Goal: Information Seeking & Learning: Find specific fact

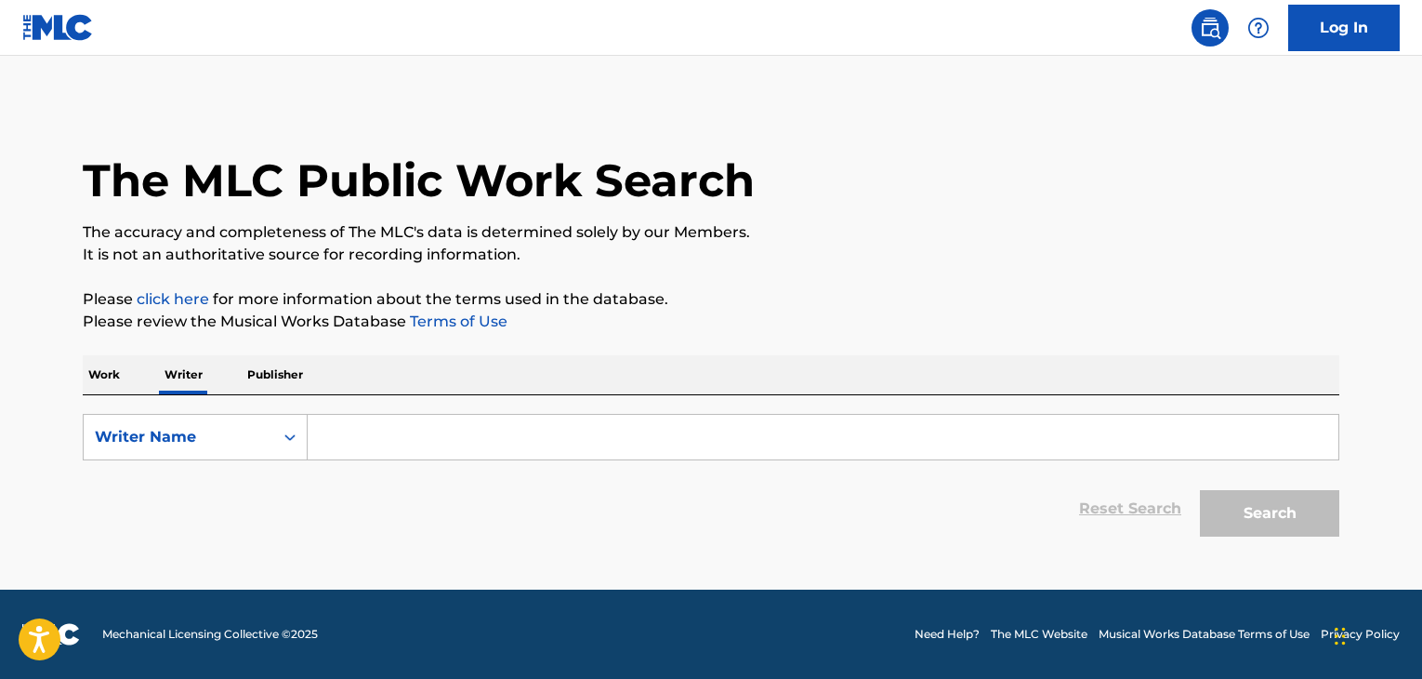
click at [426, 449] on input "Search Form" at bounding box center [823, 437] width 1031 height 45
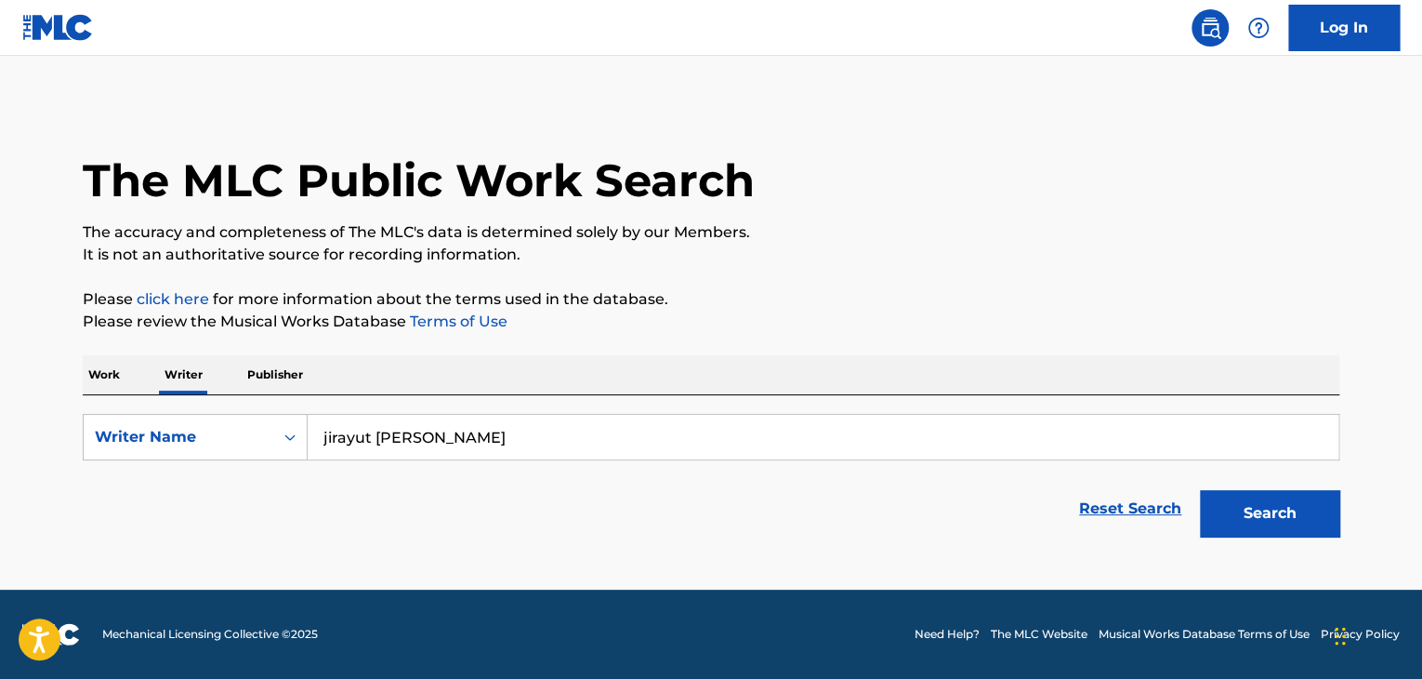
click at [842, 337] on div "The MLC Public Work Search The accuracy and completeness of The MLC's data is d…" at bounding box center [710, 323] width 1301 height 443
click at [1320, 501] on button "Search" at bounding box center [1269, 513] width 139 height 46
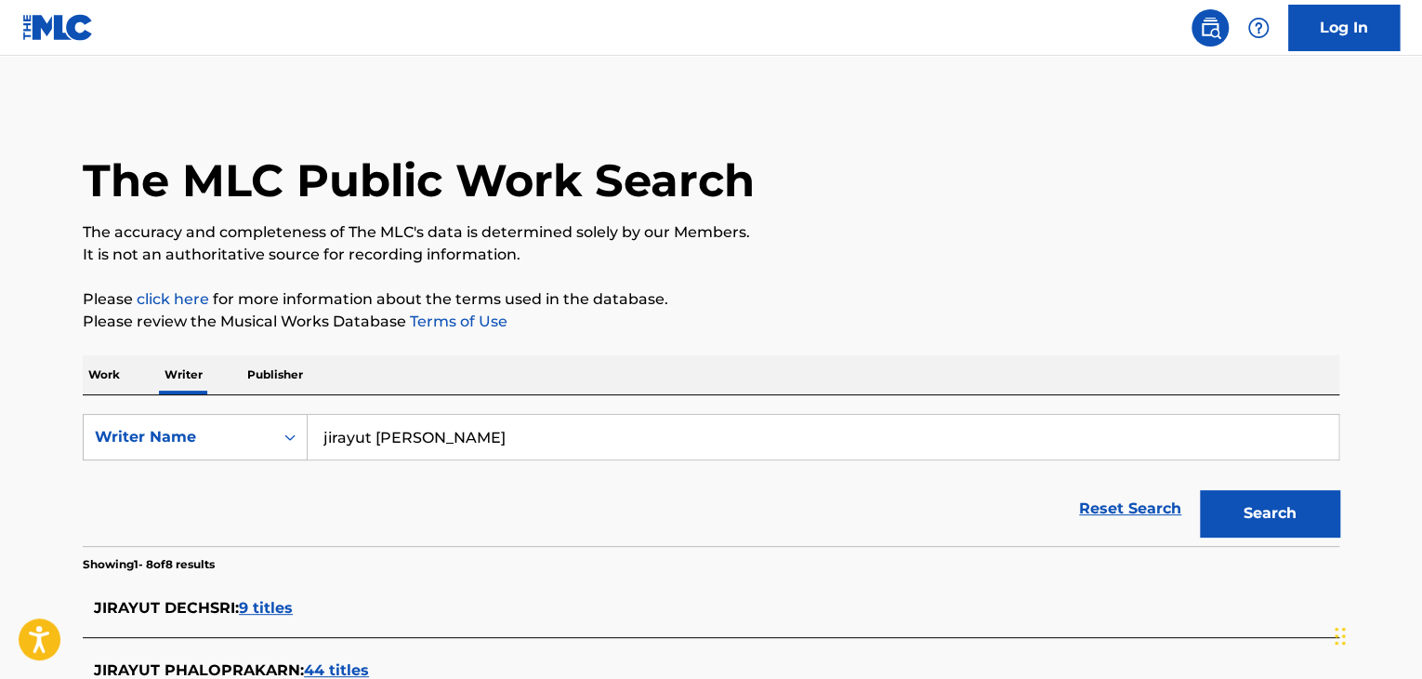
click at [391, 415] on input "jirayut [PERSON_NAME]" at bounding box center [823, 437] width 1031 height 45
paste input "CHIP DADDY"
click at [930, 255] on p "It is not an authoritative source for recording information." at bounding box center [711, 255] width 1257 height 22
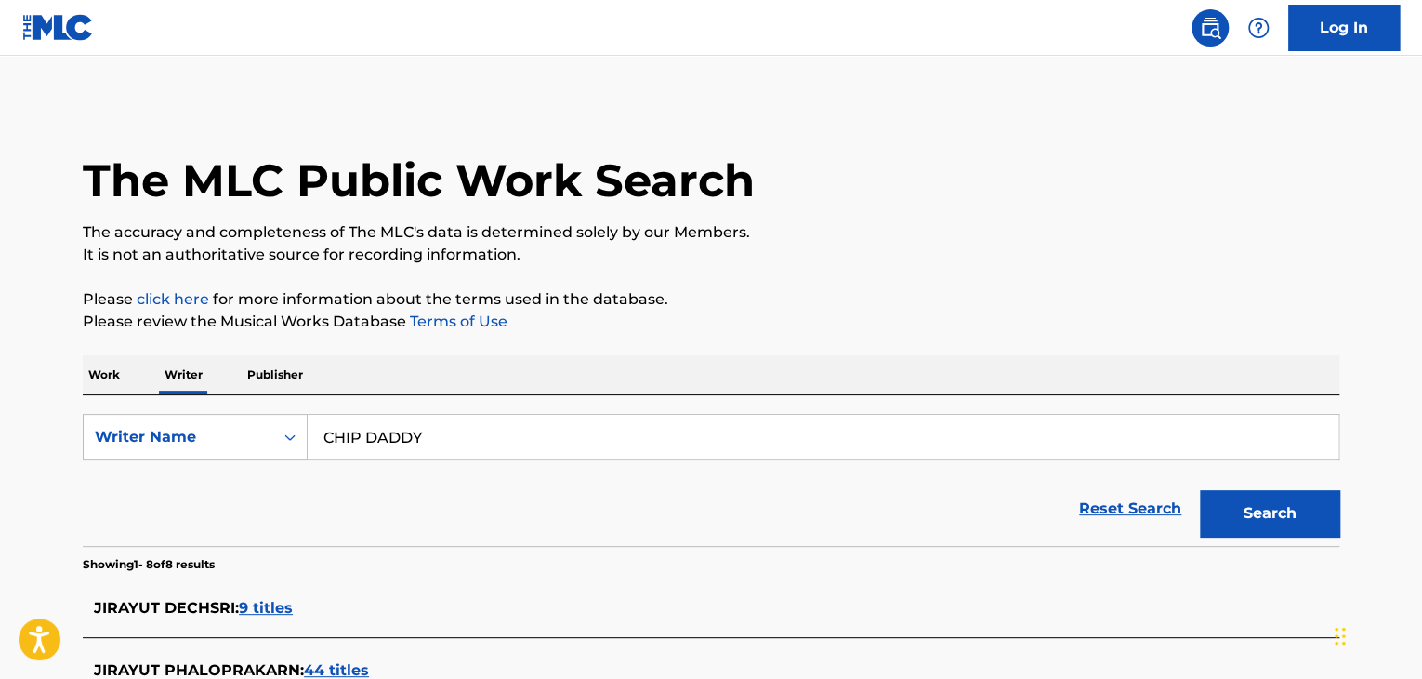
click at [1246, 522] on button "Search" at bounding box center [1269, 513] width 139 height 46
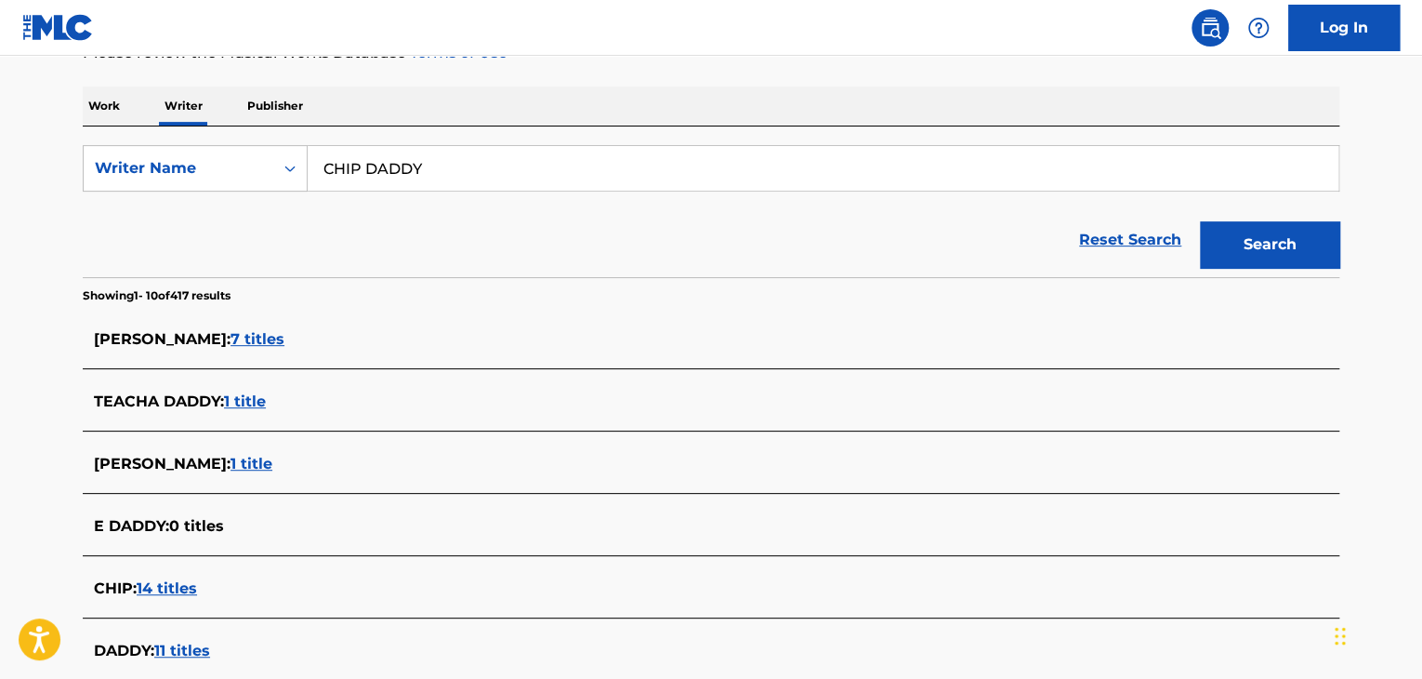
scroll to position [85, 0]
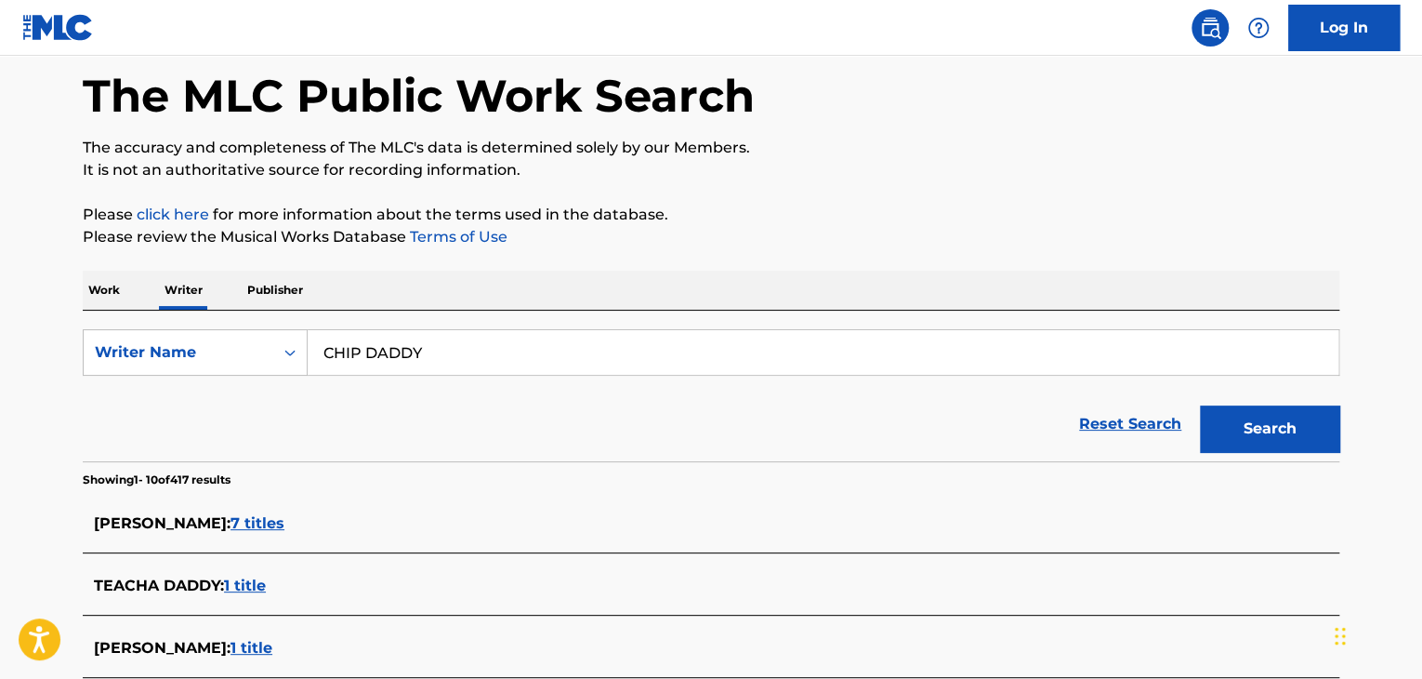
click at [390, 358] on input "CHIP DADDY" at bounding box center [823, 352] width 1031 height 45
paste input "Warm air, Phisapeng"
click at [906, 243] on p "Please review the Musical Works Database Terms of Use" at bounding box center [711, 237] width 1257 height 22
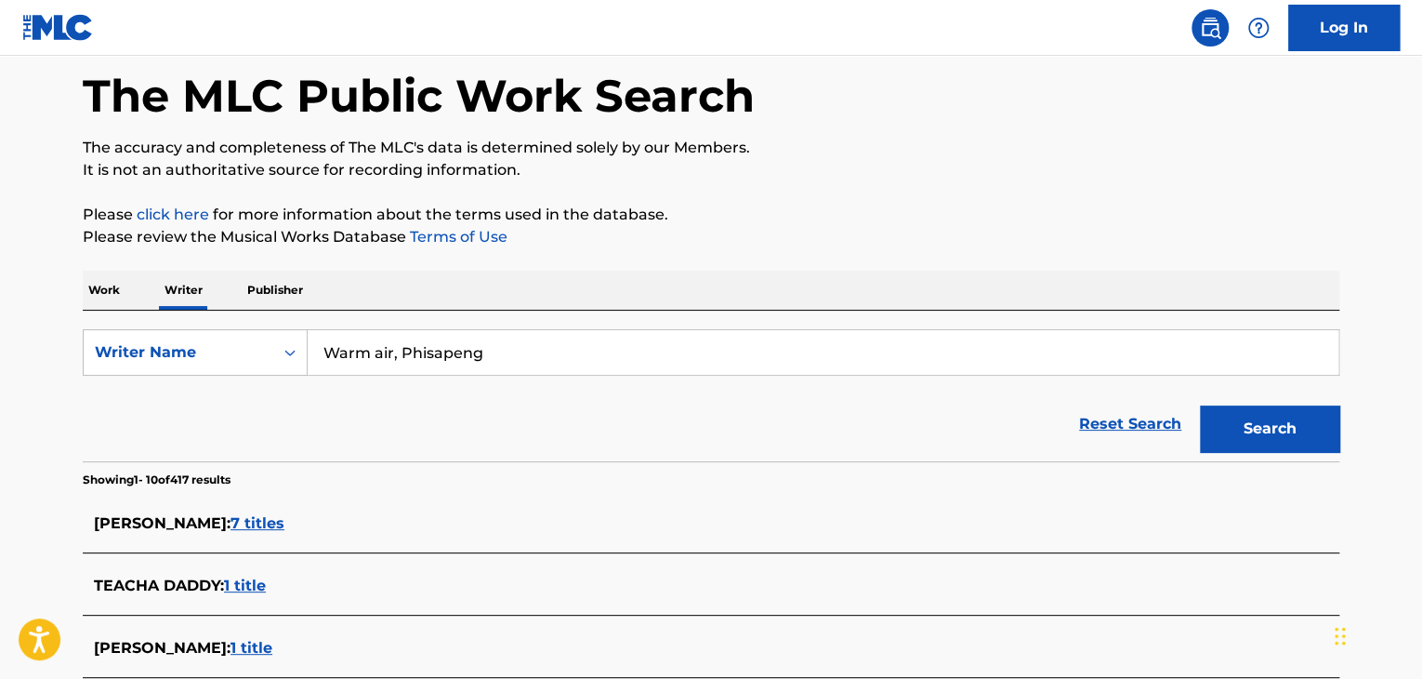
click at [1243, 429] on button "Search" at bounding box center [1269, 428] width 139 height 46
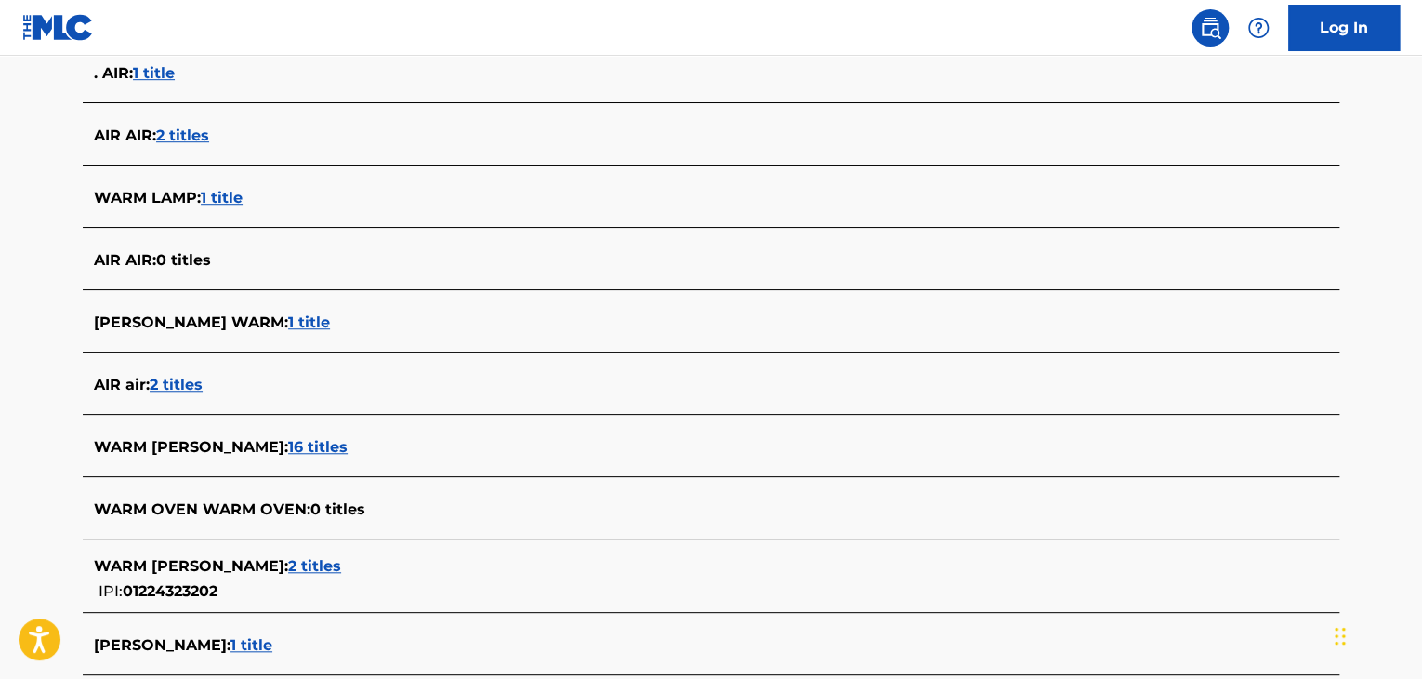
scroll to position [270, 0]
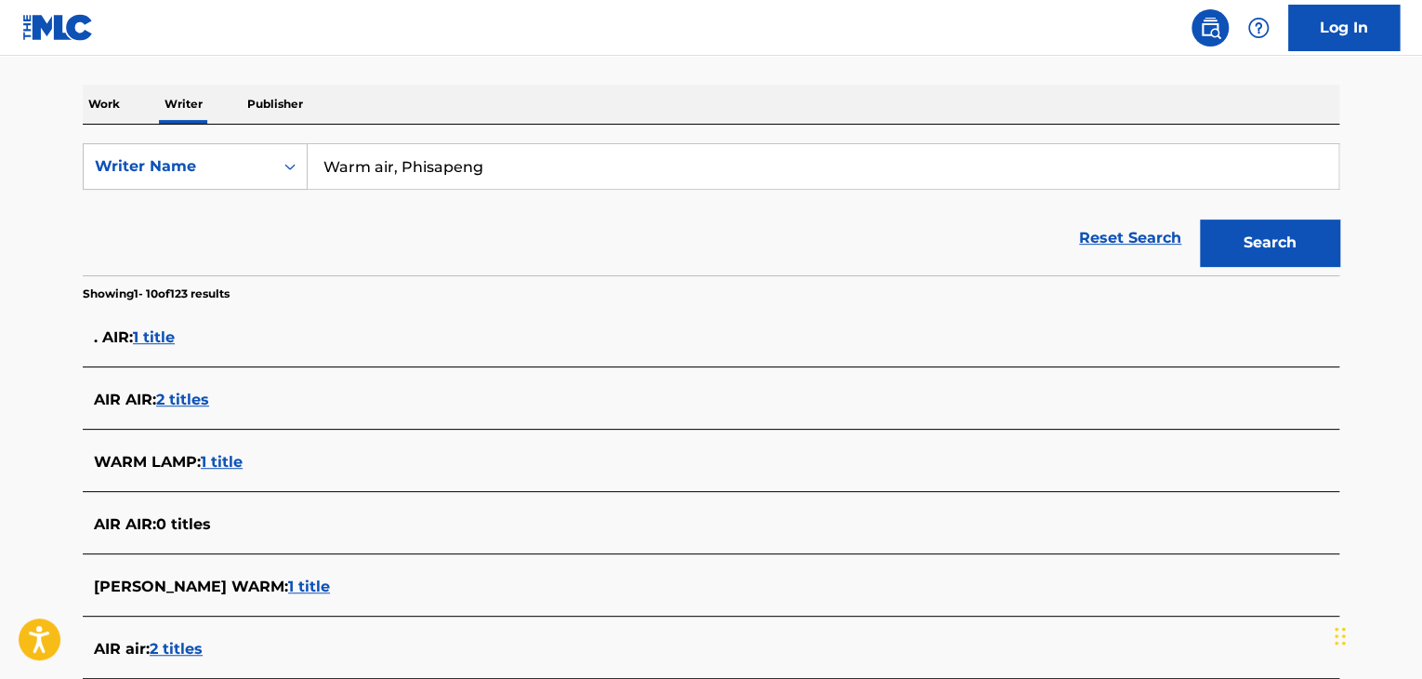
click at [436, 182] on input "Warm air, Phisapeng" at bounding box center [823, 166] width 1031 height 45
paste input "[PERSON_NAME] y [PERSON_NAME]"
type input "[PERSON_NAME] y [PERSON_NAME]"
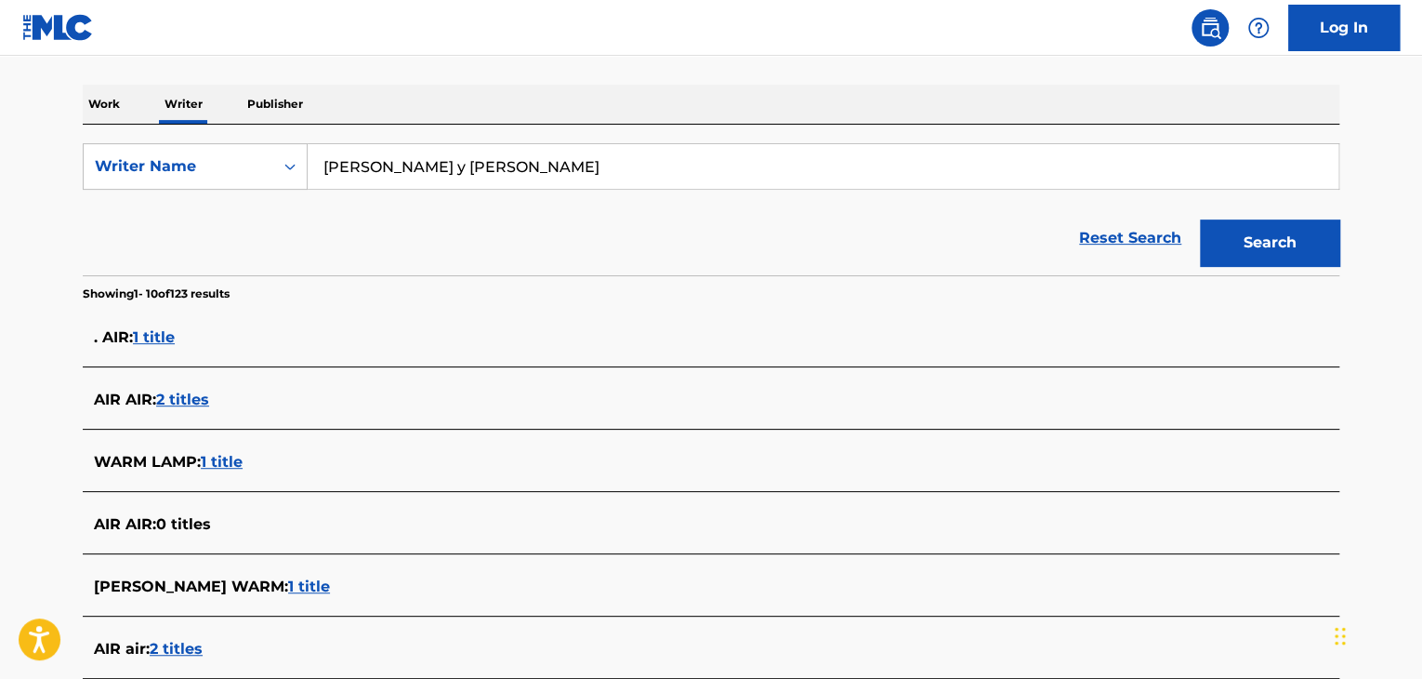
click at [1233, 250] on button "Search" at bounding box center [1269, 242] width 139 height 46
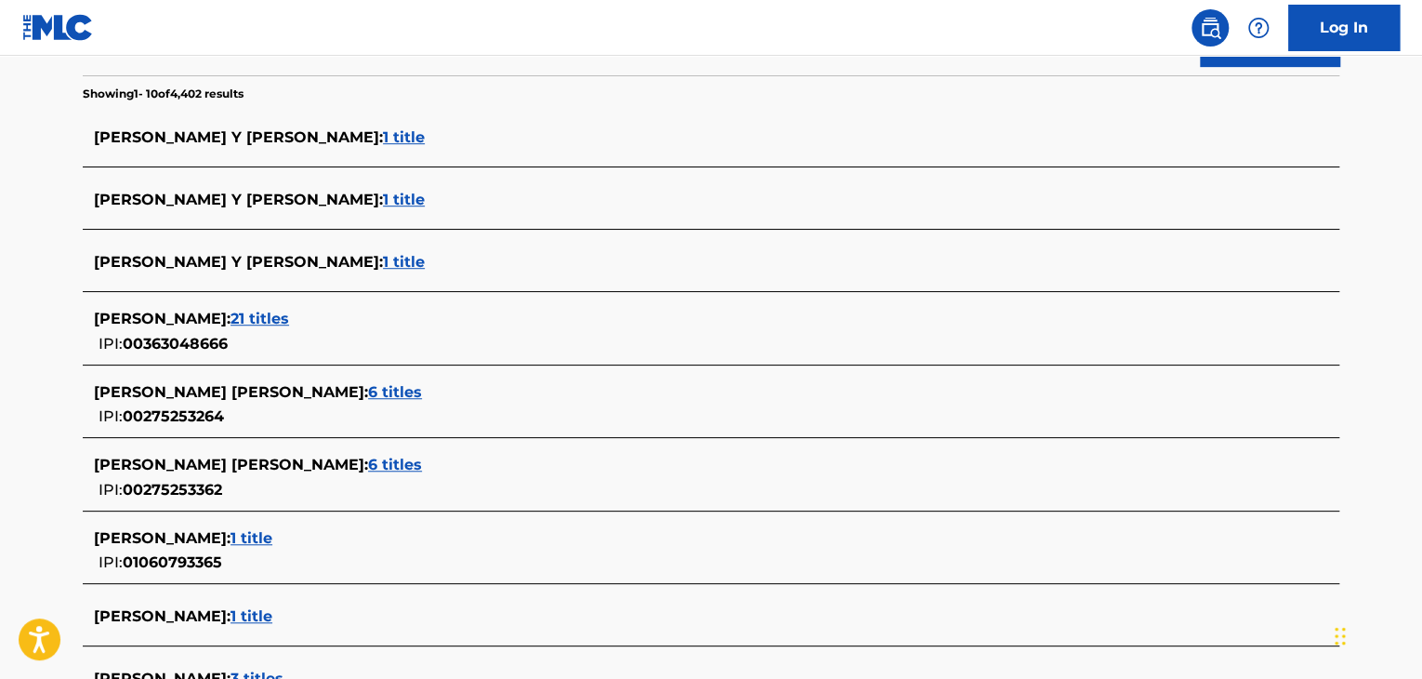
scroll to position [549, 0]
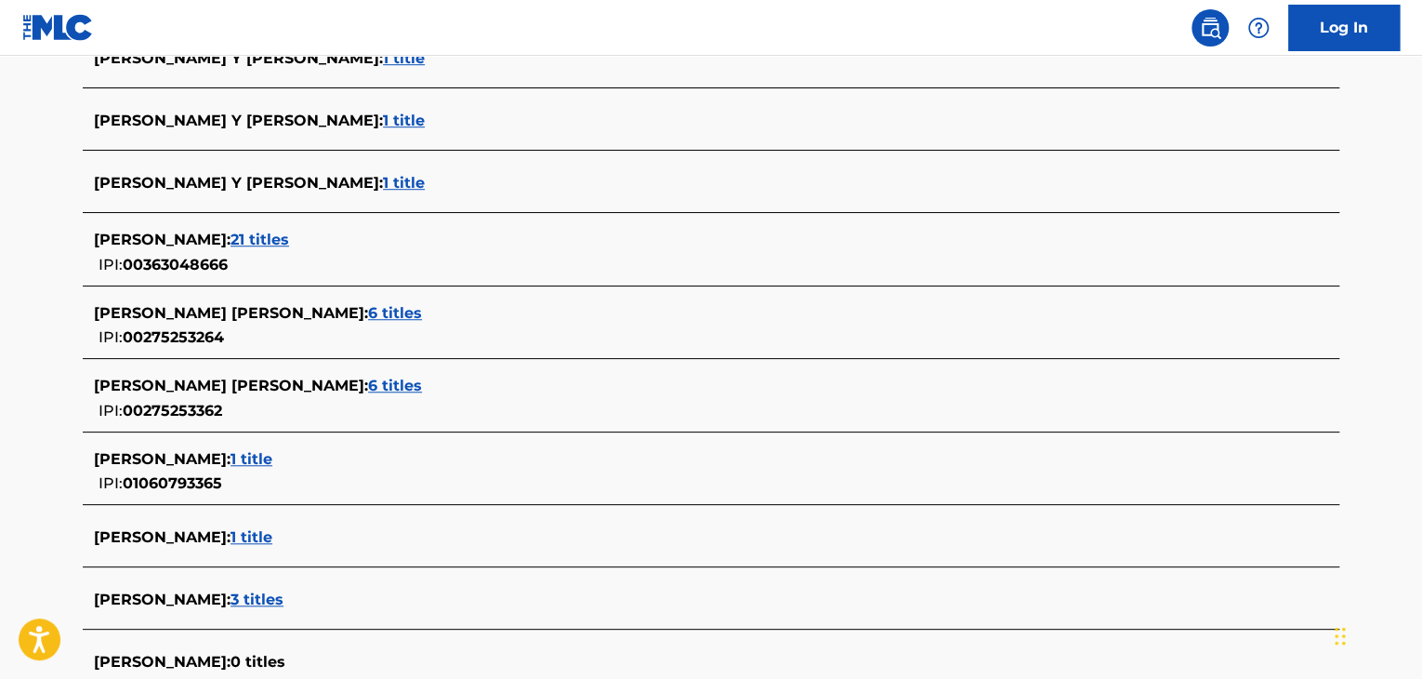
click at [267, 534] on span "1 title" at bounding box center [252, 537] width 42 height 18
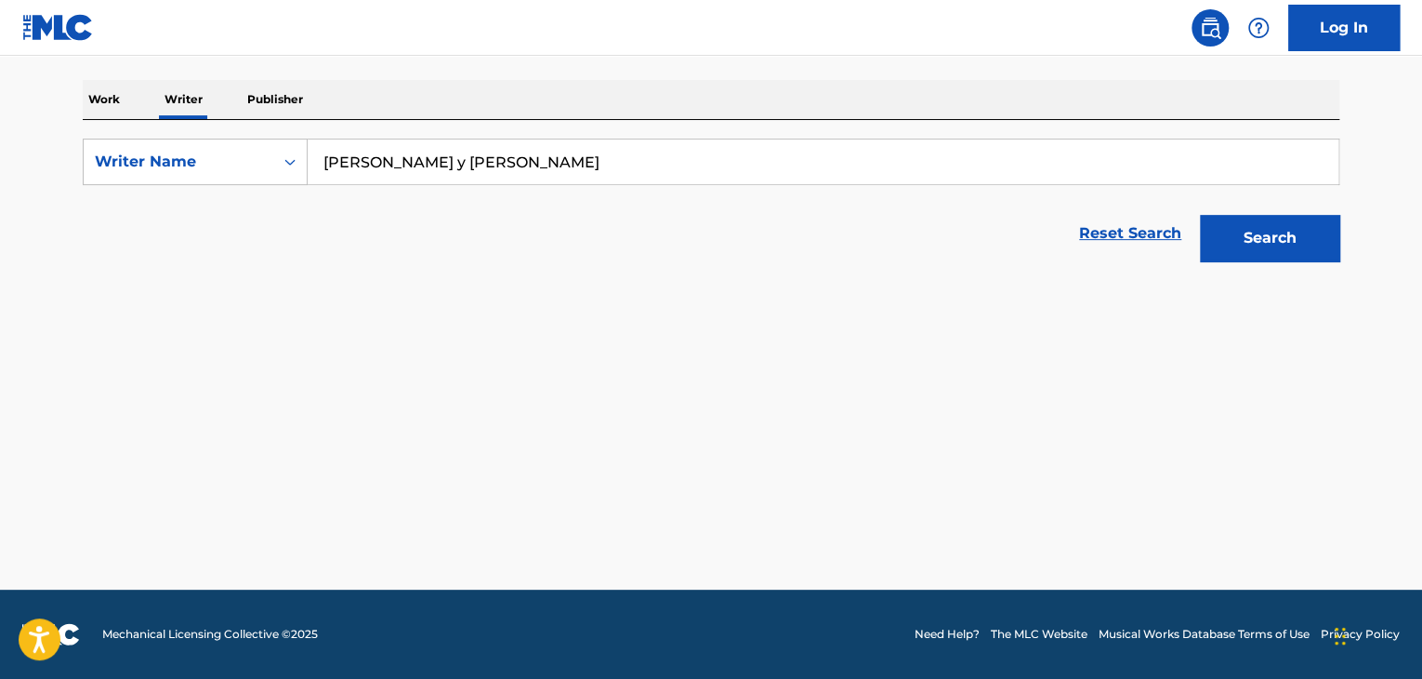
scroll to position [275, 0]
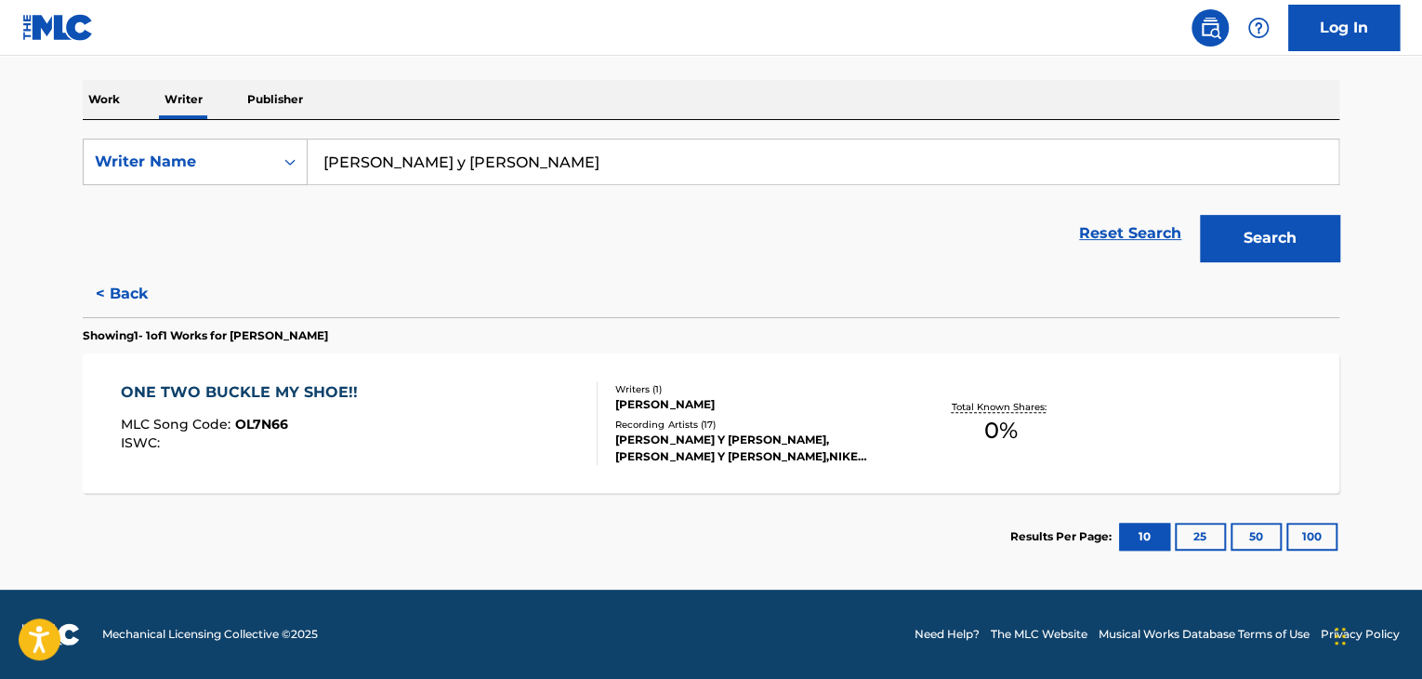
click at [587, 403] on div at bounding box center [589, 423] width 15 height 84
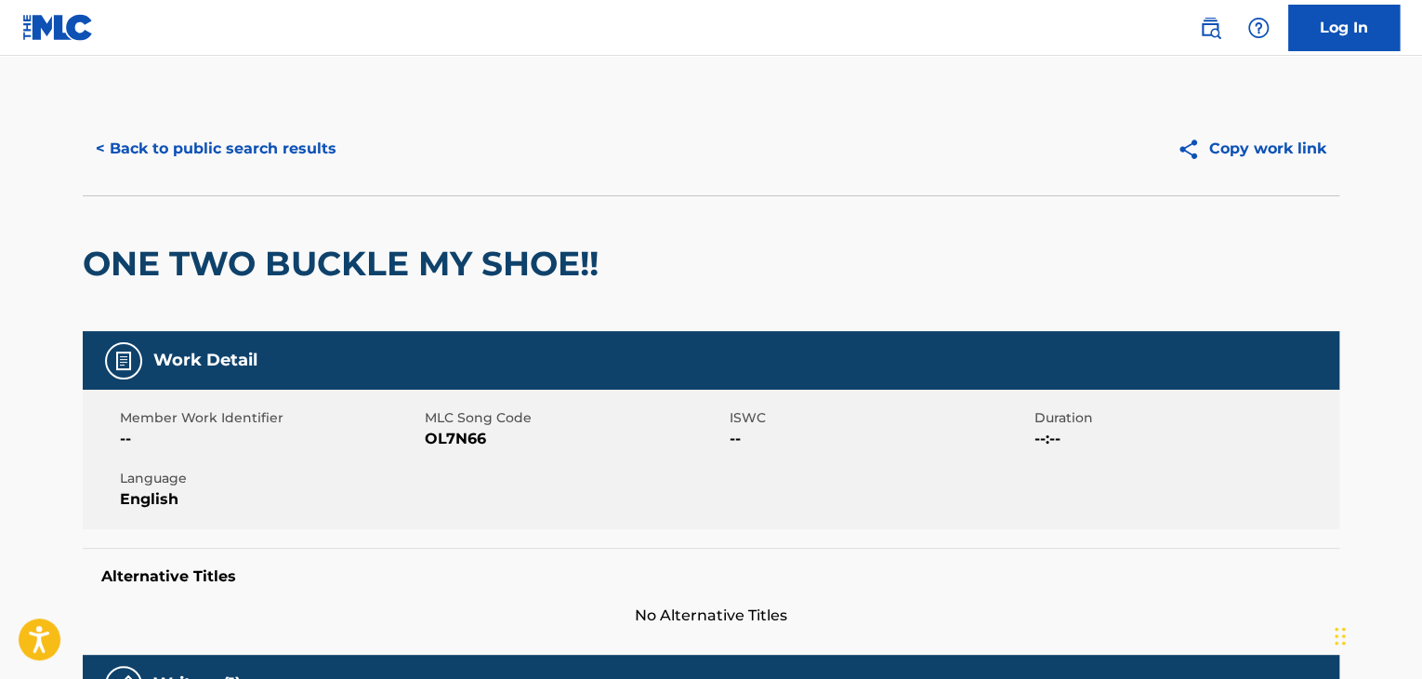
click at [204, 116] on div "< Back to public search results Copy work link" at bounding box center [711, 148] width 1257 height 93
click at [197, 151] on button "< Back to public search results" at bounding box center [216, 148] width 267 height 46
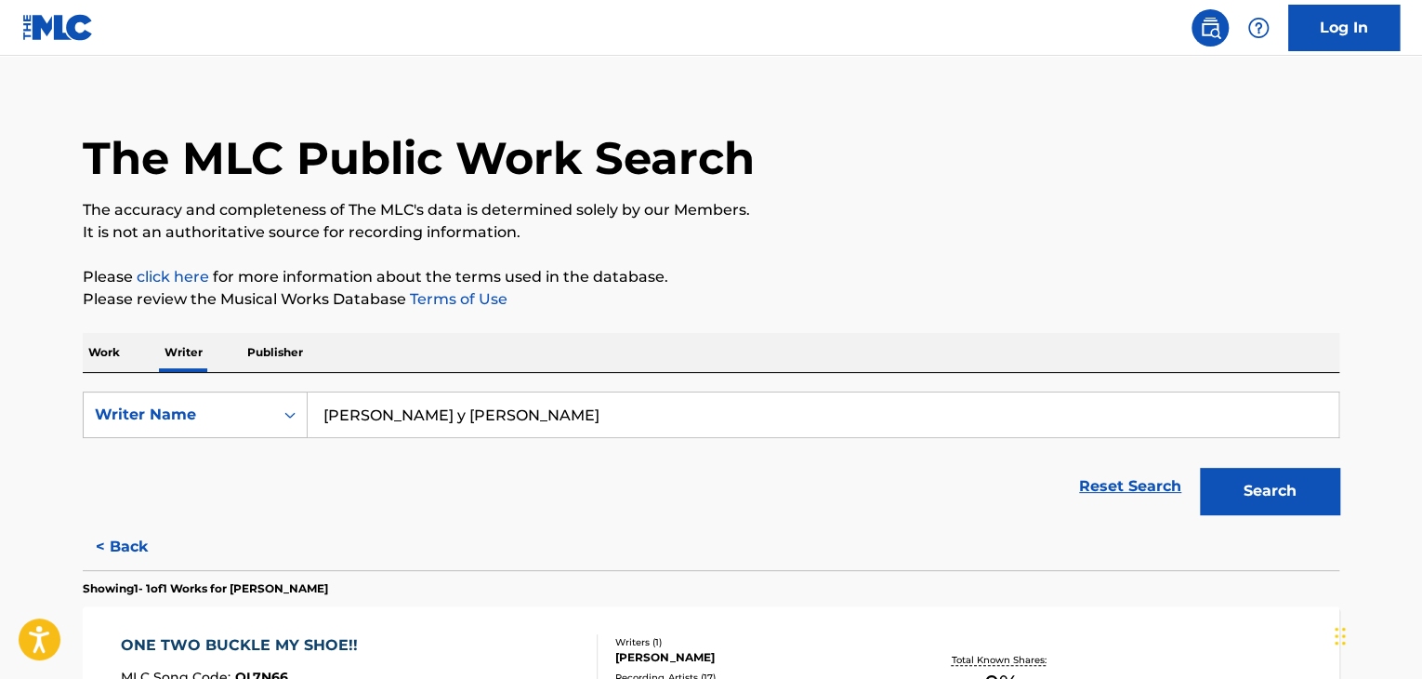
click at [115, 361] on p "Work" at bounding box center [104, 352] width 43 height 39
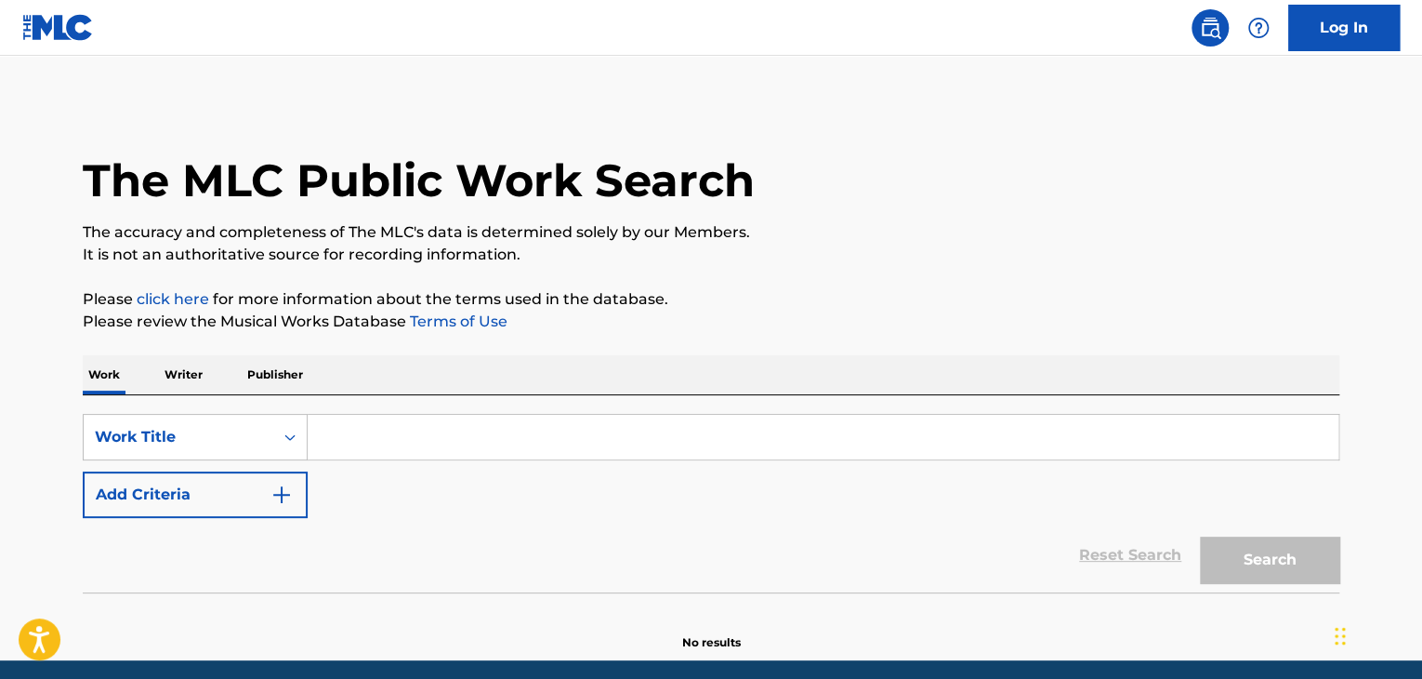
click at [375, 431] on input "Search Form" at bounding box center [823, 437] width 1031 height 45
paste input "Dear Anxiety"
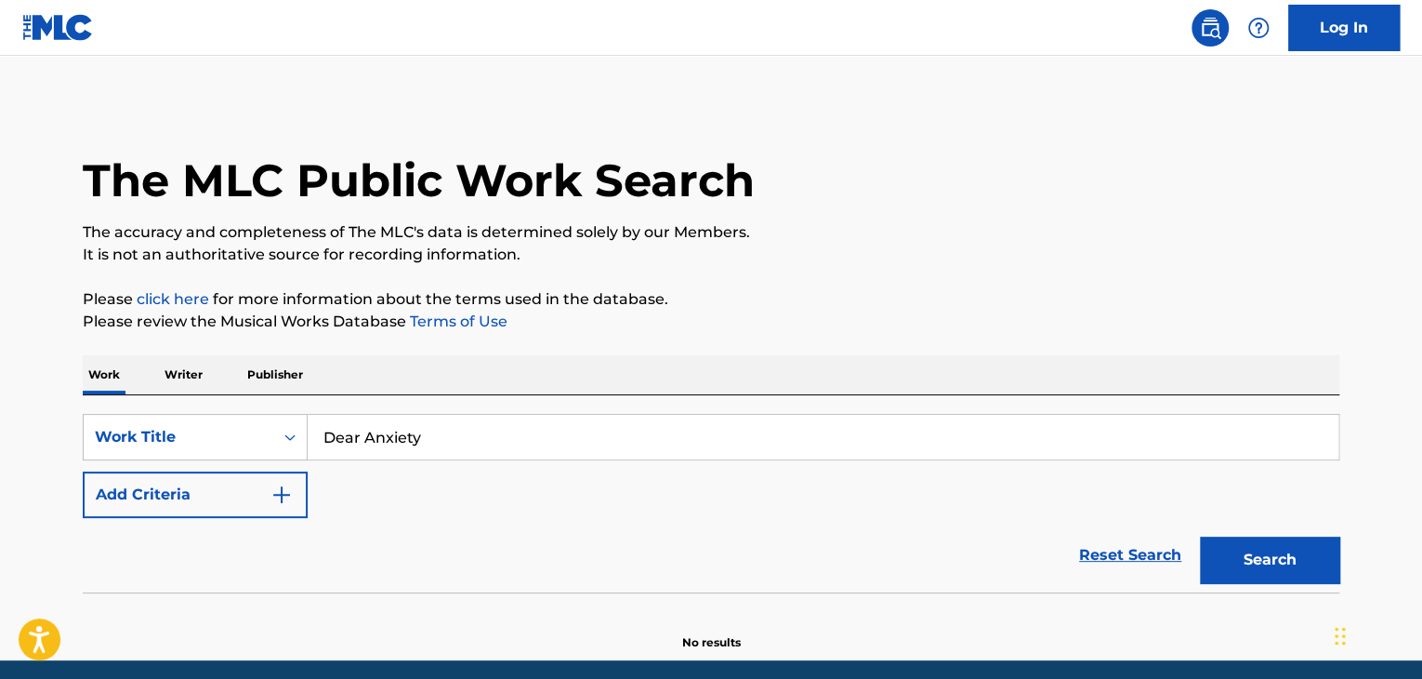
type input "Dear Anxiety"
click at [256, 488] on button "Add Criteria" at bounding box center [195, 494] width 225 height 46
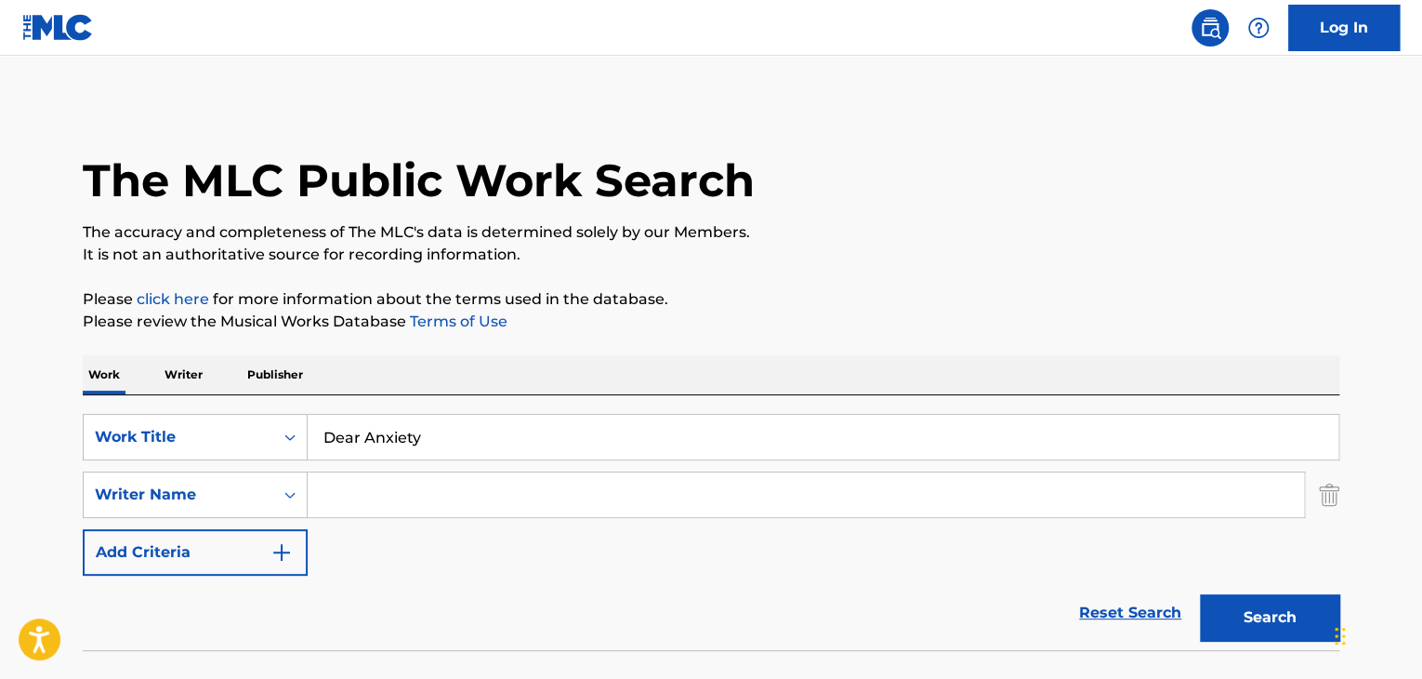
click at [338, 494] on input "Search Form" at bounding box center [806, 494] width 996 height 45
type input "[PERSON_NAME]"
drag, startPoint x: 389, startPoint y: 469, endPoint x: 861, endPoint y: 337, distance: 489.4
click at [799, 308] on p "Please click here for more information about the terms used in the database." at bounding box center [711, 299] width 1257 height 22
click at [1224, 609] on button "Search" at bounding box center [1269, 617] width 139 height 46
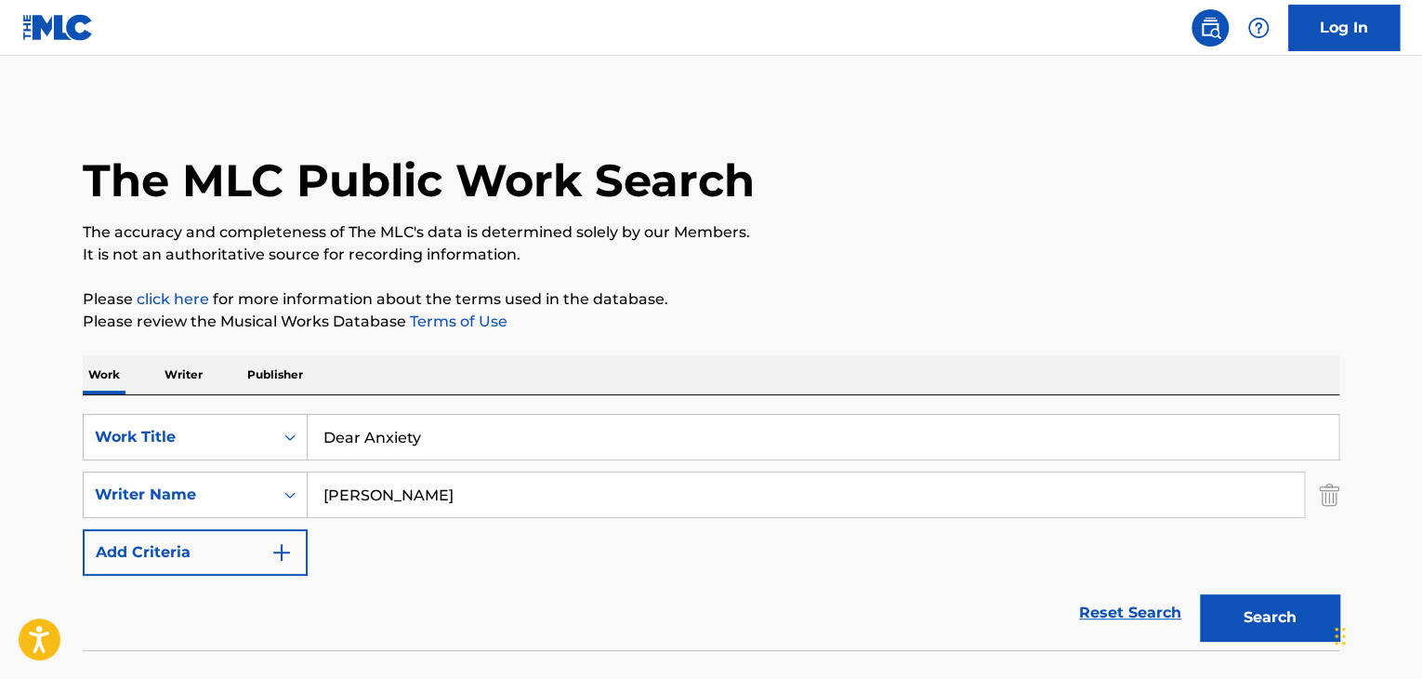
click at [188, 369] on p "Writer" at bounding box center [183, 374] width 49 height 39
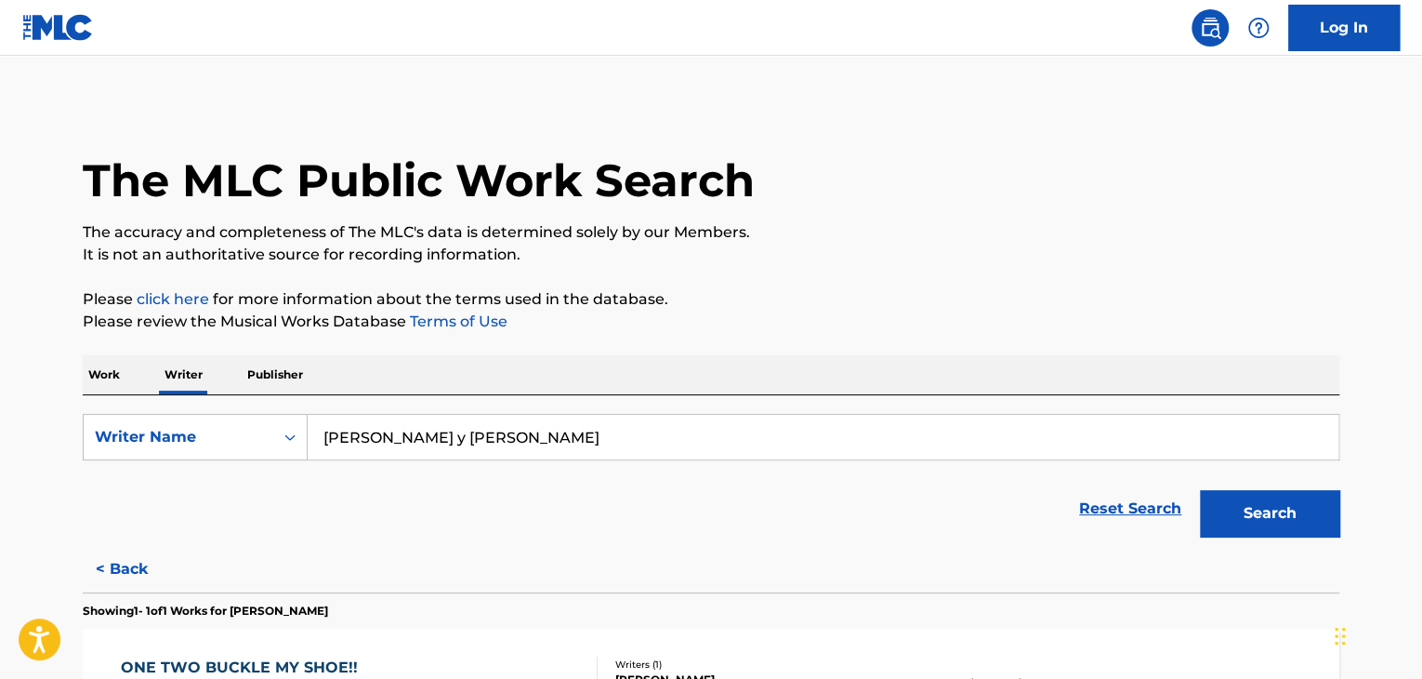
click at [428, 438] on input "[PERSON_NAME] y [PERSON_NAME]" at bounding box center [823, 437] width 1031 height 45
paste input "[PERSON_NAME]"
click at [663, 357] on div "Work Writer Publisher" at bounding box center [711, 374] width 1257 height 39
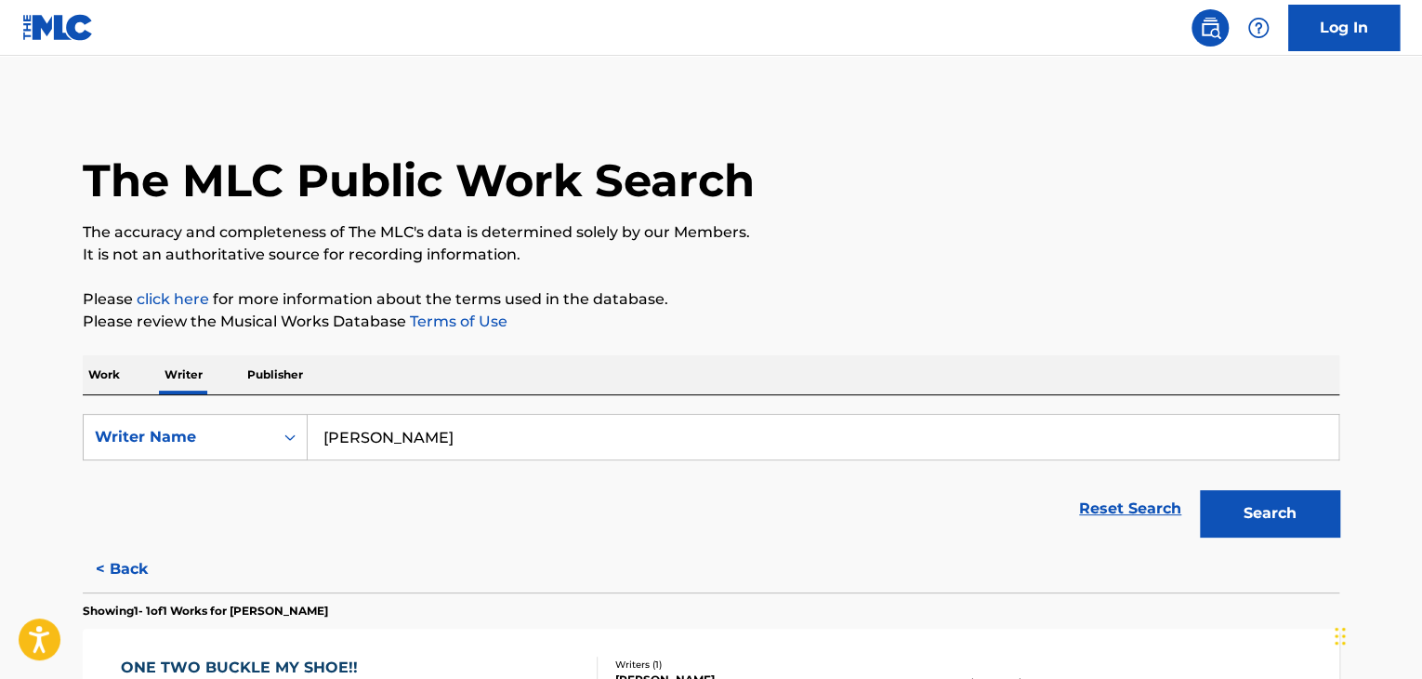
click at [1268, 533] on button "Search" at bounding box center [1269, 513] width 139 height 46
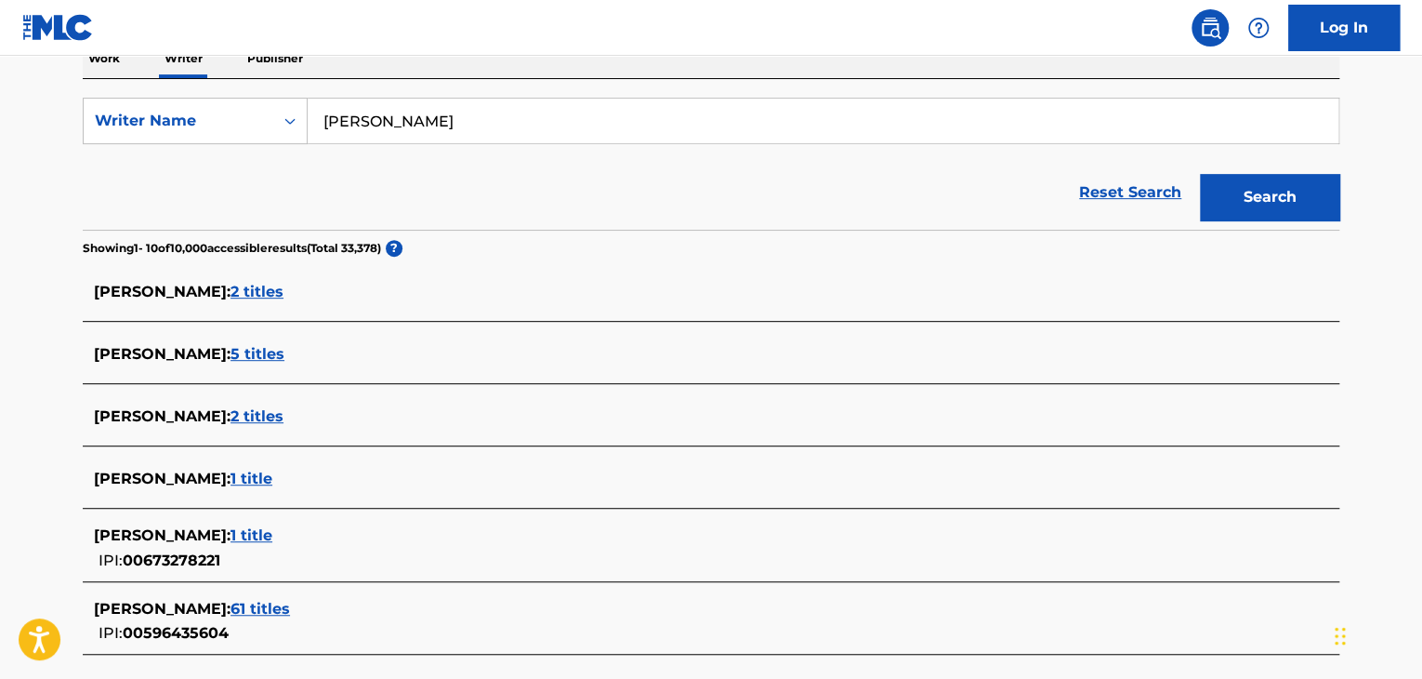
scroll to position [270, 0]
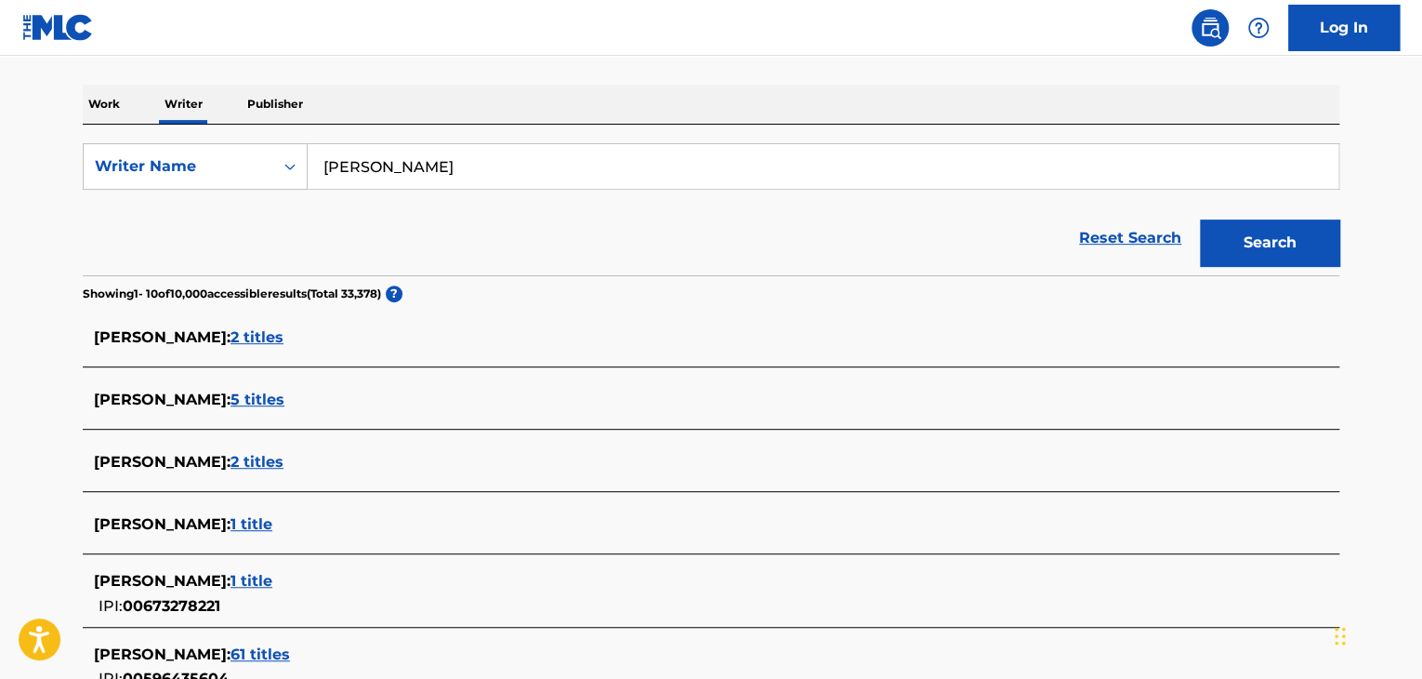
click at [394, 165] on input "[PERSON_NAME]" at bounding box center [823, 166] width 1031 height 45
click at [1200, 219] on button "Search" at bounding box center [1269, 242] width 139 height 46
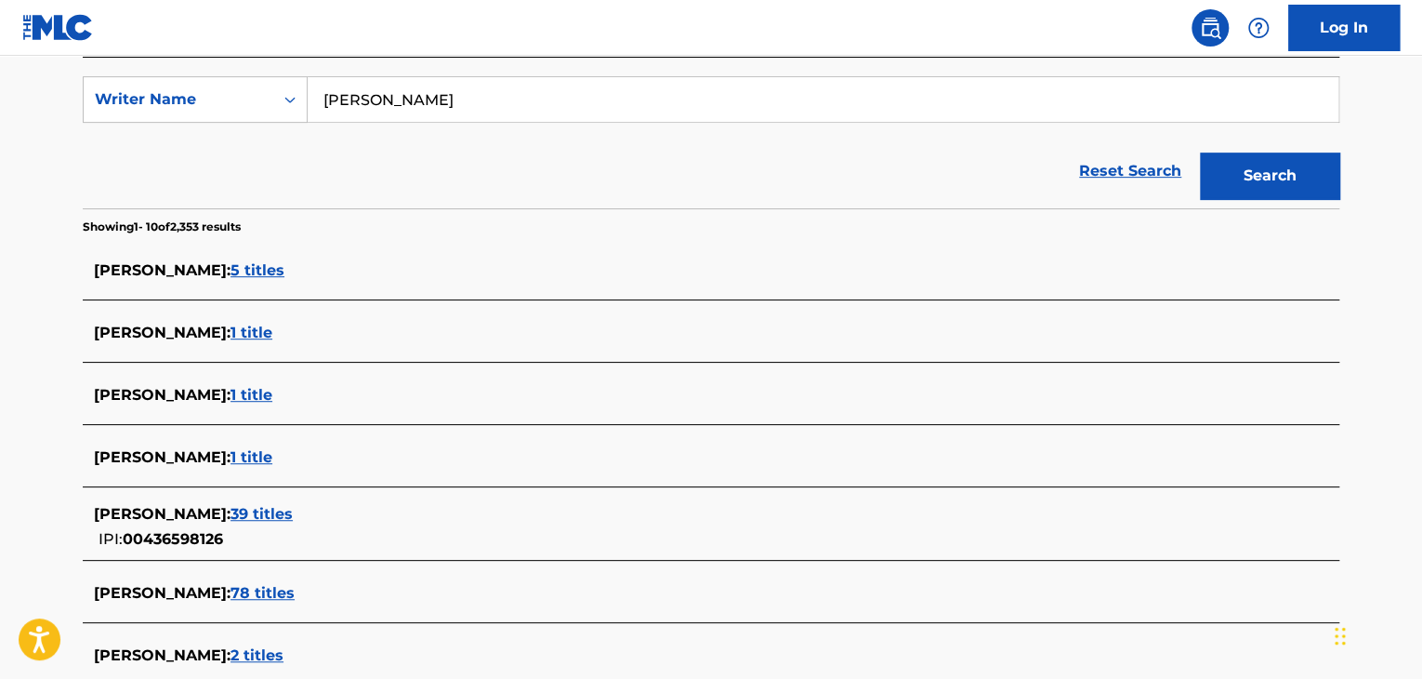
scroll to position [270, 0]
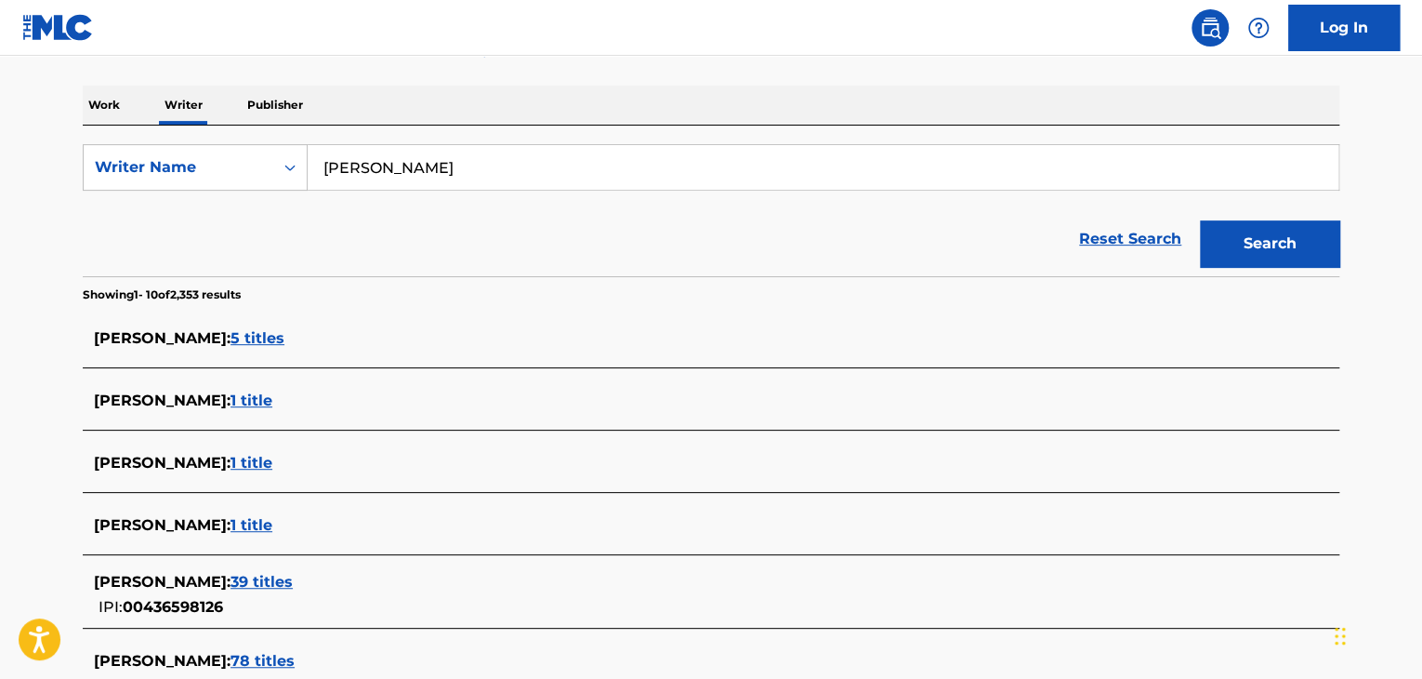
click at [415, 165] on input "[PERSON_NAME]" at bounding box center [823, 167] width 1031 height 45
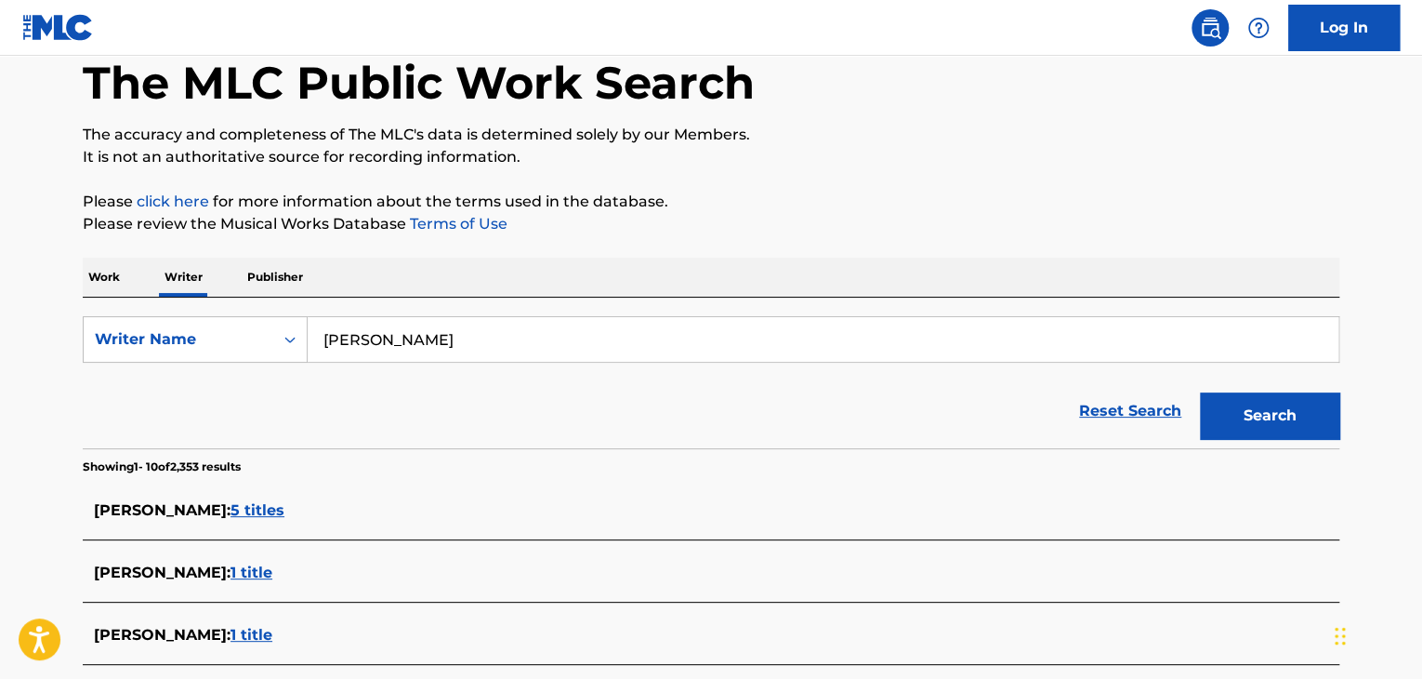
scroll to position [0, 0]
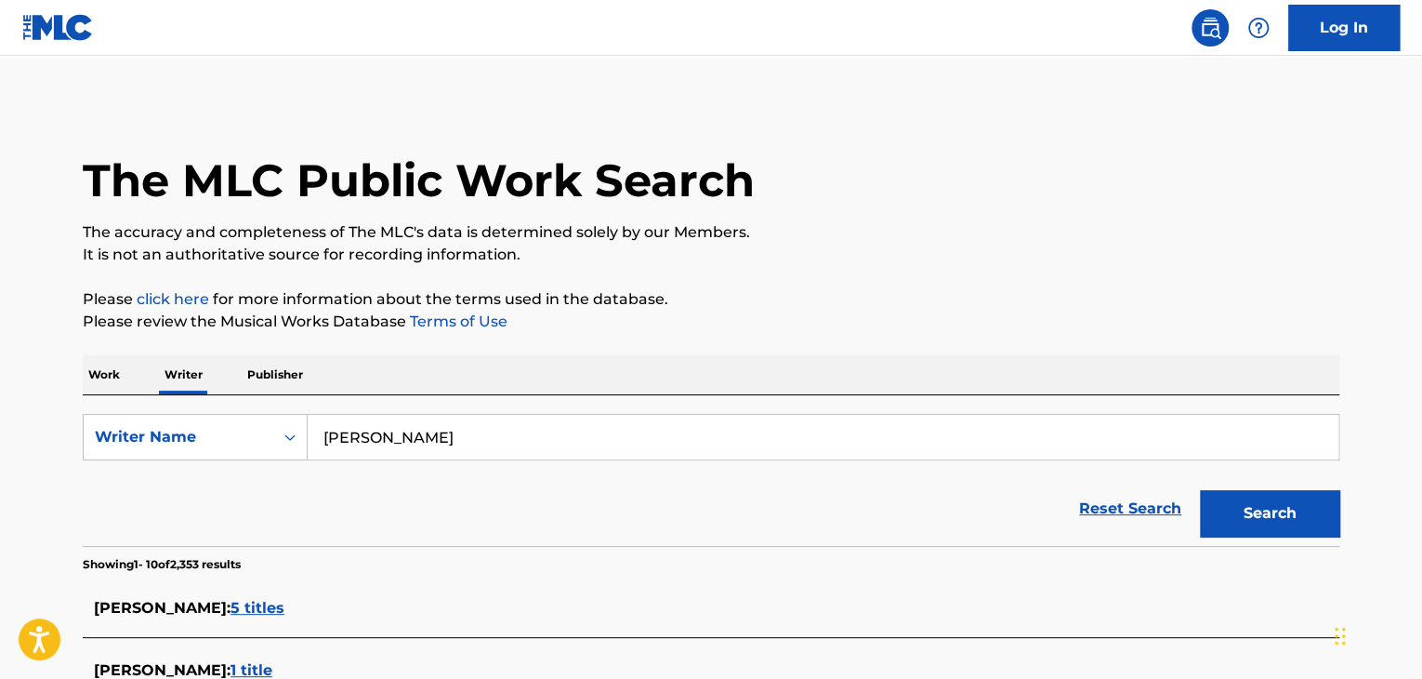
click at [392, 452] on input "[PERSON_NAME]" at bounding box center [823, 437] width 1031 height 45
paste input "Outta Pocket"
click at [1258, 501] on button "Search" at bounding box center [1269, 513] width 139 height 46
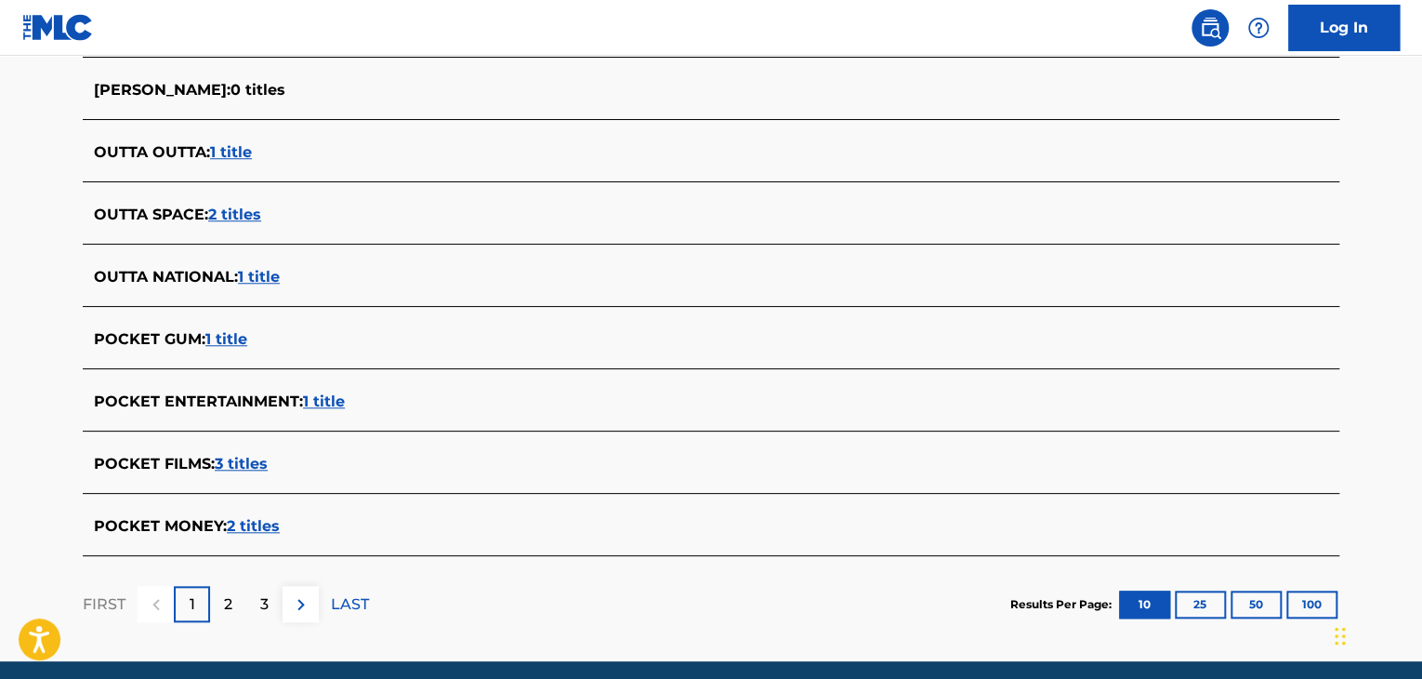
scroll to position [270, 0]
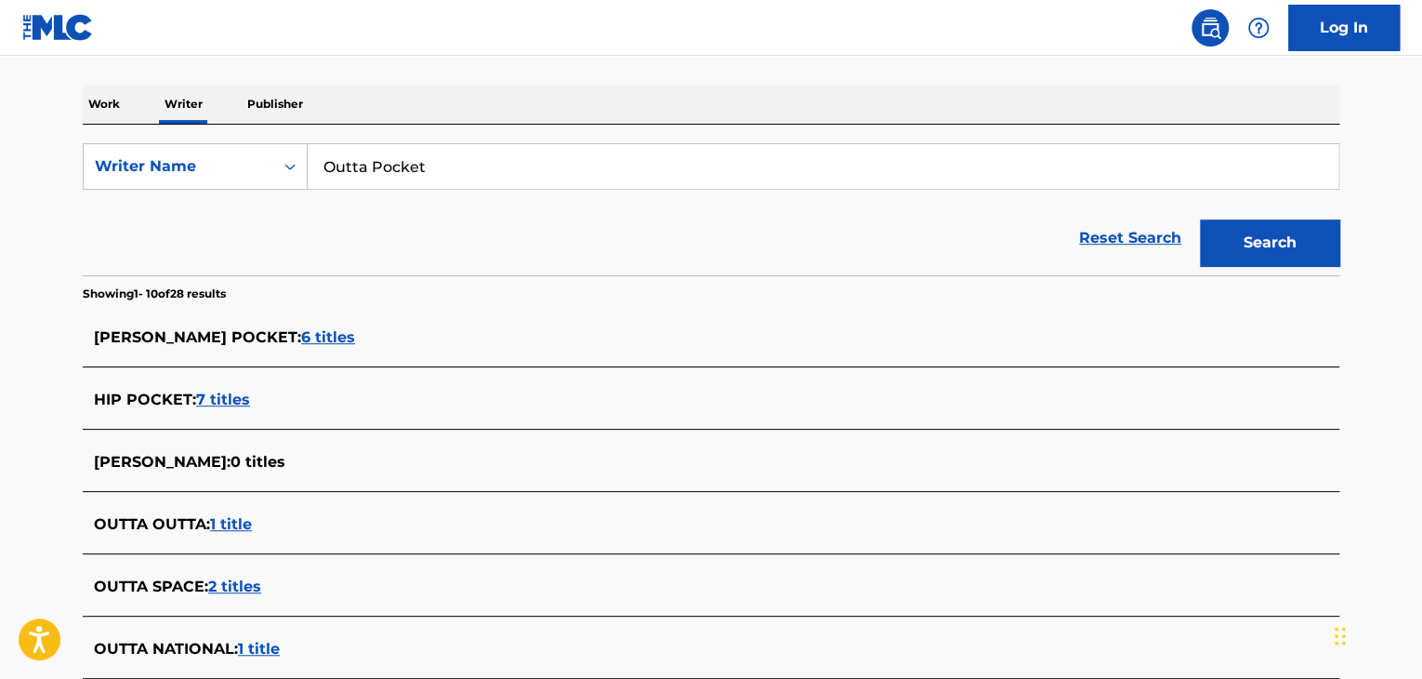
click at [405, 191] on form "SearchWithCriteriab04c4c09-e6db-4003-9797-c1b329ef29e9 Writer Name Outta Pocket…" at bounding box center [711, 209] width 1257 height 132
click at [418, 150] on input "Outta Pocket" at bounding box center [823, 166] width 1031 height 45
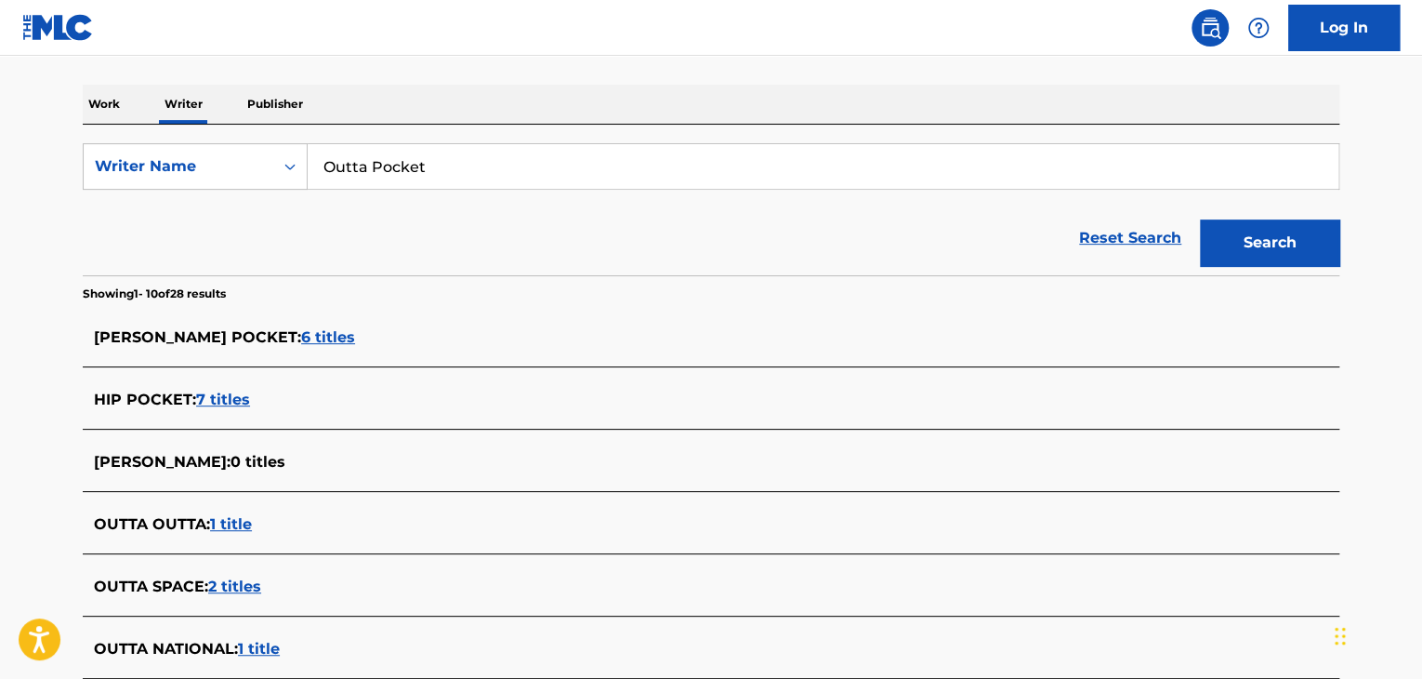
paste input "[PERSON_NAME] [PERSON_NAME]"
click at [1283, 240] on button "Search" at bounding box center [1269, 242] width 139 height 46
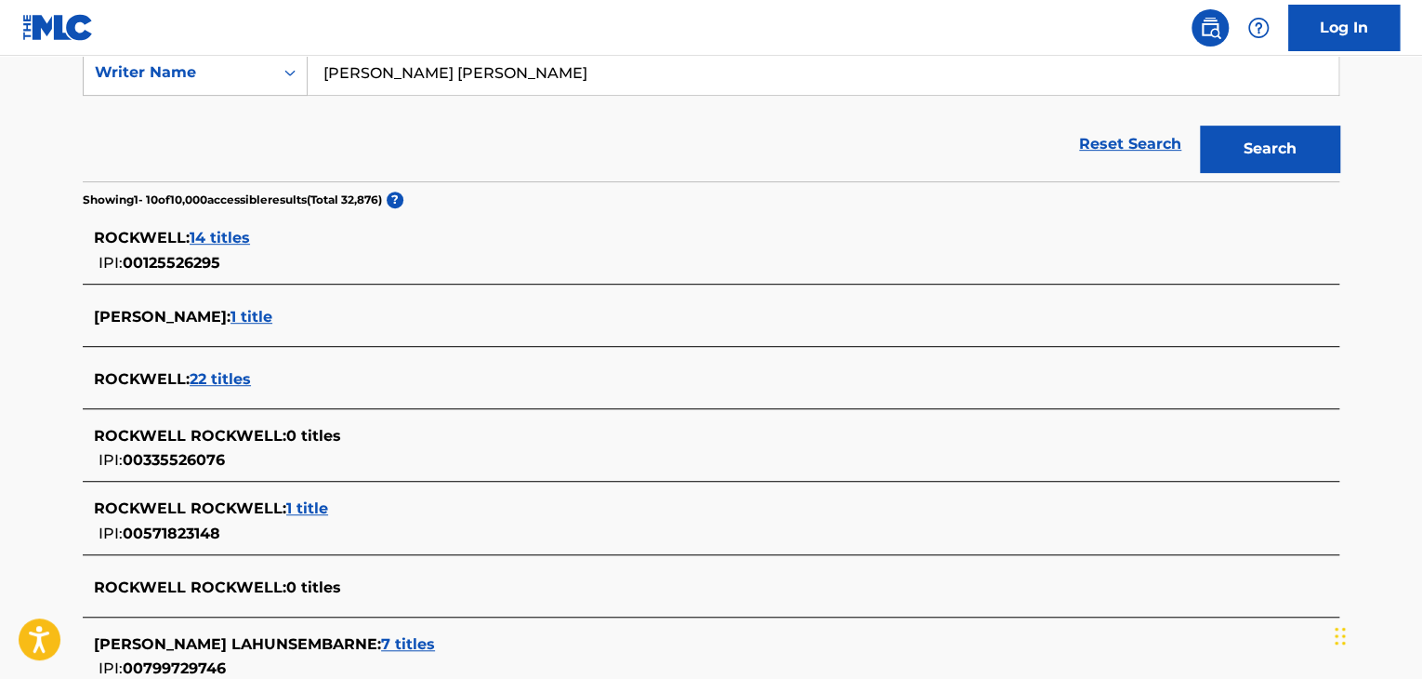
scroll to position [363, 0]
drag, startPoint x: 446, startPoint y: 73, endPoint x: 561, endPoint y: 73, distance: 115.3
click at [561, 73] on input "[PERSON_NAME] [PERSON_NAME]" at bounding box center [823, 73] width 1031 height 45
click at [1200, 126] on button "Search" at bounding box center [1269, 149] width 139 height 46
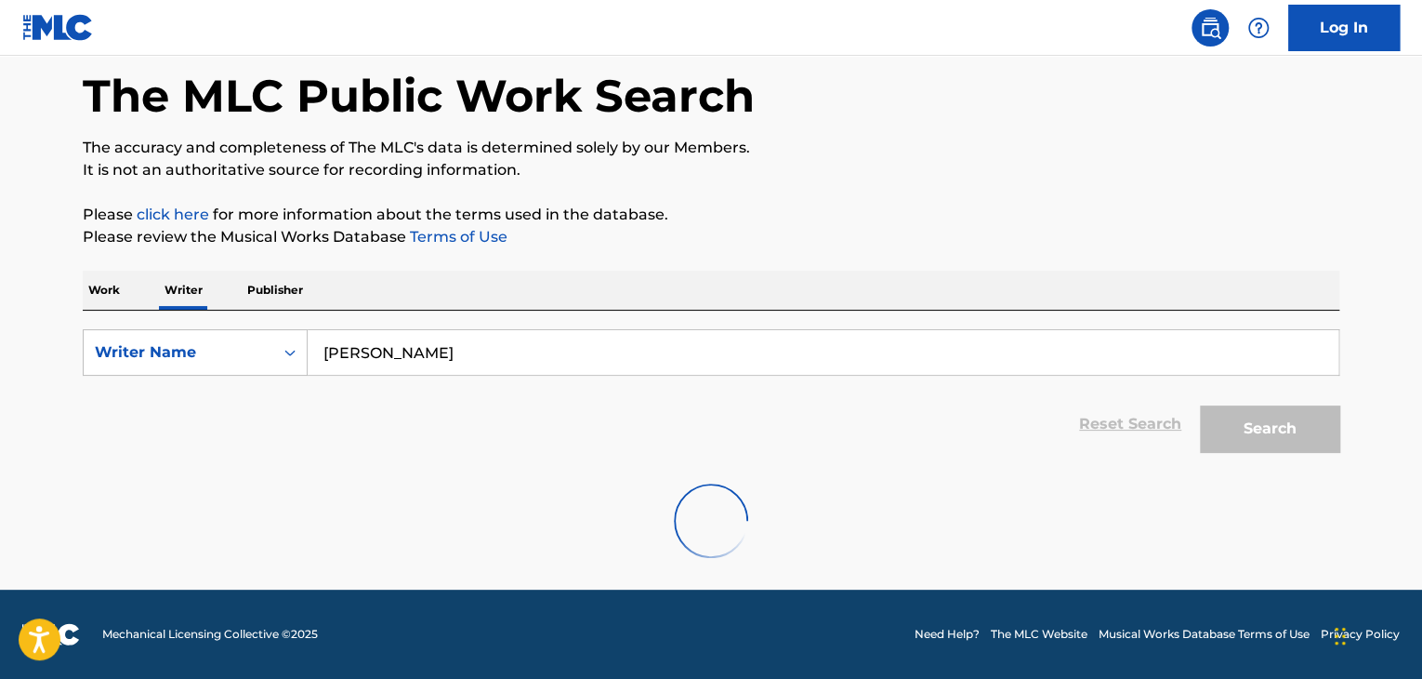
scroll to position [85, 0]
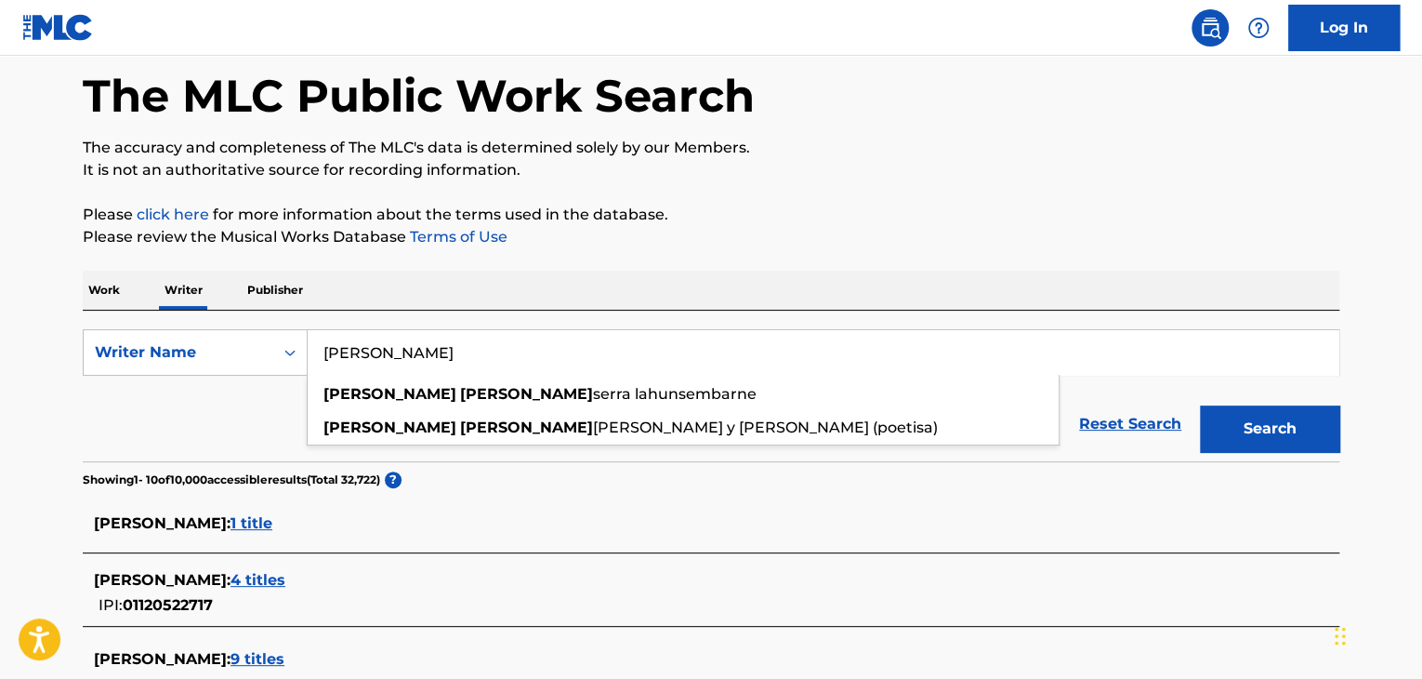
click at [543, 75] on h1 "The MLC Public Work Search" at bounding box center [419, 96] width 672 height 56
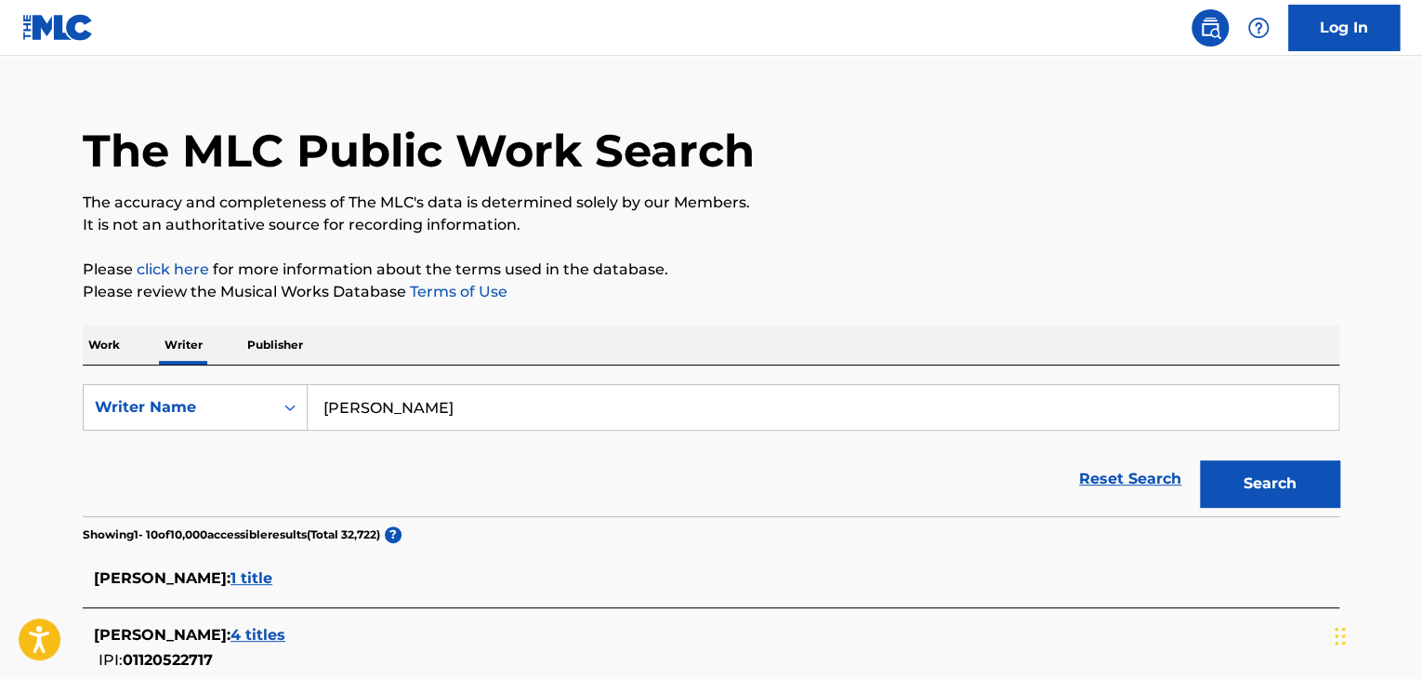
scroll to position [0, 0]
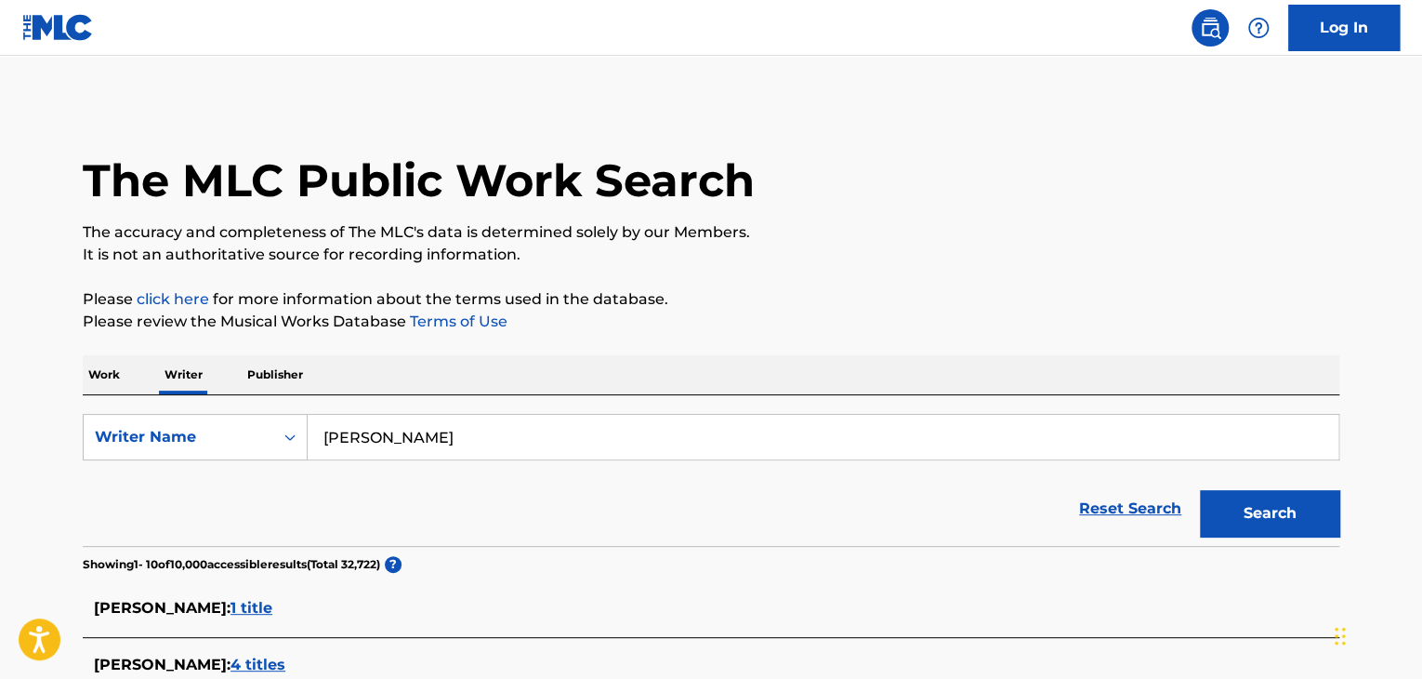
click at [385, 429] on input "[PERSON_NAME]" at bounding box center [823, 437] width 1031 height 45
paste input "[PERSON_NAME]"
click at [1222, 517] on button "Search" at bounding box center [1269, 513] width 139 height 46
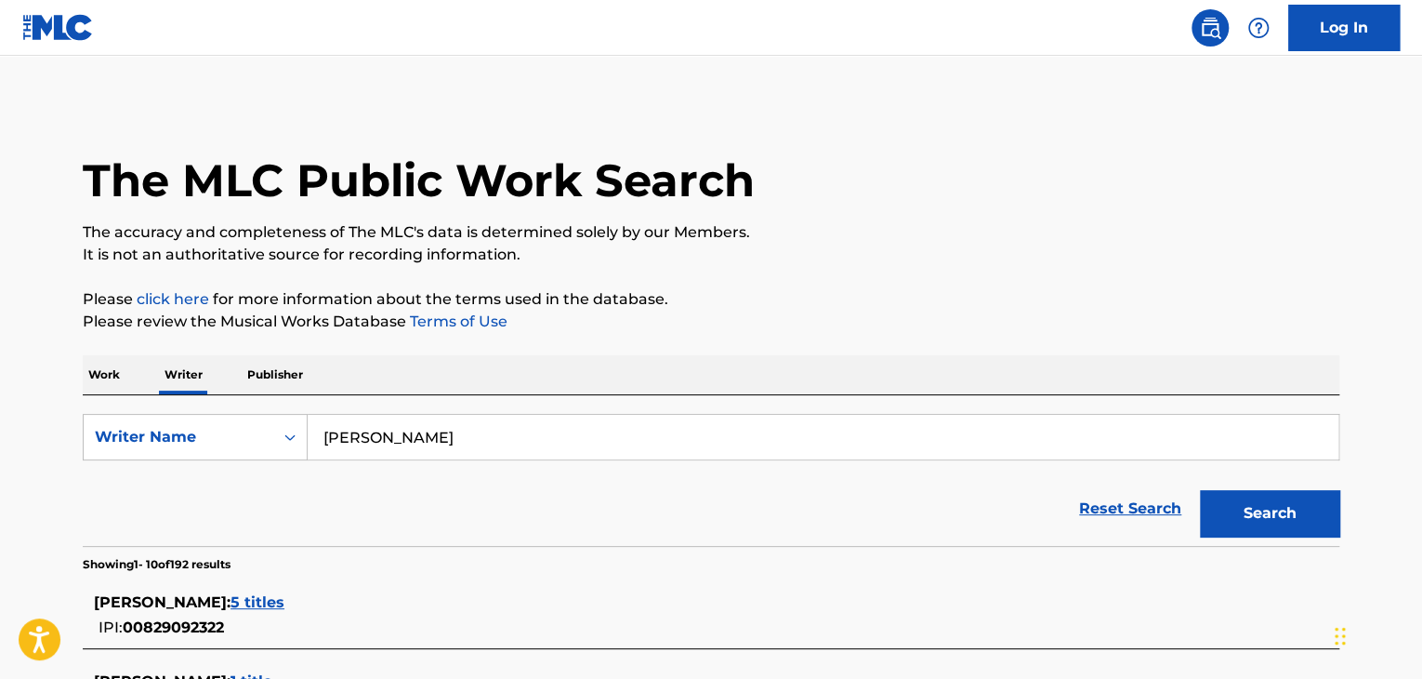
click at [420, 406] on div "SearchWithCriteriab04c4c09-e6db-4003-9797-c1b329ef29e9 Writer Name [PERSON_NAME…" at bounding box center [711, 470] width 1257 height 151
click at [437, 441] on input "[PERSON_NAME]" at bounding box center [823, 437] width 1031 height 45
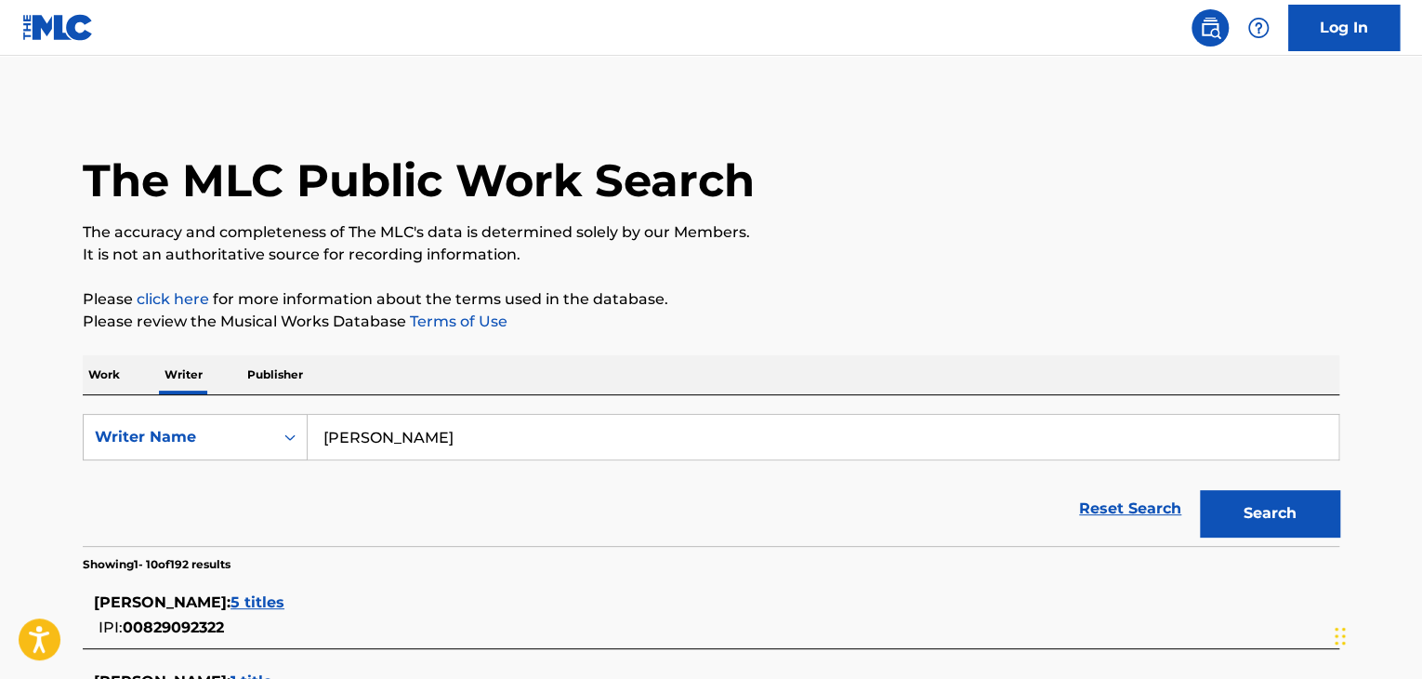
paste input "[PERSON_NAME]"
type input "[PERSON_NAME]"
click at [1318, 512] on button "Search" at bounding box center [1269, 513] width 139 height 46
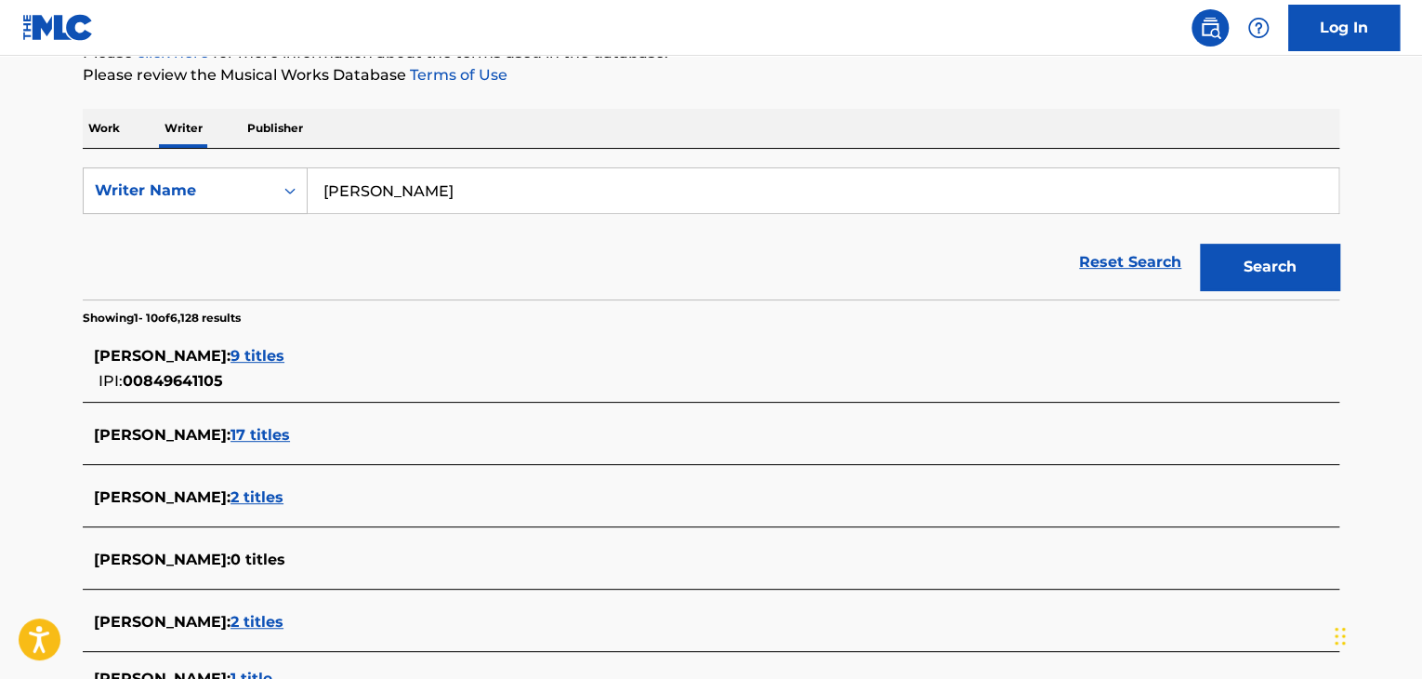
scroll to position [279, 0]
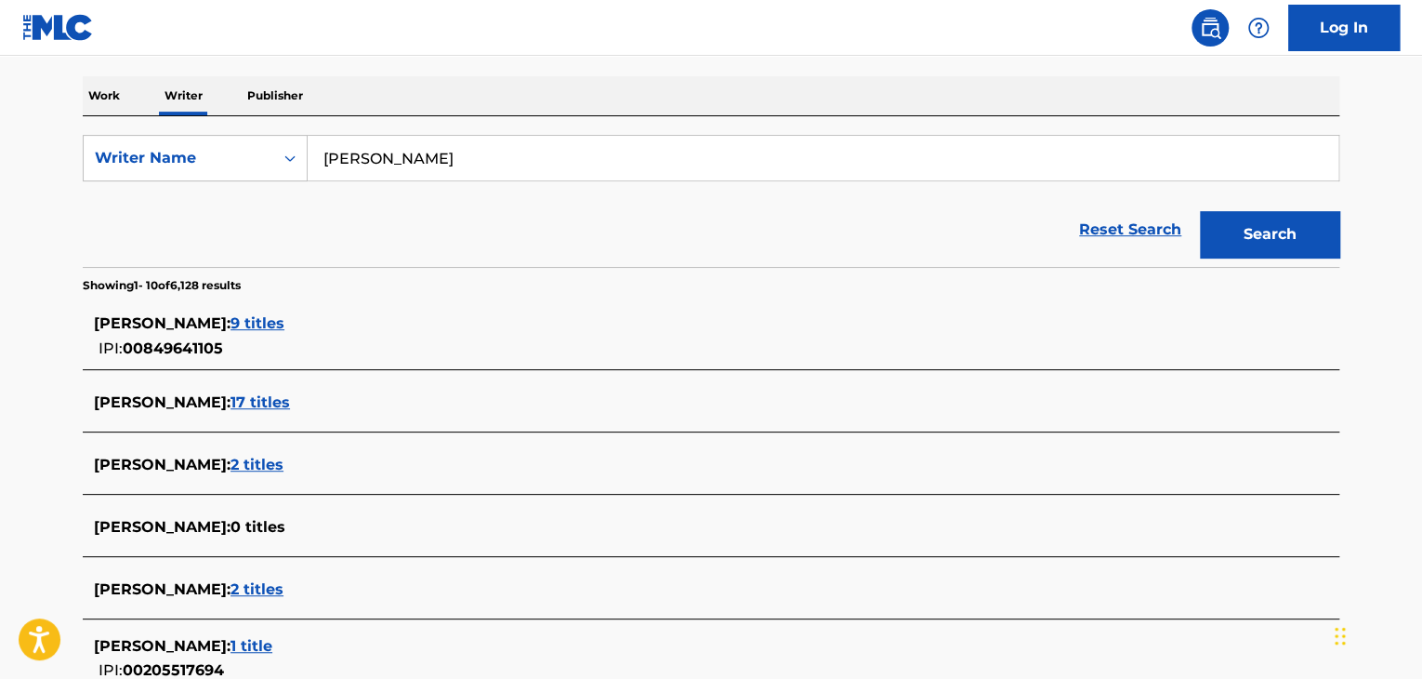
click at [405, 309] on div "[PERSON_NAME] : 9 titles IPI: 00849641105" at bounding box center [711, 336] width 1257 height 66
click at [284, 320] on span "9 titles" at bounding box center [258, 323] width 54 height 18
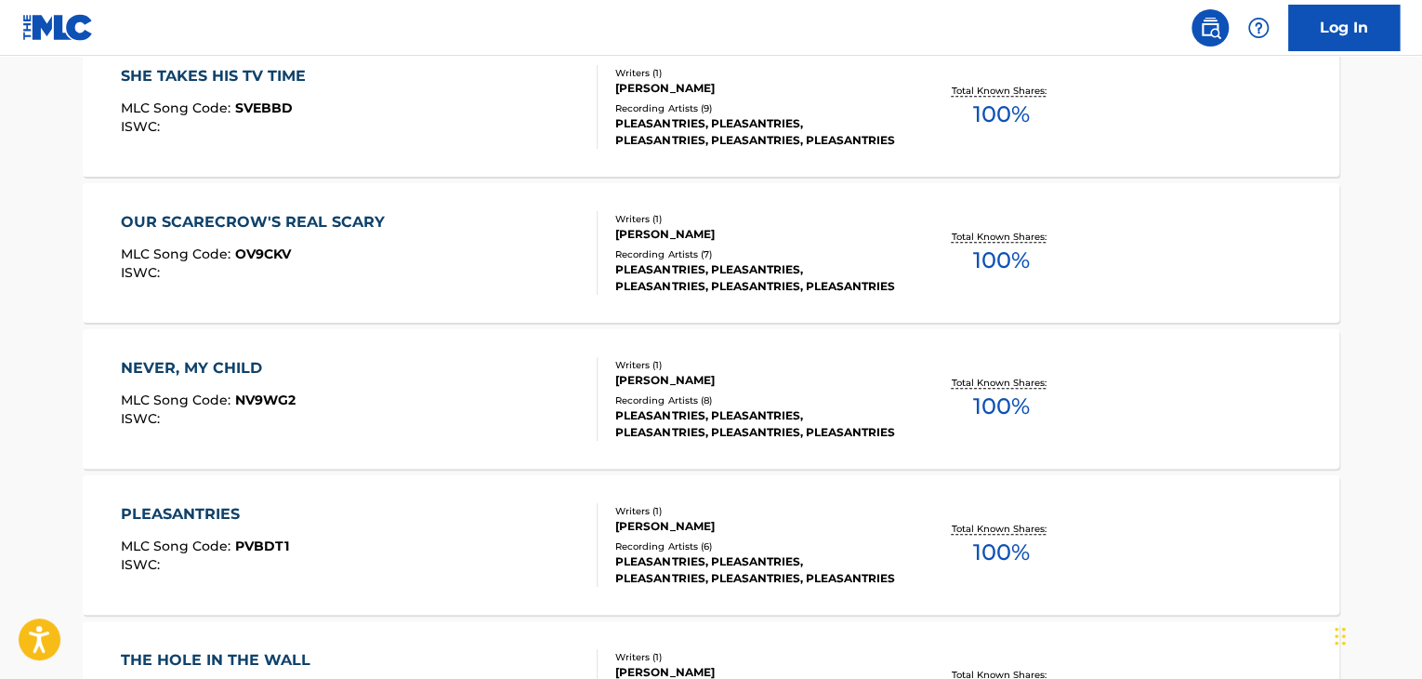
scroll to position [651, 0]
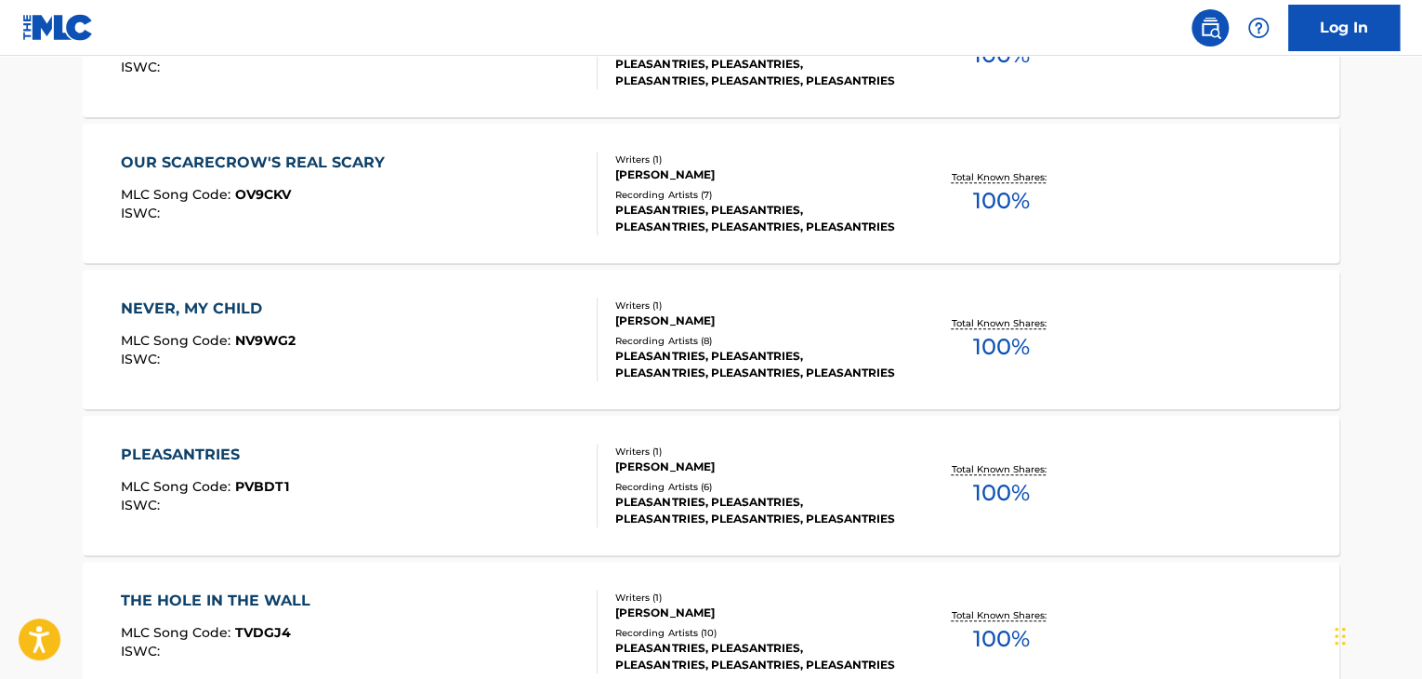
click at [558, 314] on div "NEVER, MY CHILD MLC Song Code : NV9WG2 ISWC :" at bounding box center [360, 339] width 478 height 84
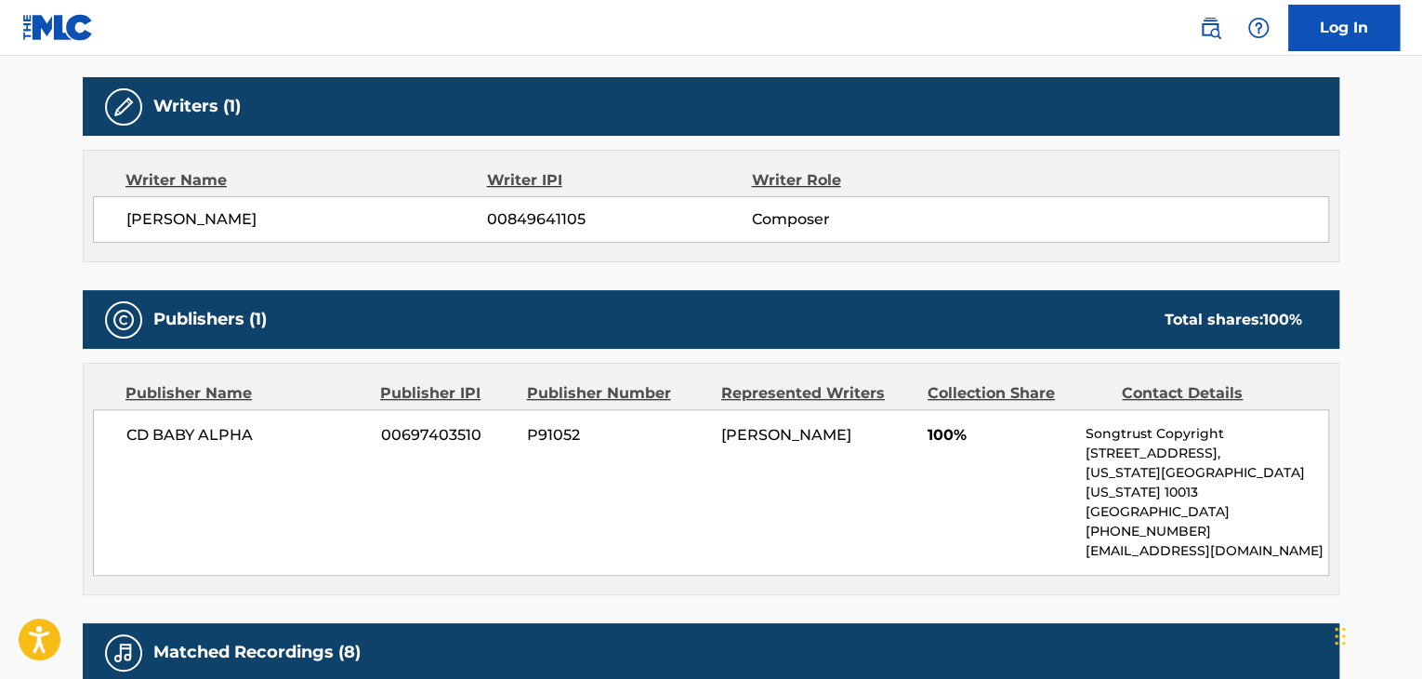
scroll to position [558, 0]
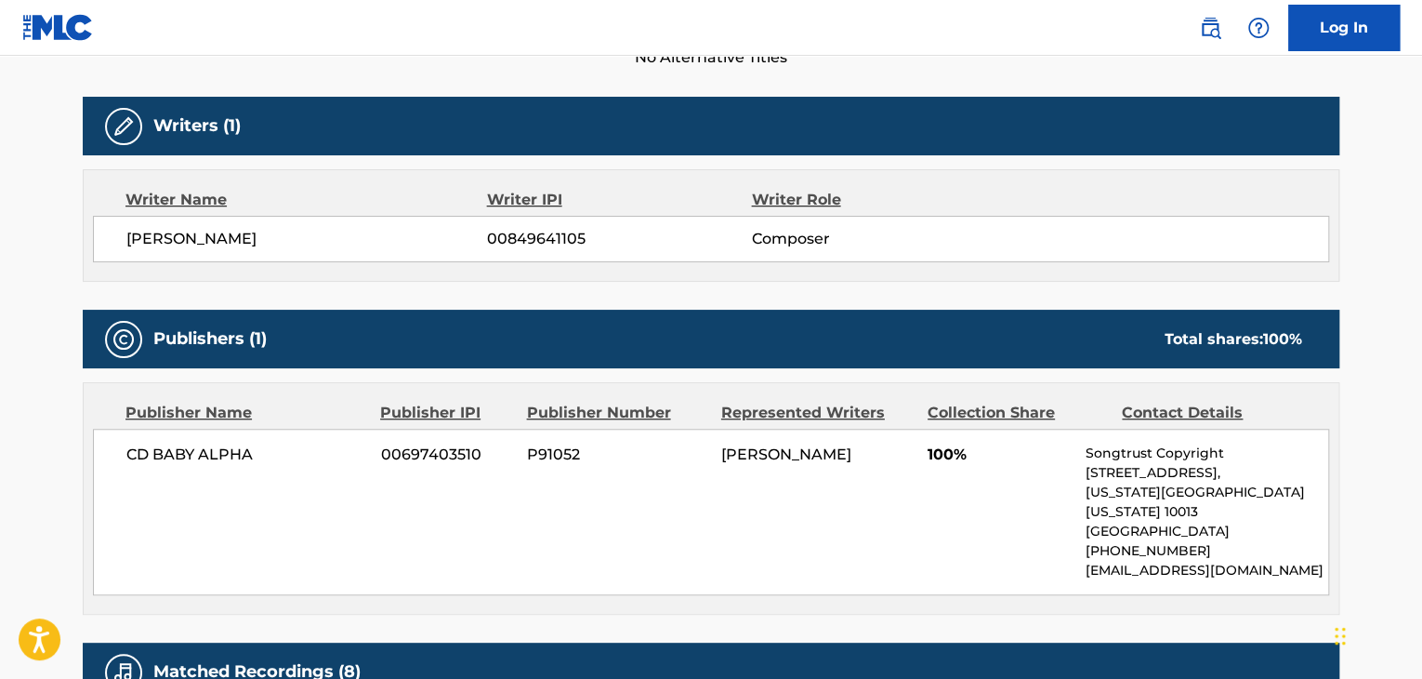
click at [326, 239] on span "[PERSON_NAME]" at bounding box center [306, 239] width 361 height 22
copy div "[PERSON_NAME]"
click at [537, 228] on span "00849641105" at bounding box center [619, 239] width 264 height 22
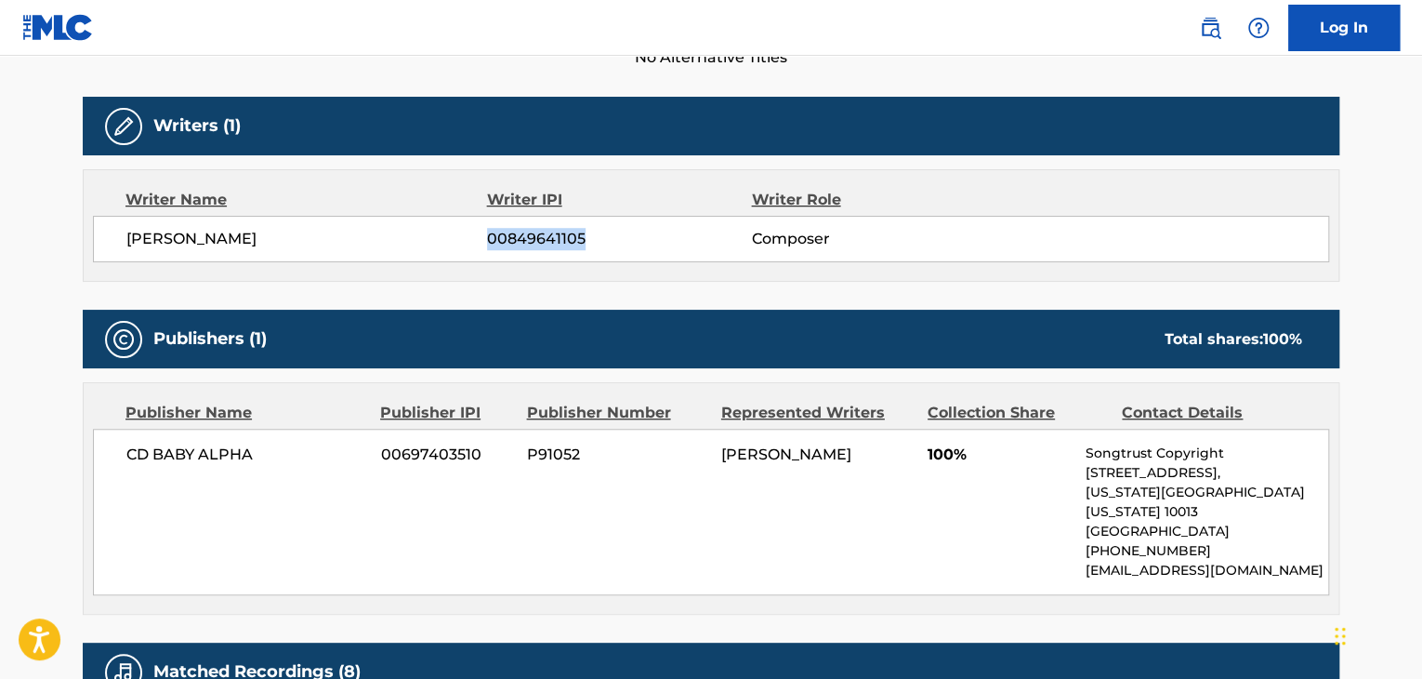
click at [537, 228] on span "00849641105" at bounding box center [619, 239] width 264 height 22
copy span "00849641105"
click at [178, 454] on span "CD BABY ALPHA" at bounding box center [246, 454] width 241 height 22
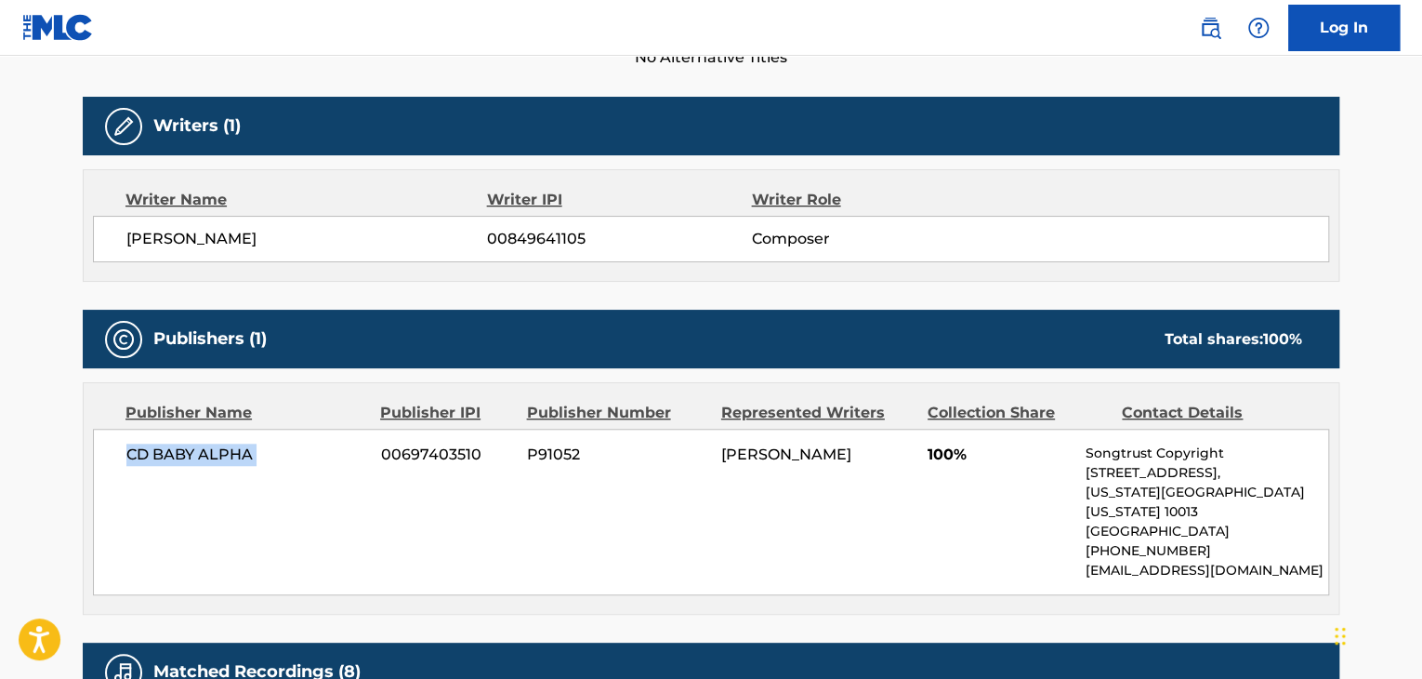
copy div "CD BABY ALPHA"
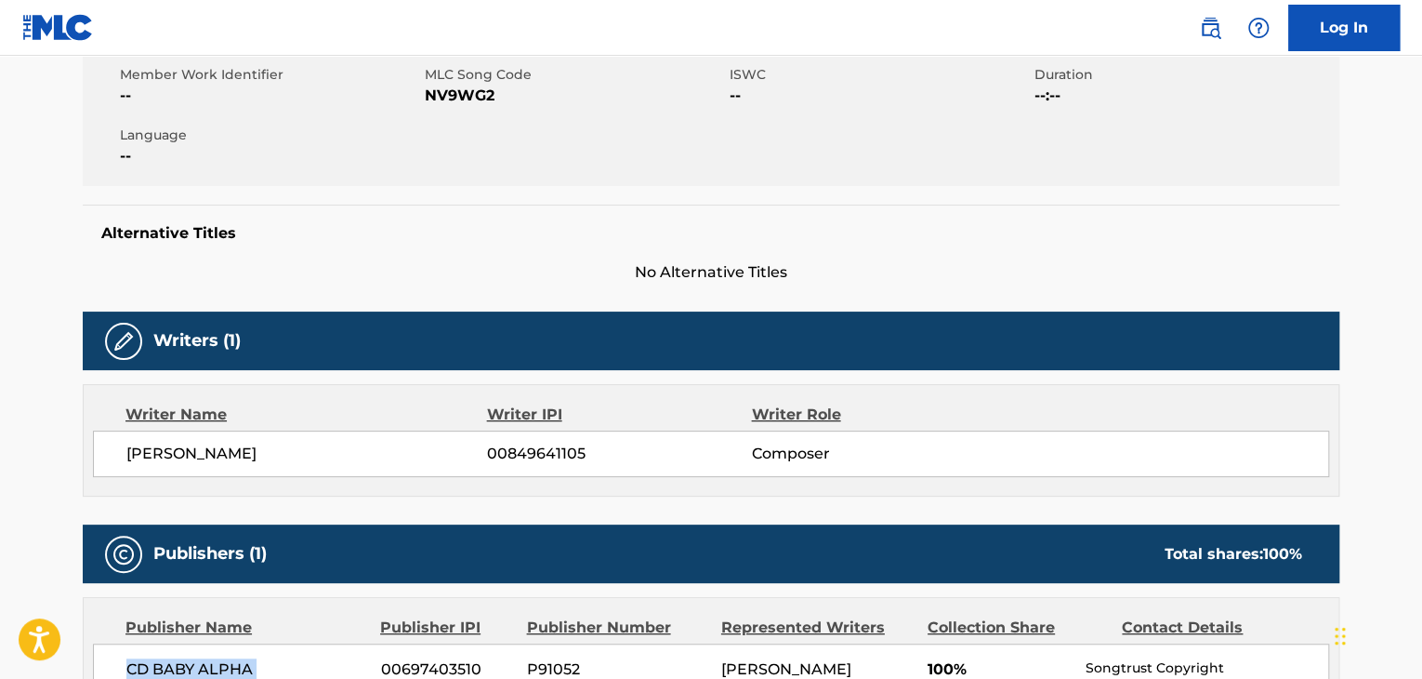
scroll to position [186, 0]
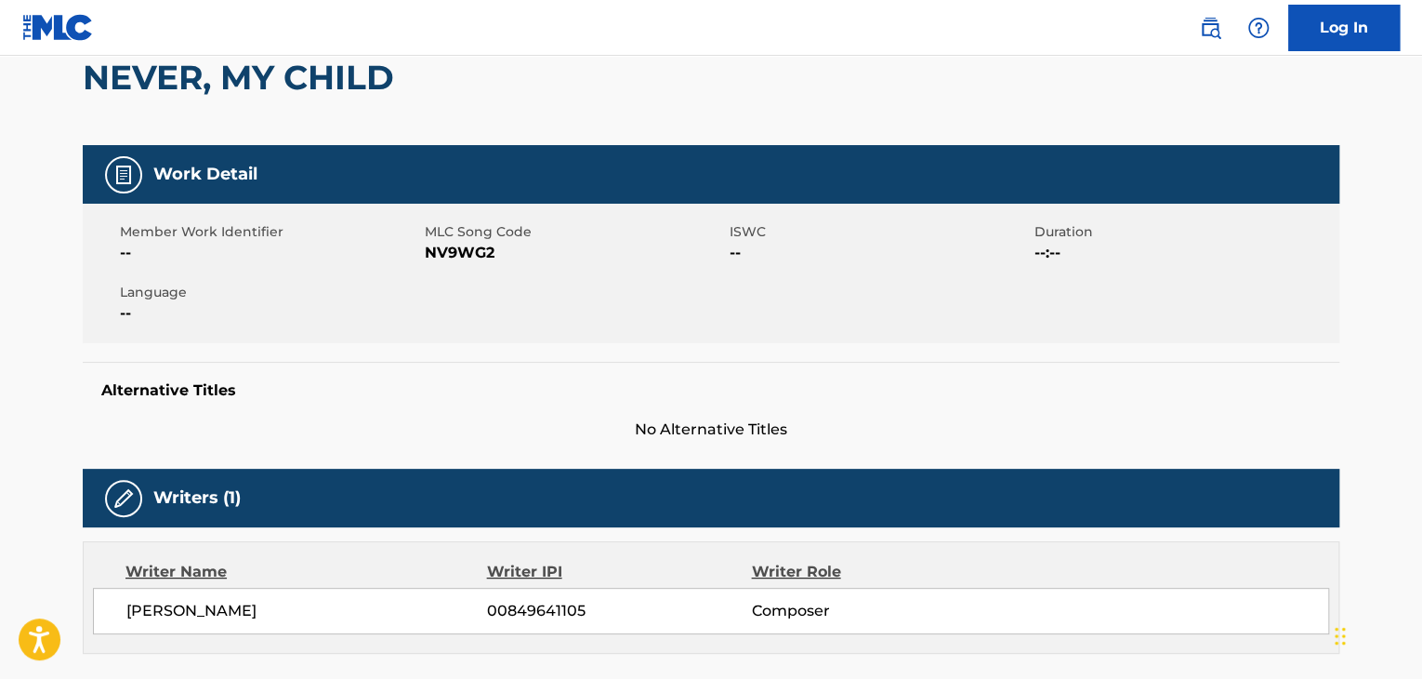
click at [471, 245] on span "NV9WG2" at bounding box center [575, 253] width 300 height 22
copy span "NV9WG2"
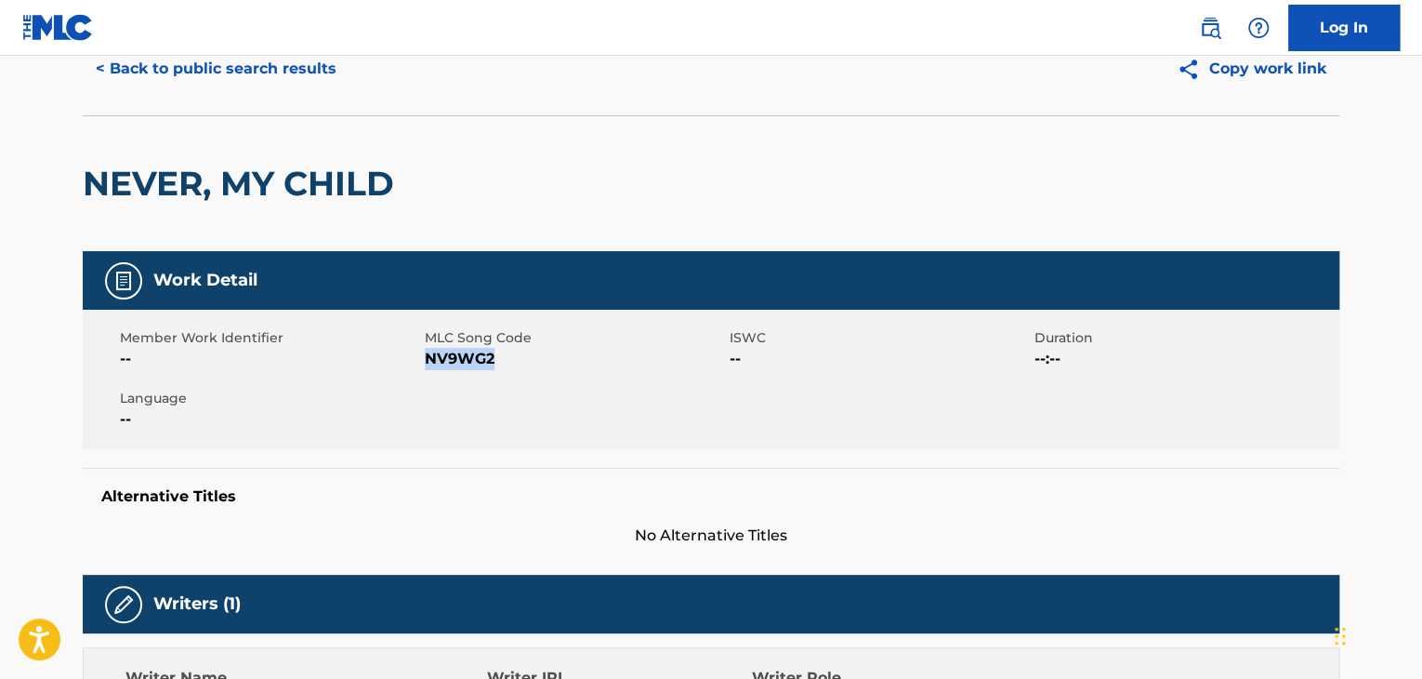
scroll to position [0, 0]
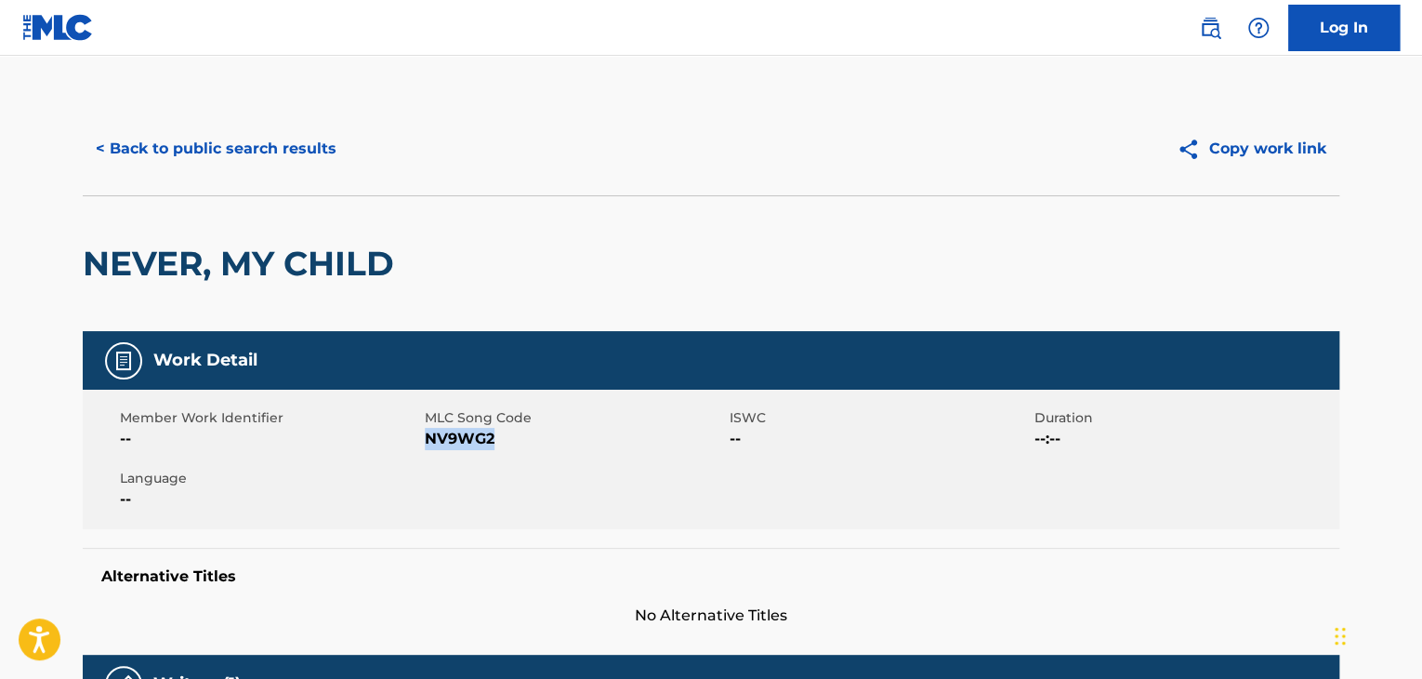
click at [245, 136] on button "< Back to public search results" at bounding box center [216, 148] width 267 height 46
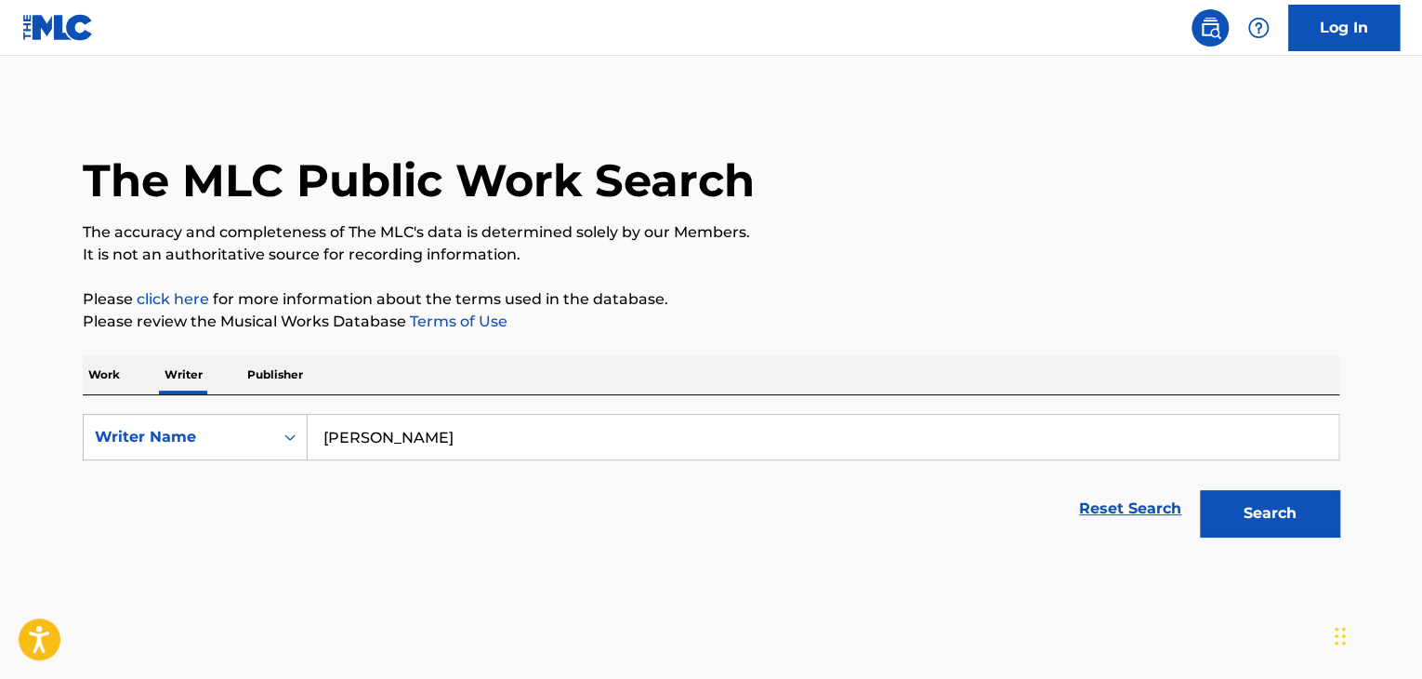
scroll to position [22, 0]
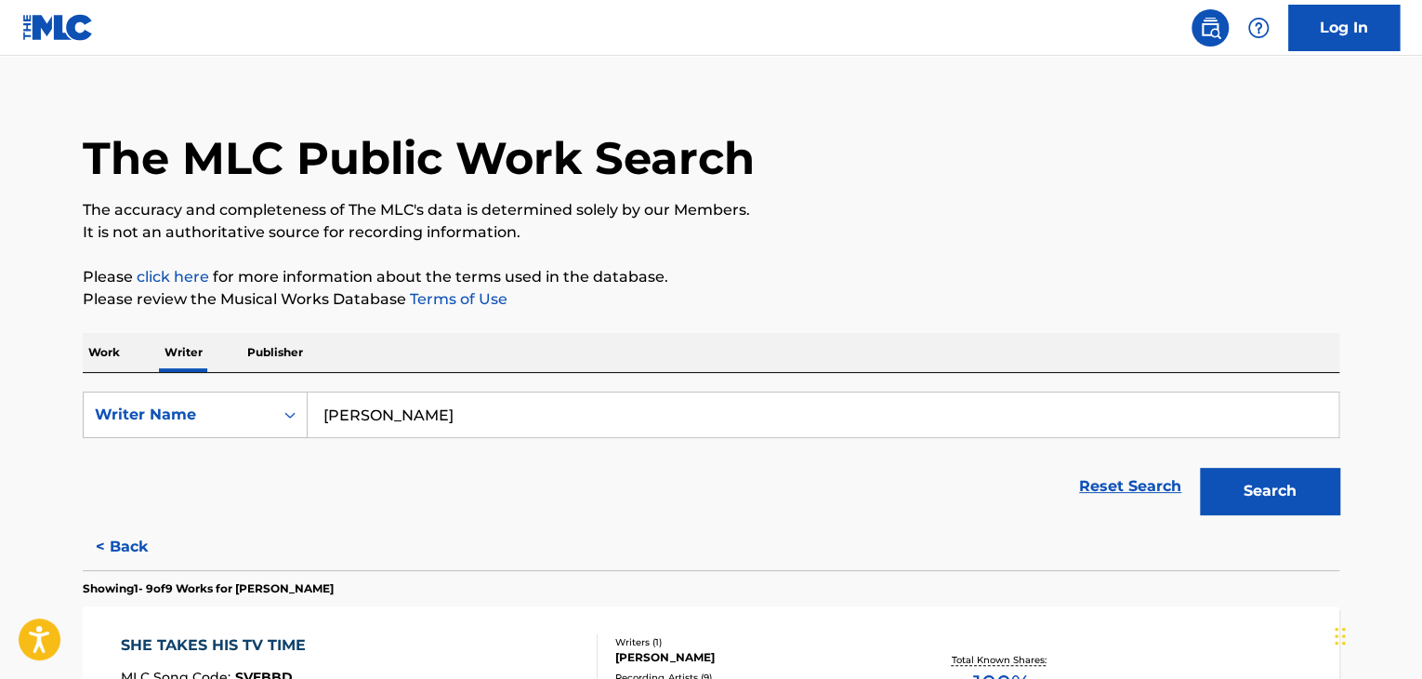
click at [105, 355] on p "Work" at bounding box center [104, 352] width 43 height 39
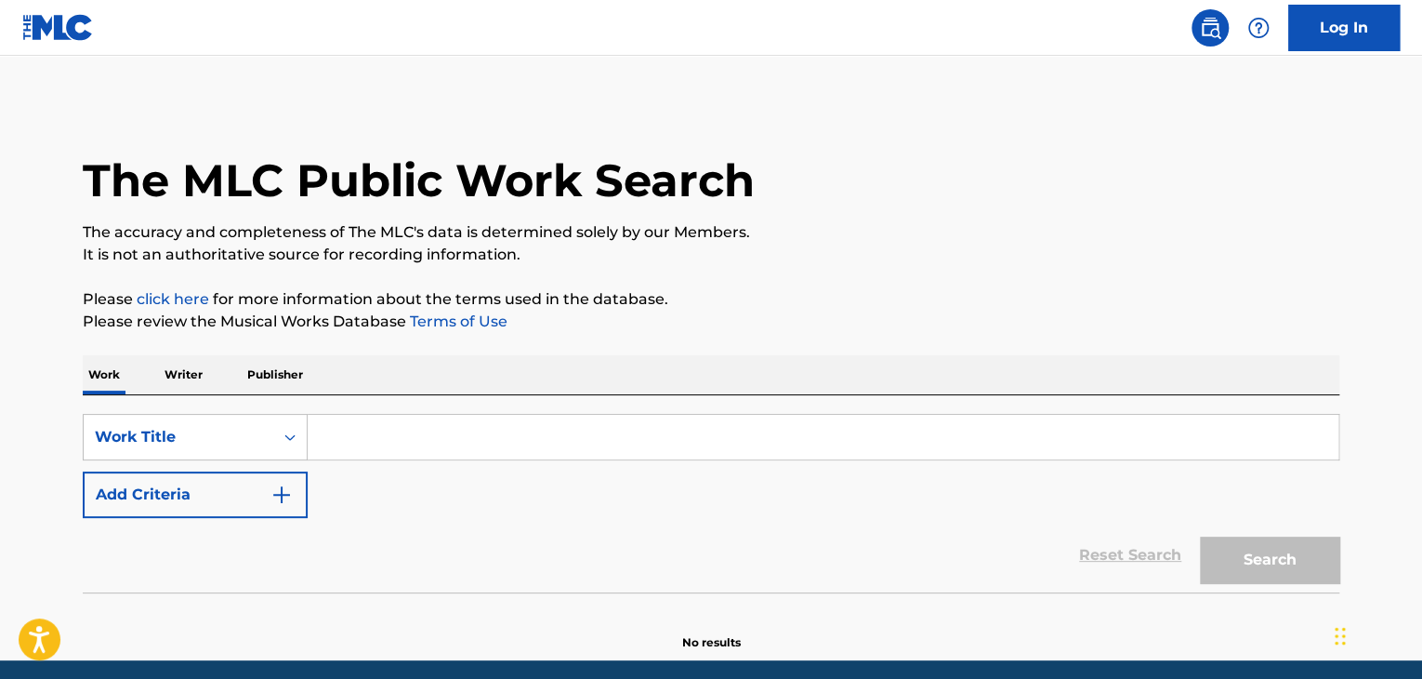
click at [350, 428] on input "Search Form" at bounding box center [823, 437] width 1031 height 45
paste input "Mirrorball"
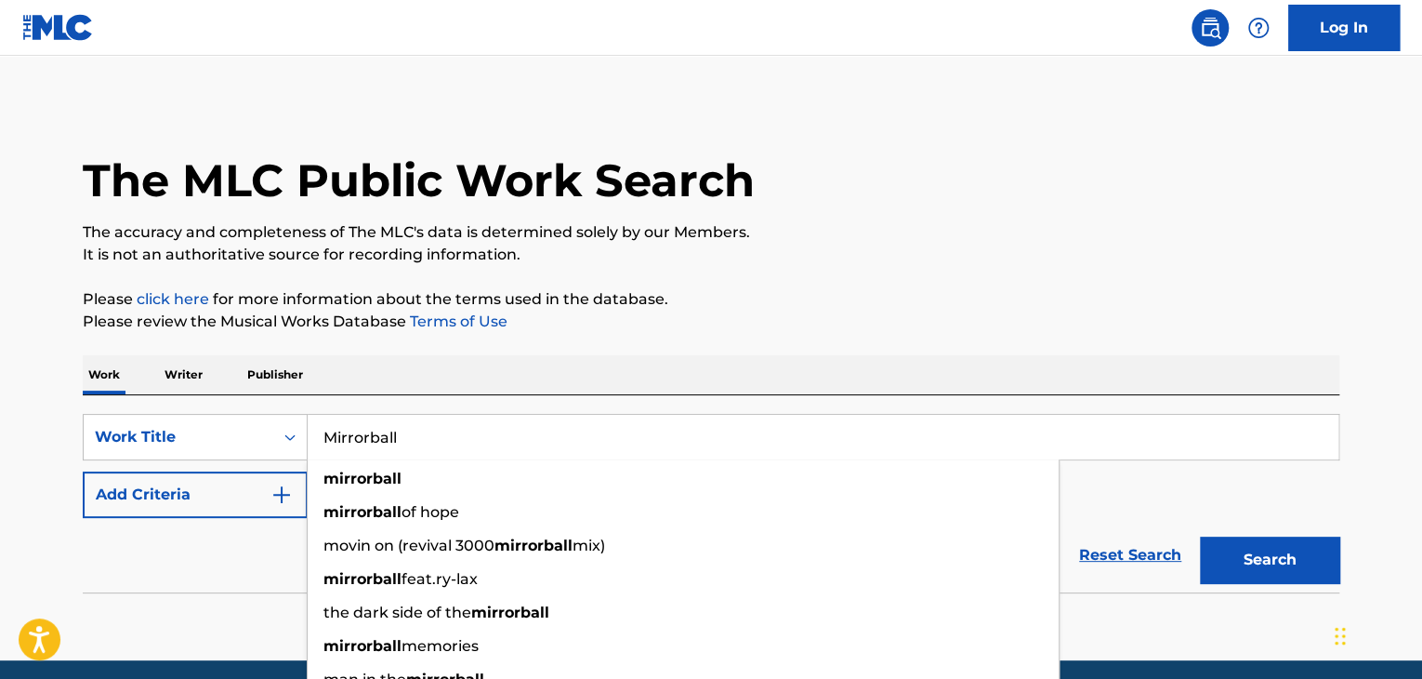
type input "Mirrorball"
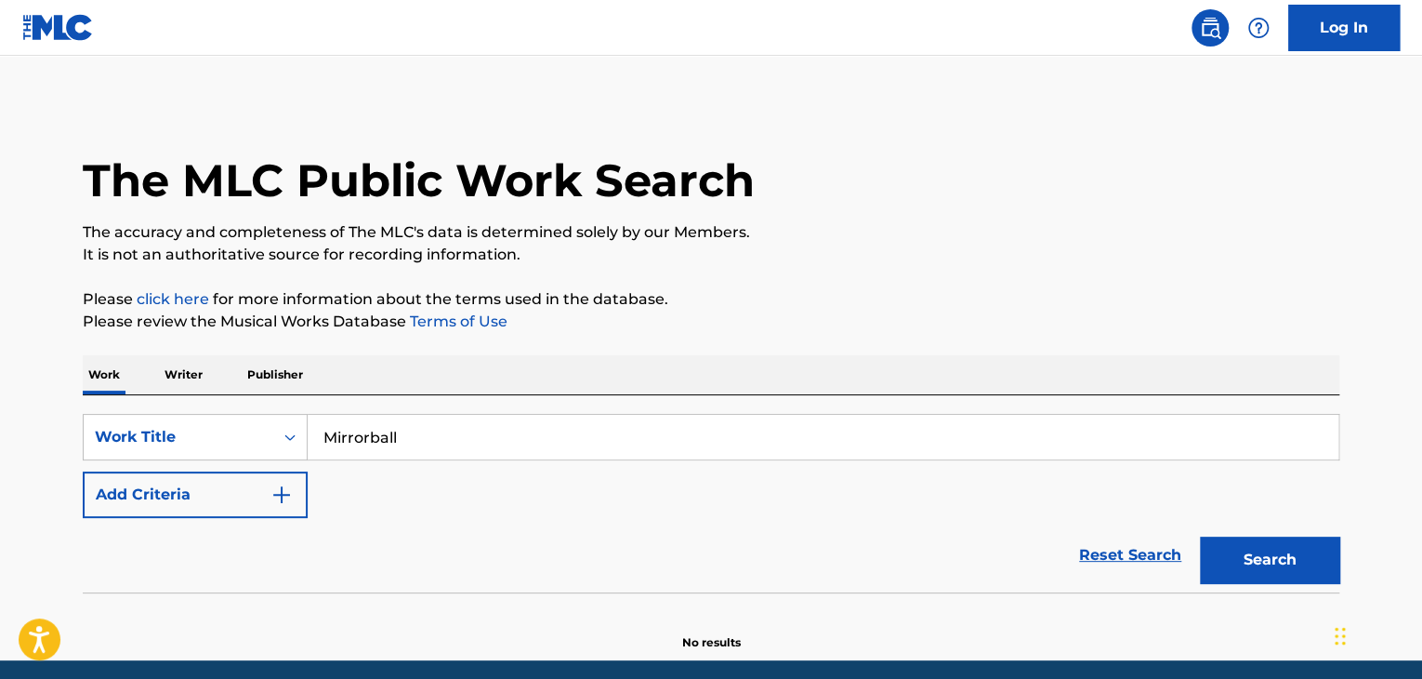
click at [227, 503] on button "Add Criteria" at bounding box center [195, 494] width 225 height 46
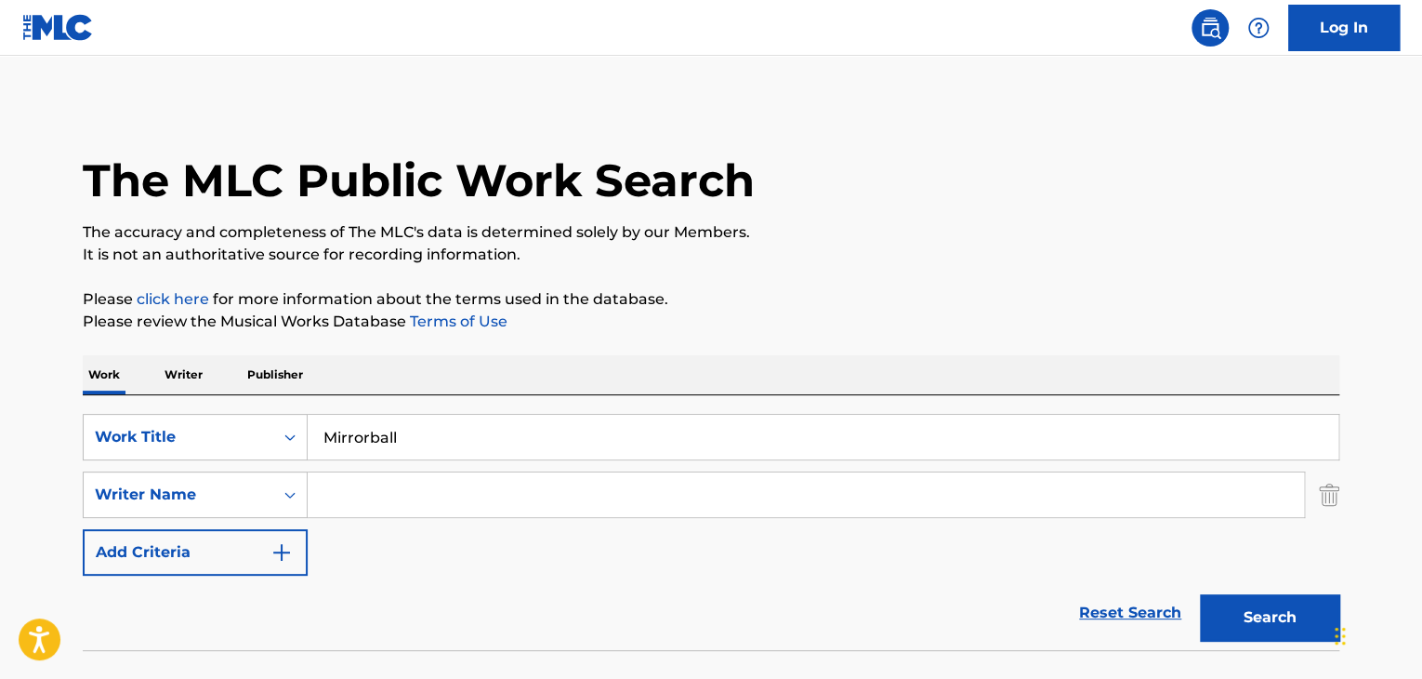
click at [420, 499] on input "Search Form" at bounding box center [806, 494] width 996 height 45
paste input "[PERSON_NAME]"
type input "[PERSON_NAME]"
click at [856, 264] on p "It is not an authoritative source for recording information." at bounding box center [711, 255] width 1257 height 22
click at [1259, 612] on button "Search" at bounding box center [1269, 617] width 139 height 46
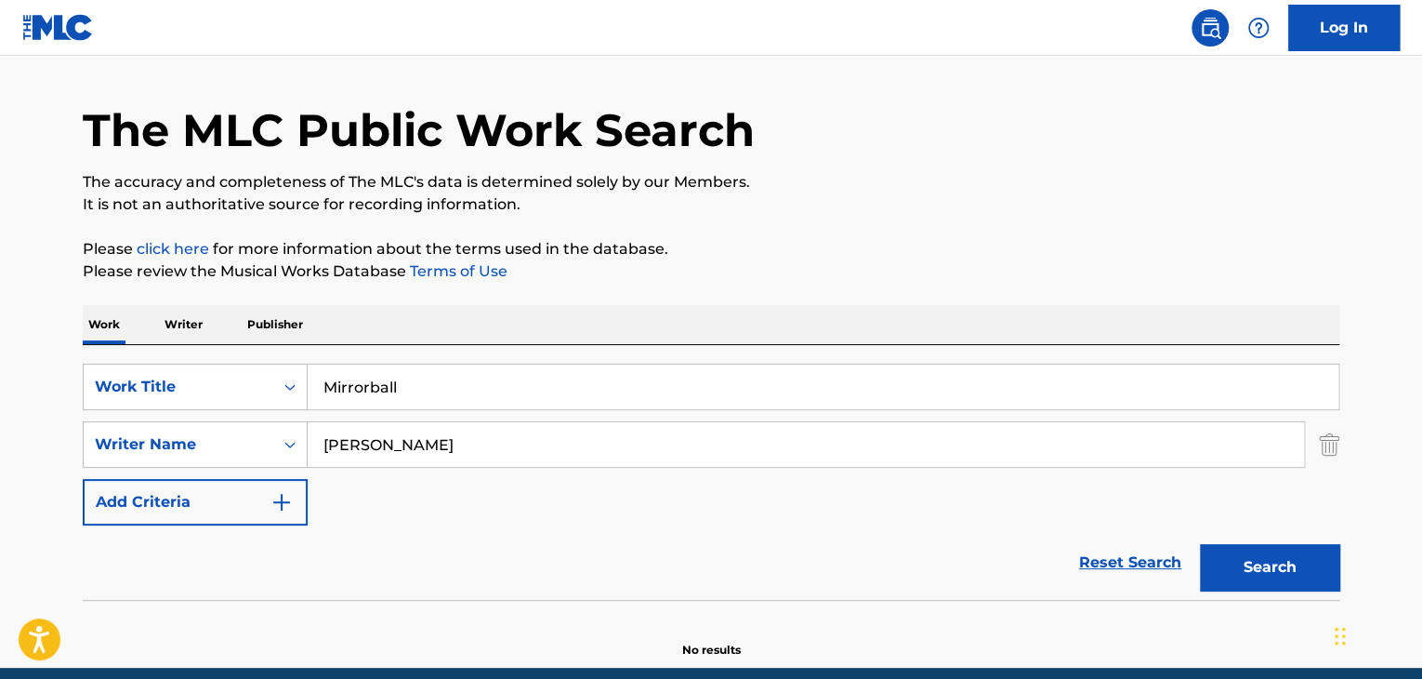
scroll to position [128, 0]
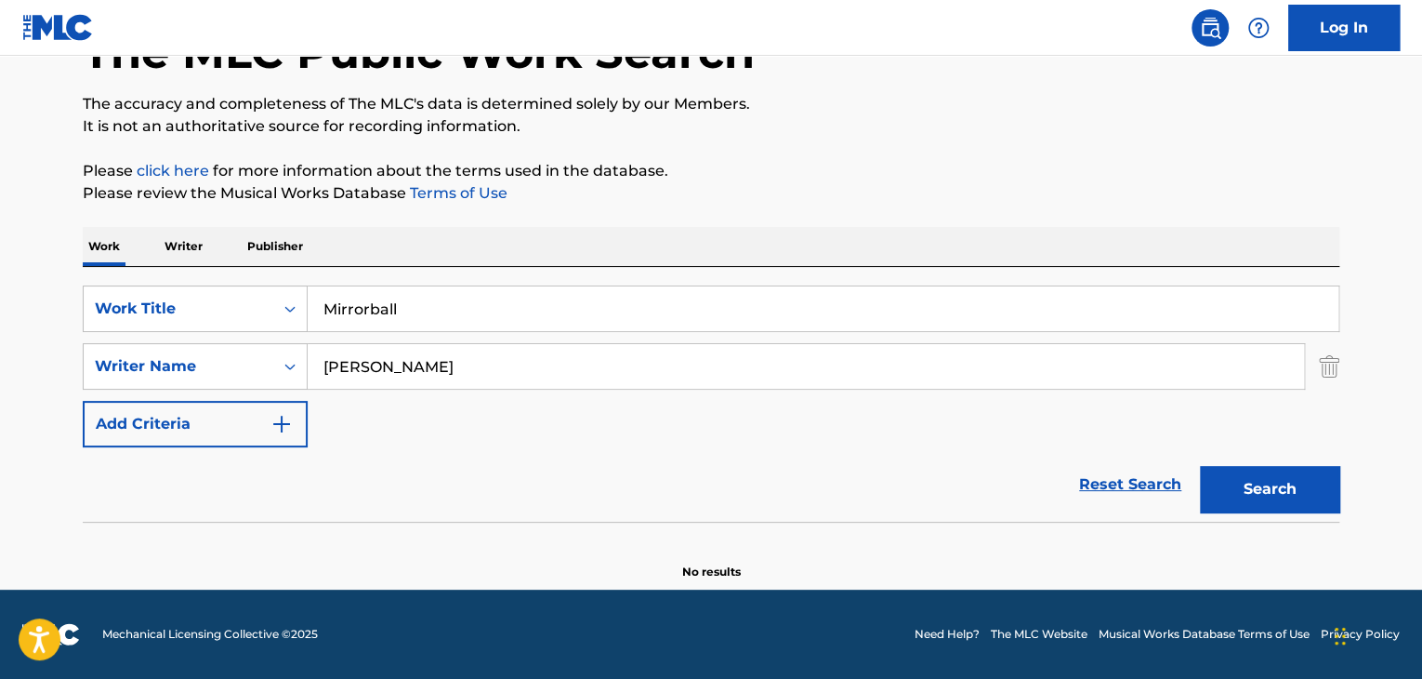
click at [191, 233] on p "Writer" at bounding box center [183, 246] width 49 height 39
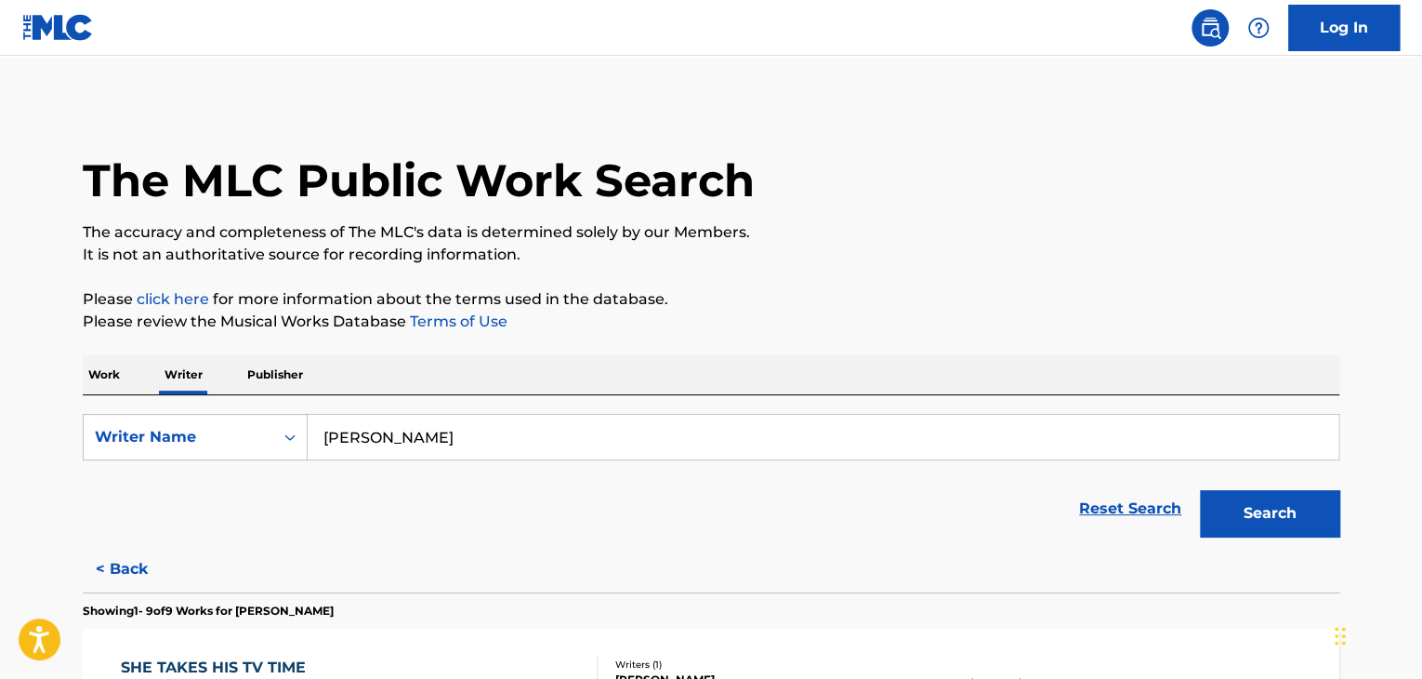
click at [413, 420] on input "[PERSON_NAME]" at bounding box center [823, 437] width 1031 height 45
paste input "[PERSON_NAME]"
click at [415, 436] on input "[PERSON_NAME]" at bounding box center [823, 437] width 1031 height 45
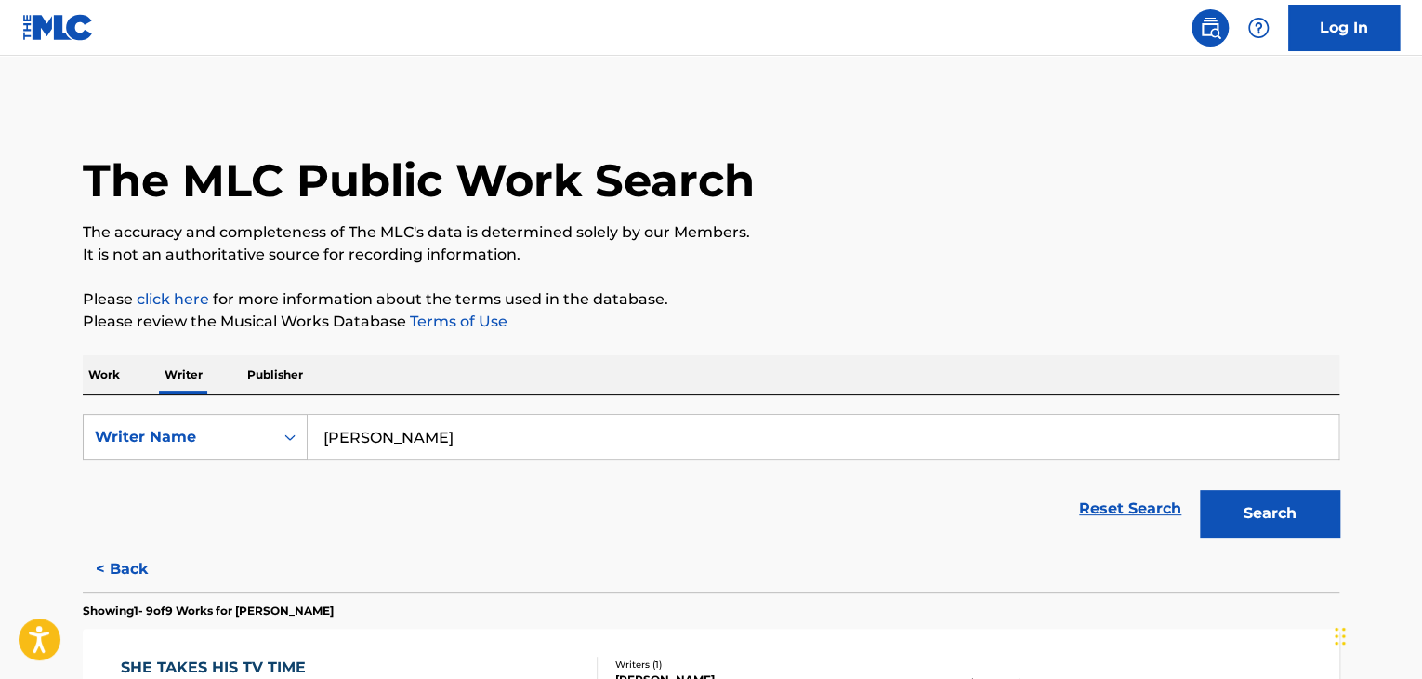
click at [415, 436] on input "[PERSON_NAME]" at bounding box center [823, 437] width 1031 height 45
paste input "[PERSON_NAME]"
type input "[PERSON_NAME]"
click at [1266, 521] on button "Search" at bounding box center [1269, 513] width 139 height 46
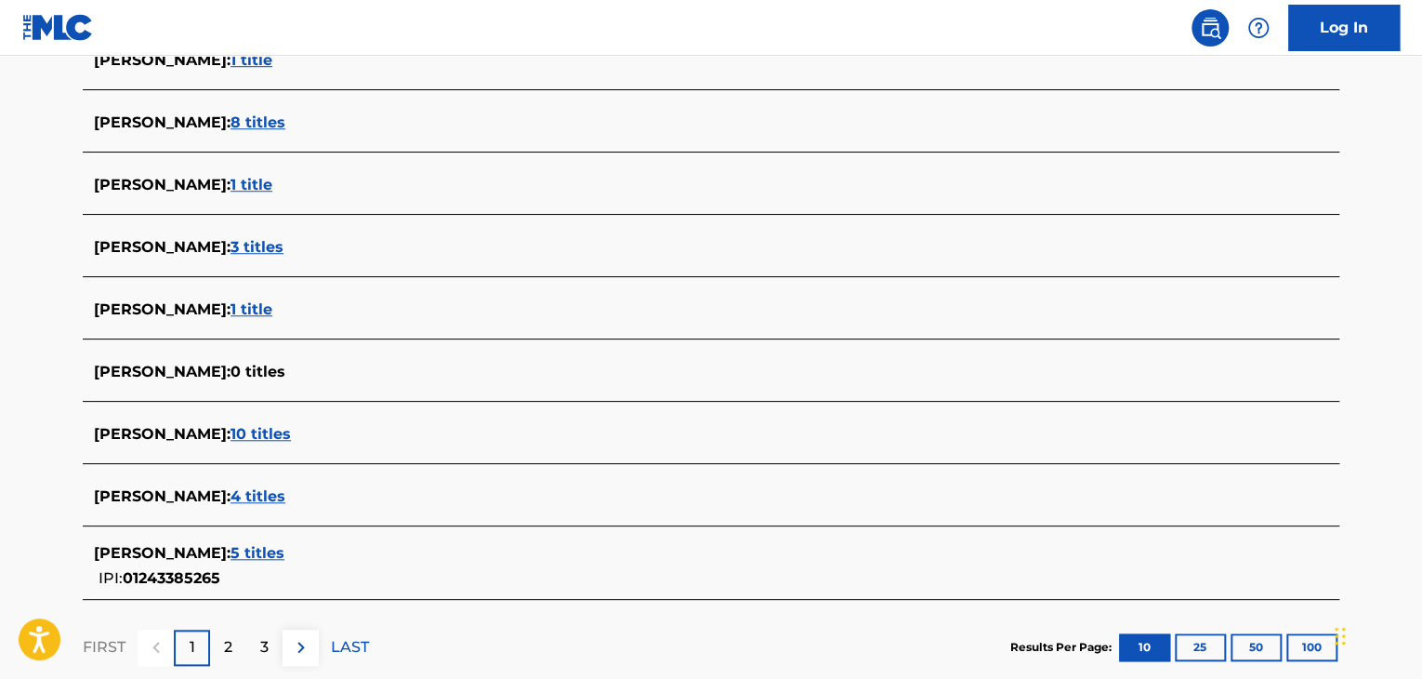
scroll to position [642, 0]
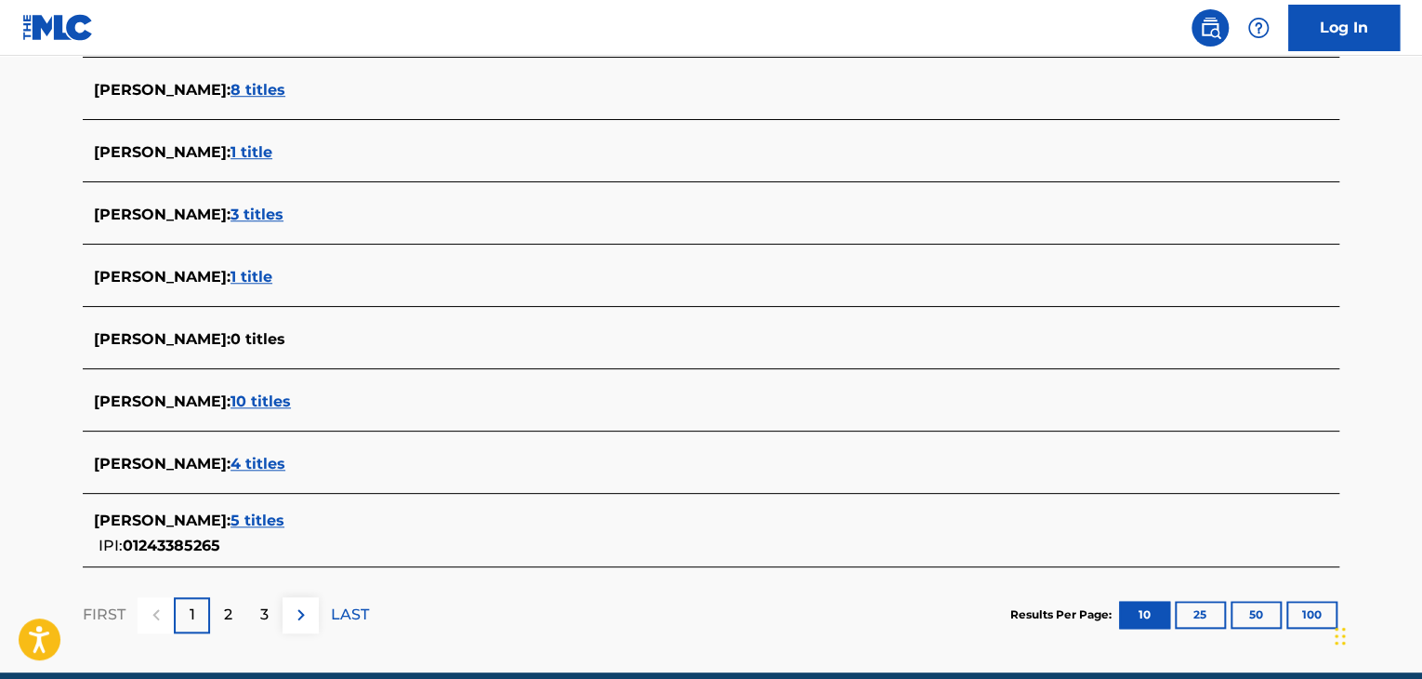
click at [284, 514] on span "5 titles" at bounding box center [258, 520] width 54 height 18
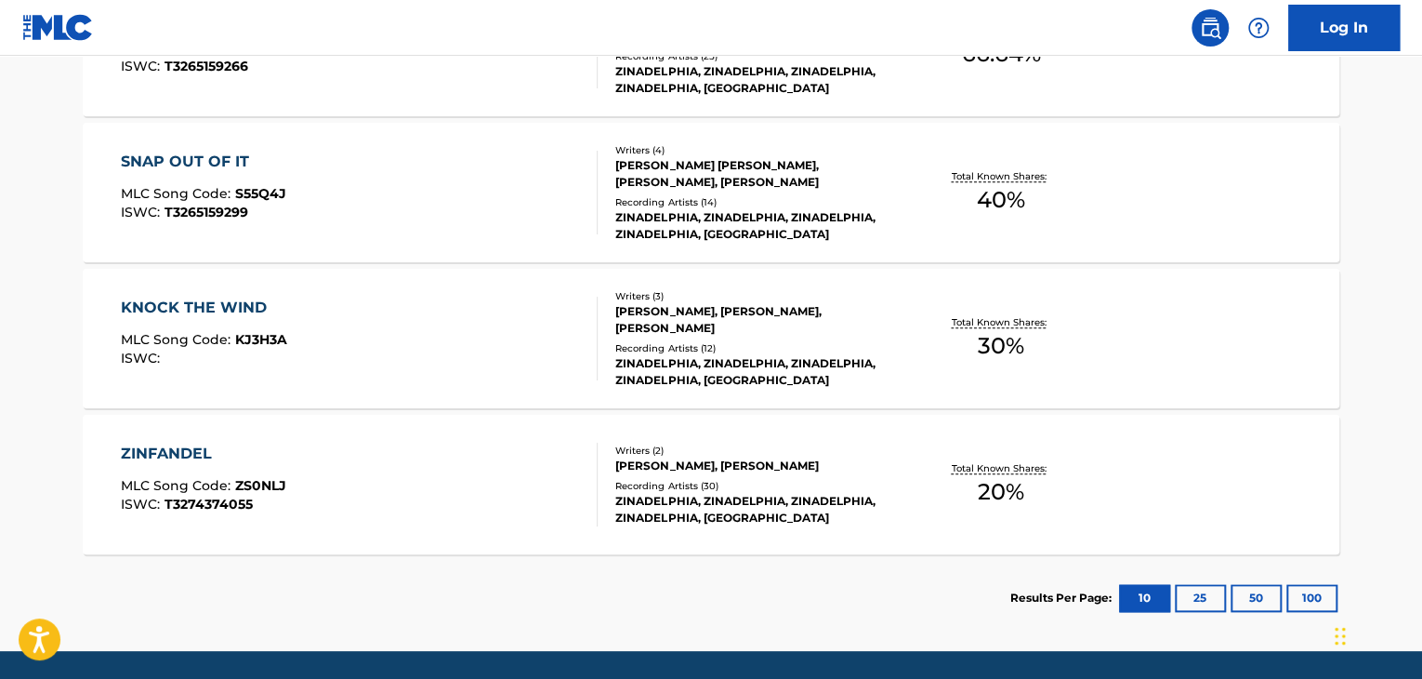
scroll to position [859, 0]
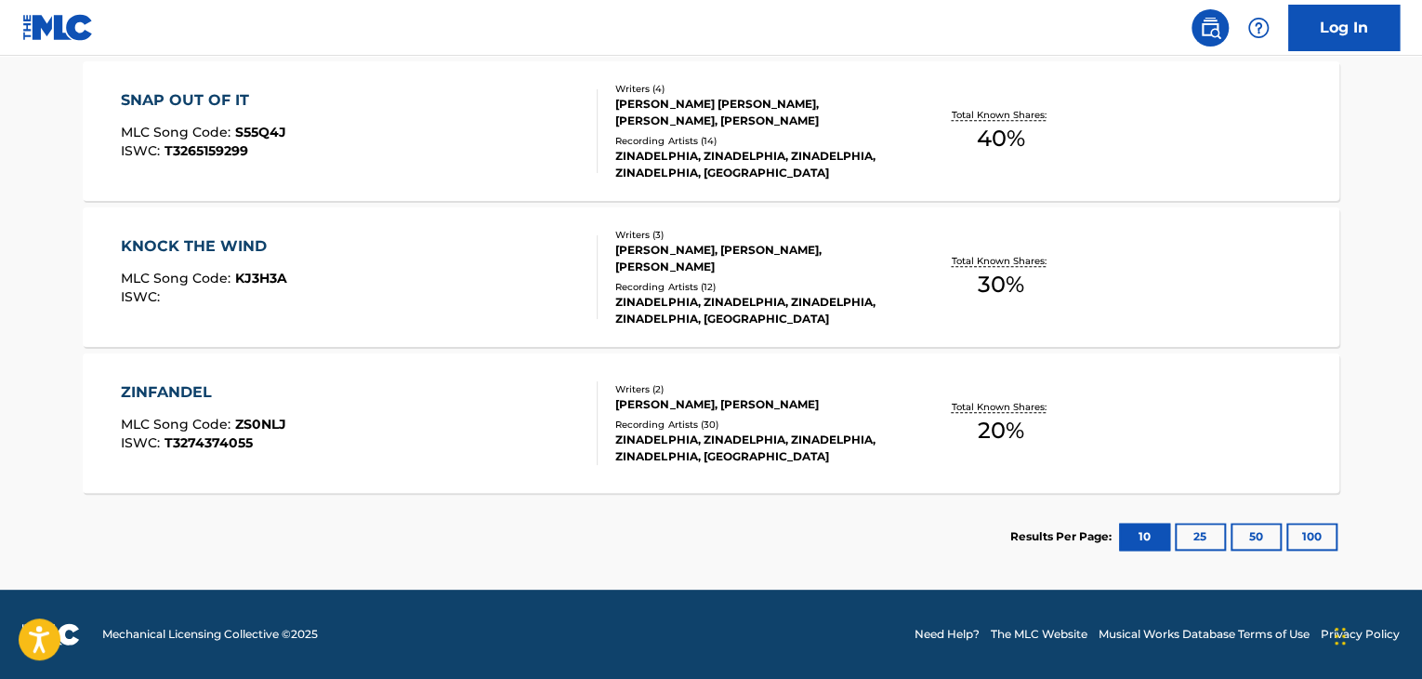
click at [542, 287] on div "KNOCK THE WIND MLC Song Code : KJ3H3A ISWC :" at bounding box center [360, 277] width 478 height 84
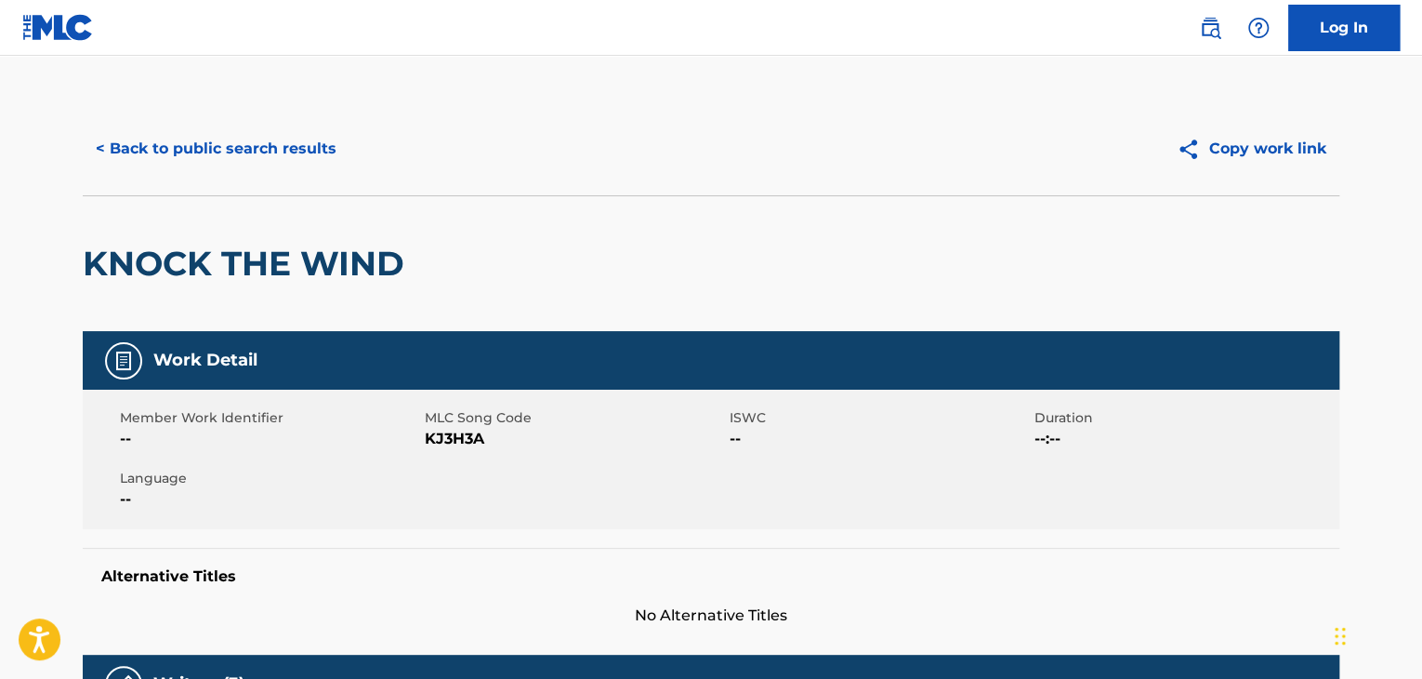
click at [302, 127] on button "< Back to public search results" at bounding box center [216, 148] width 267 height 46
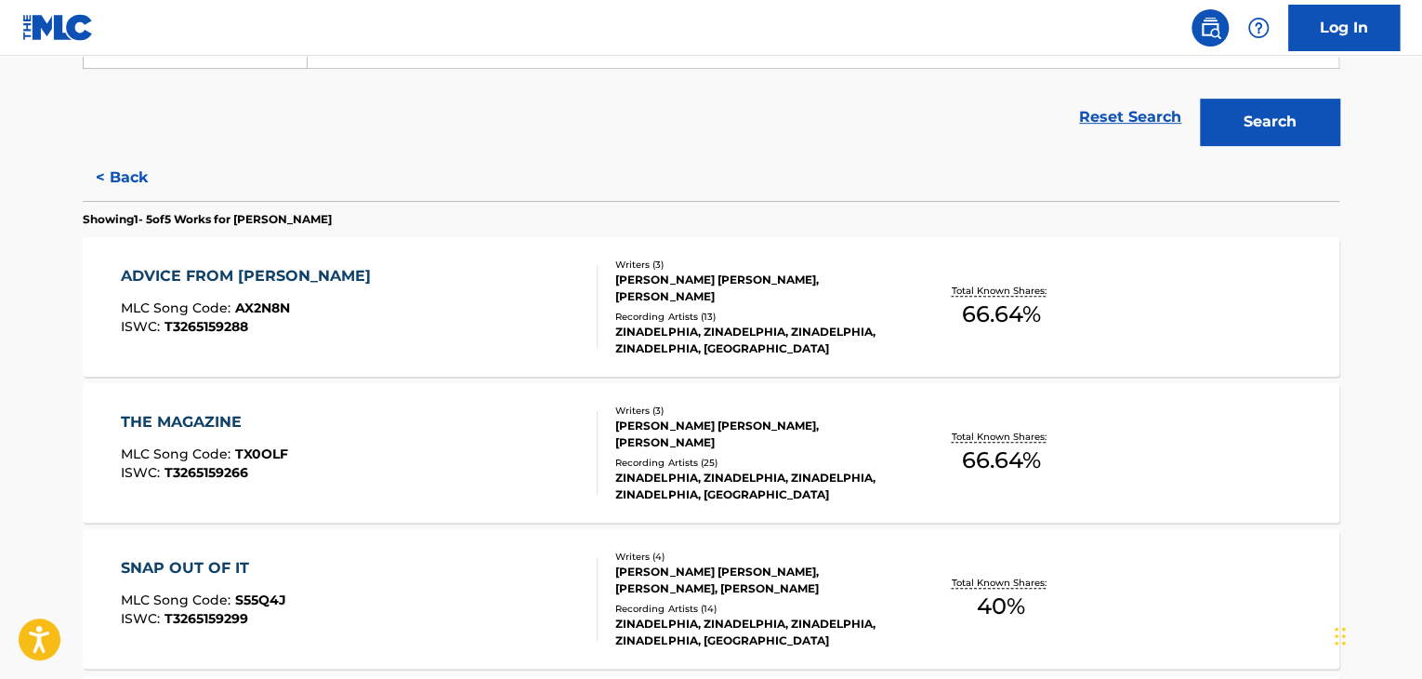
scroll to position [394, 0]
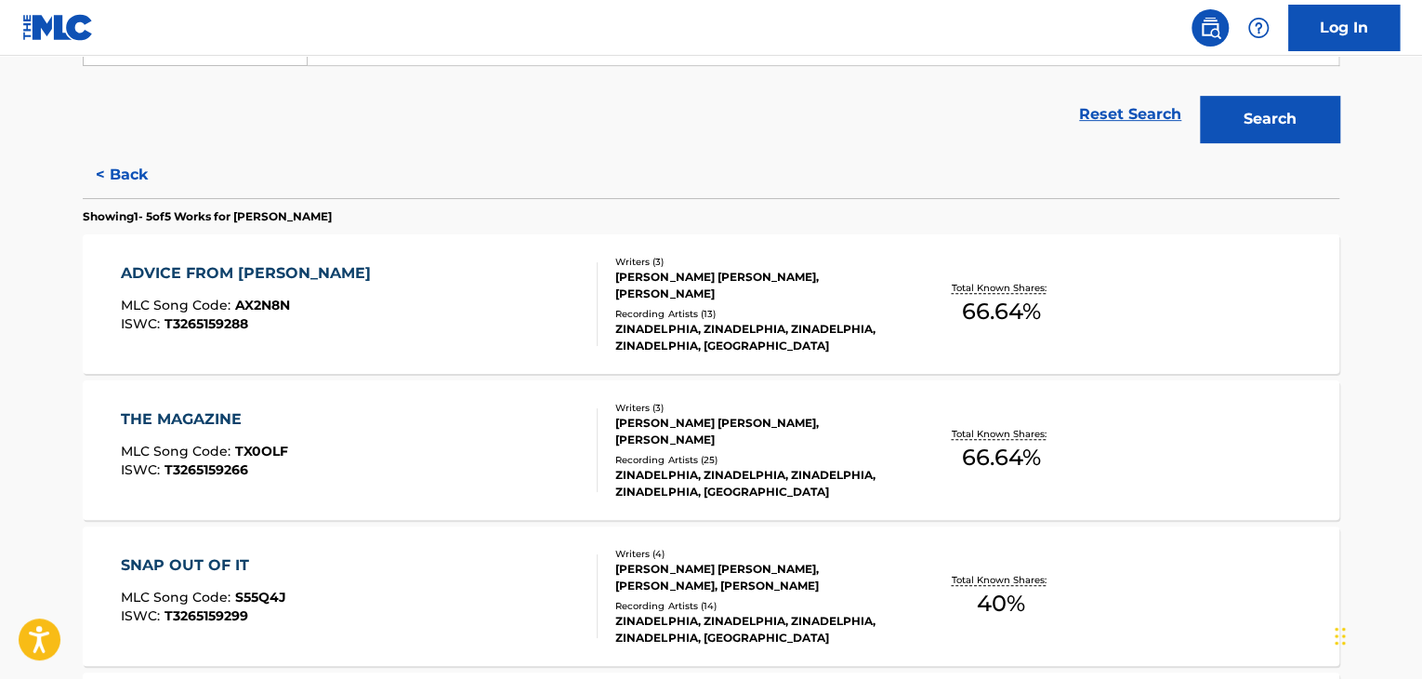
click at [502, 286] on div "ADVICE FROM [PERSON_NAME] MLC Song Code : AX2N8N ISWC : T3265159288" at bounding box center [360, 304] width 478 height 84
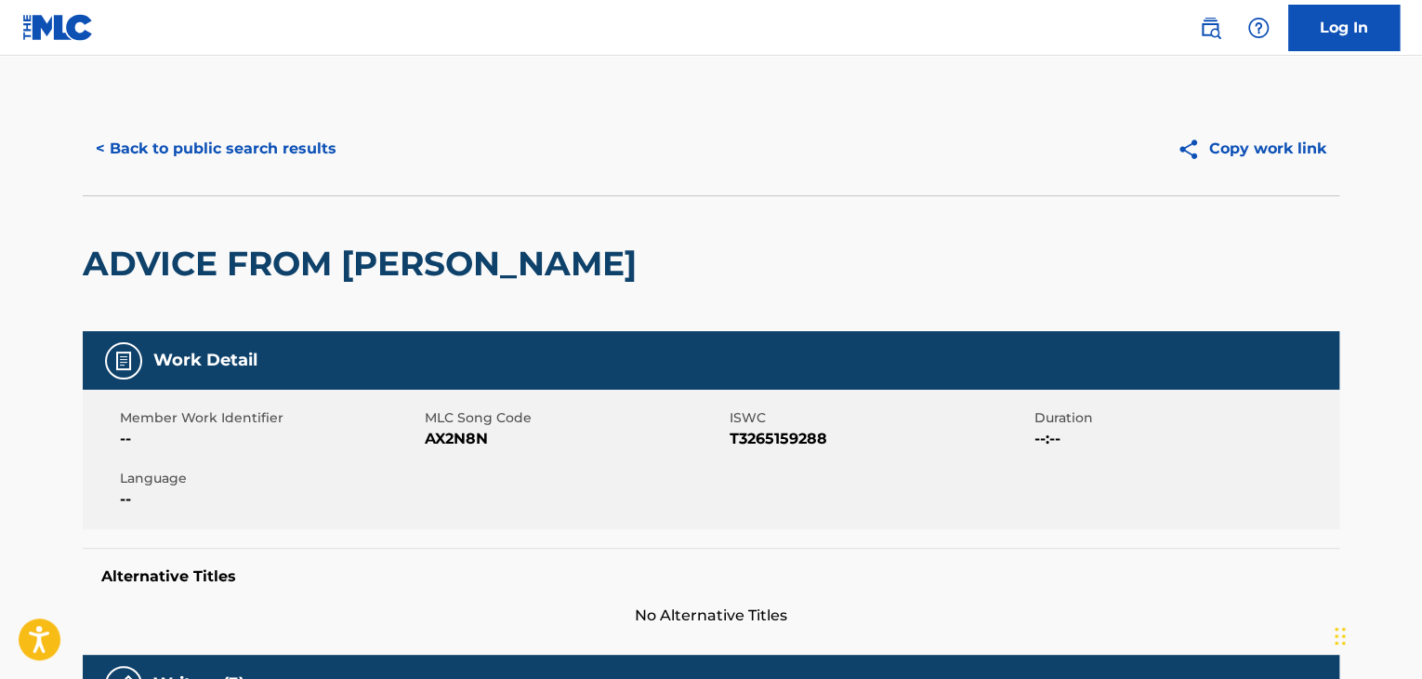
click at [279, 149] on button "< Back to public search results" at bounding box center [216, 148] width 267 height 46
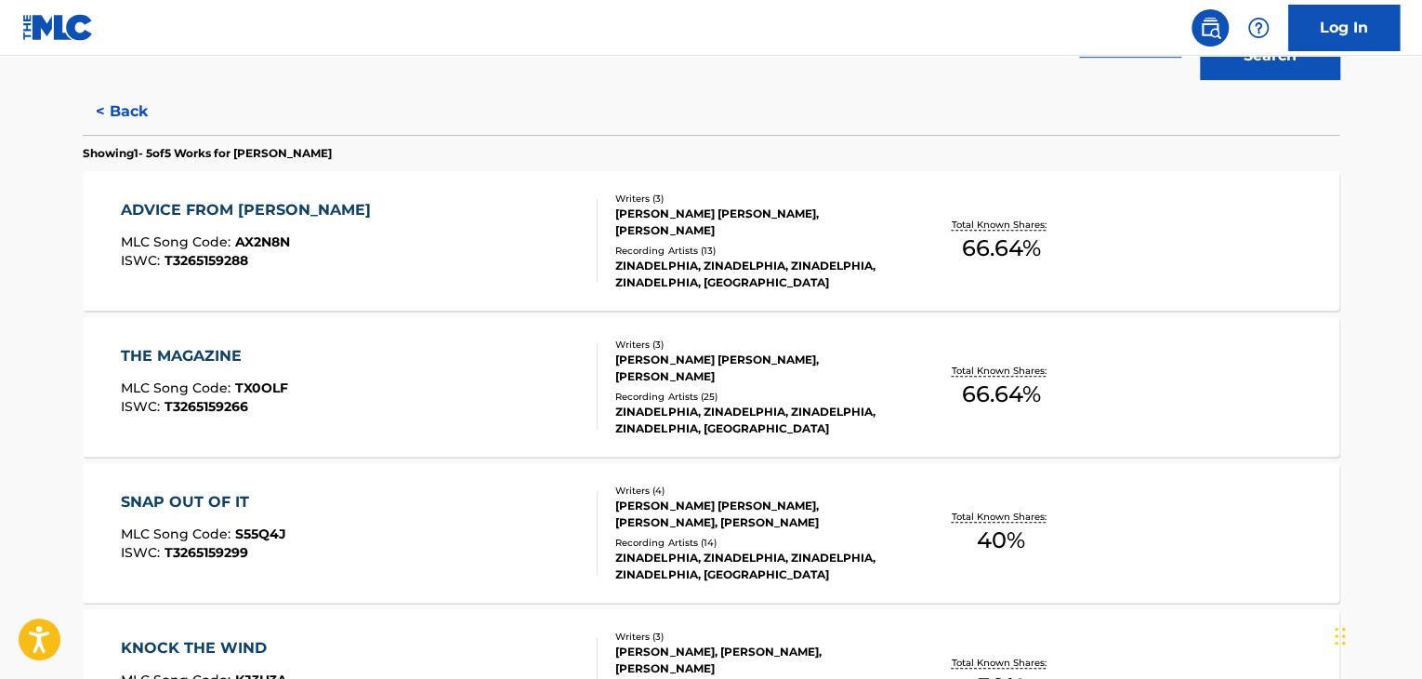
scroll to position [487, 0]
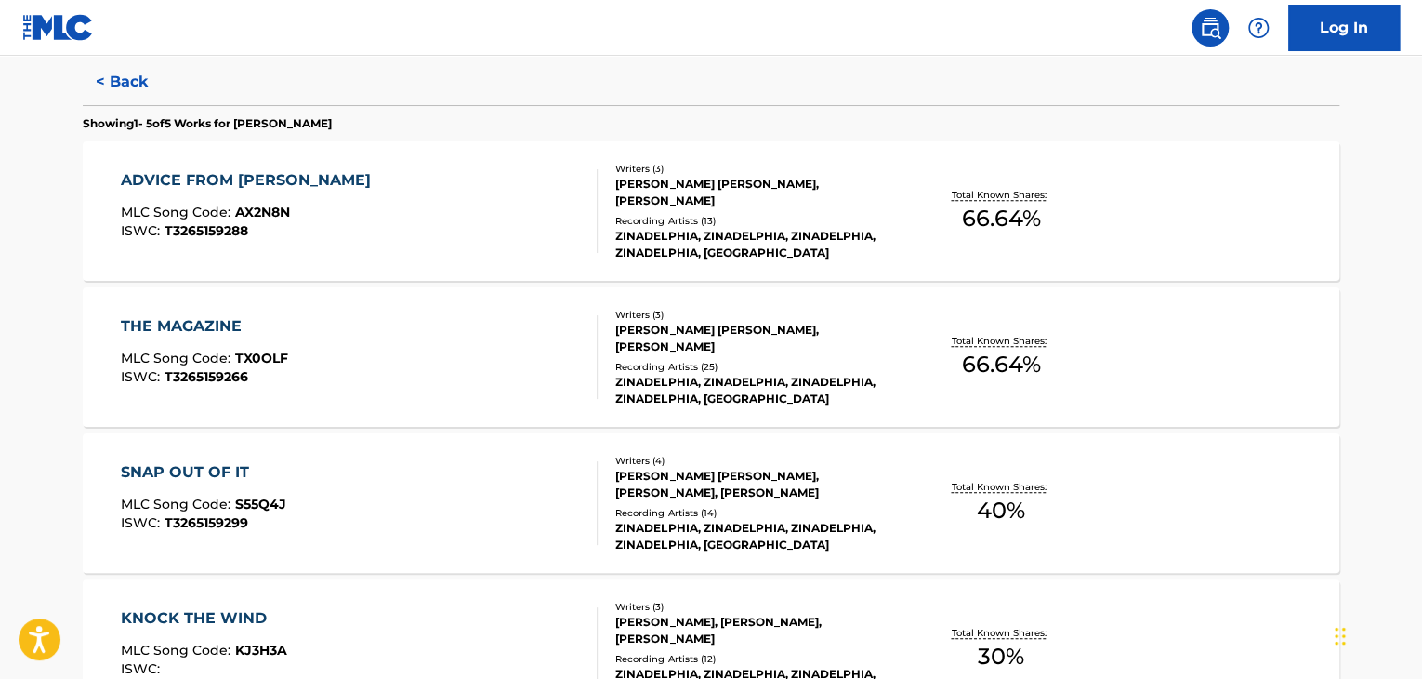
click at [494, 328] on div "THE MAGAZINE MLC Song Code : TX0OLF ISWC : T3265159266" at bounding box center [360, 357] width 478 height 84
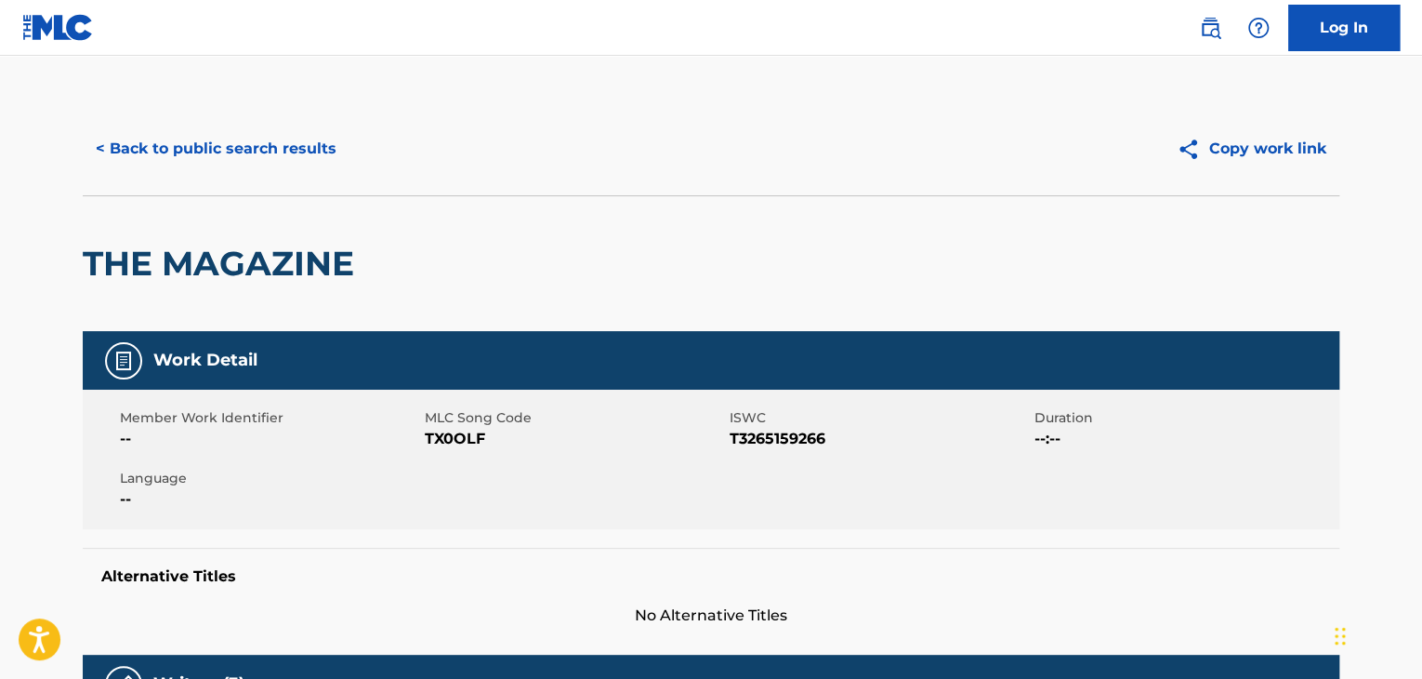
click at [229, 181] on div "< Back to public search results Copy work link" at bounding box center [711, 148] width 1257 height 93
click at [229, 157] on button "< Back to public search results" at bounding box center [216, 148] width 267 height 46
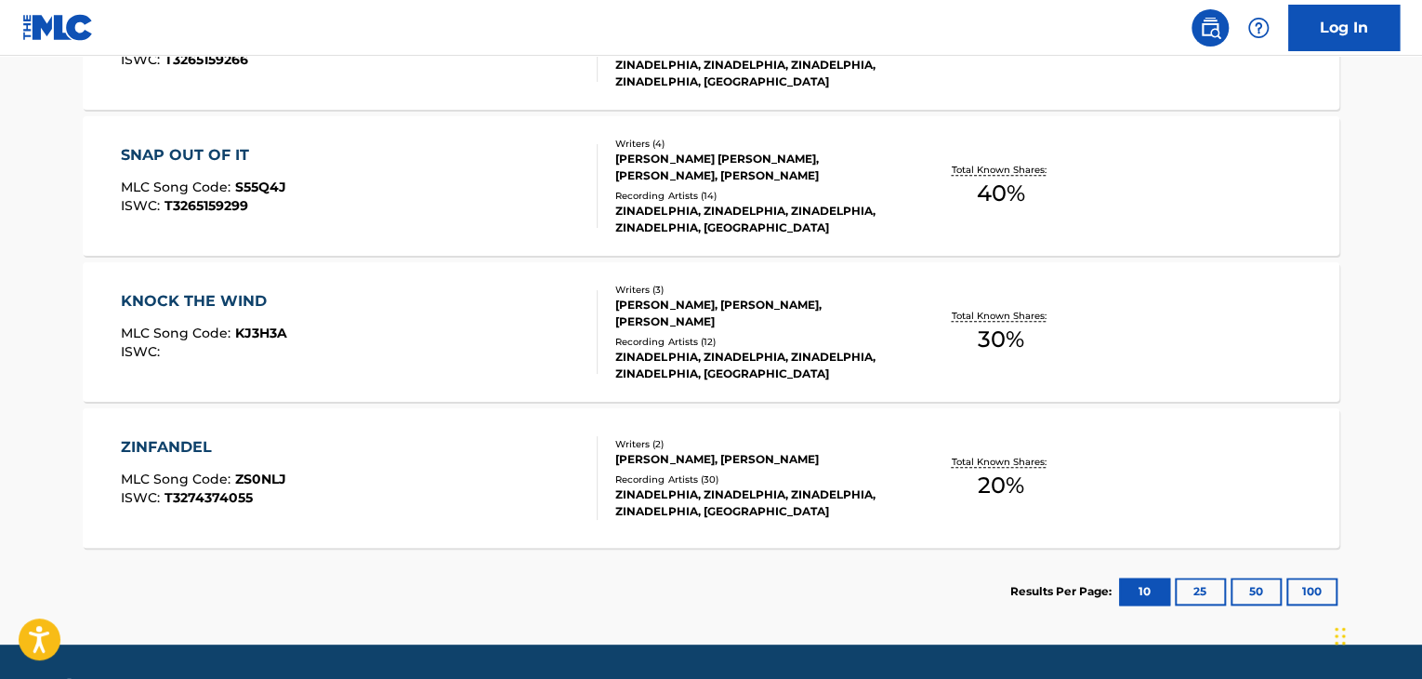
scroll to position [859, 0]
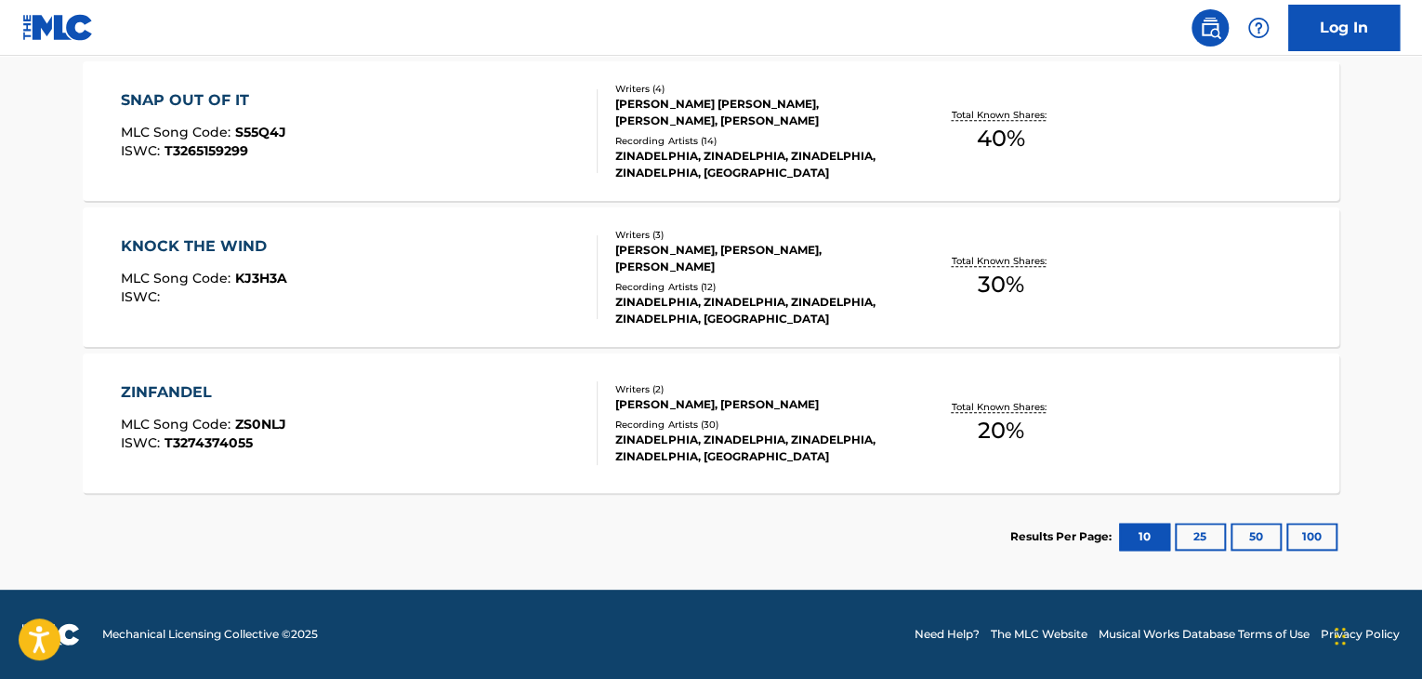
click at [579, 272] on div "KNOCK THE WIND MLC Song Code : KJ3H3A ISWC :" at bounding box center [360, 277] width 478 height 84
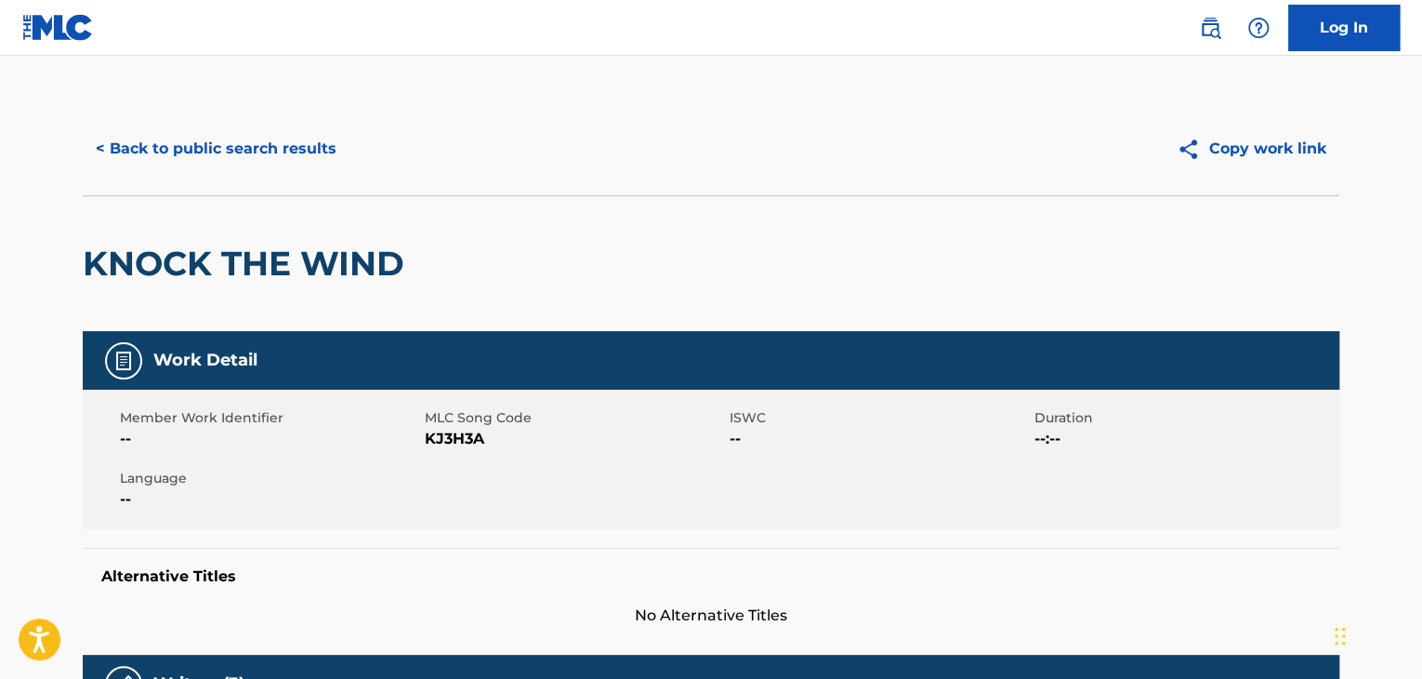
click at [238, 127] on button "< Back to public search results" at bounding box center [216, 148] width 267 height 46
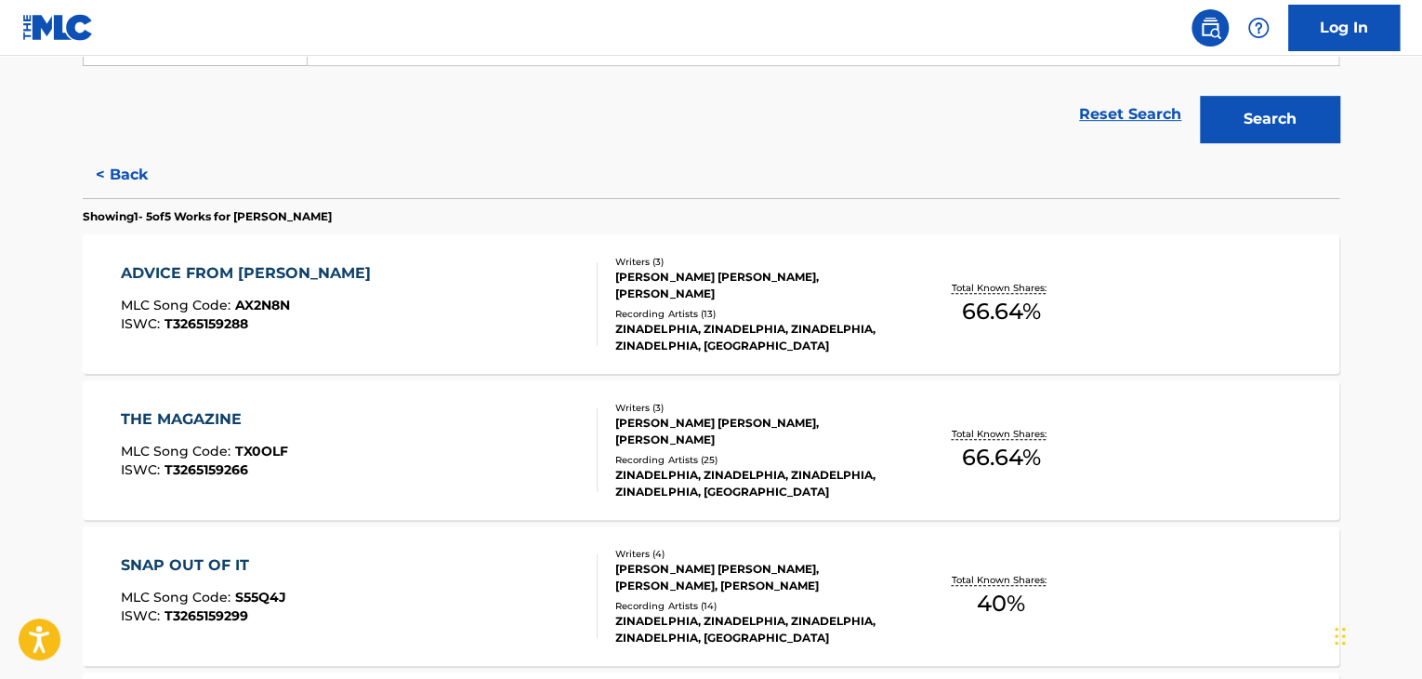
scroll to position [859, 0]
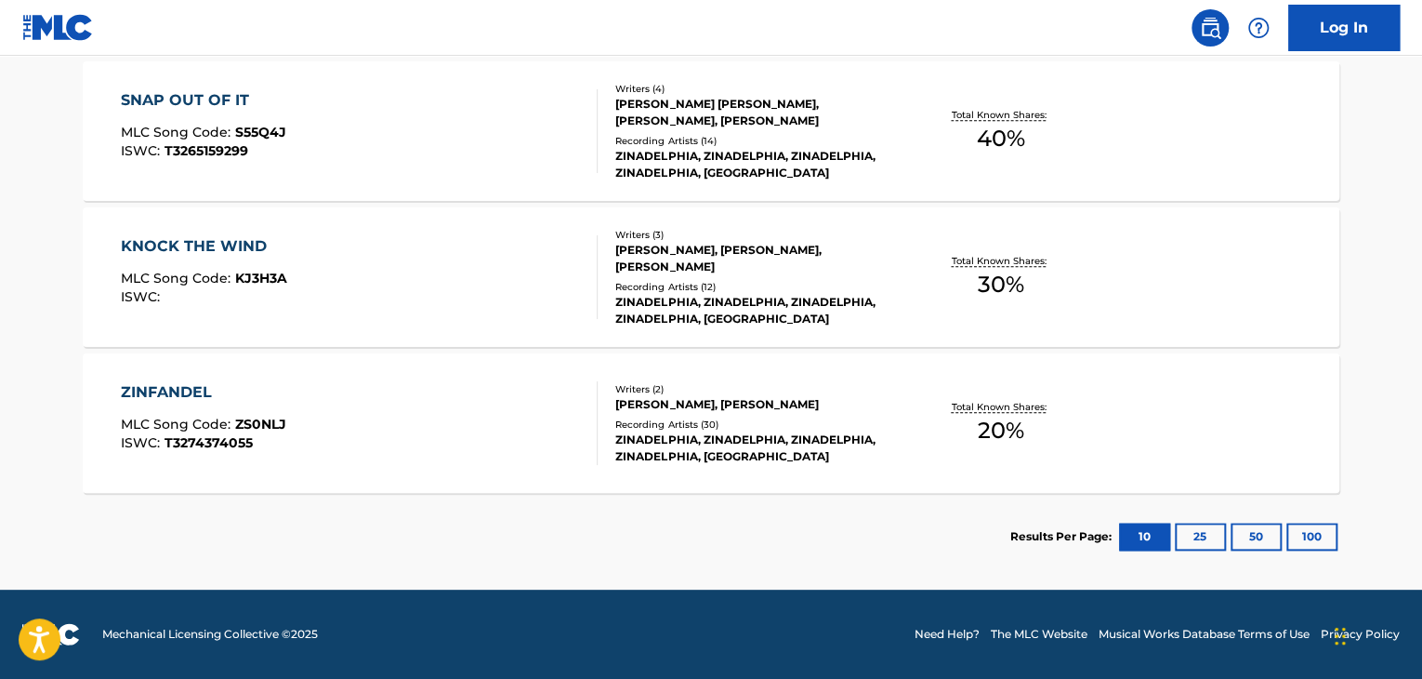
click at [803, 265] on div "[PERSON_NAME], [PERSON_NAME], [PERSON_NAME]" at bounding box center [755, 258] width 281 height 33
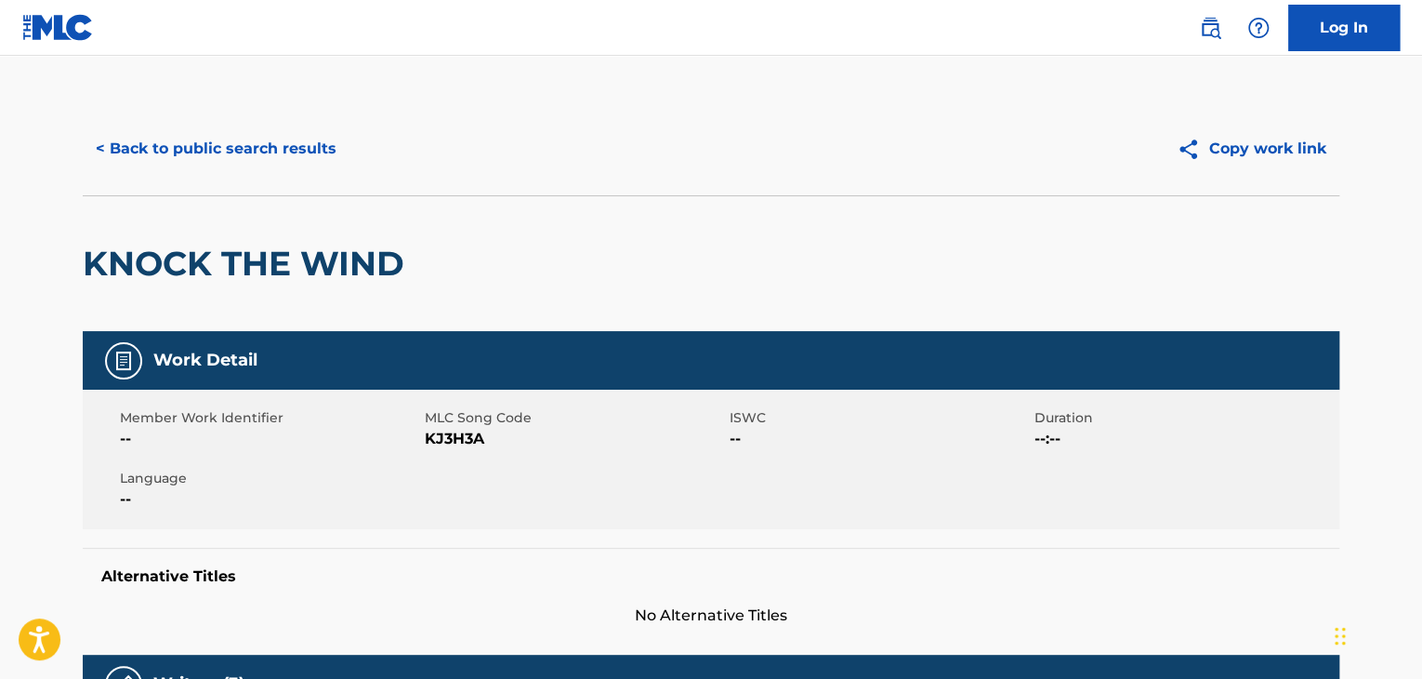
click at [294, 165] on button "< Back to public search results" at bounding box center [216, 148] width 267 height 46
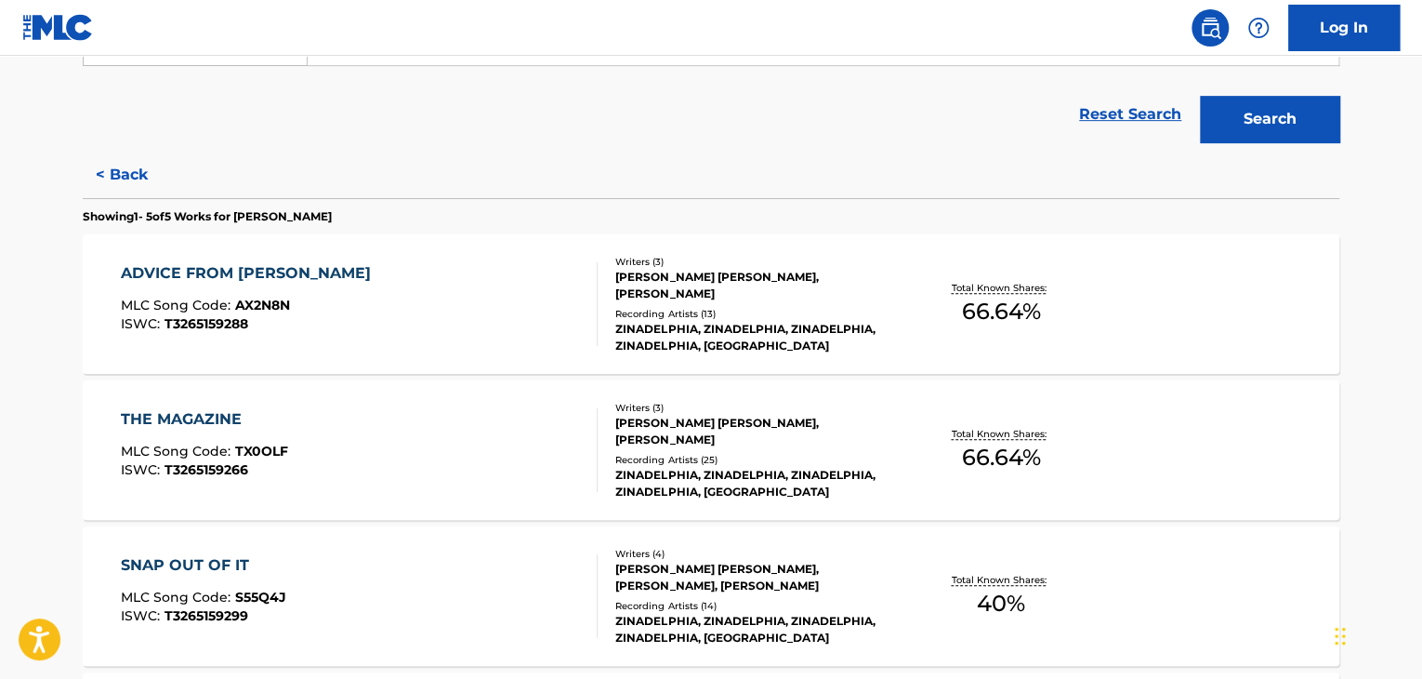
scroll to position [115, 0]
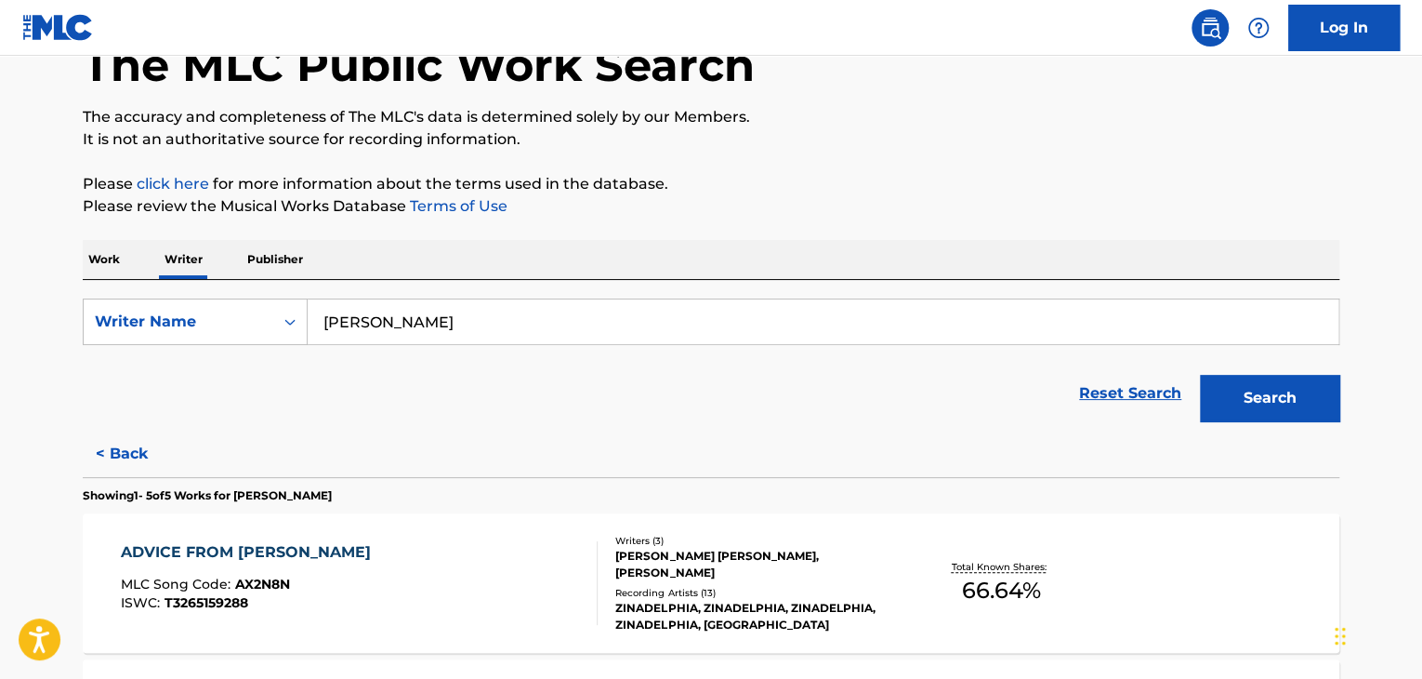
click at [414, 324] on input "[PERSON_NAME]" at bounding box center [823, 321] width 1031 height 45
click at [561, 250] on div "Work Writer Publisher" at bounding box center [711, 259] width 1257 height 39
click at [409, 323] on input "[PERSON_NAME]" at bounding box center [823, 321] width 1031 height 45
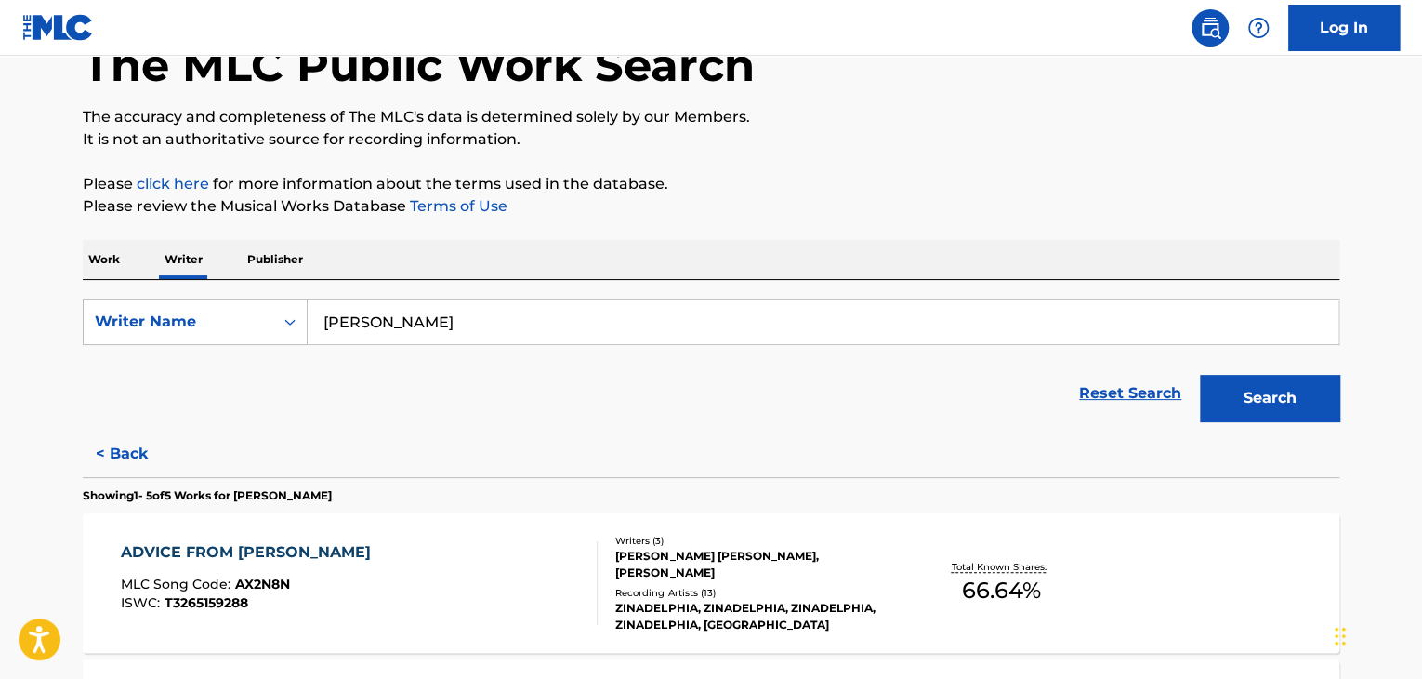
click at [409, 323] on input "[PERSON_NAME]" at bounding box center [823, 321] width 1031 height 45
click at [463, 237] on div "The MLC Public Work Search The accuracy and completeness of The MLC's data is d…" at bounding box center [710, 655] width 1301 height 1337
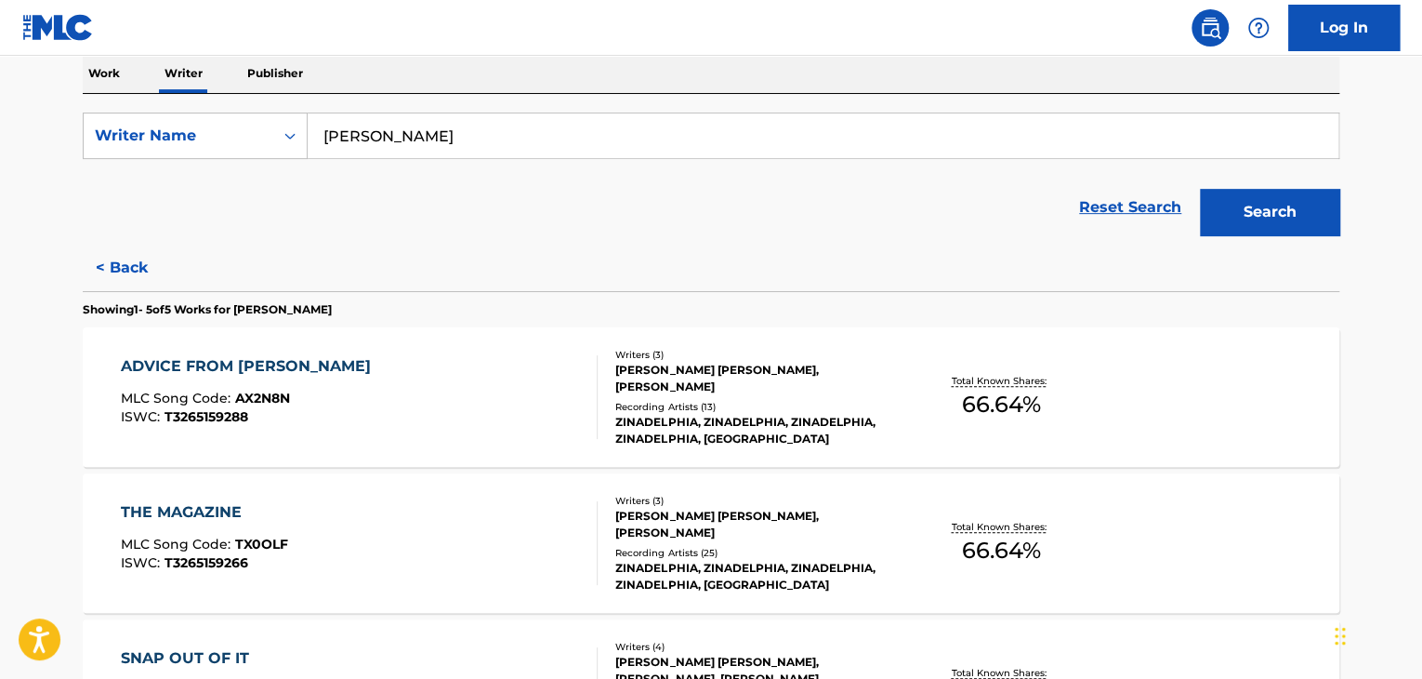
click at [114, 252] on button "< Back" at bounding box center [139, 267] width 112 height 46
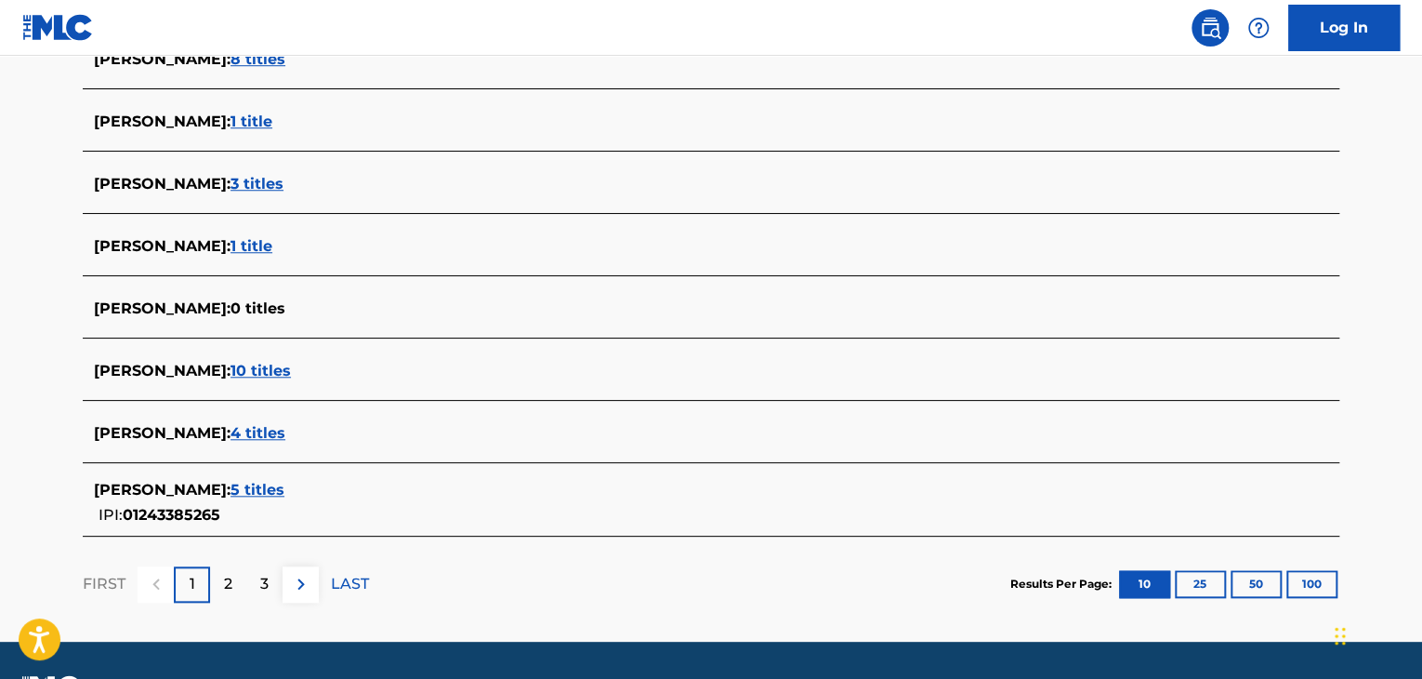
scroll to position [724, 0]
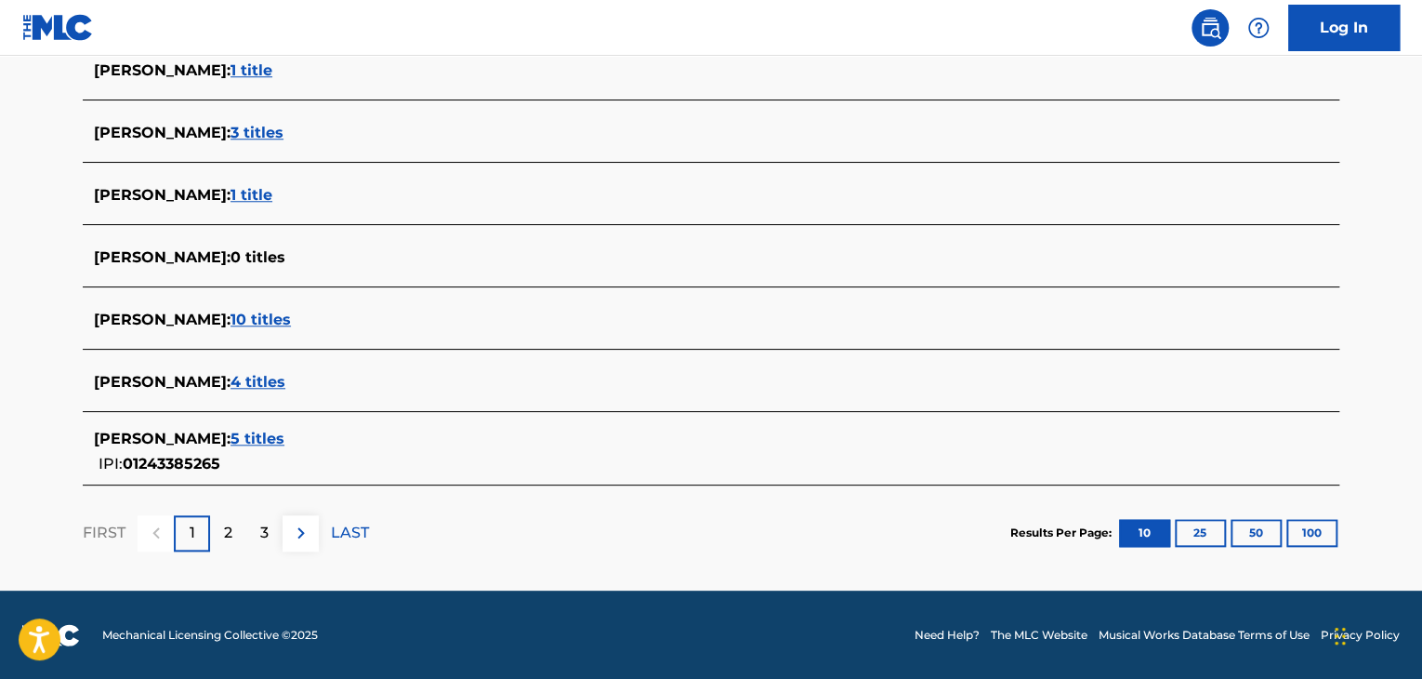
click at [285, 381] on span "4 titles" at bounding box center [258, 382] width 55 height 18
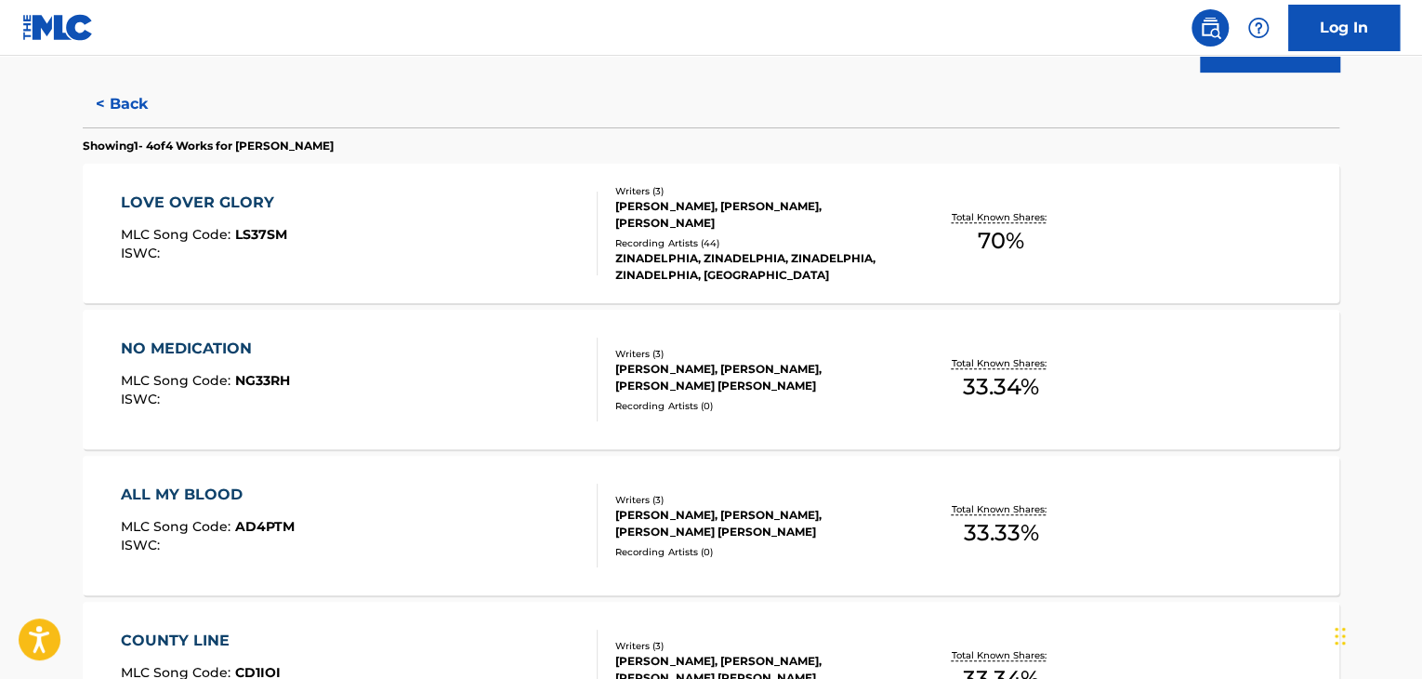
scroll to position [341, 0]
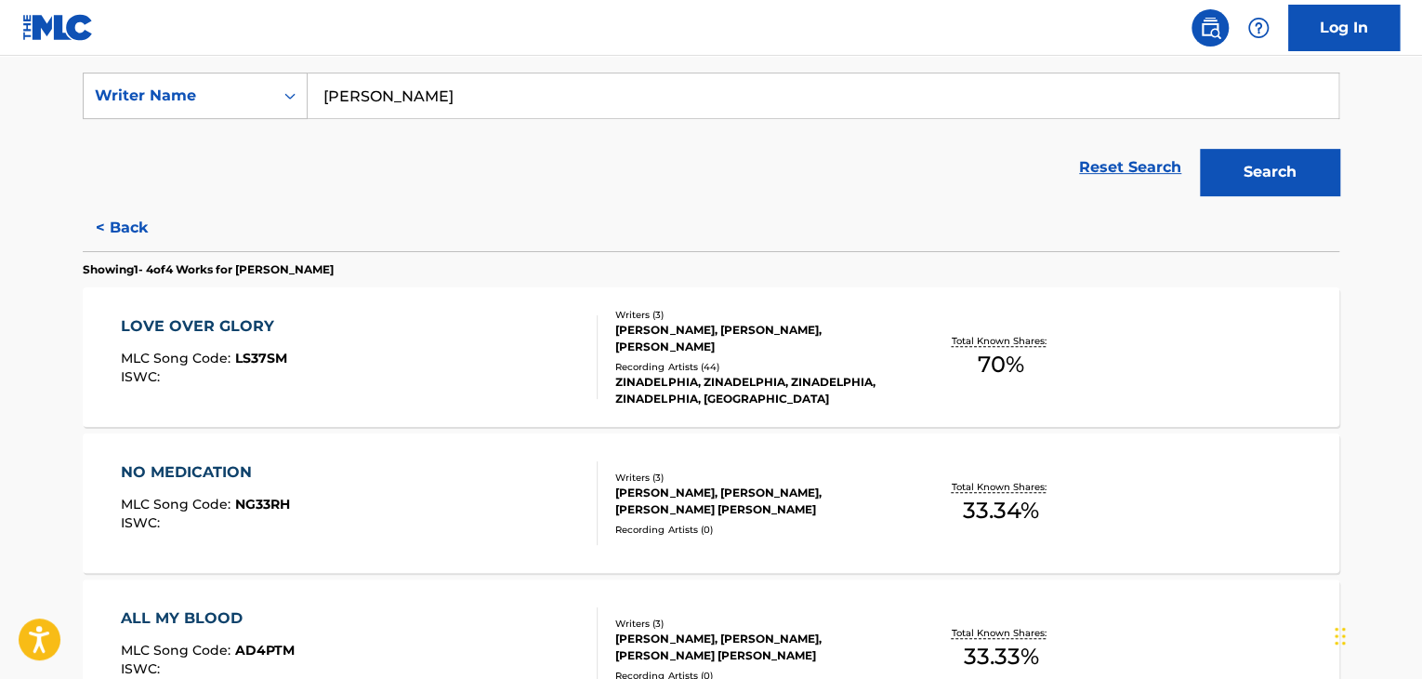
click at [536, 362] on div "LOVE OVER GLORY MLC Song Code : LS37SM ISWC :" at bounding box center [360, 357] width 478 height 84
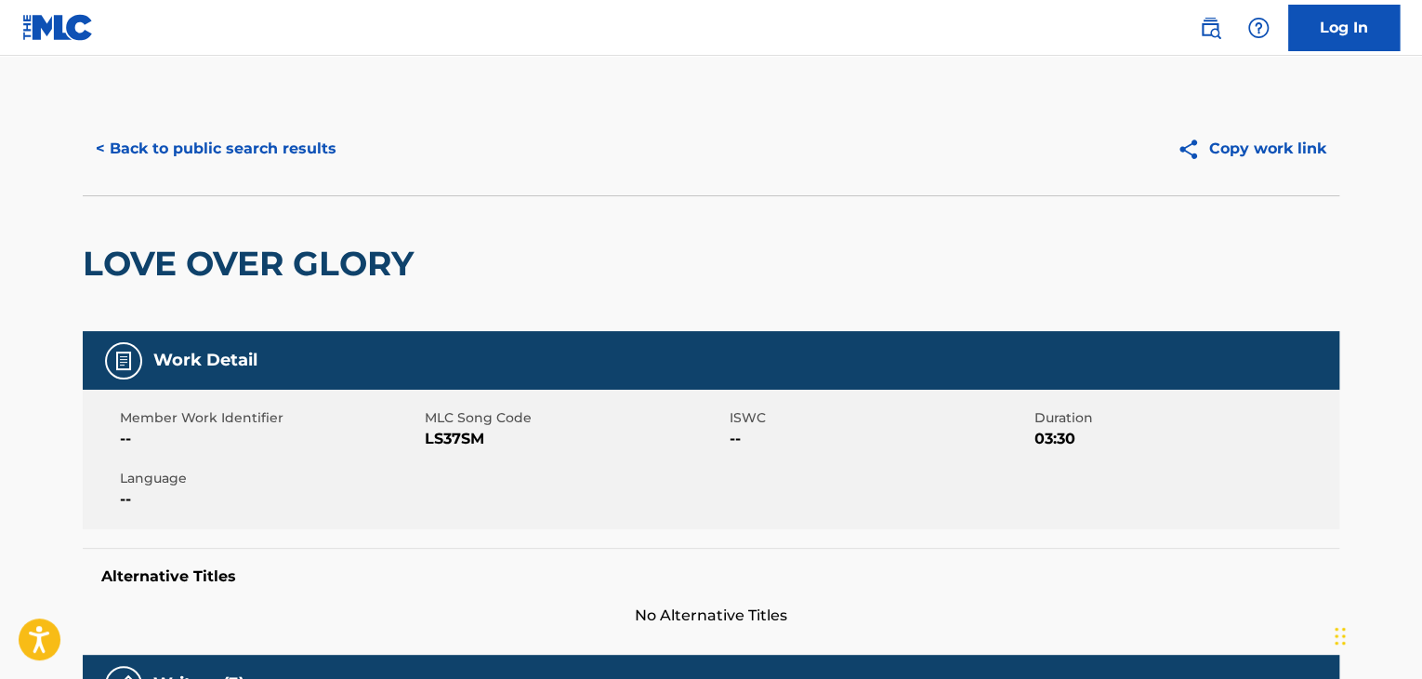
click at [262, 138] on button "< Back to public search results" at bounding box center [216, 148] width 267 height 46
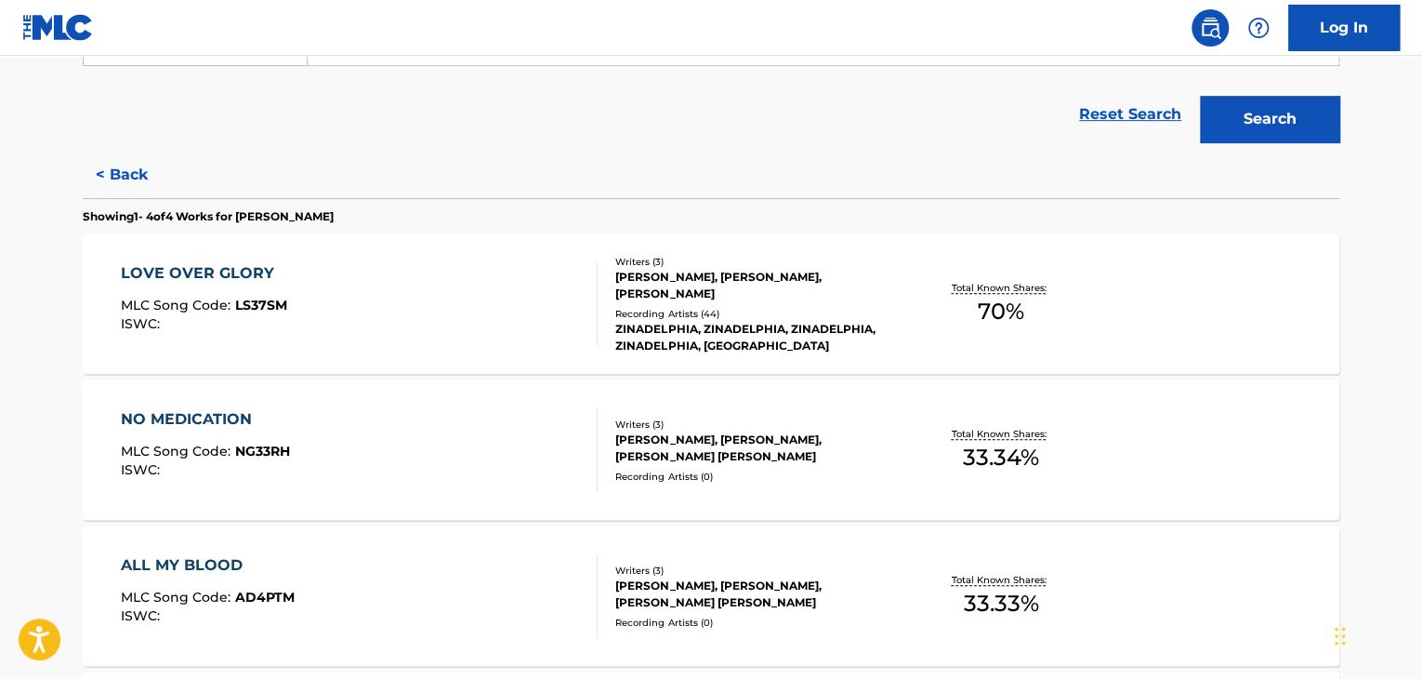
scroll to position [713, 0]
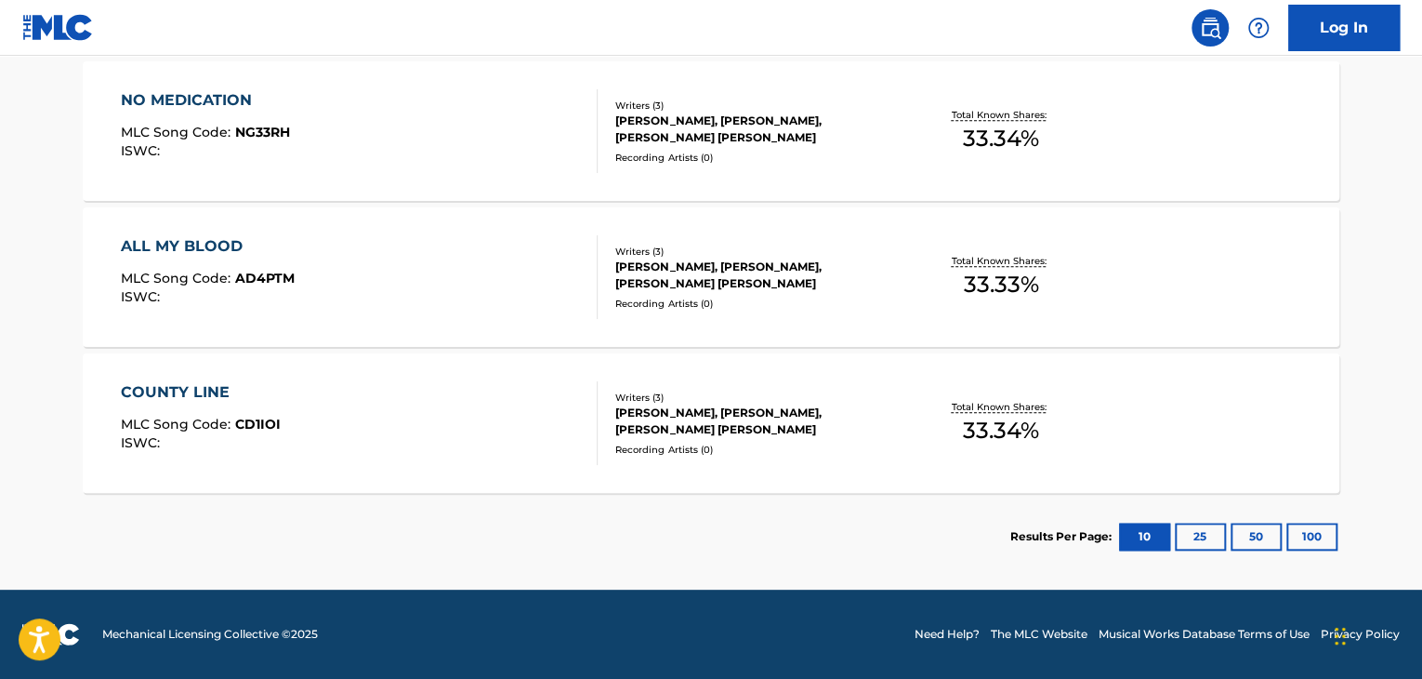
click at [529, 391] on div "COUNTY LINE MLC Song Code : CD1IOI ISWC :" at bounding box center [360, 423] width 478 height 84
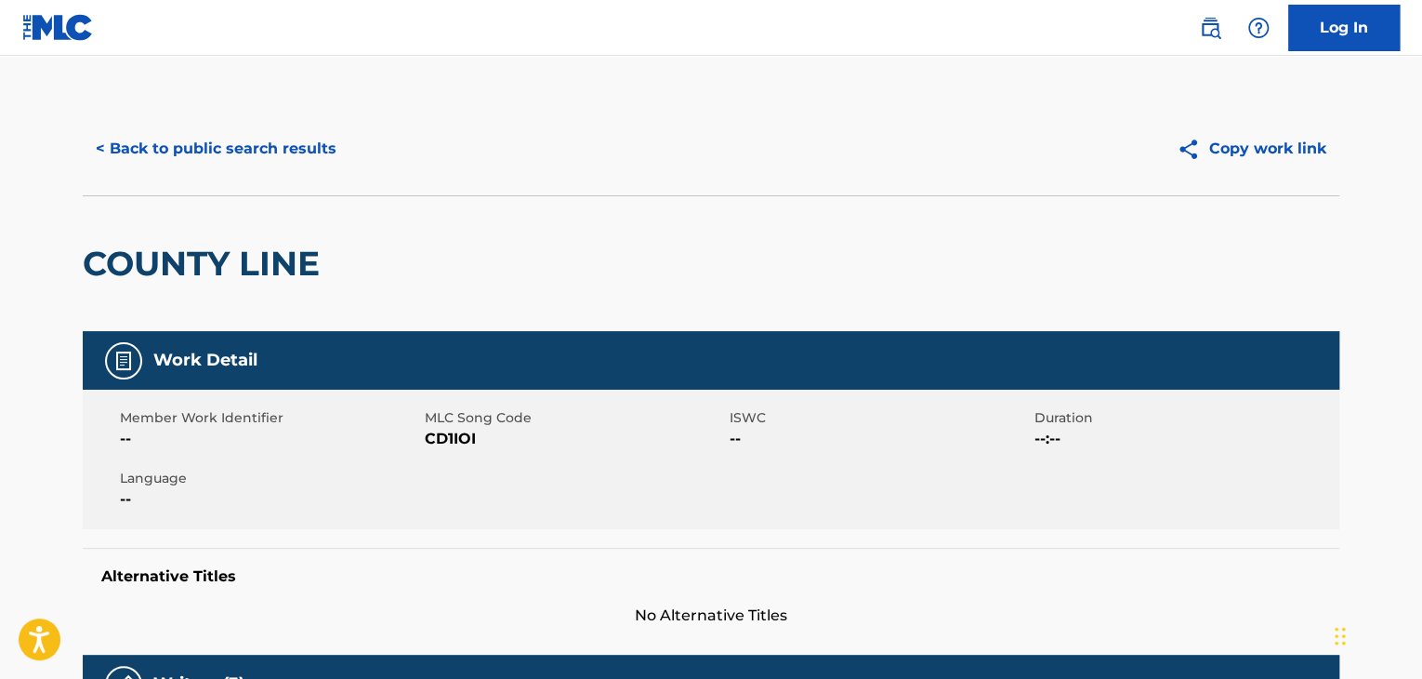
click at [272, 133] on button "< Back to public search results" at bounding box center [216, 148] width 267 height 46
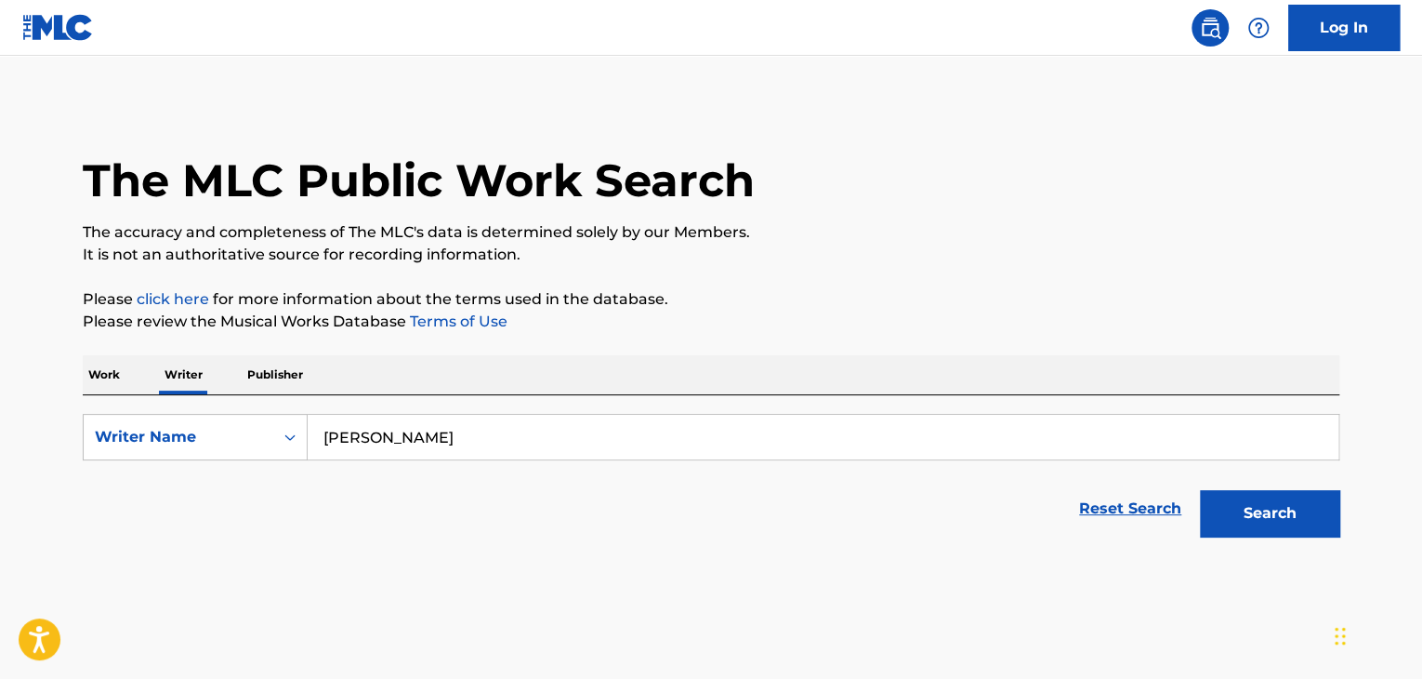
scroll to position [22, 0]
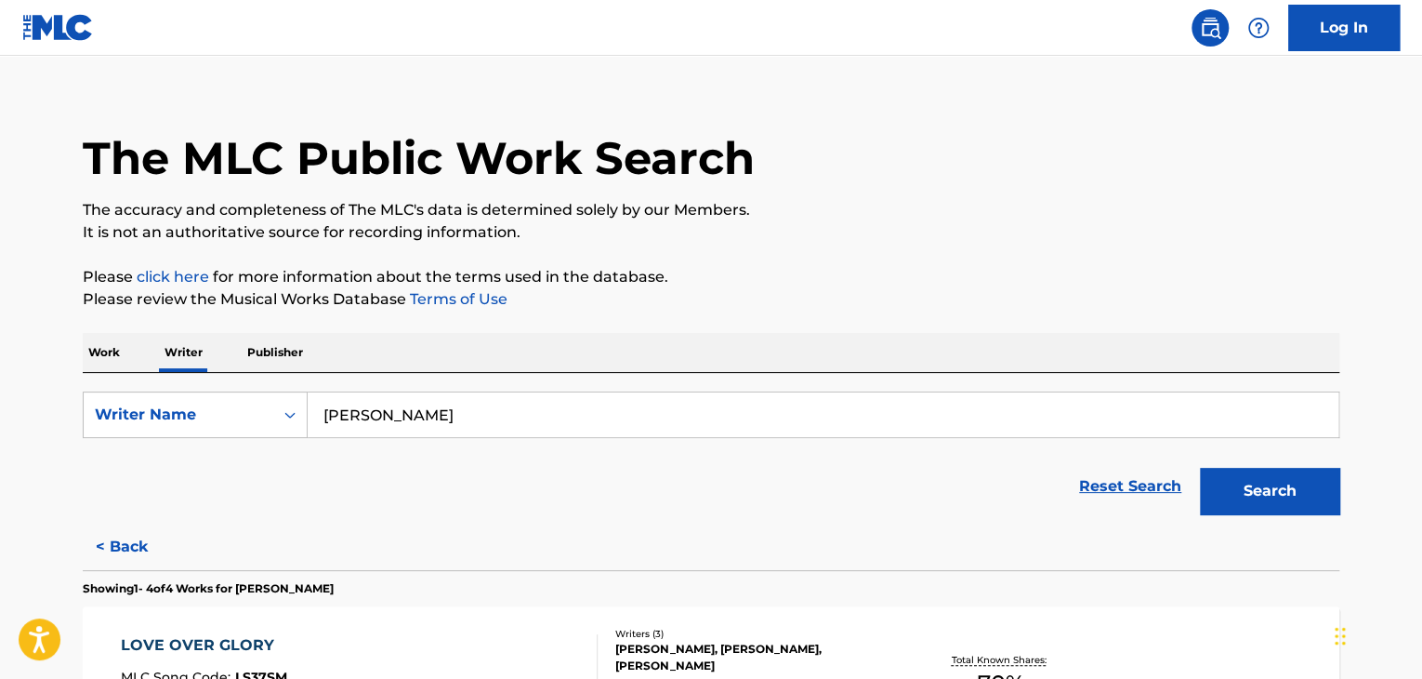
click at [440, 421] on input "[PERSON_NAME]" at bounding box center [823, 414] width 1031 height 45
paste input "Resentvul"
type input "Resentvul"
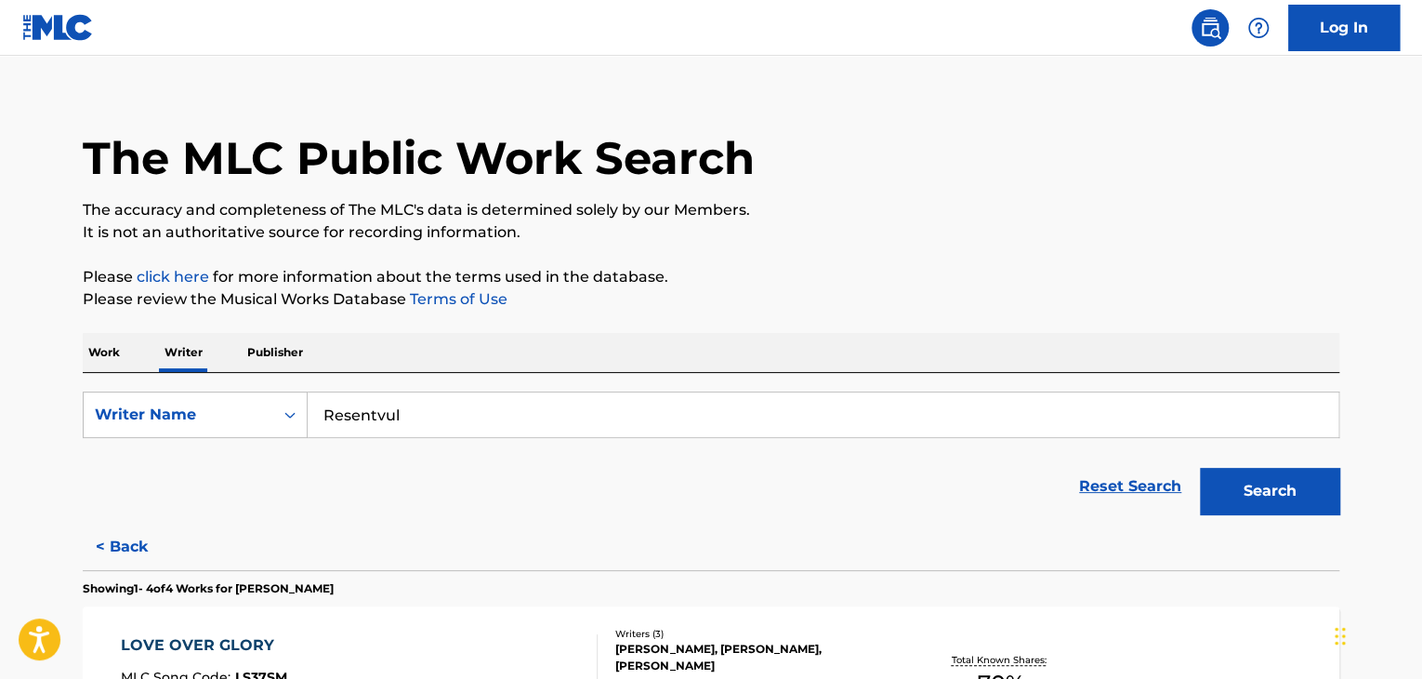
click at [1238, 489] on button "Search" at bounding box center [1269, 491] width 139 height 46
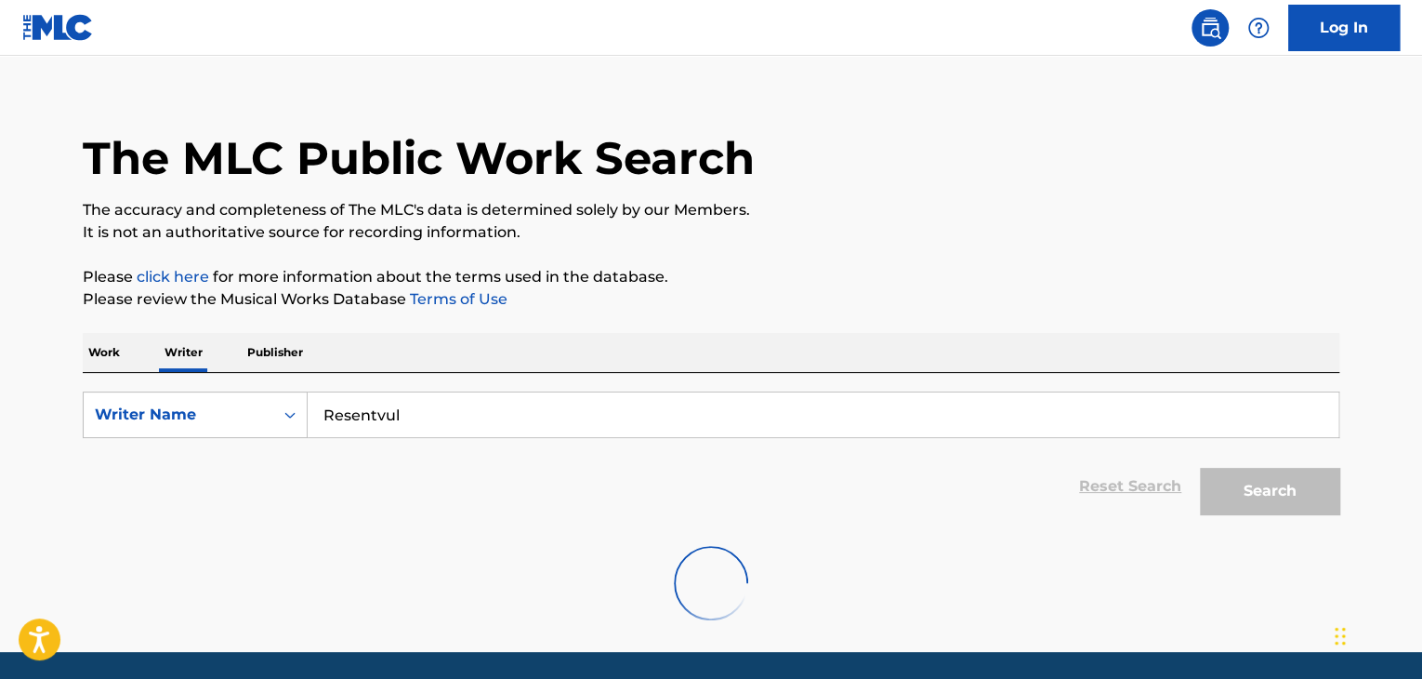
scroll to position [0, 0]
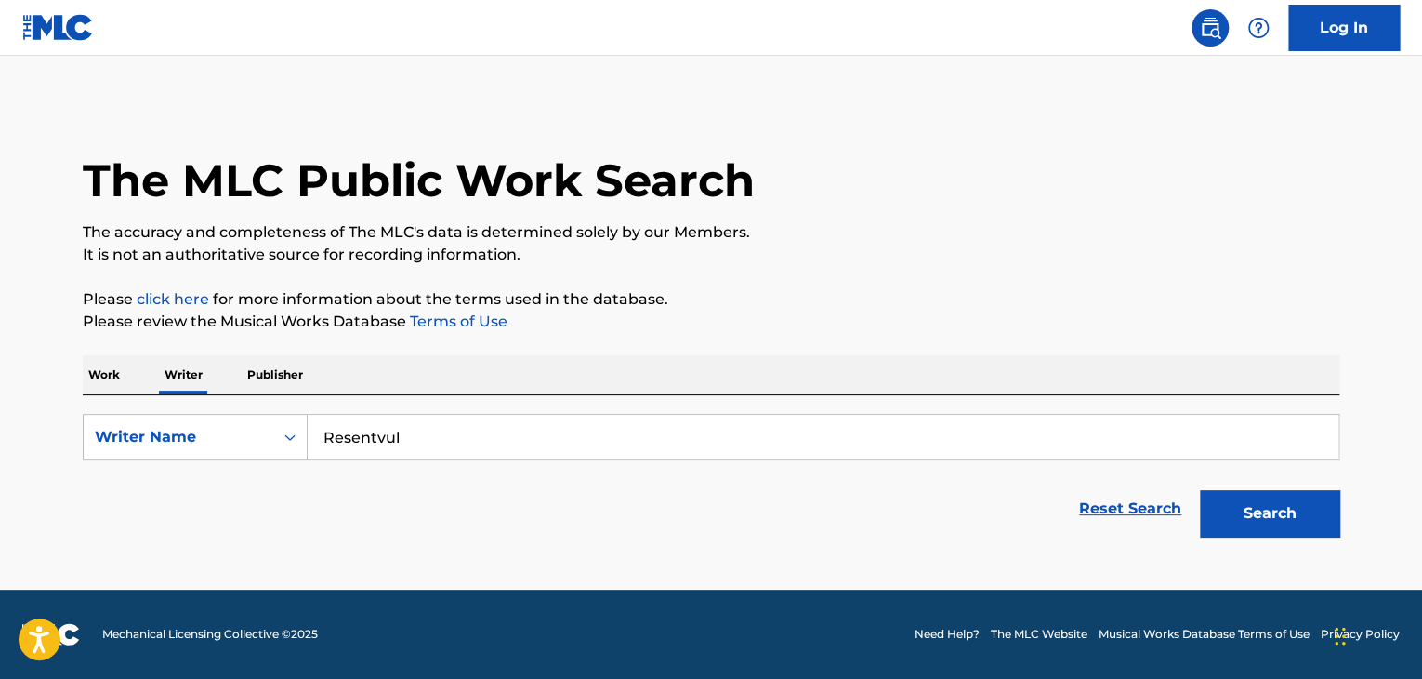
click at [71, 371] on div "The MLC Public Work Search The accuracy and completeness of The MLC's data is d…" at bounding box center [710, 323] width 1301 height 443
click at [86, 368] on p "Work" at bounding box center [104, 374] width 43 height 39
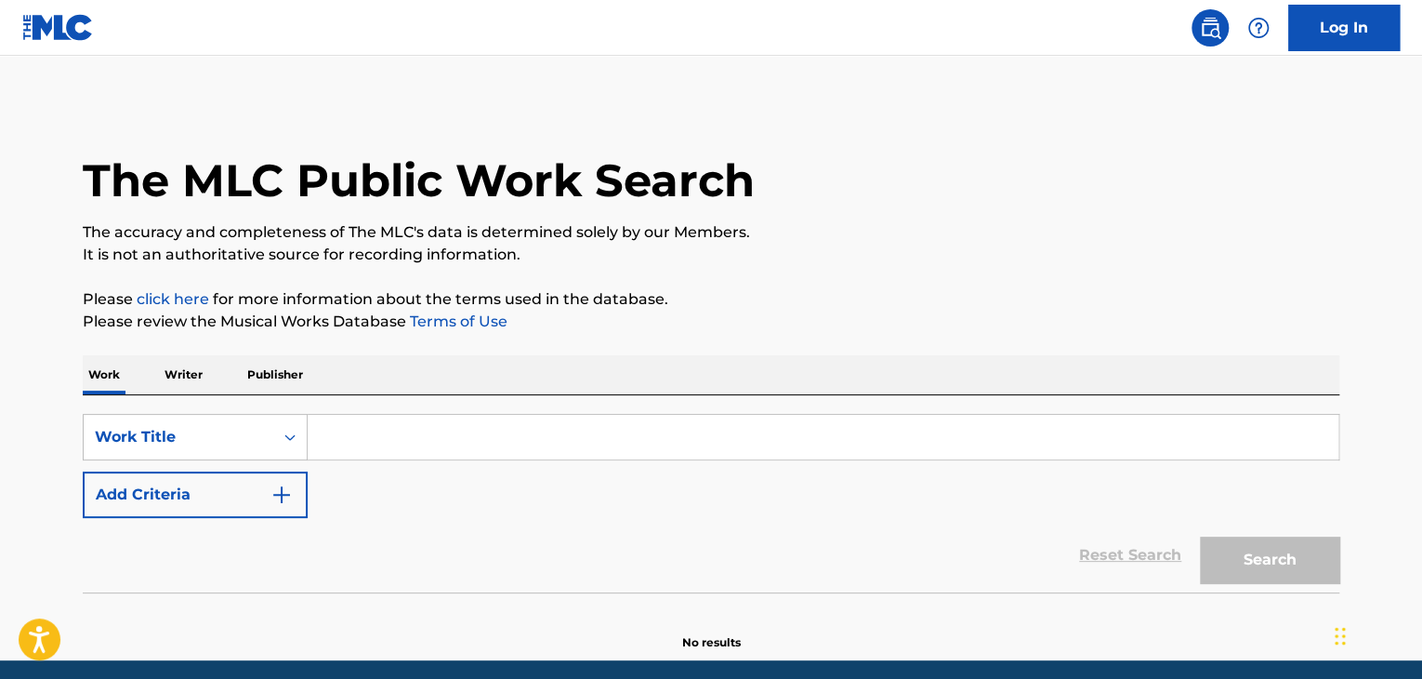
click at [380, 449] on input "Search Form" at bounding box center [823, 437] width 1031 height 45
paste input "The Greatest Song Ever Made"
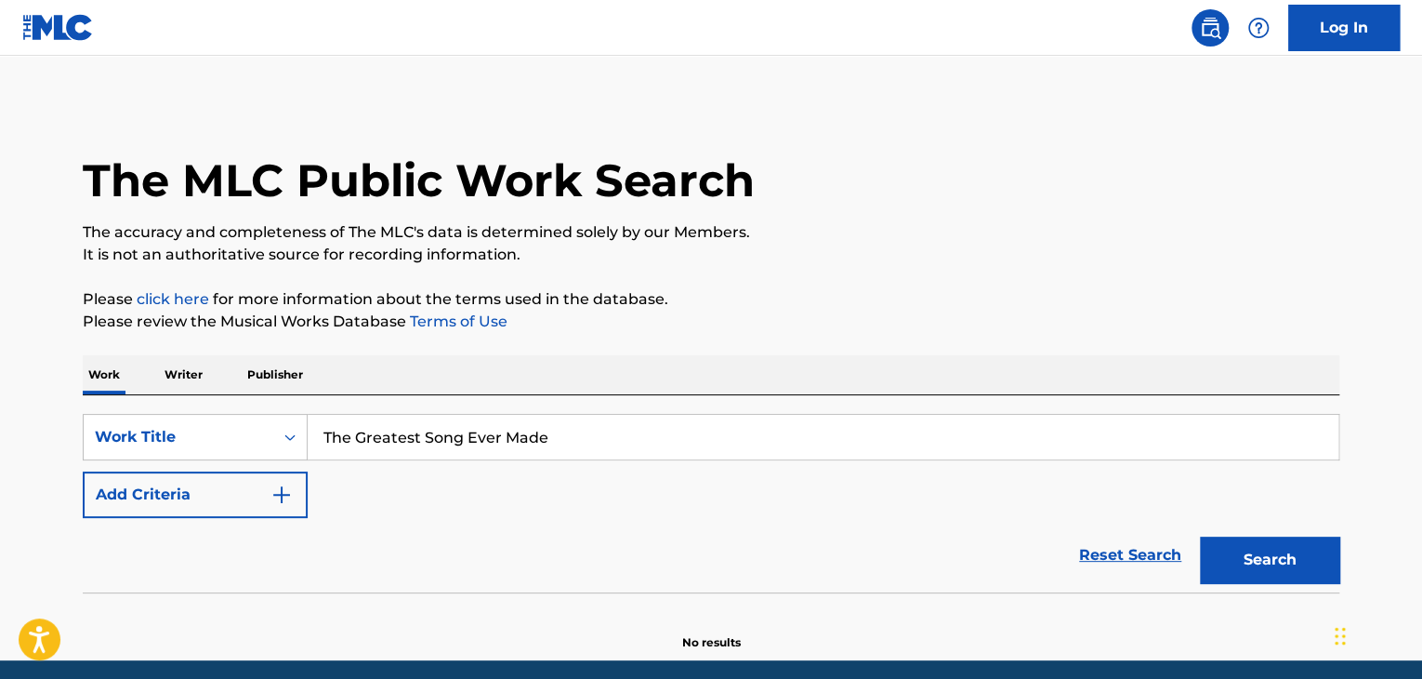
type input "The Greatest Song Ever Made"
click at [269, 510] on button "Add Criteria" at bounding box center [195, 494] width 225 height 46
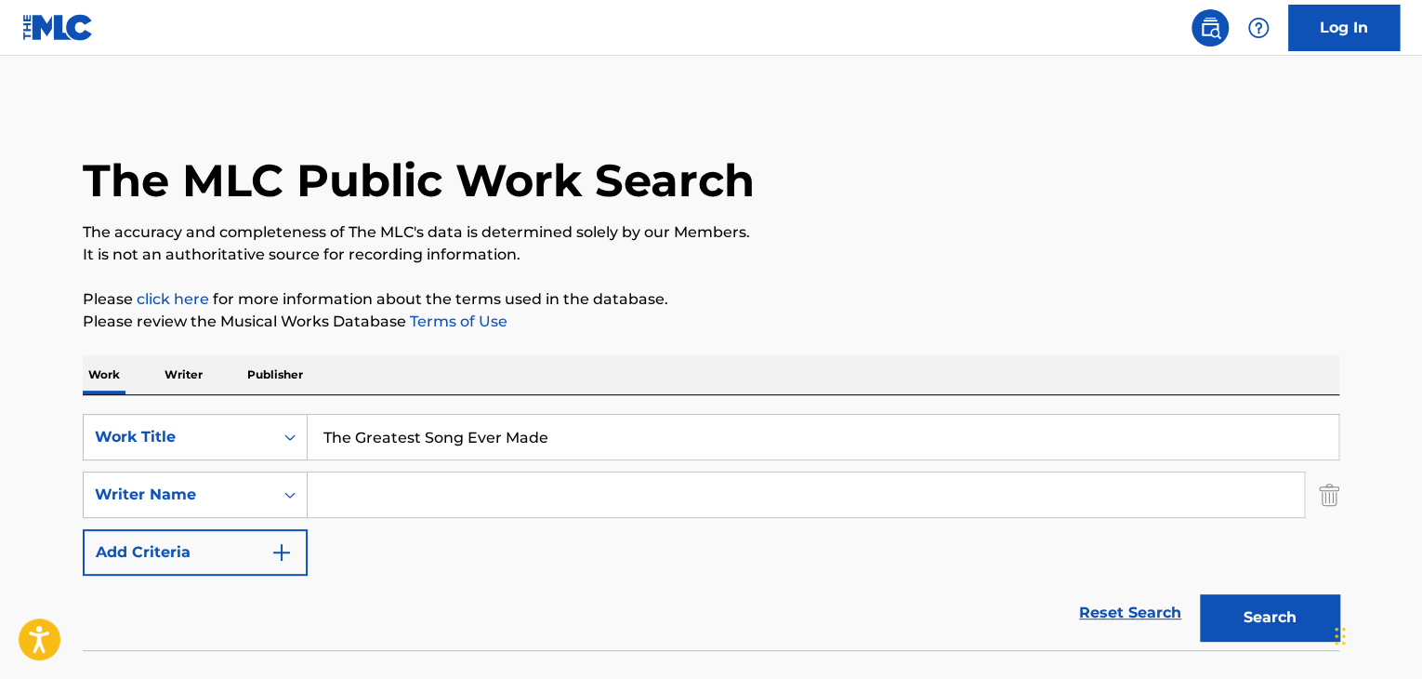
click at [379, 495] on input "Search Form" at bounding box center [806, 494] width 996 height 45
type input "[PERSON_NAME]"
click at [1257, 607] on button "Search" at bounding box center [1269, 617] width 139 height 46
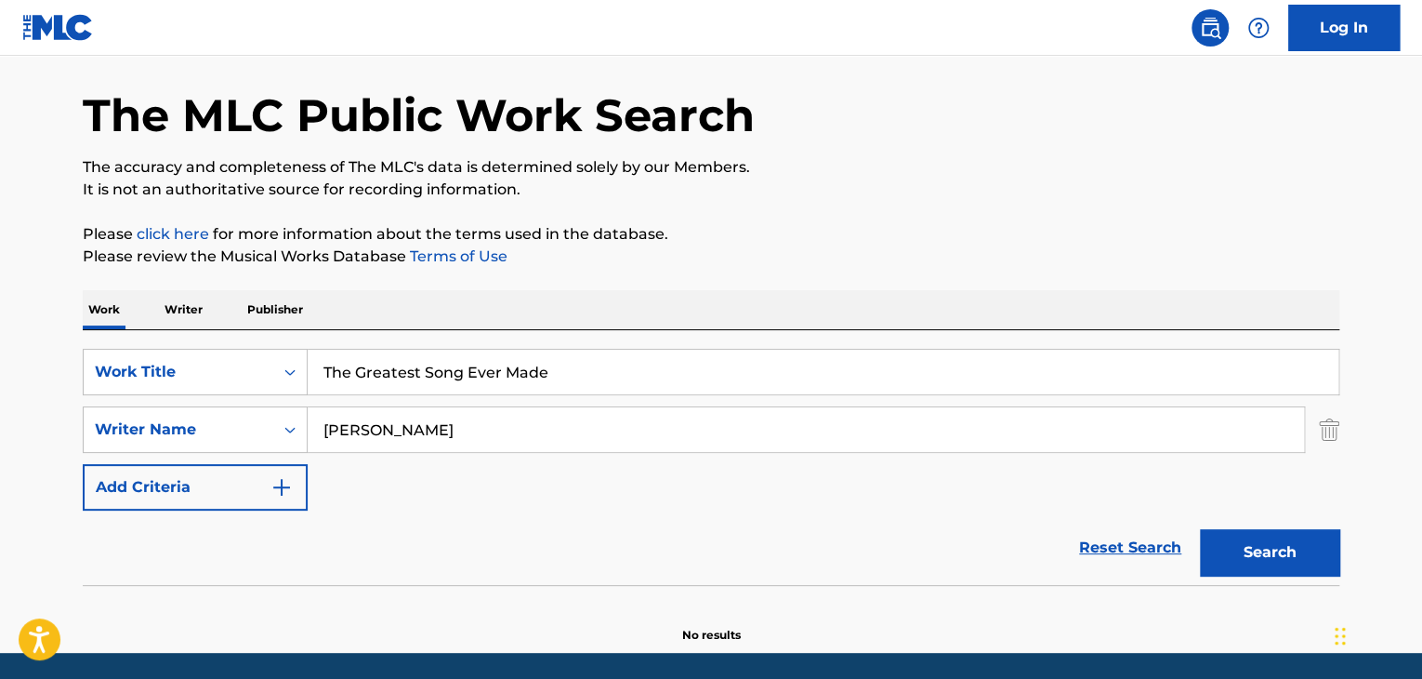
scroll to position [128, 0]
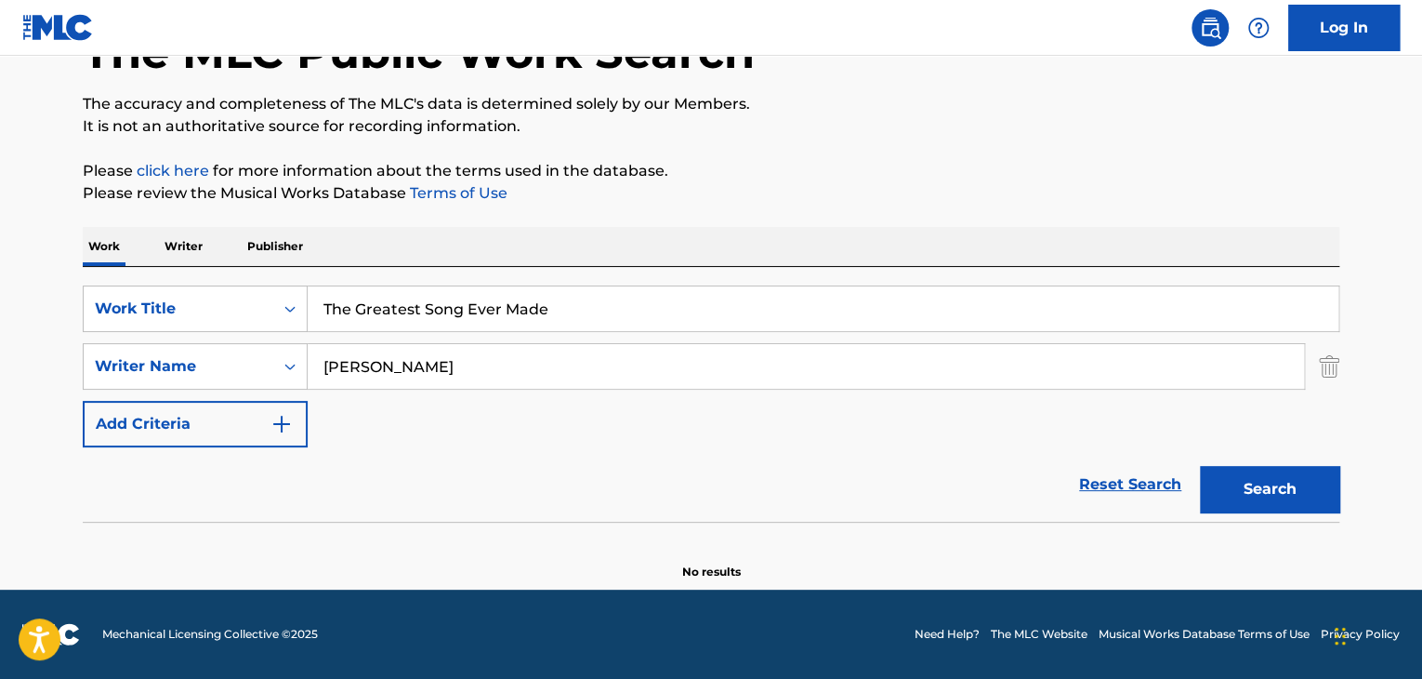
click at [190, 240] on p "Writer" at bounding box center [183, 246] width 49 height 39
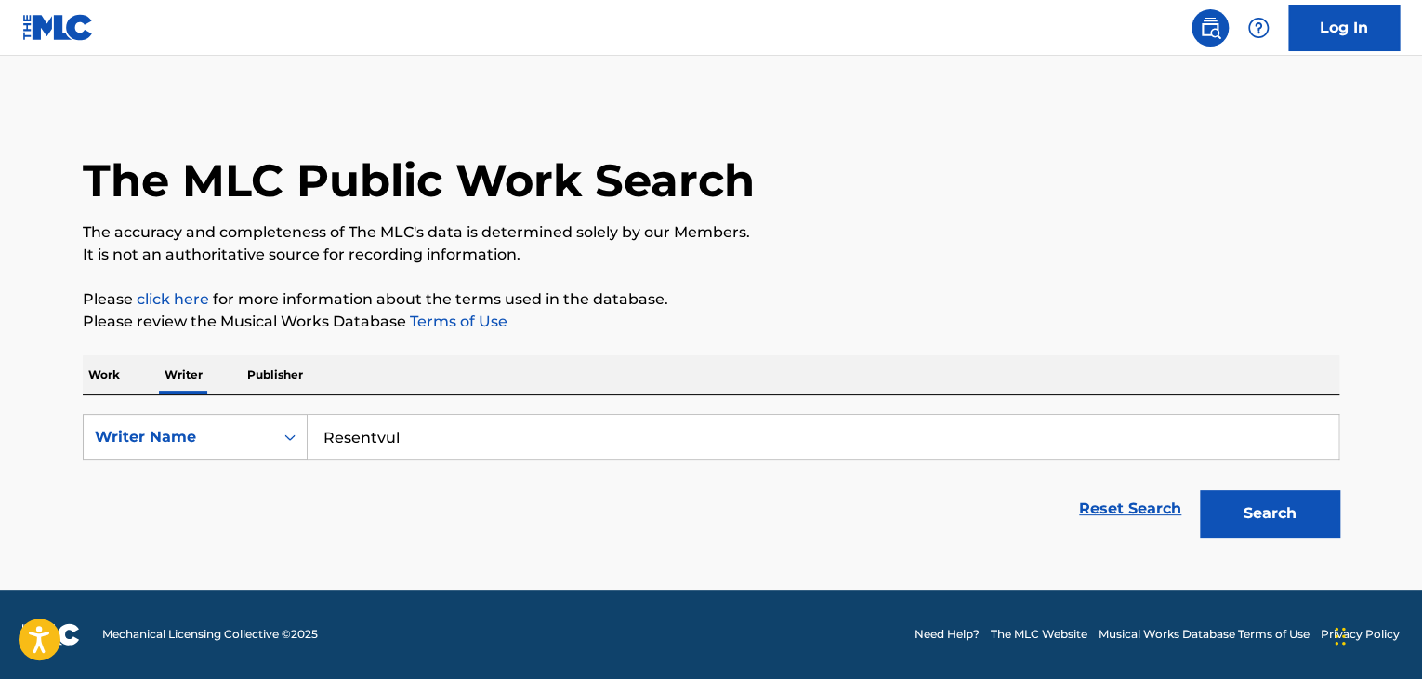
click at [509, 436] on input "Resentvul" at bounding box center [823, 437] width 1031 height 45
paste input "[PERSON_NAME]"
type input "[PERSON_NAME]"
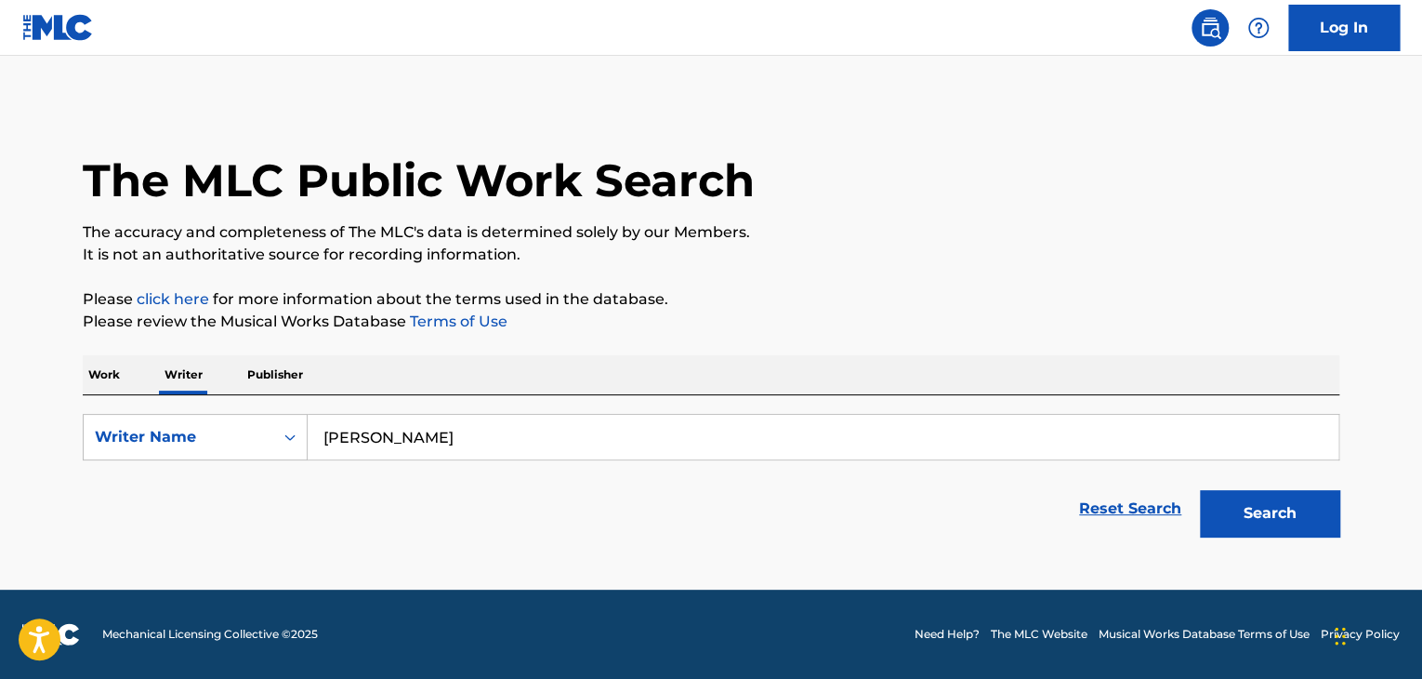
click at [1233, 521] on button "Search" at bounding box center [1269, 513] width 139 height 46
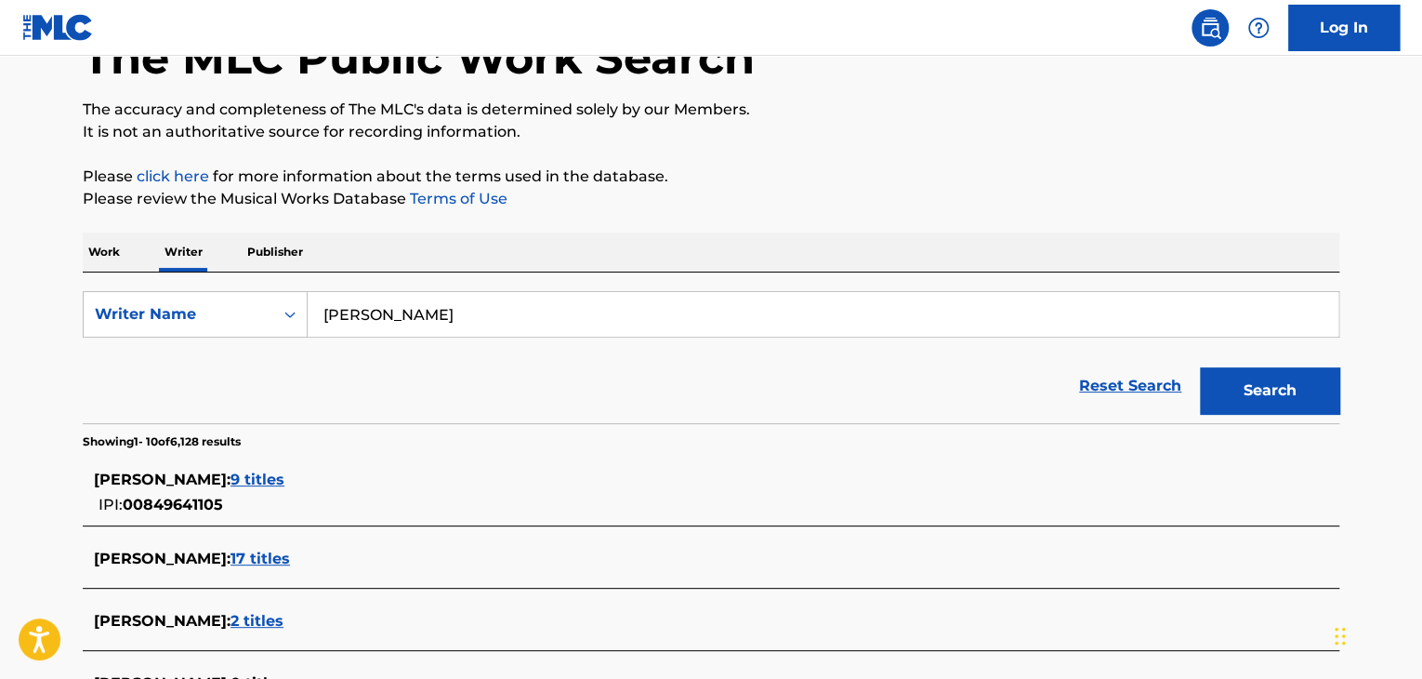
scroll to position [279, 0]
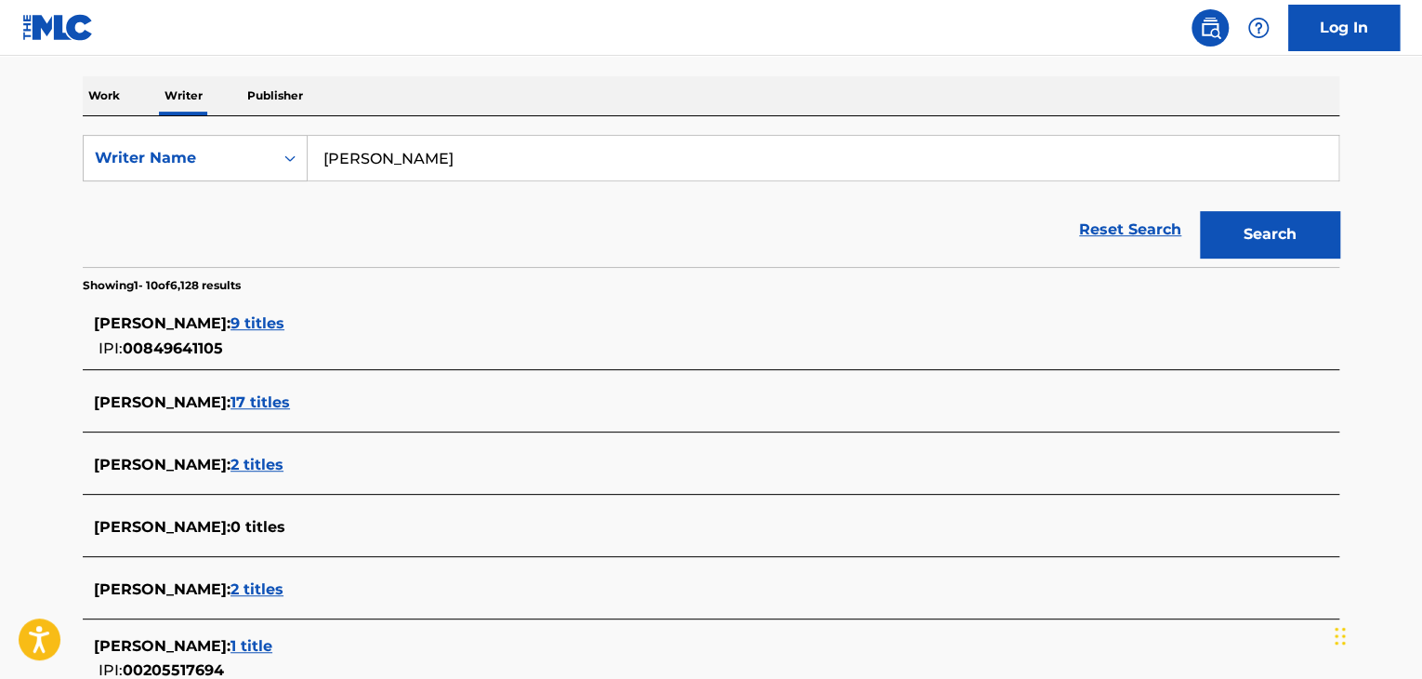
click at [284, 319] on span "9 titles" at bounding box center [258, 323] width 54 height 18
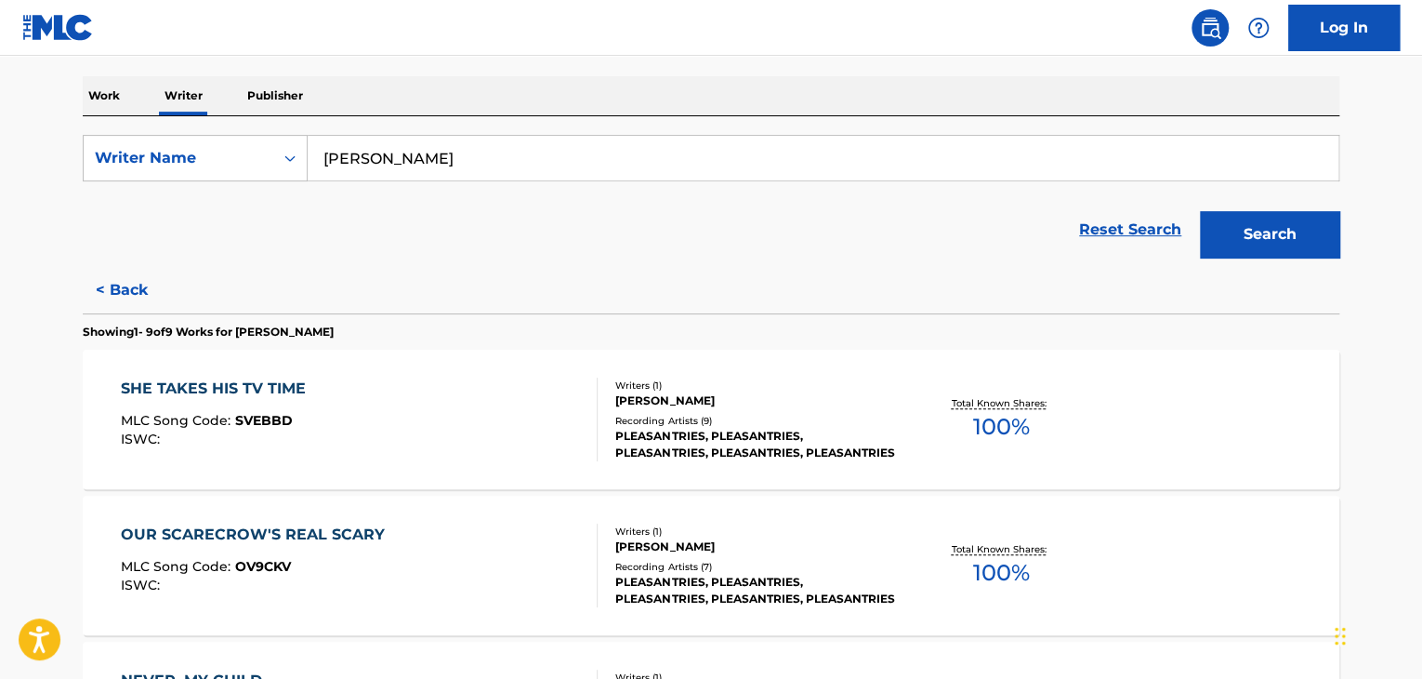
scroll to position [558, 0]
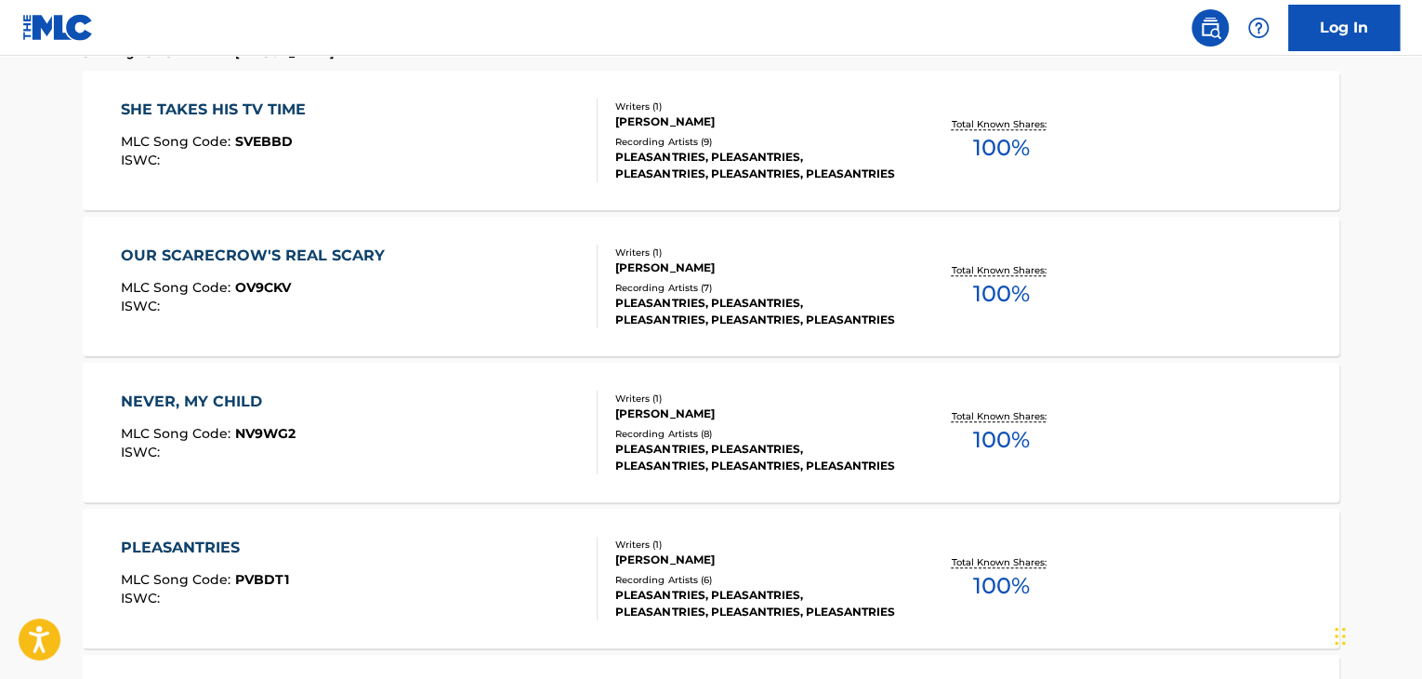
click at [574, 269] on div "OUR SCARECROW'S REAL SCARY MLC Song Code : OV9CKV ISWC :" at bounding box center [360, 286] width 478 height 84
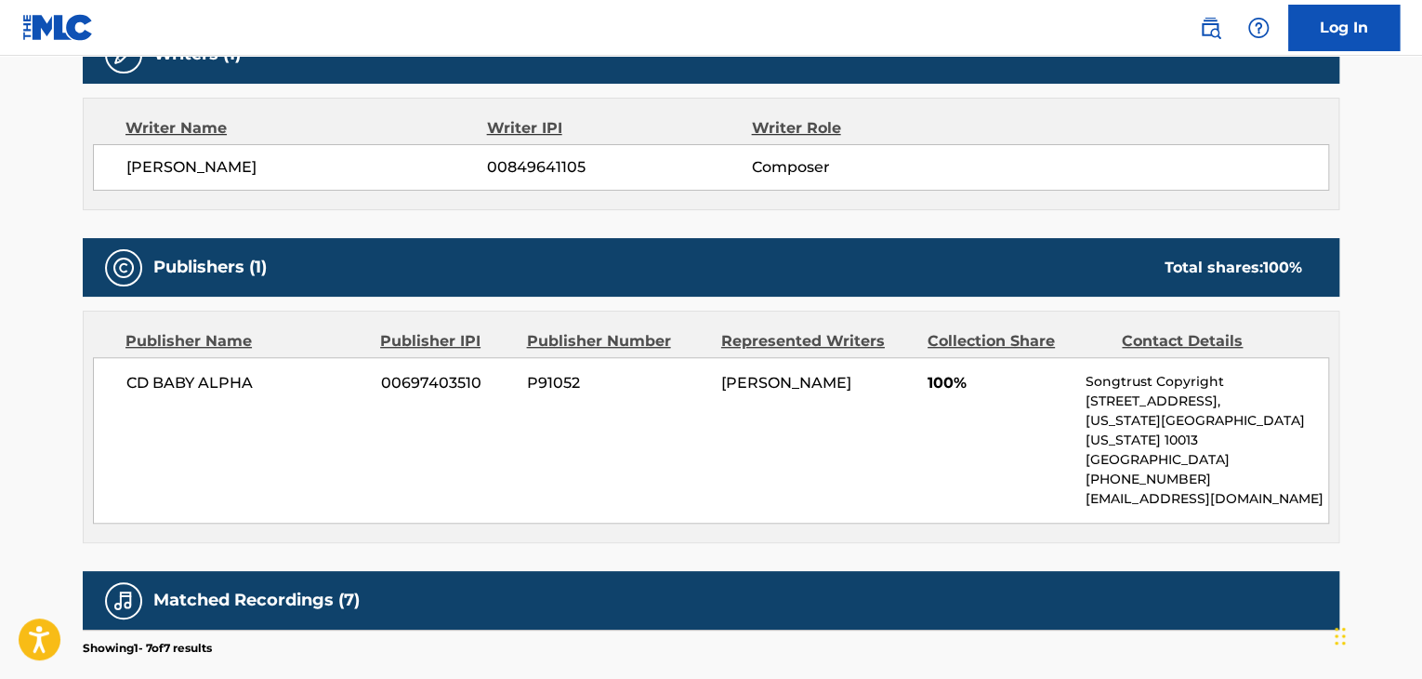
scroll to position [558, 0]
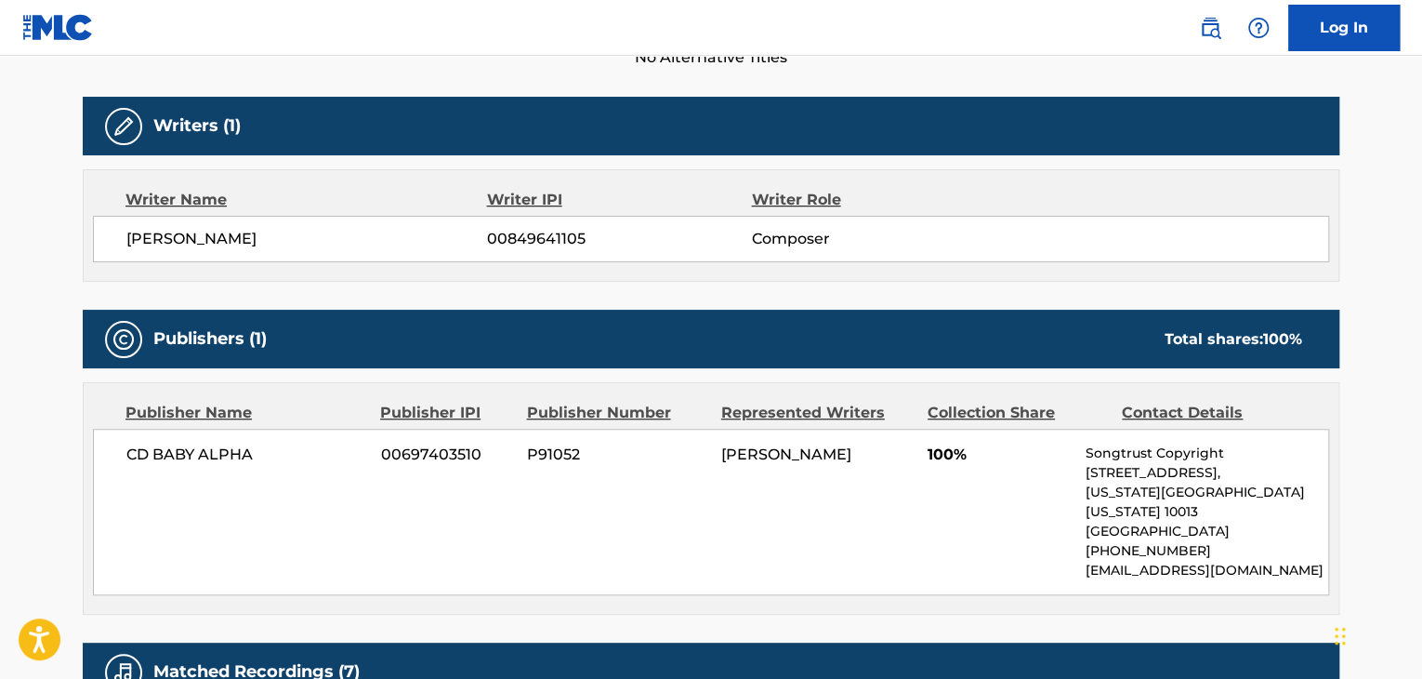
click at [259, 232] on span "[PERSON_NAME]" at bounding box center [306, 239] width 361 height 22
drag, startPoint x: 259, startPoint y: 232, endPoint x: 537, endPoint y: 222, distance: 278.1
click at [537, 222] on div "[PERSON_NAME] 00849641105 Composer" at bounding box center [711, 239] width 1236 height 46
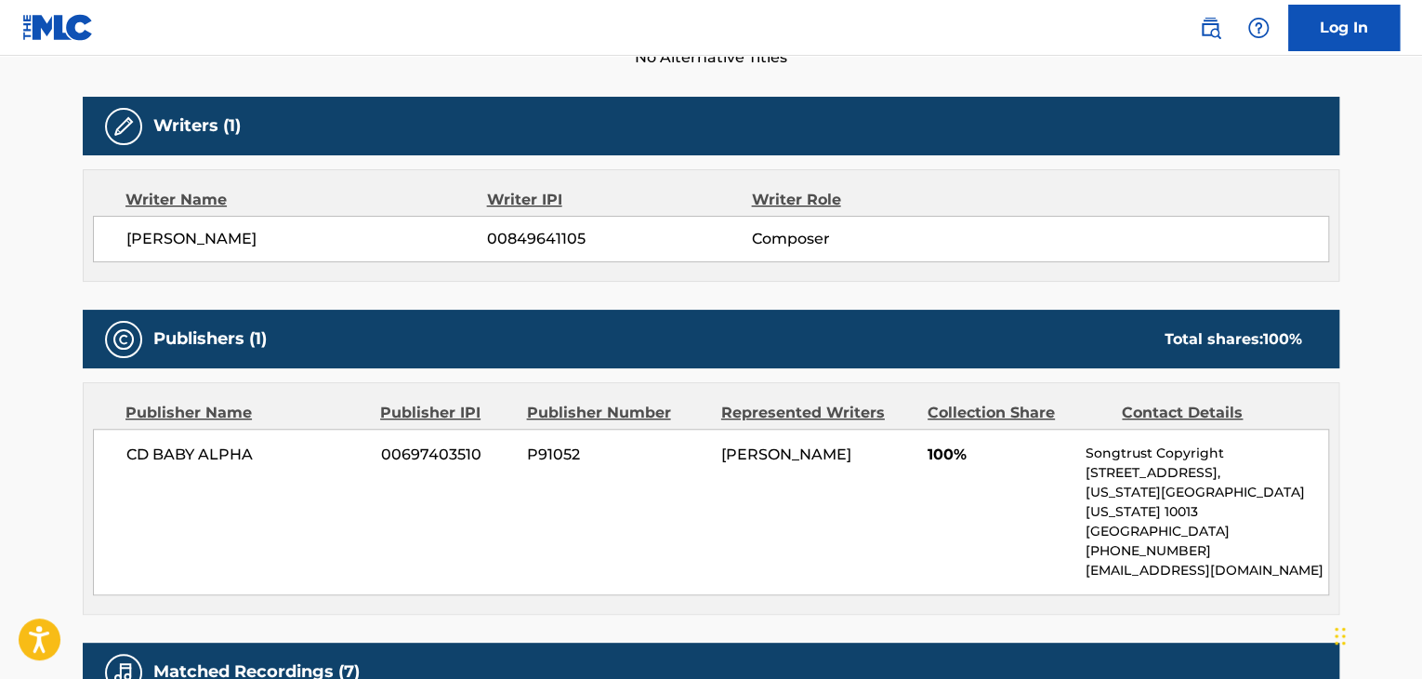
click at [524, 244] on span "00849641105" at bounding box center [619, 239] width 264 height 22
copy span "00849641105"
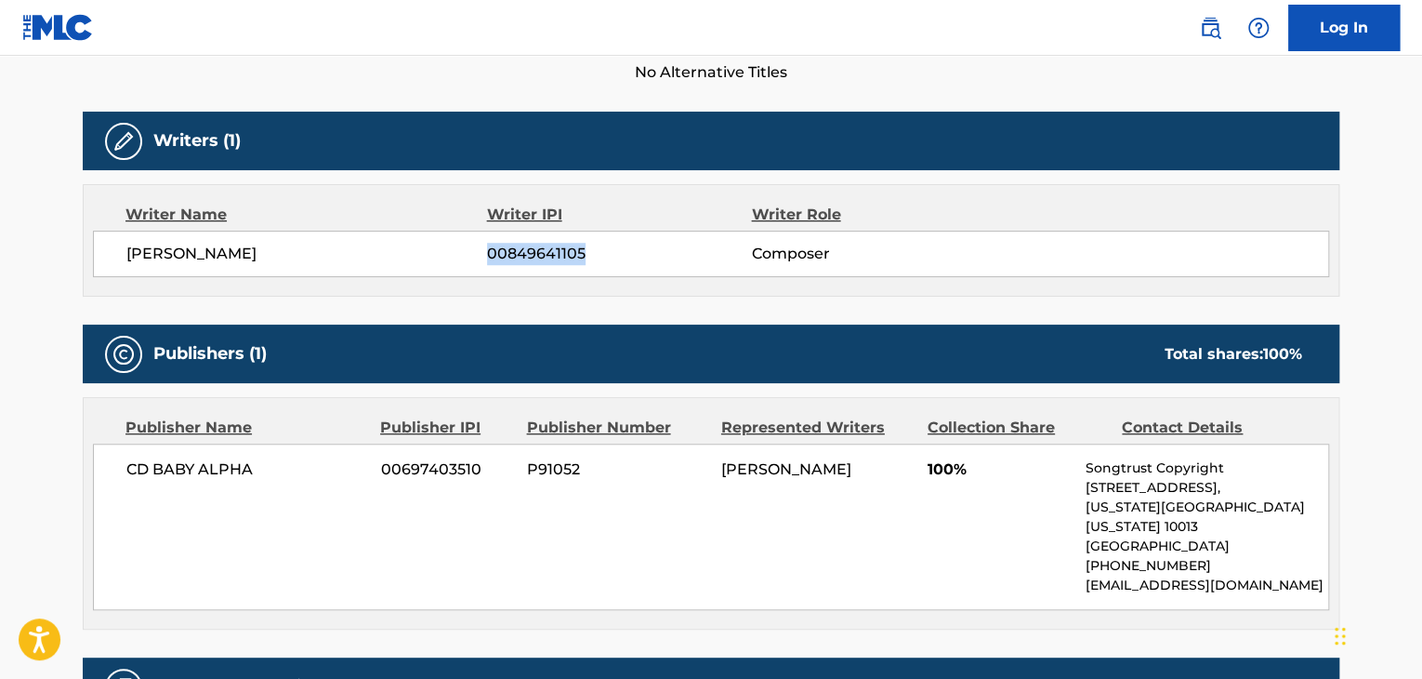
scroll to position [186, 0]
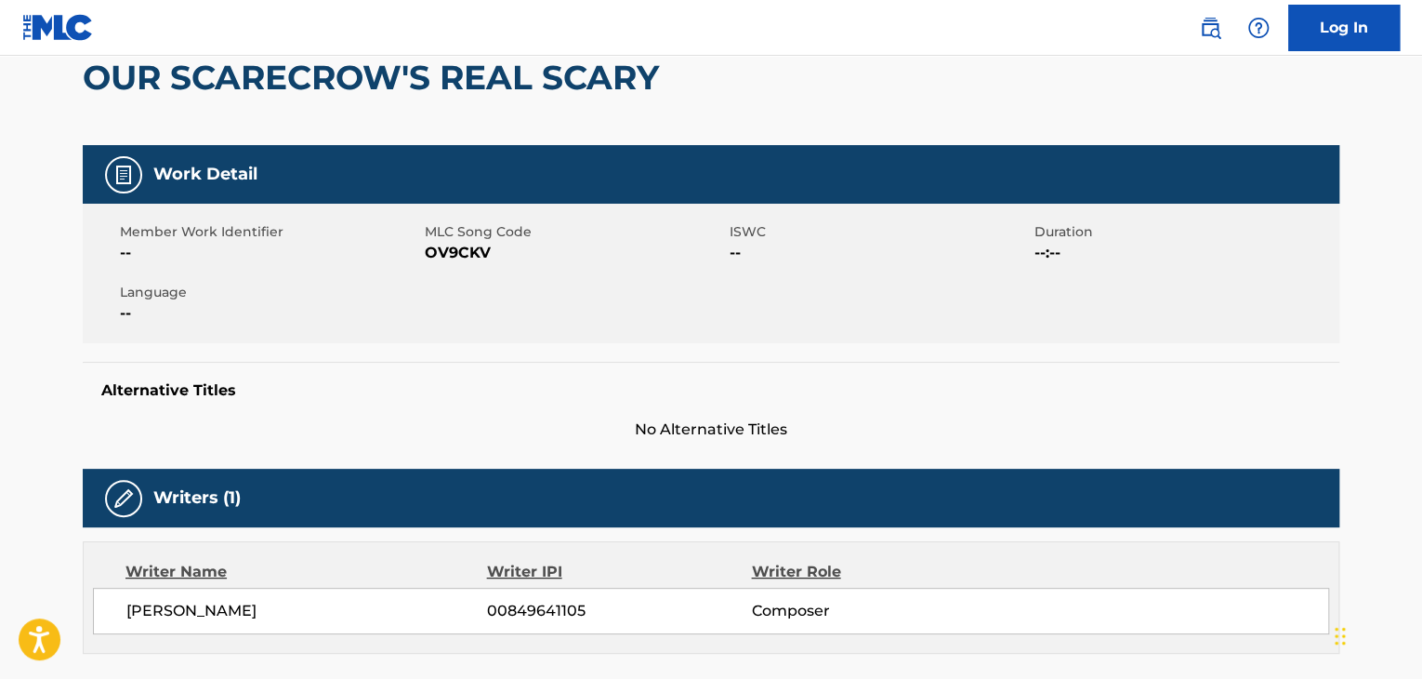
click at [457, 254] on span "OV9CKV" at bounding box center [575, 253] width 300 height 22
copy span "OV9CKV"
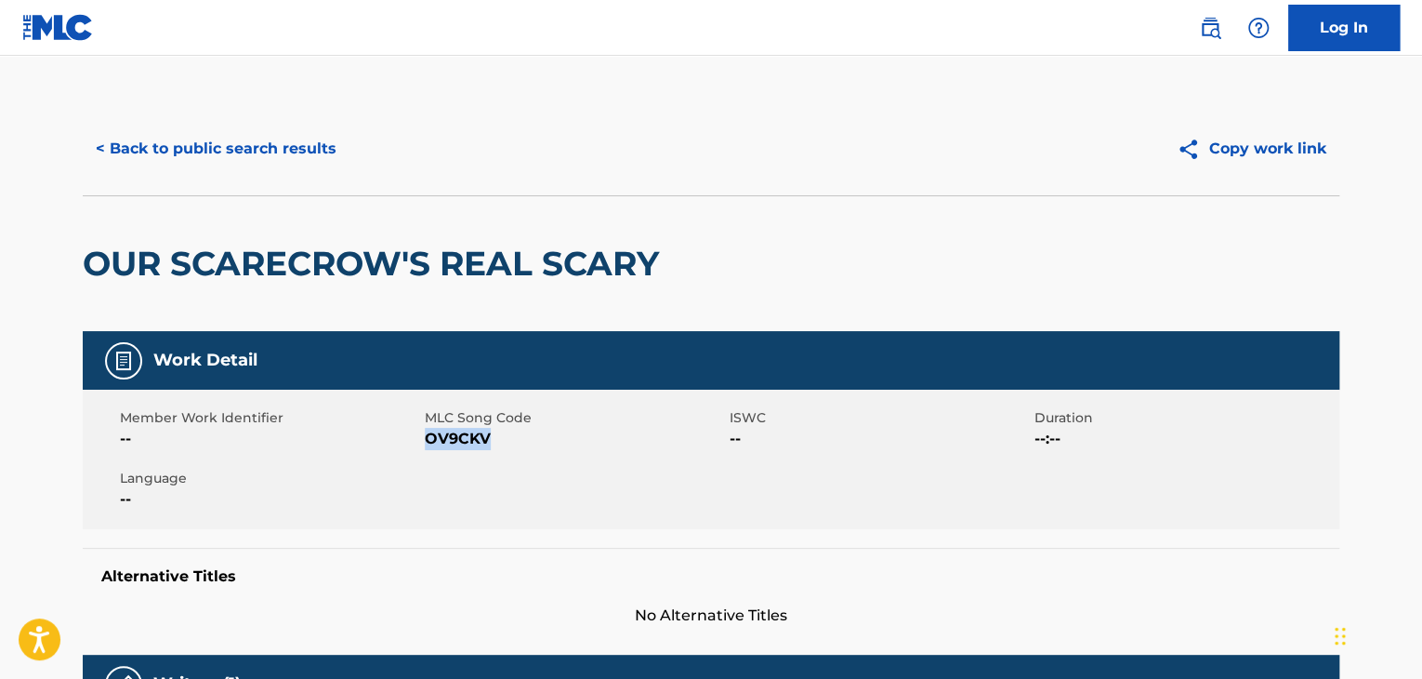
click at [248, 156] on button "< Back to public search results" at bounding box center [216, 148] width 267 height 46
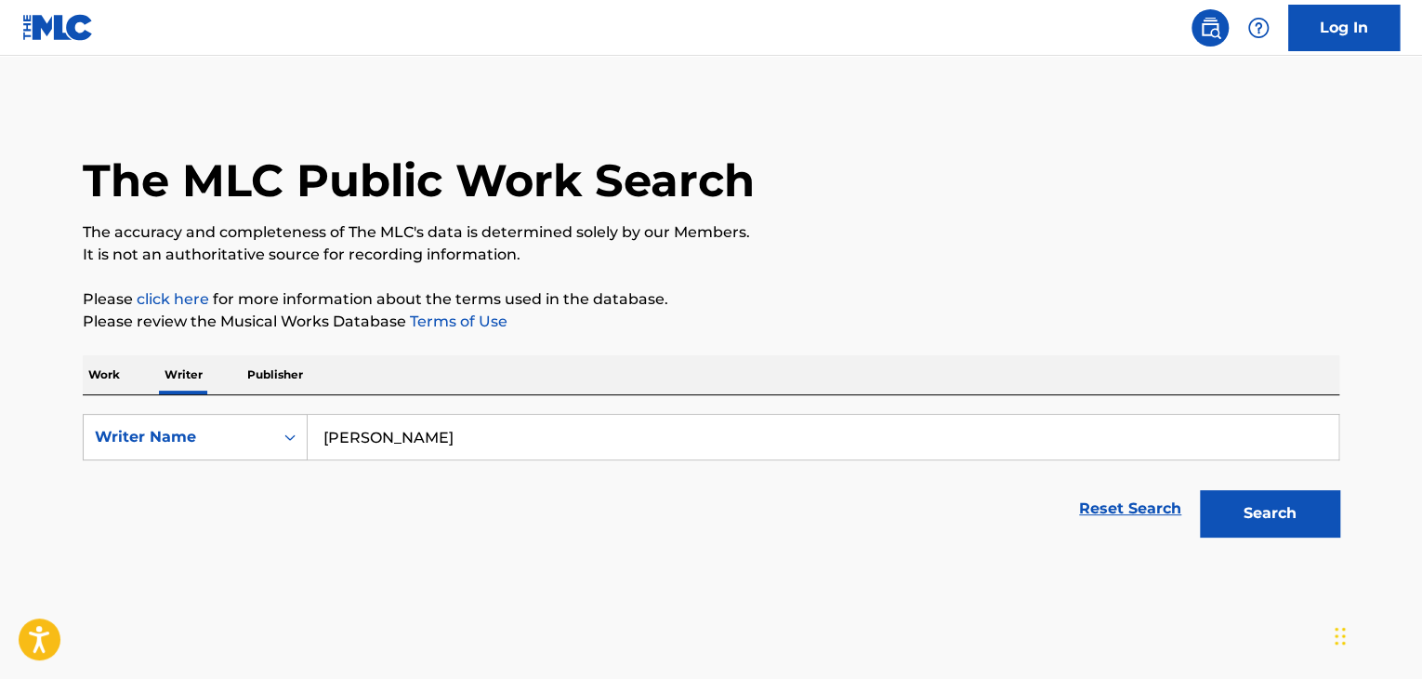
scroll to position [22, 0]
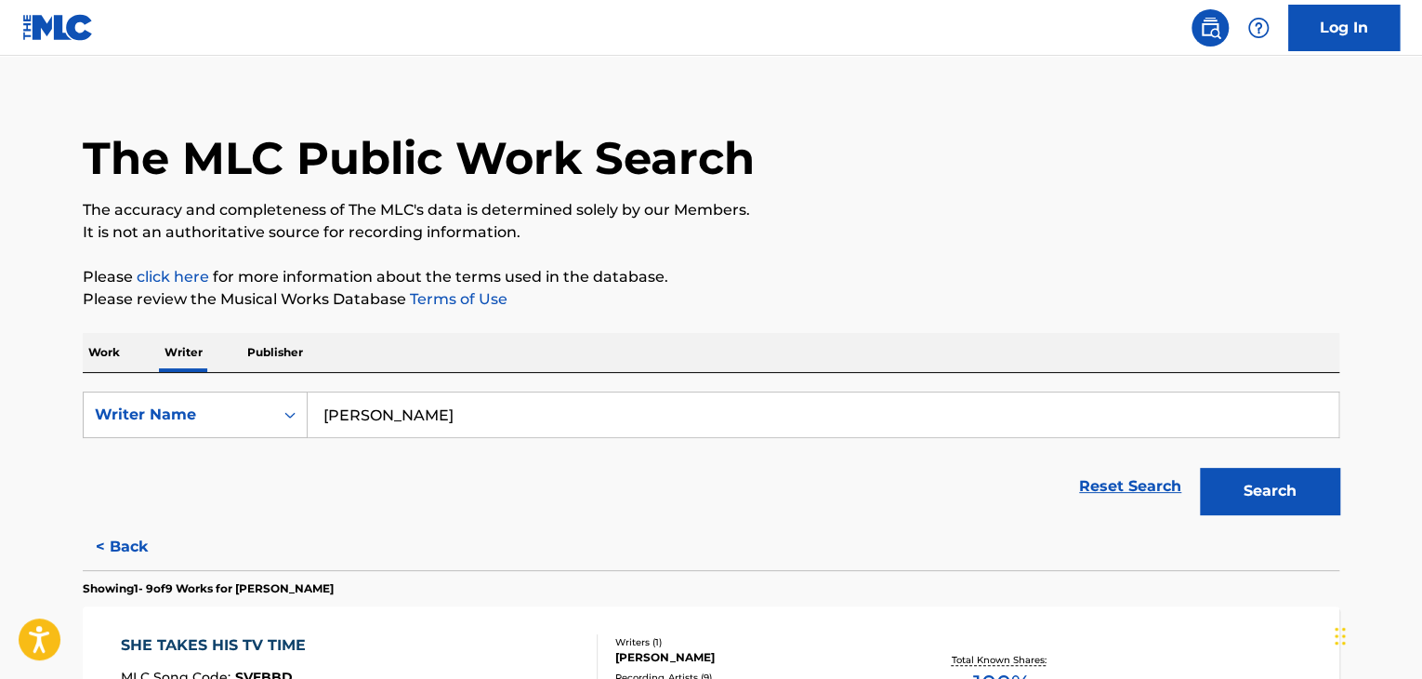
click at [440, 424] on input "[PERSON_NAME]" at bounding box center [823, 414] width 1031 height 45
paste input "Devokeyous [PERSON_NAME]"
type input "Devokeyous [PERSON_NAME]"
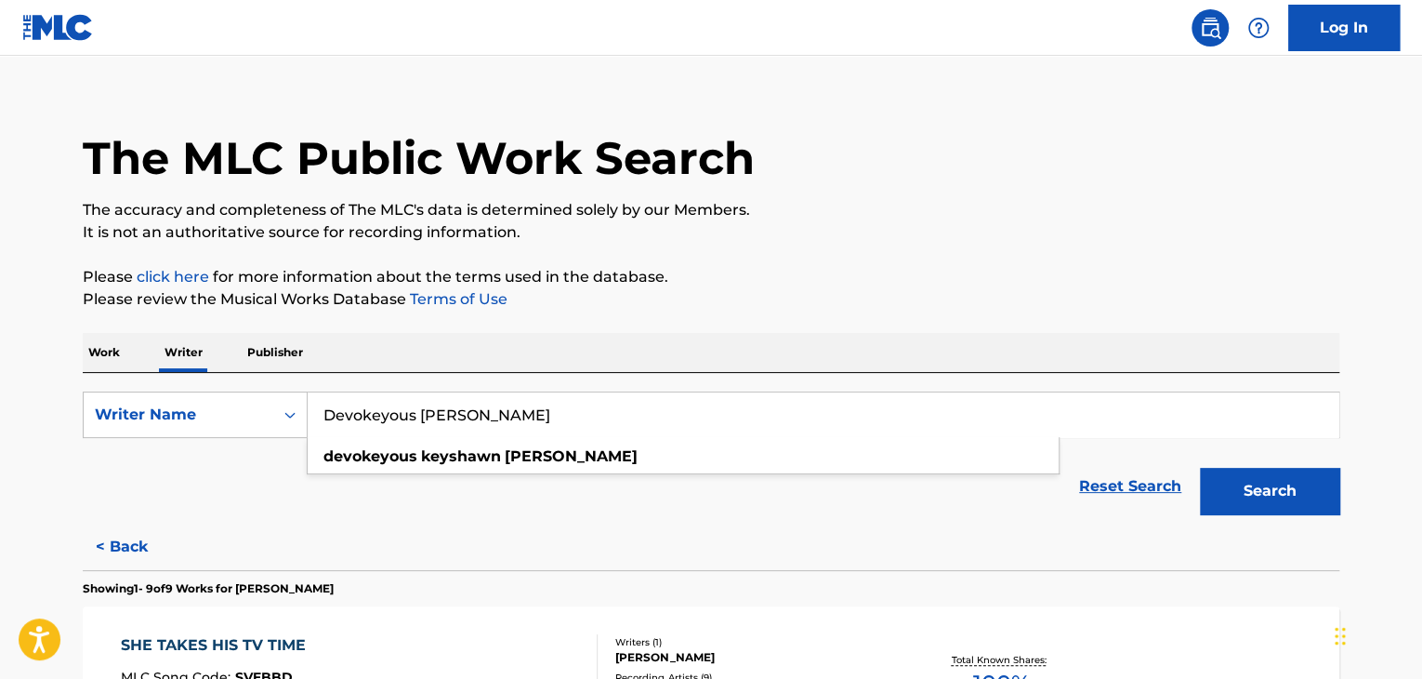
click at [1231, 484] on button "Search" at bounding box center [1269, 491] width 139 height 46
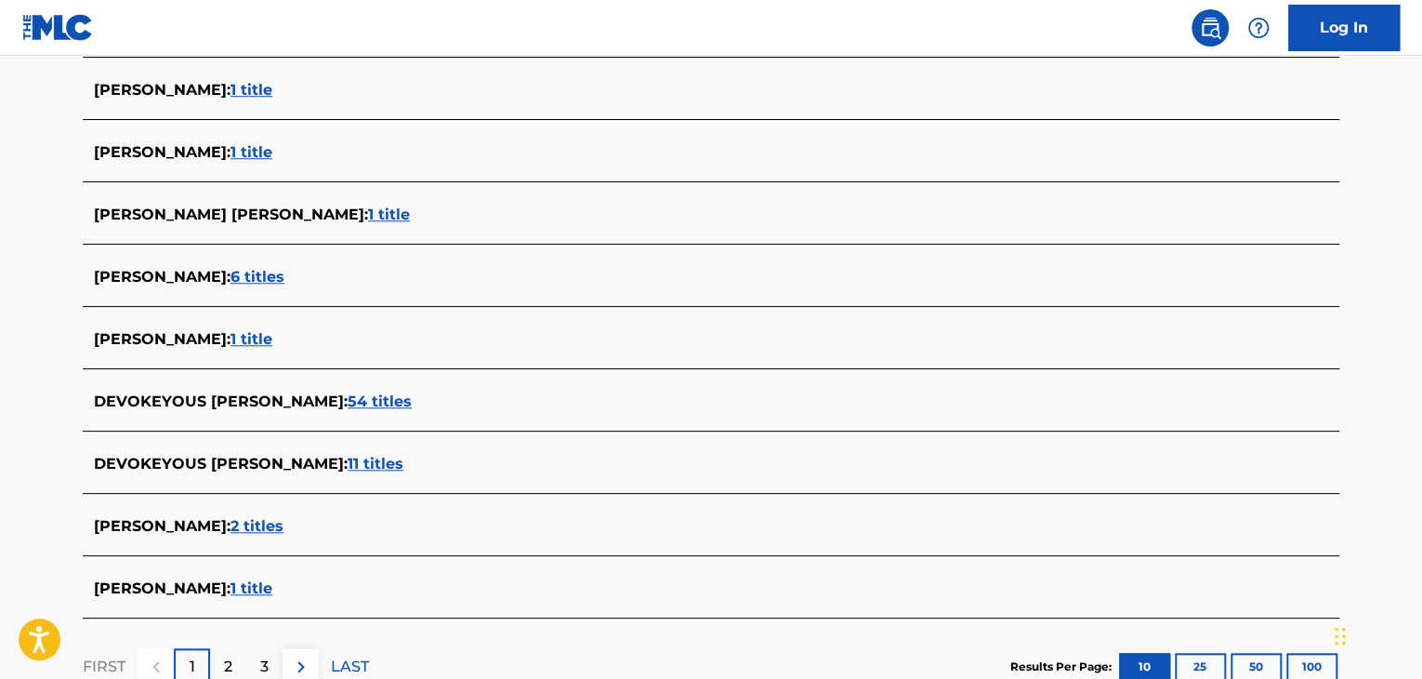
scroll to position [673, 0]
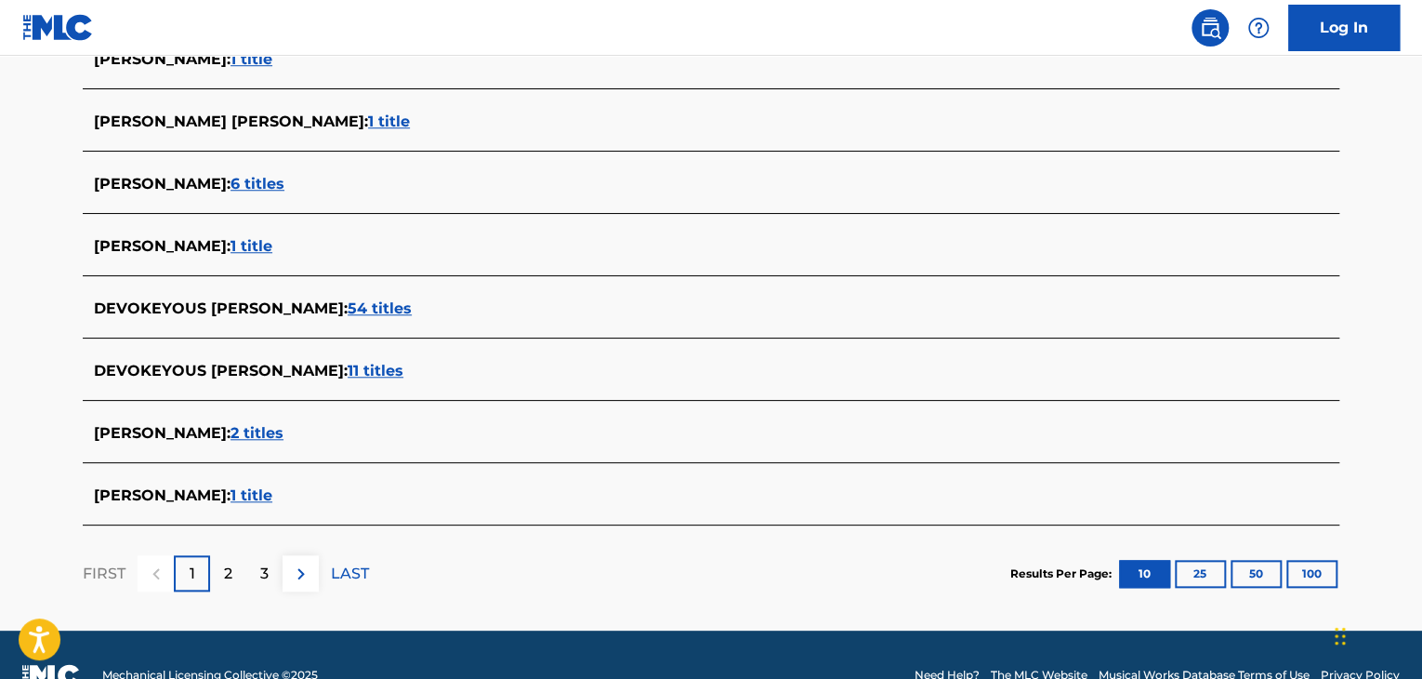
click at [403, 375] on span "11 titles" at bounding box center [376, 371] width 56 height 18
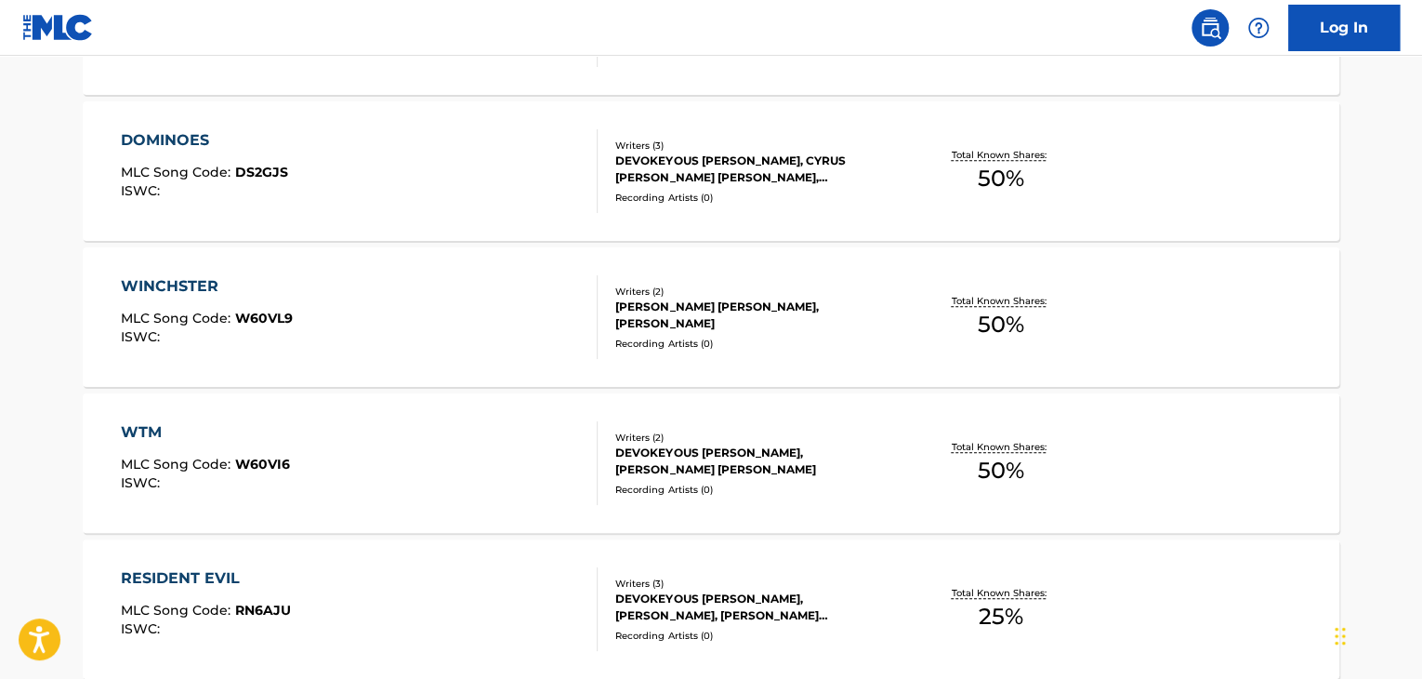
click at [429, 285] on div "WINCHSTER MLC Song Code : W60VL9 ISWC :" at bounding box center [360, 317] width 478 height 84
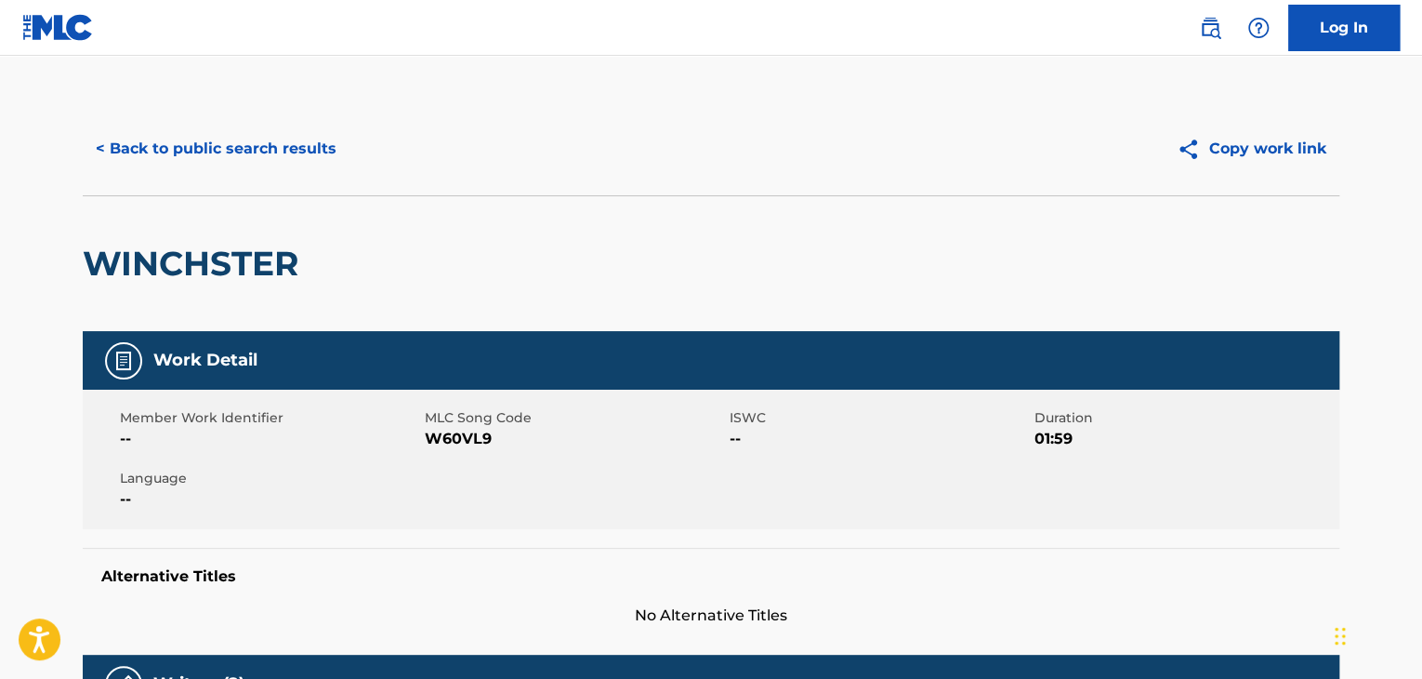
click at [246, 151] on button "< Back to public search results" at bounding box center [216, 148] width 267 height 46
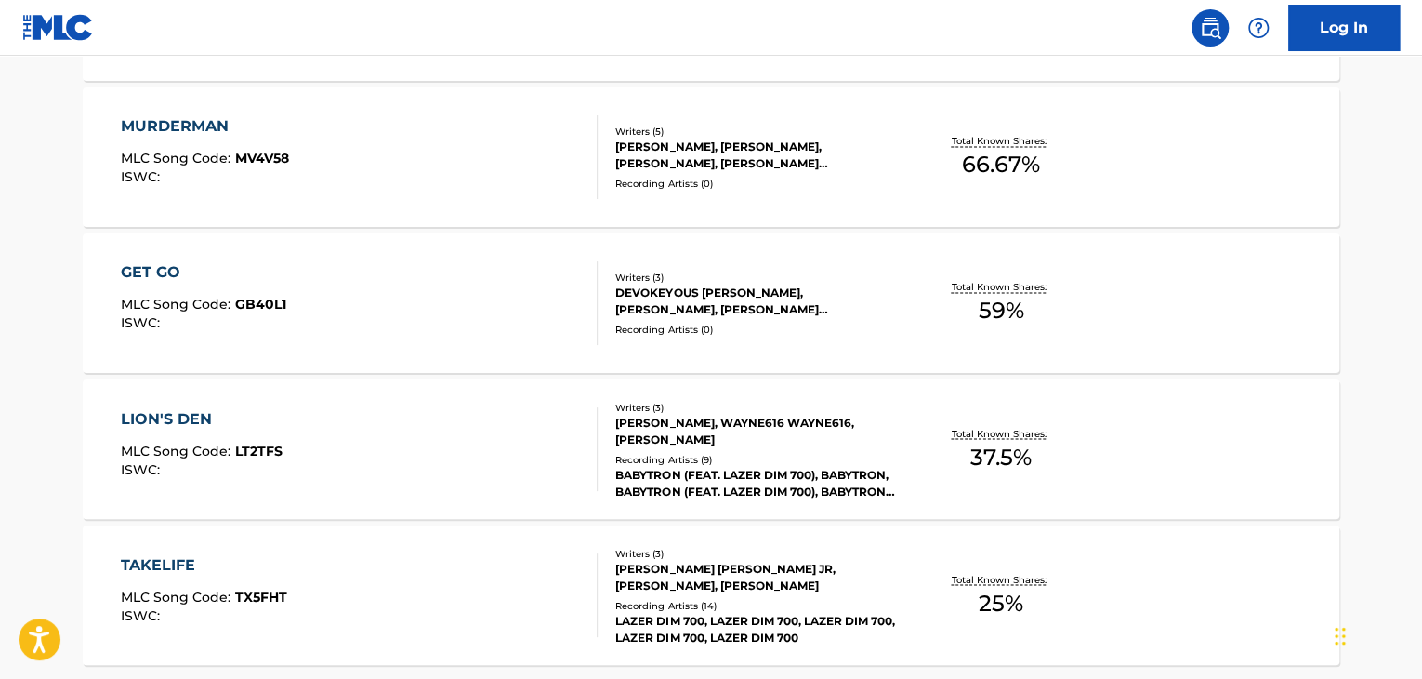
scroll to position [1597, 0]
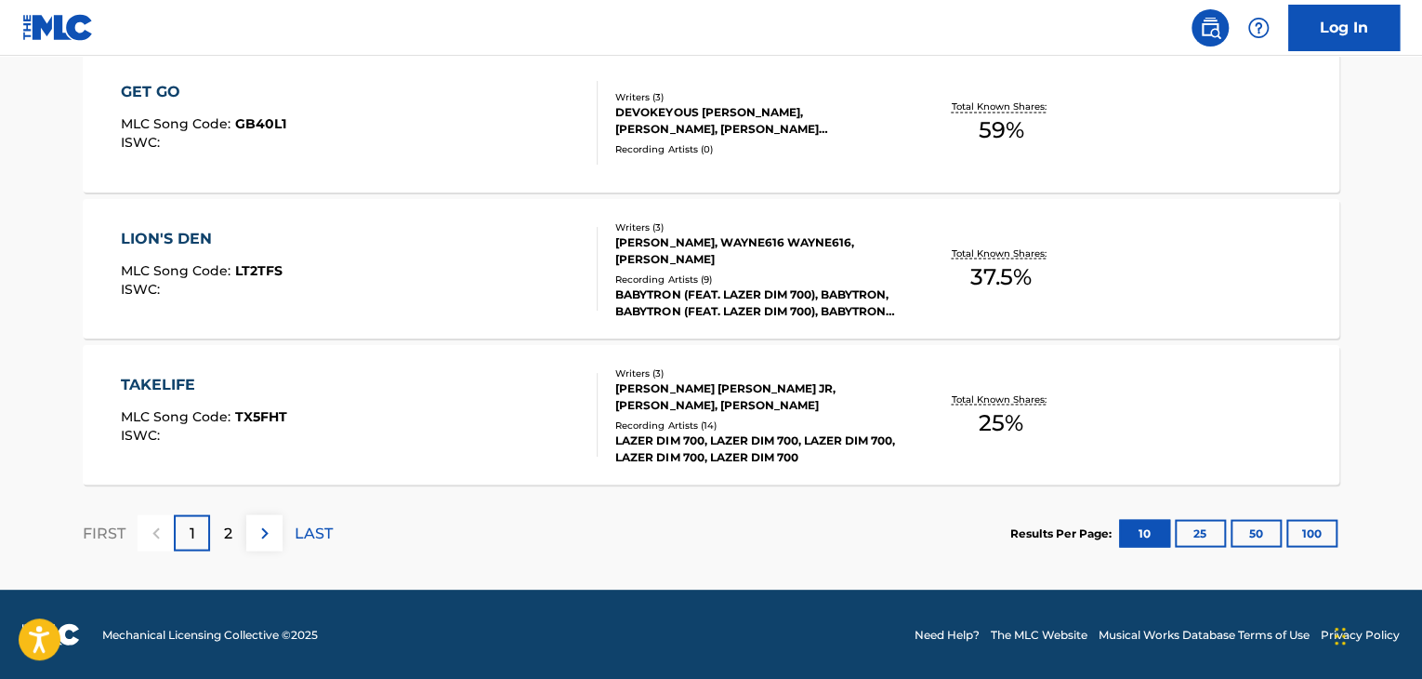
click at [687, 153] on div "Recording Artists ( 0 )" at bounding box center [755, 149] width 281 height 14
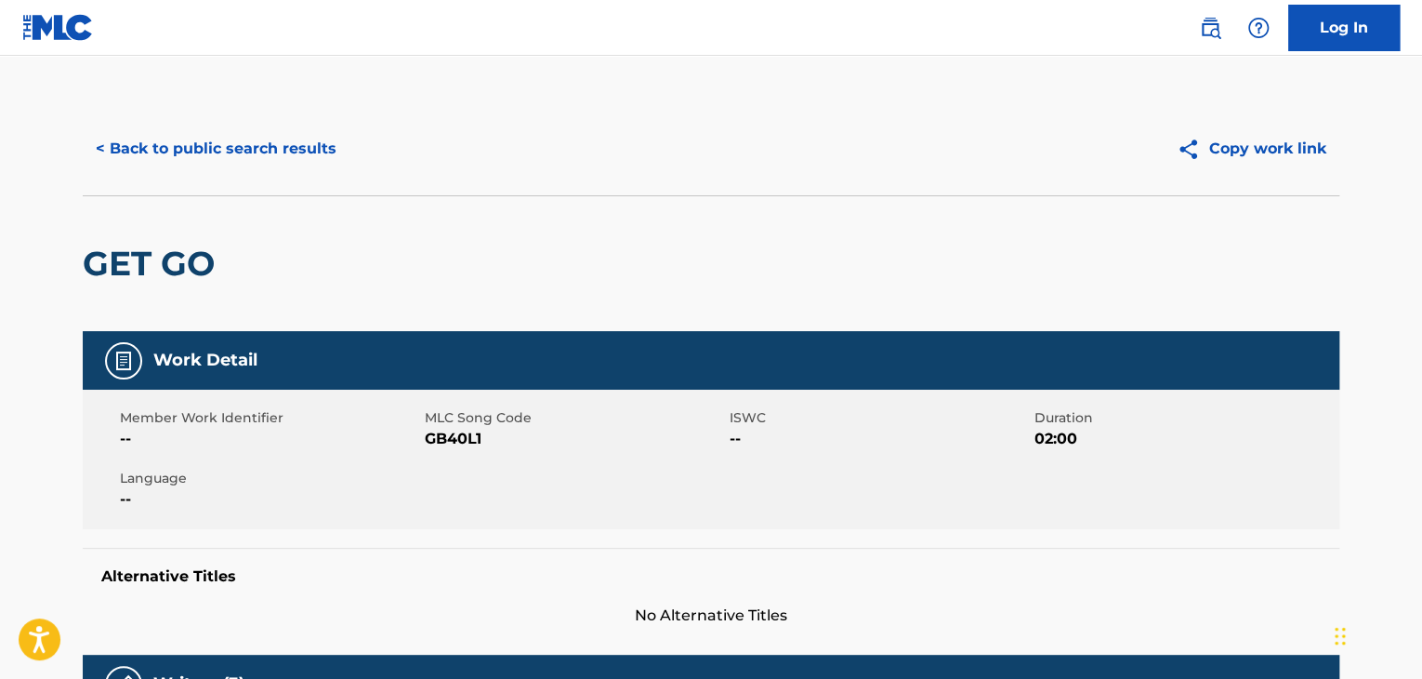
click at [284, 161] on button "< Back to public search results" at bounding box center [216, 148] width 267 height 46
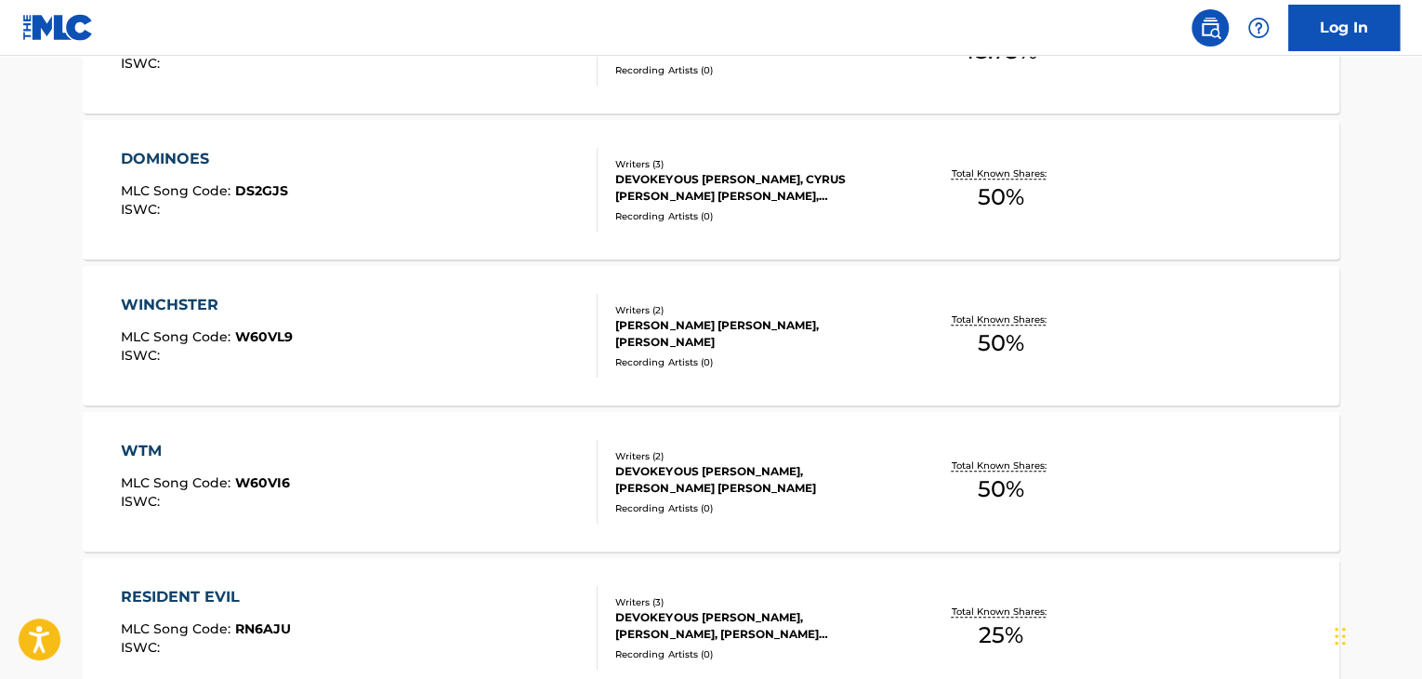
scroll to position [667, 0]
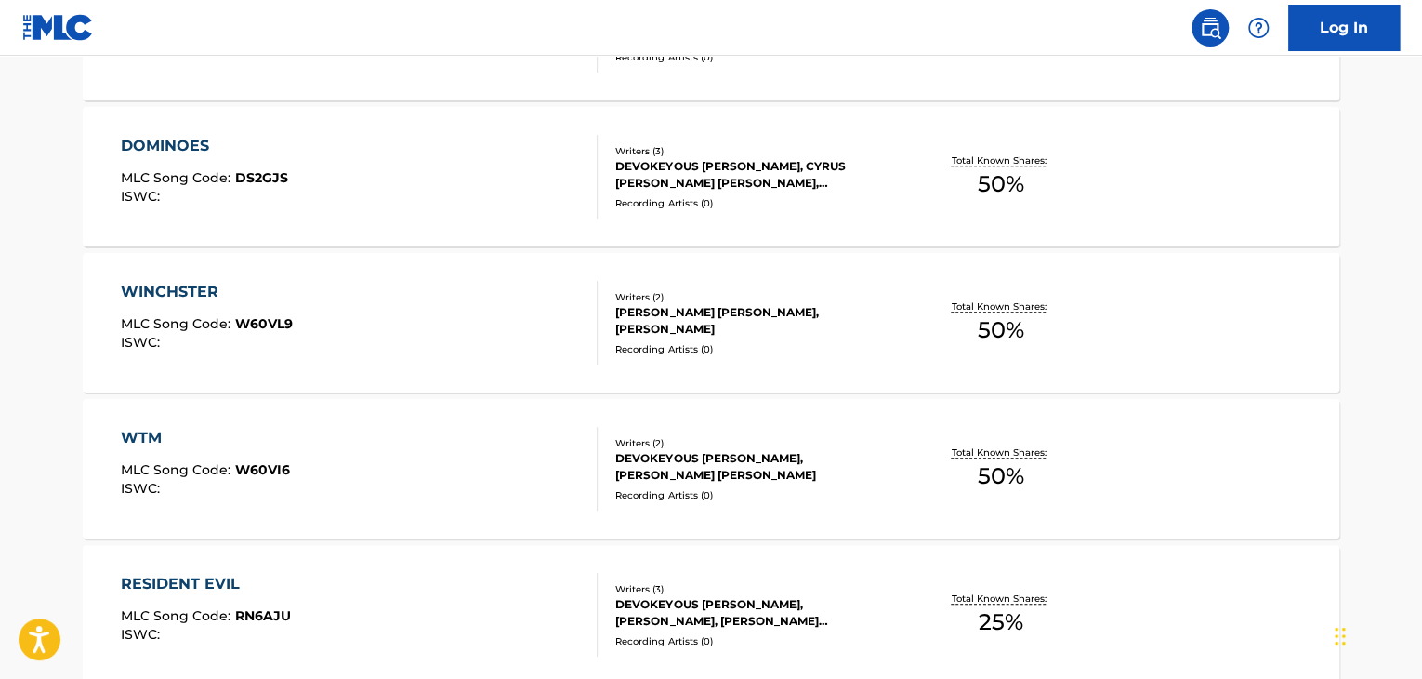
click at [508, 321] on div "WINCHSTER MLC Song Code : W60VL9 ISWC :" at bounding box center [360, 323] width 478 height 84
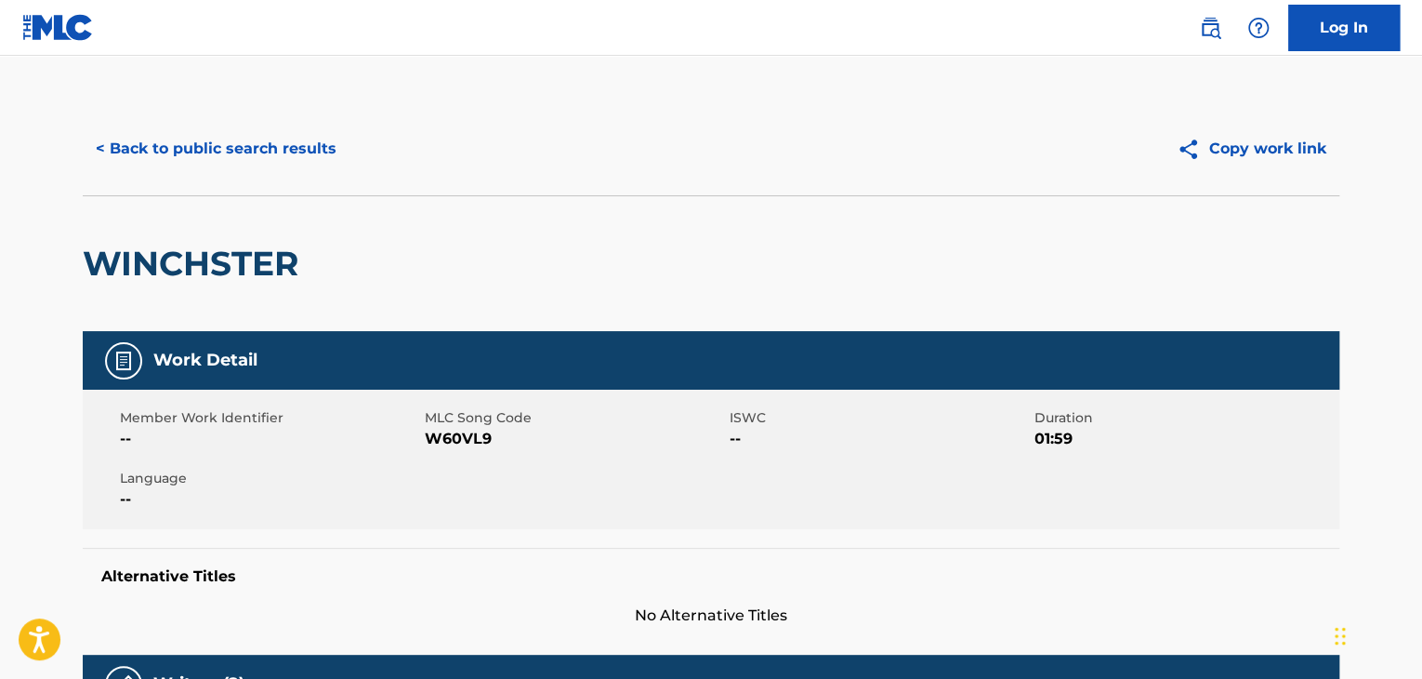
click at [264, 144] on button "< Back to public search results" at bounding box center [216, 148] width 267 height 46
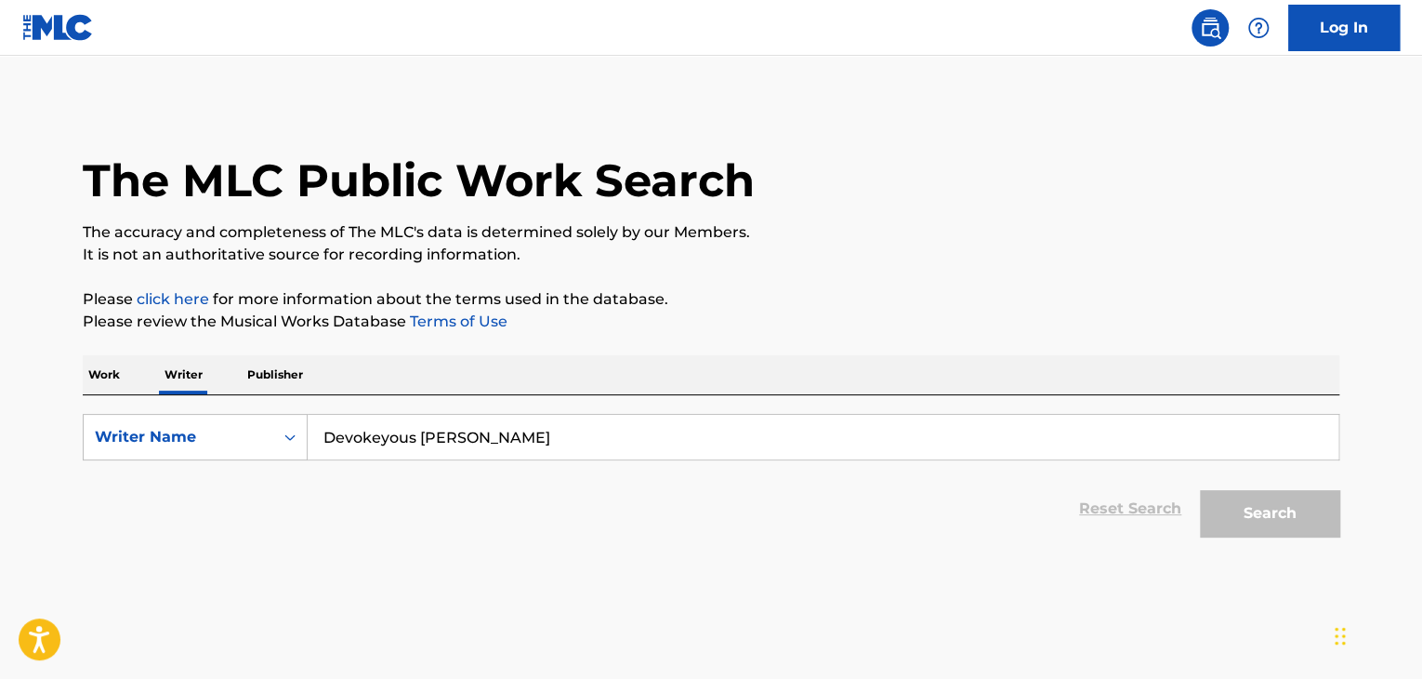
scroll to position [22, 0]
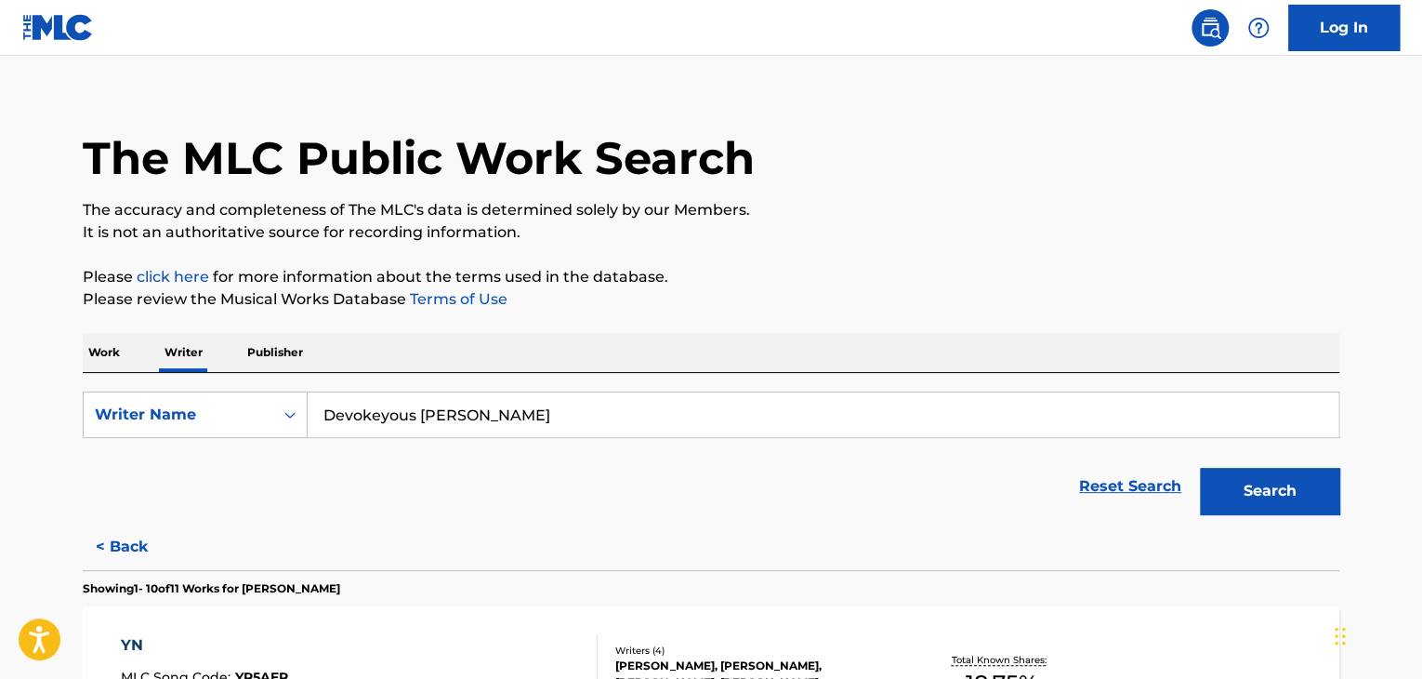
click at [383, 417] on input "Devokeyous [PERSON_NAME]" at bounding box center [823, 414] width 1031 height 45
click at [112, 354] on p "Work" at bounding box center [104, 352] width 43 height 39
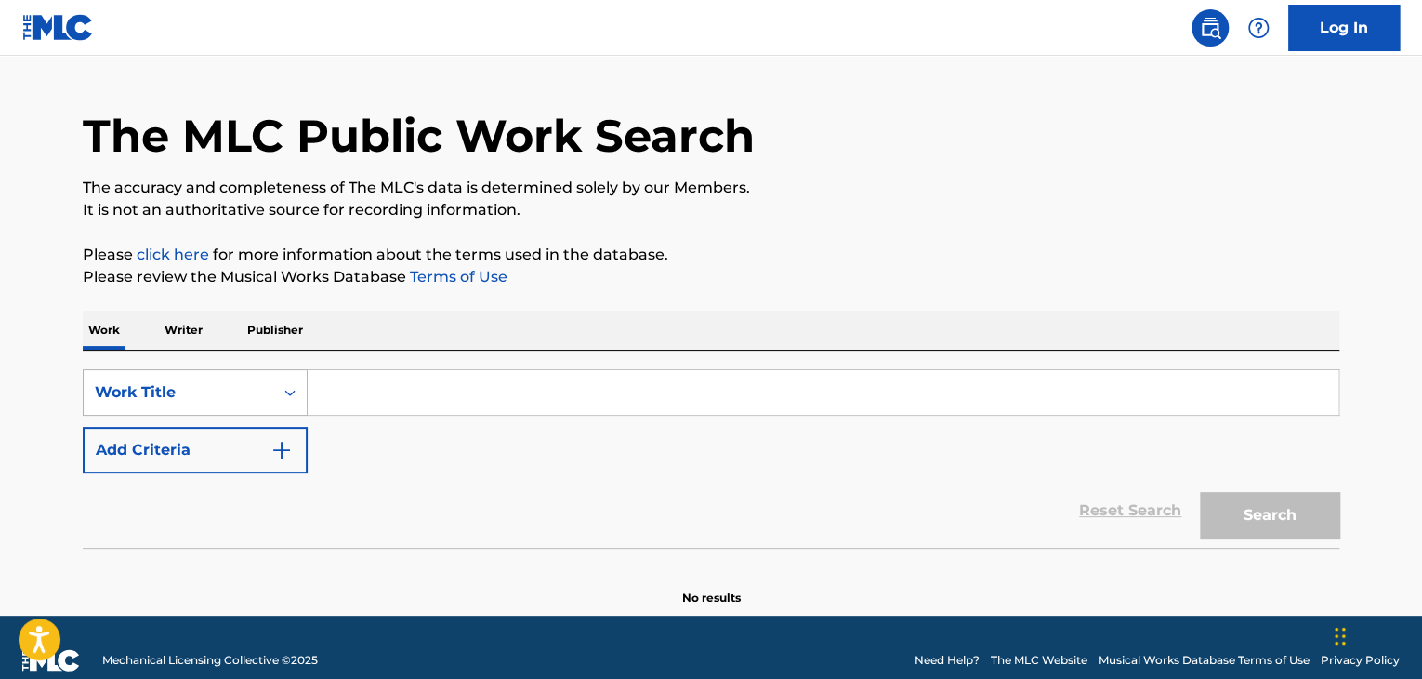
scroll to position [71, 0]
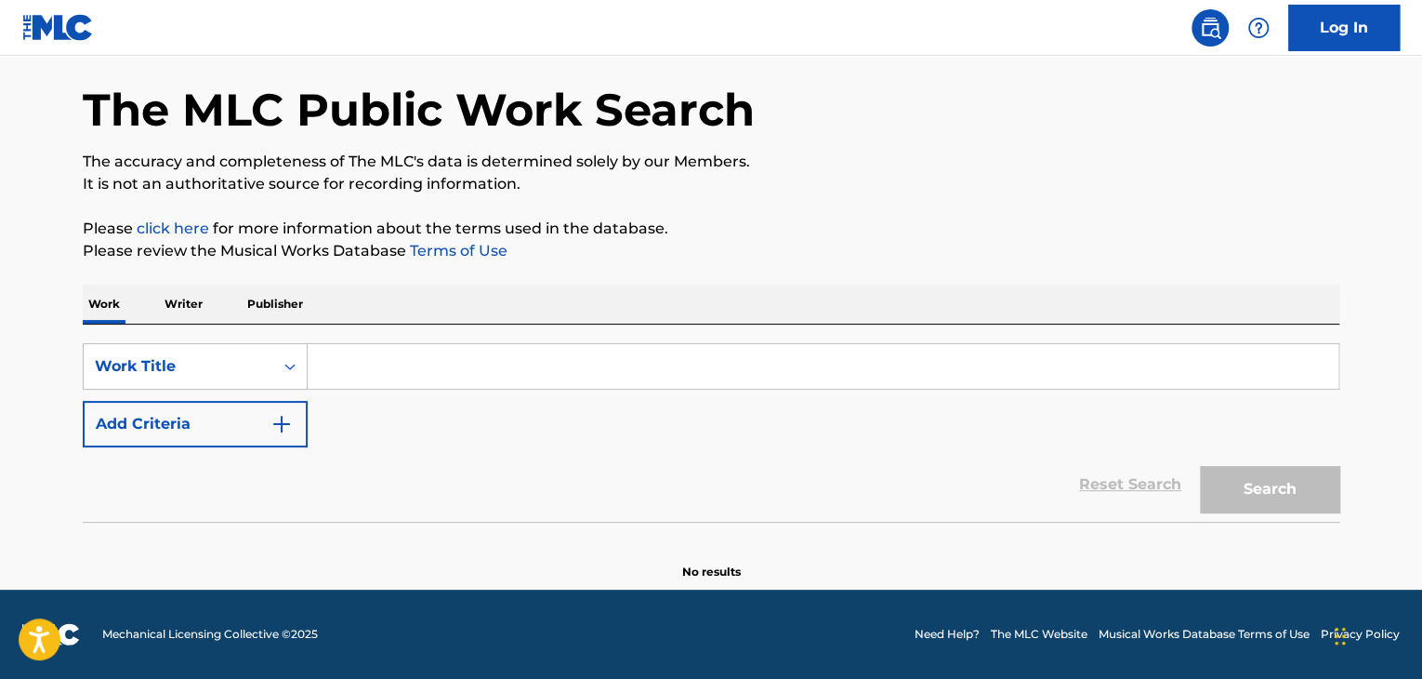
click at [184, 306] on p "Writer" at bounding box center [183, 303] width 49 height 39
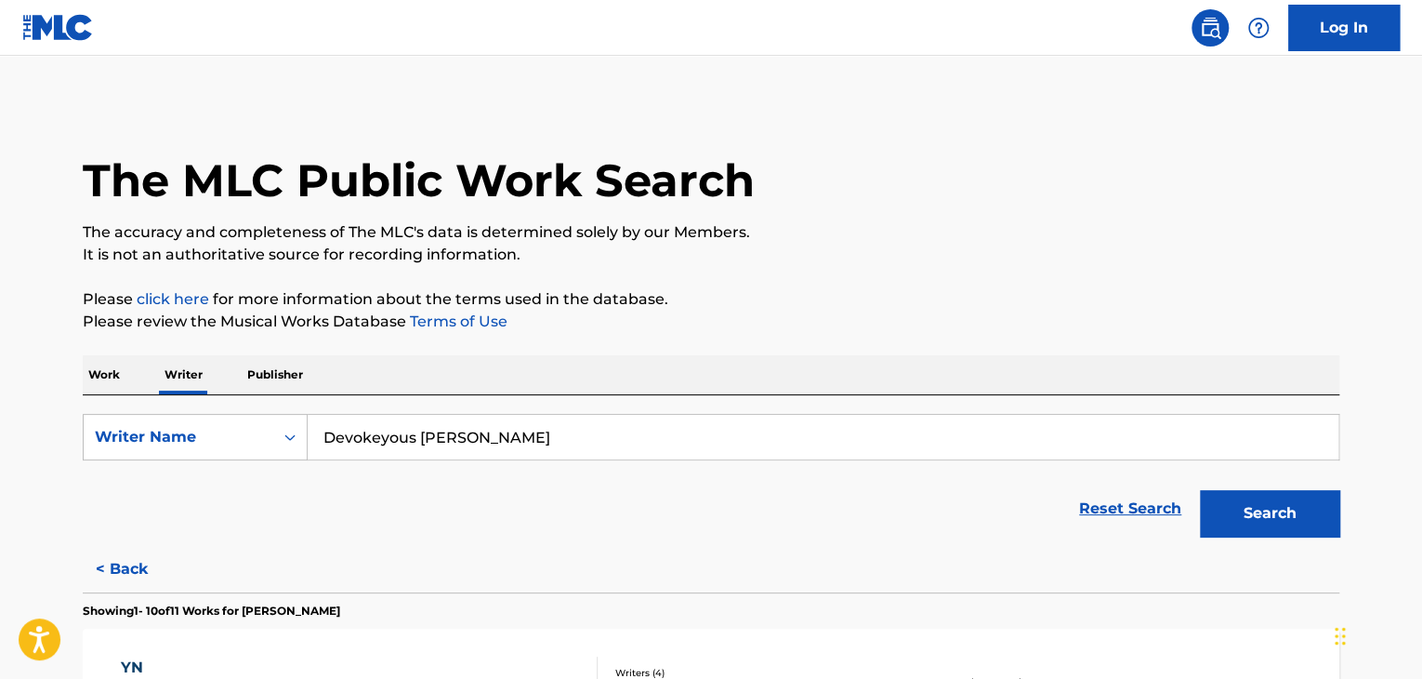
scroll to position [279, 0]
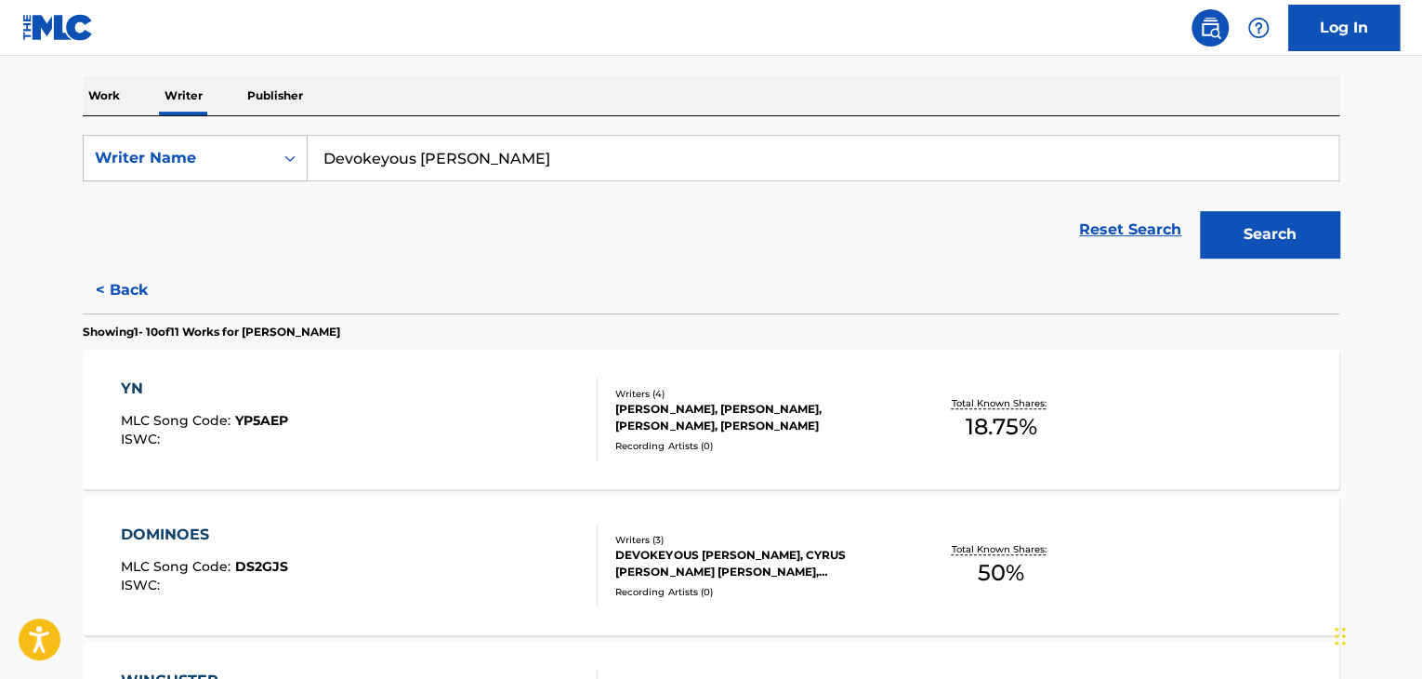
click at [124, 304] on button "< Back" at bounding box center [139, 290] width 112 height 46
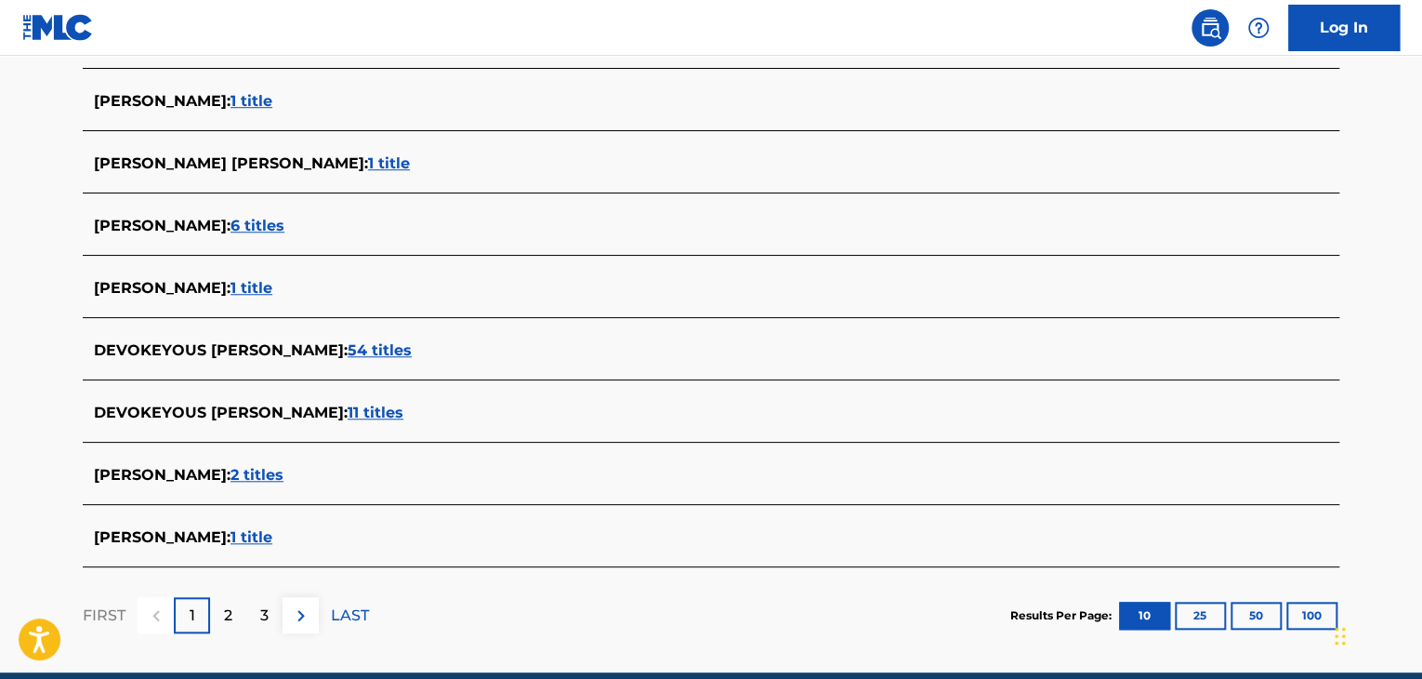
scroll to position [651, 0]
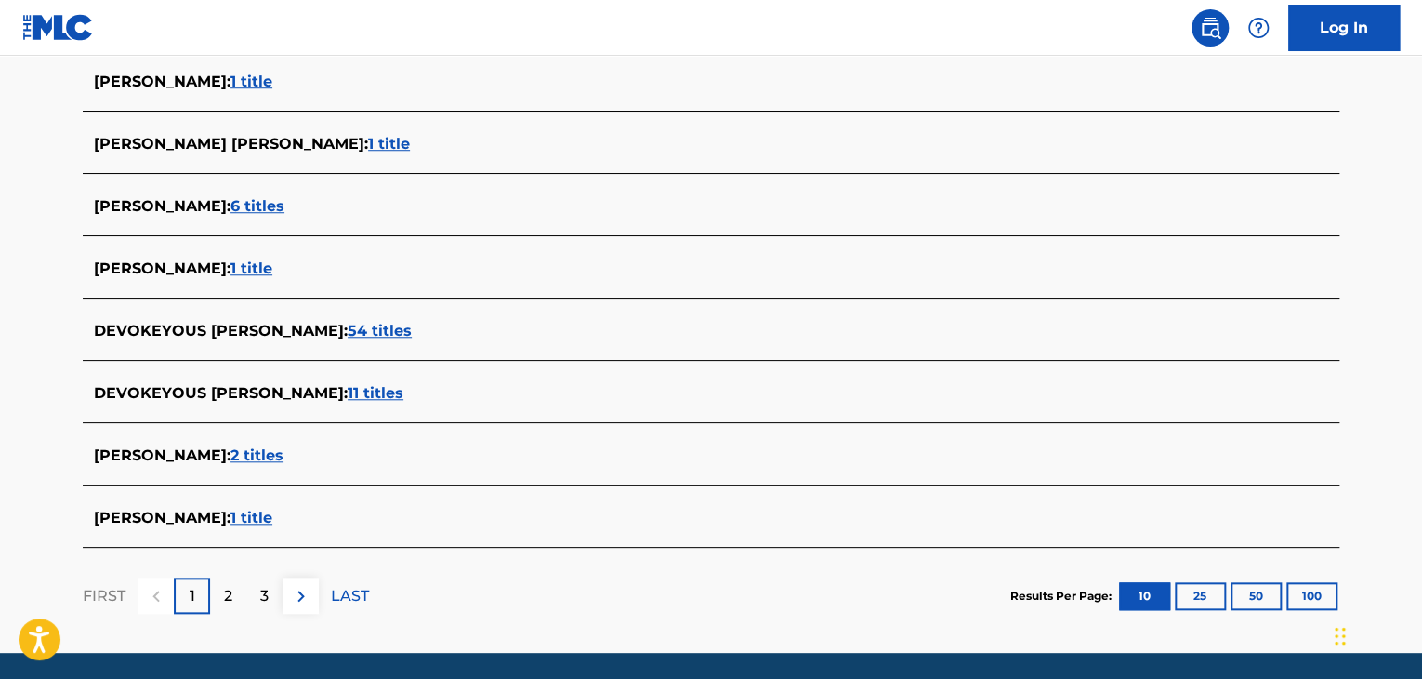
click at [348, 325] on span "54 titles" at bounding box center [380, 331] width 64 height 18
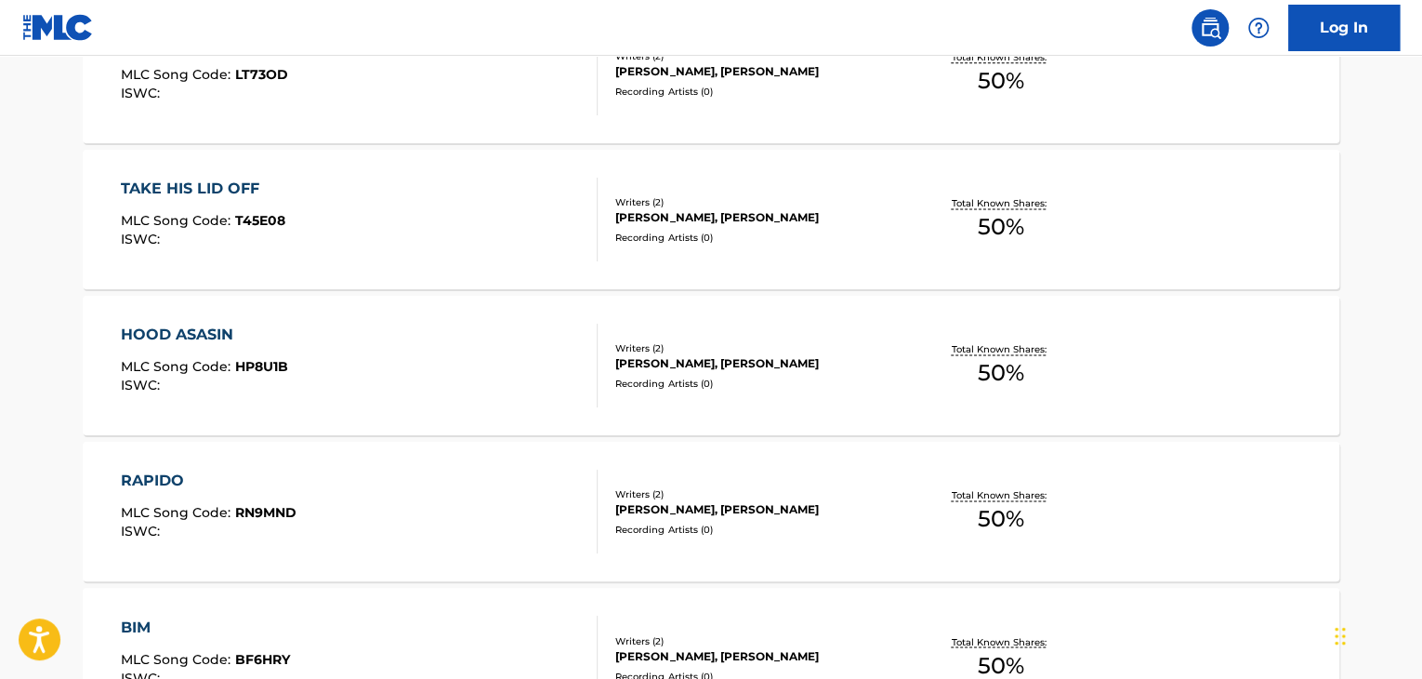
scroll to position [0, 0]
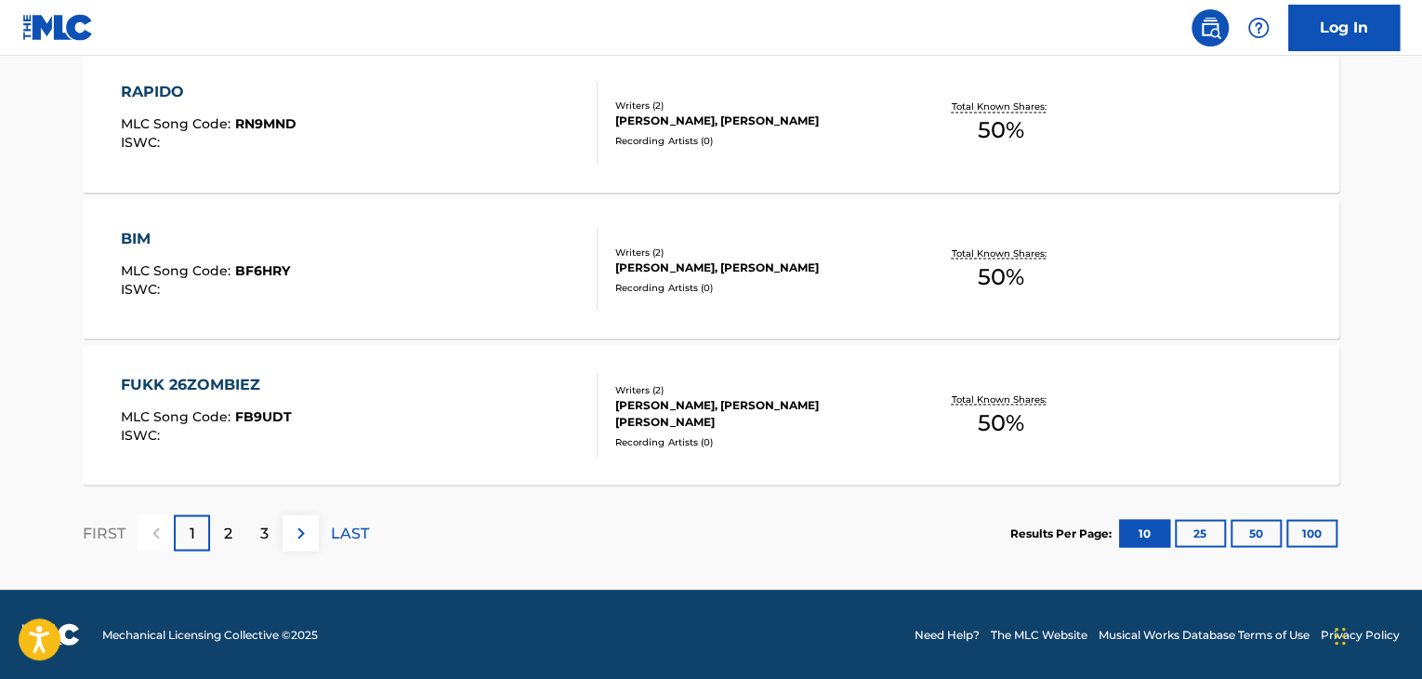
click at [348, 528] on p "LAST" at bounding box center [350, 532] width 38 height 22
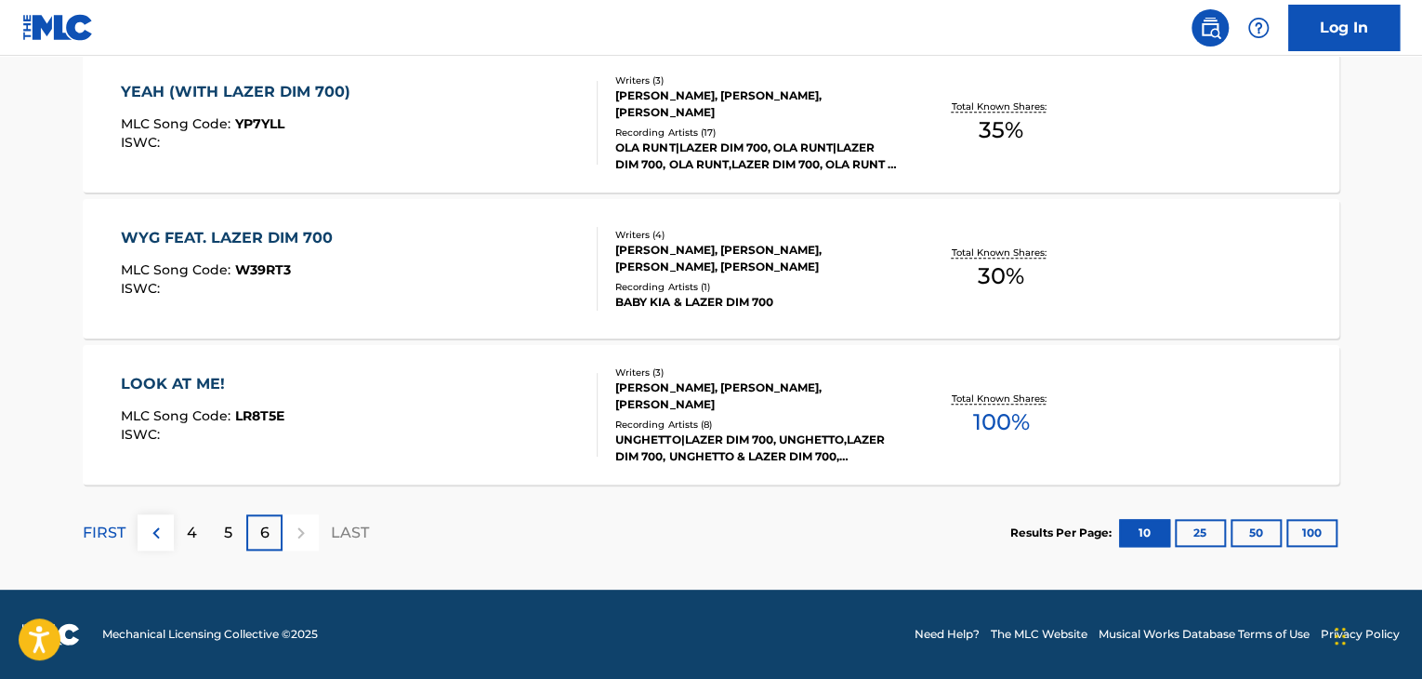
click at [552, 397] on div "LOOK AT ME! MLC Song Code : LR8T5E ISWC :" at bounding box center [360, 415] width 478 height 84
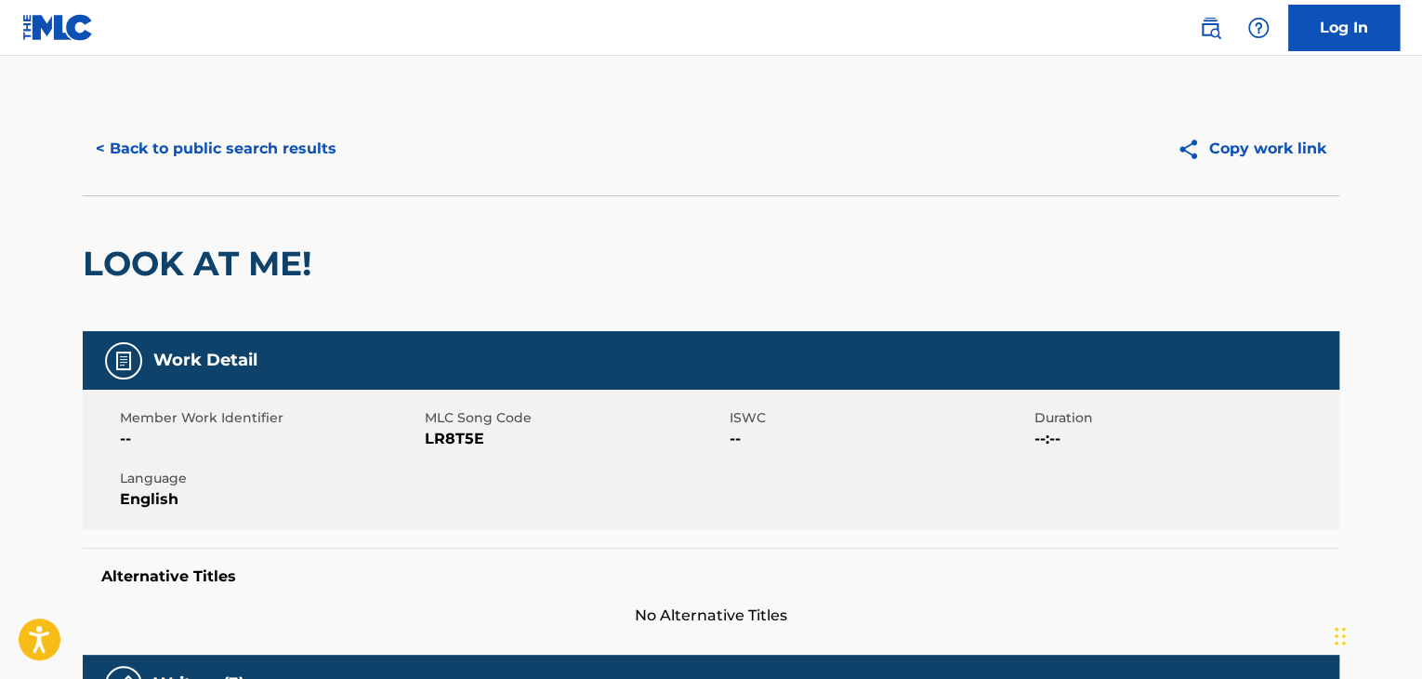
click at [256, 153] on button "< Back to public search results" at bounding box center [216, 148] width 267 height 46
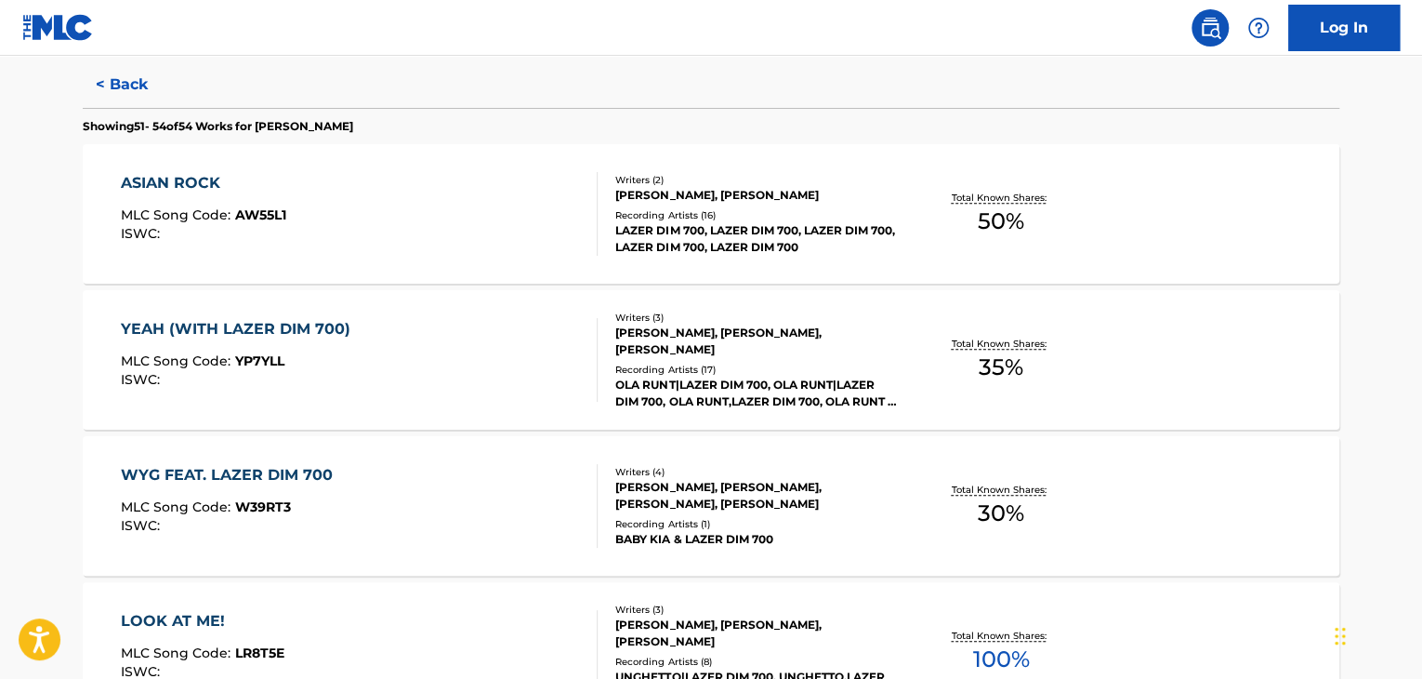
scroll to position [442, 0]
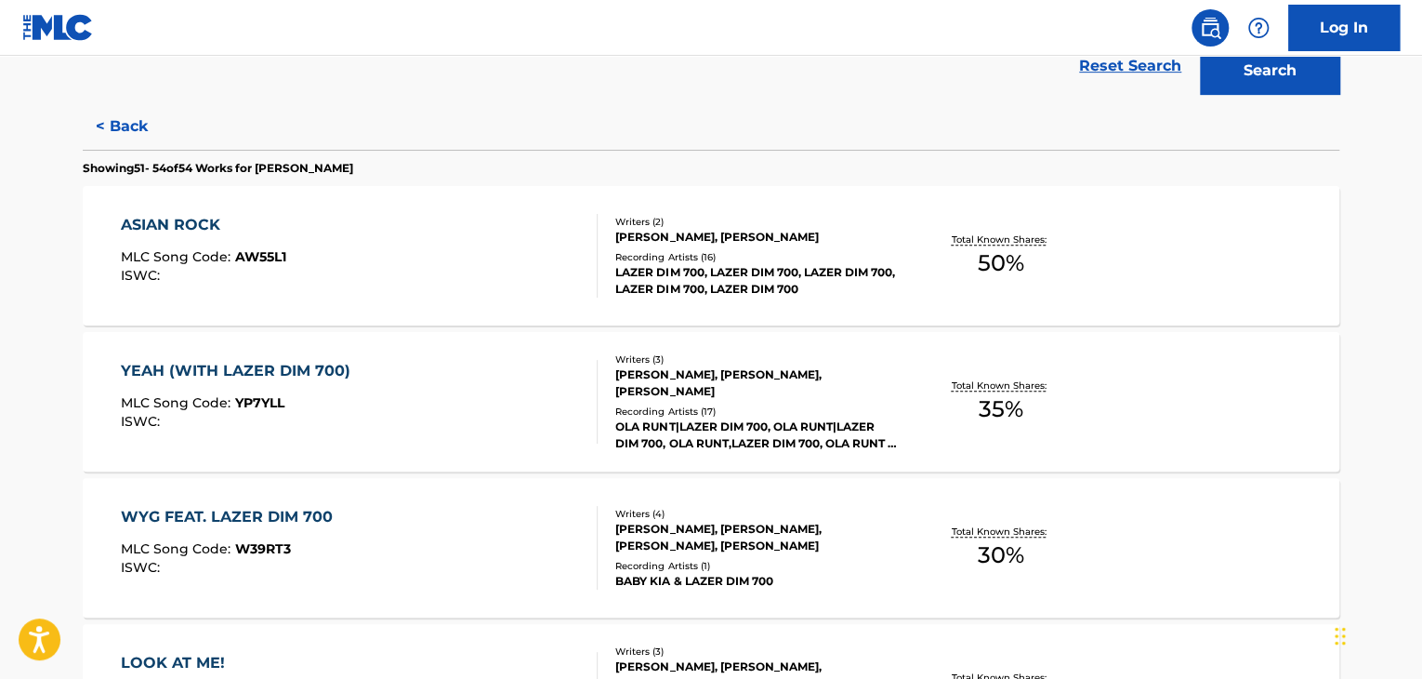
click at [586, 265] on div at bounding box center [589, 256] width 15 height 84
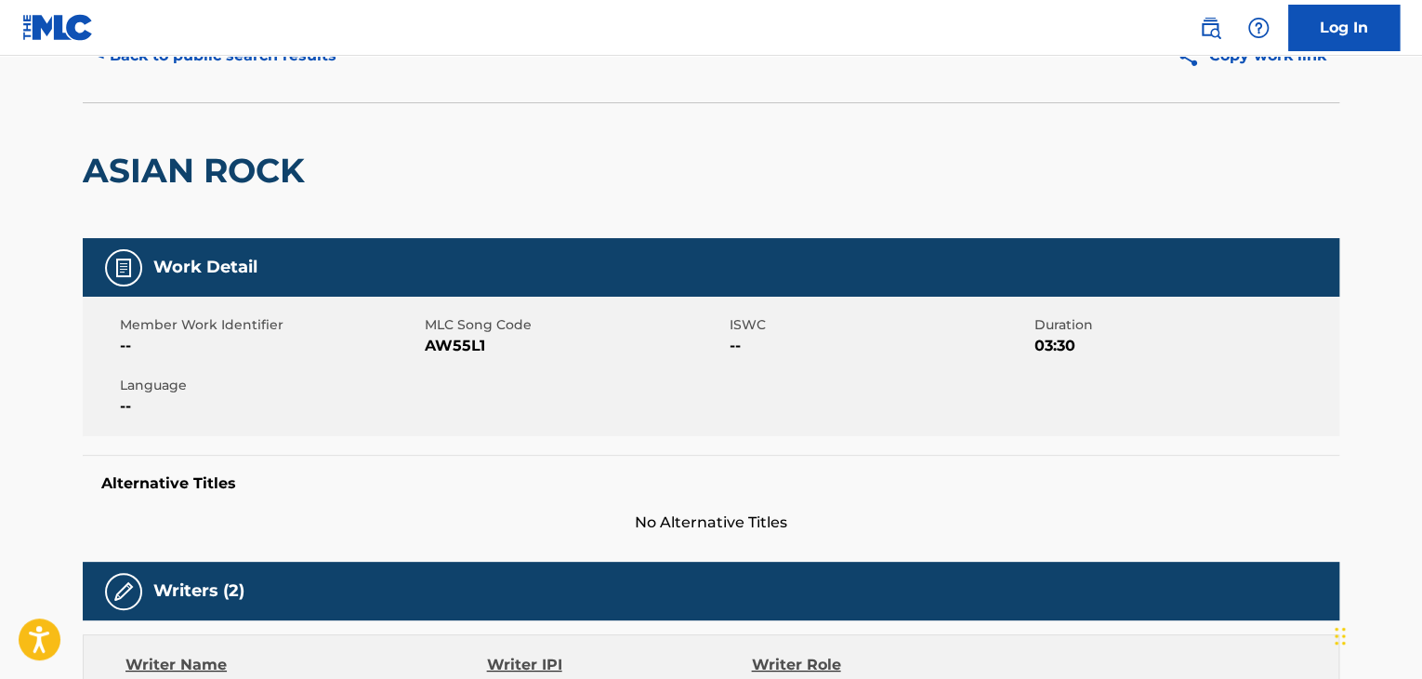
scroll to position [32, 0]
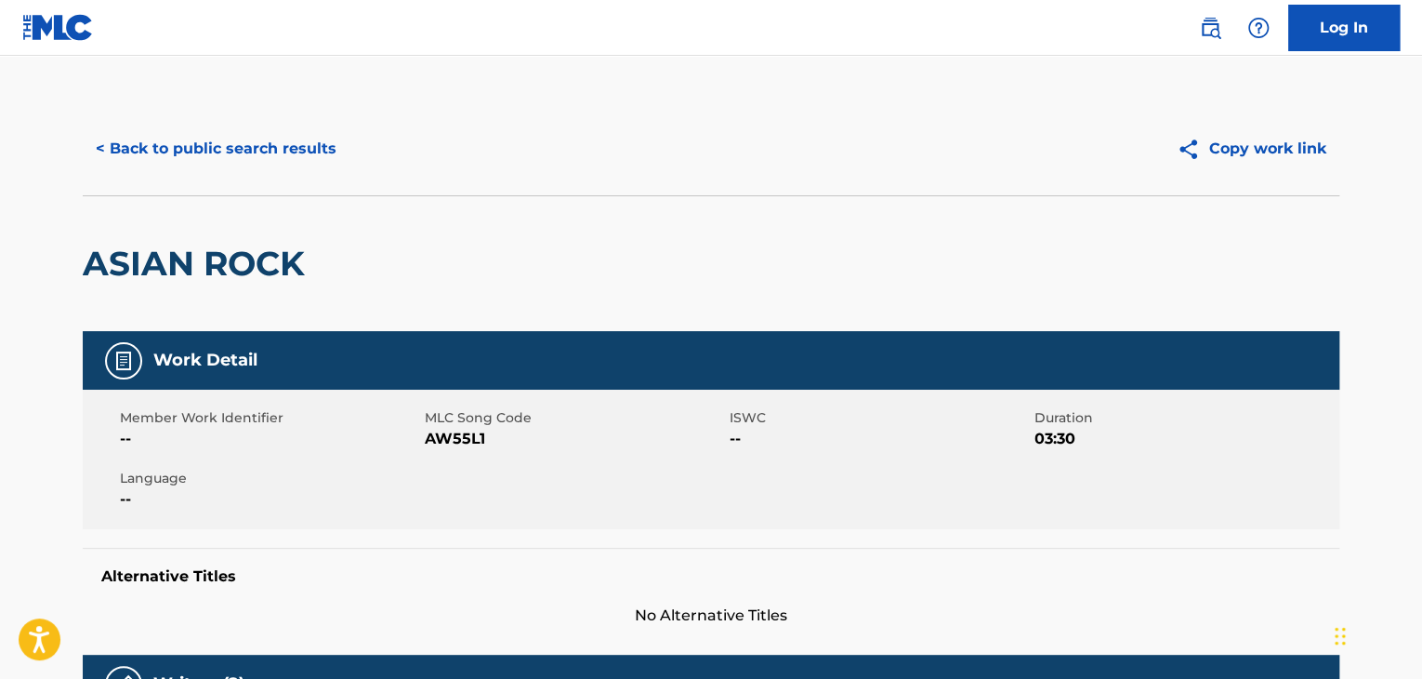
click at [257, 130] on button "< Back to public search results" at bounding box center [216, 148] width 267 height 46
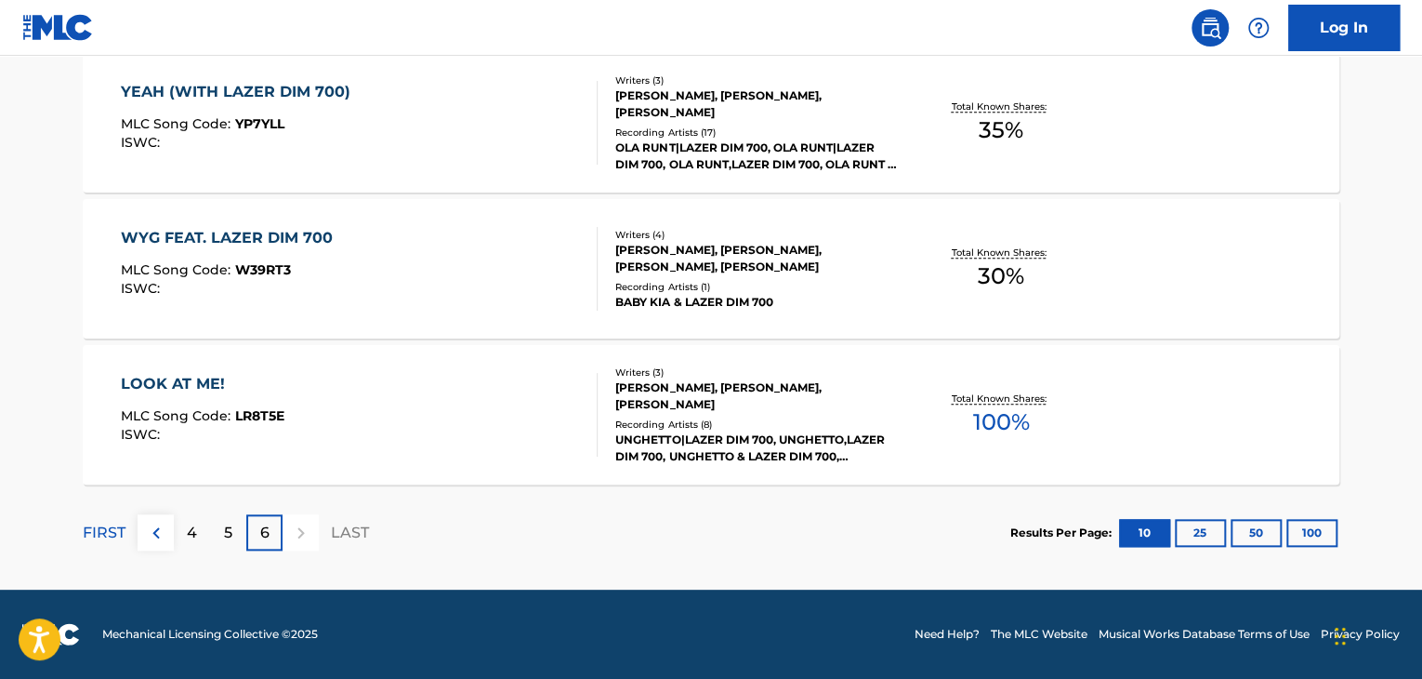
click at [231, 540] on p "5" at bounding box center [228, 532] width 8 height 22
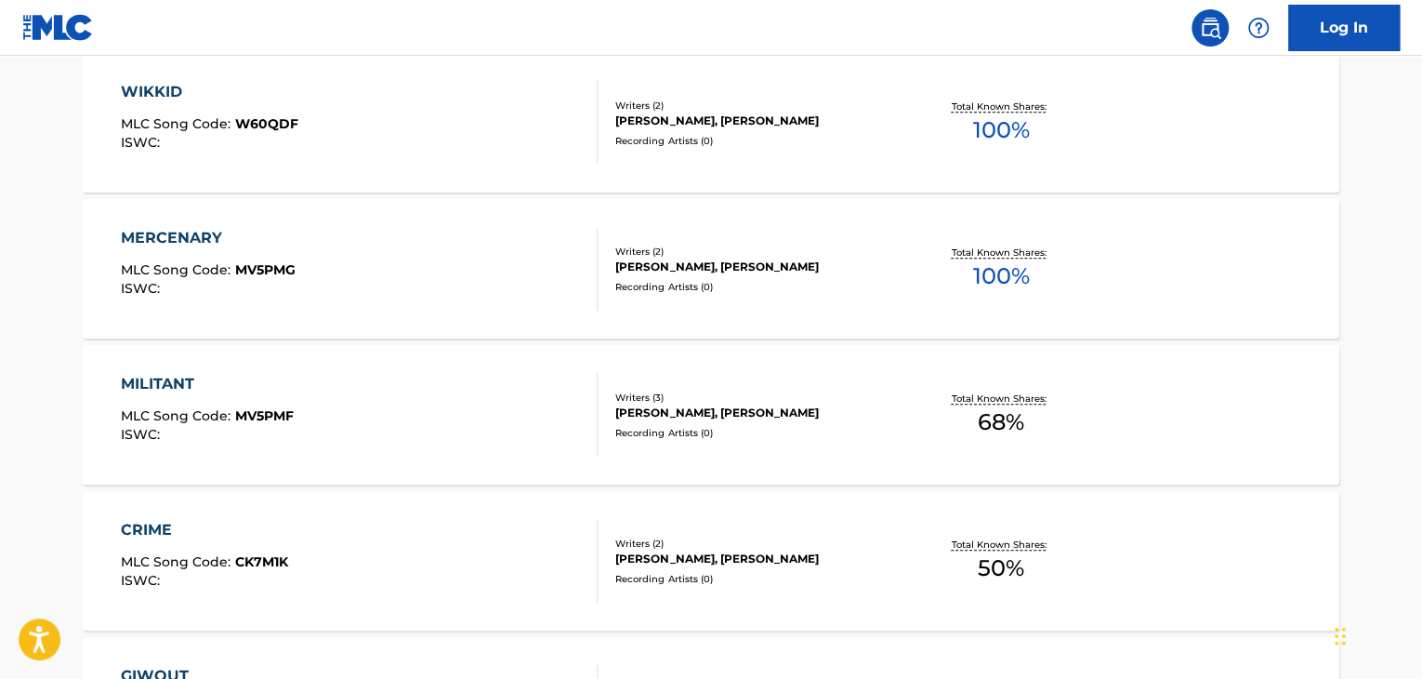
click at [508, 263] on div "MERCENARY MLC Song Code : MV5PMG ISWC :" at bounding box center [360, 269] width 478 height 84
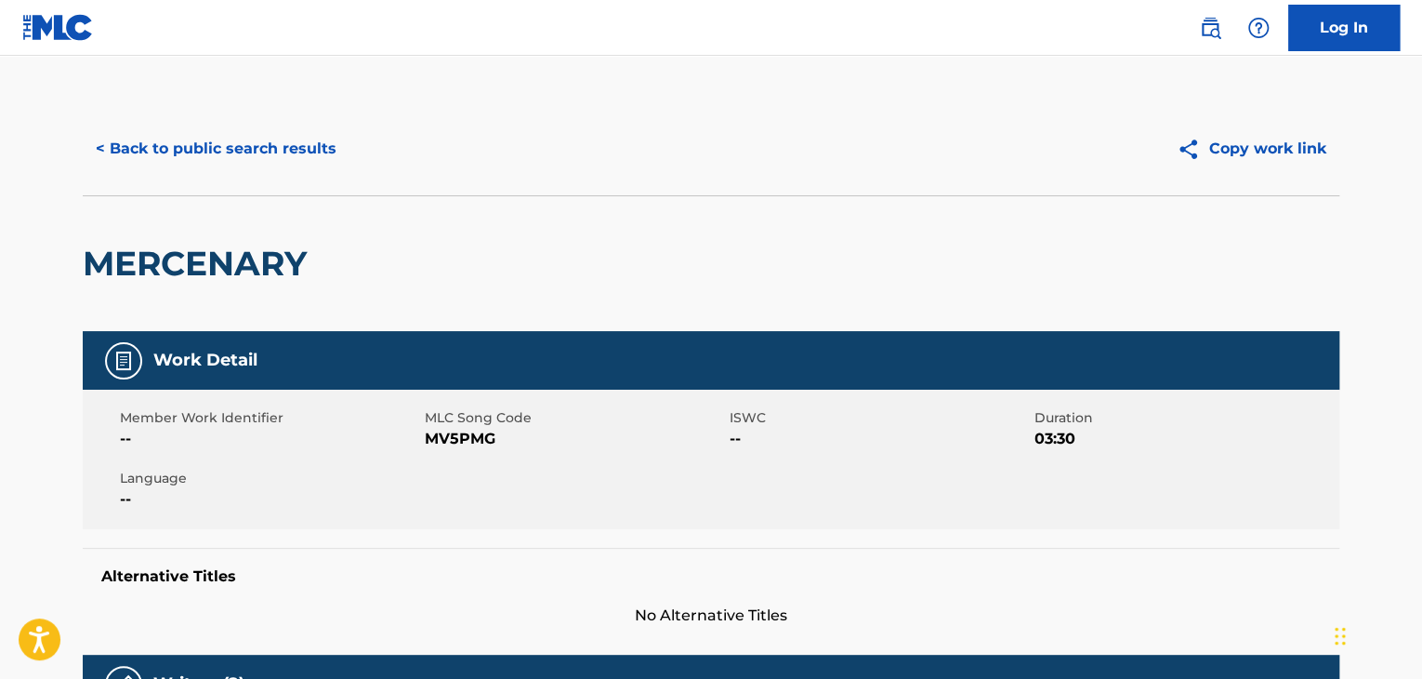
click at [247, 150] on button "< Back to public search results" at bounding box center [216, 148] width 267 height 46
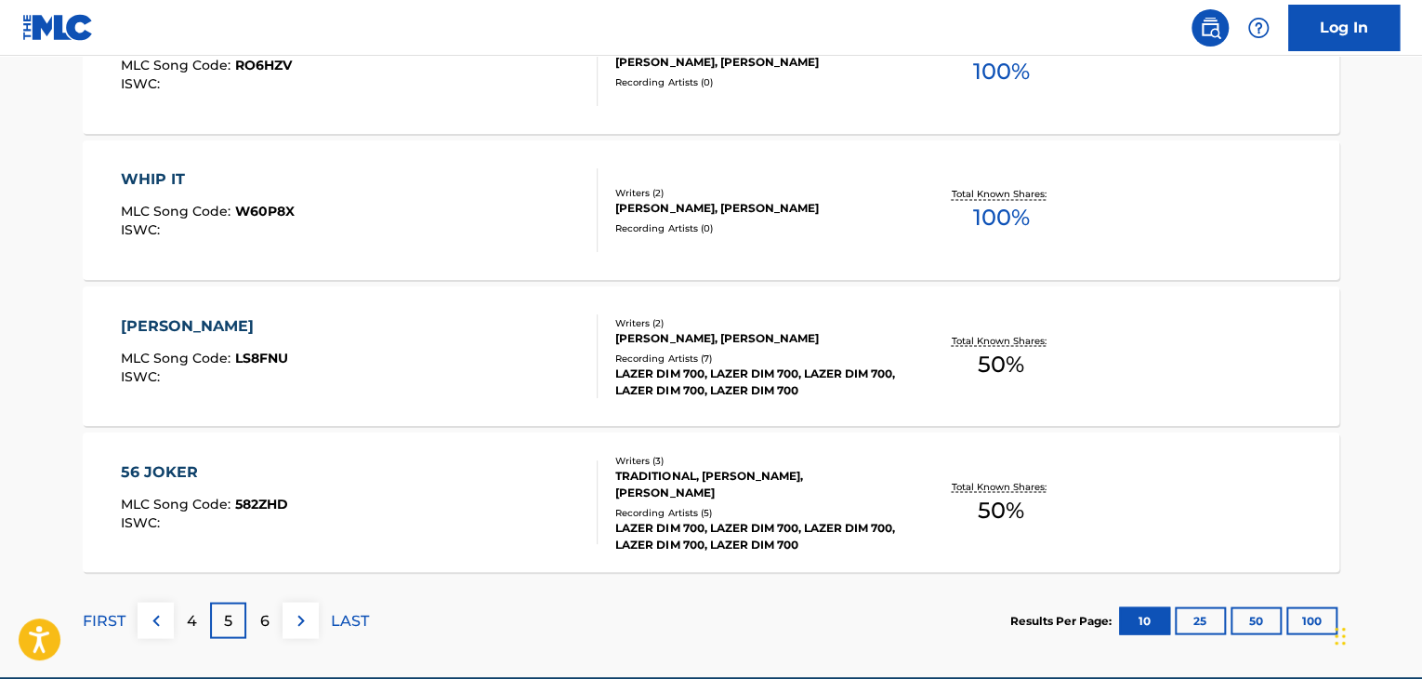
click at [557, 347] on div "[PERSON_NAME] MLC Song Code : LS8FNU ISWC :" at bounding box center [360, 356] width 478 height 84
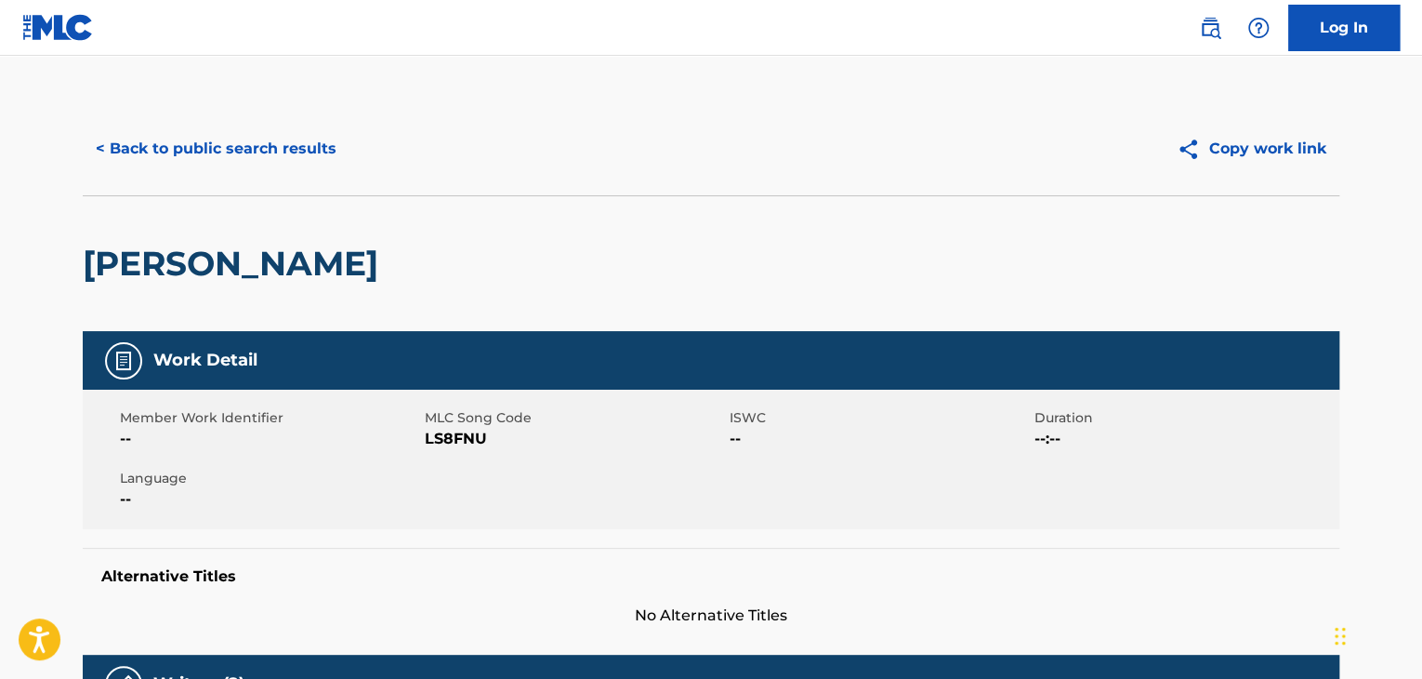
click at [284, 119] on div "< Back to public search results Copy work link" at bounding box center [711, 148] width 1257 height 93
click at [274, 161] on button "< Back to public search results" at bounding box center [216, 148] width 267 height 46
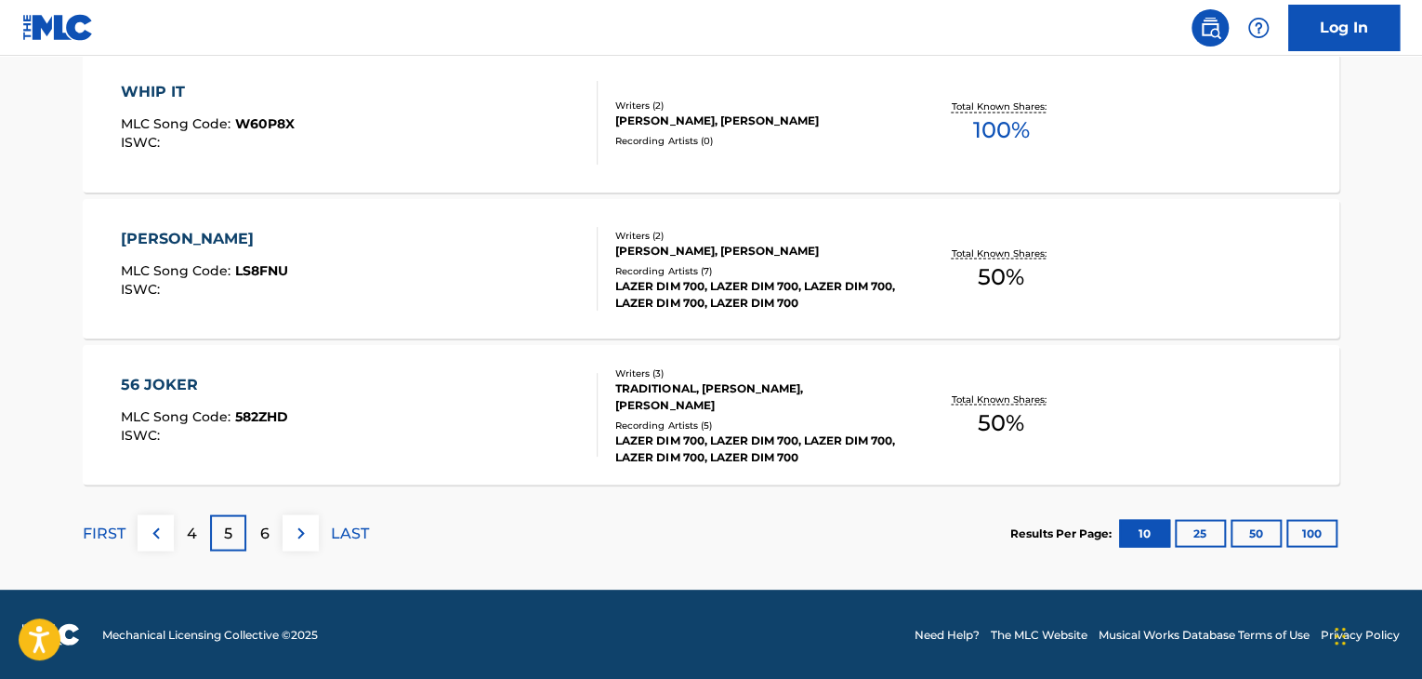
click at [198, 528] on div "4" at bounding box center [192, 532] width 36 height 36
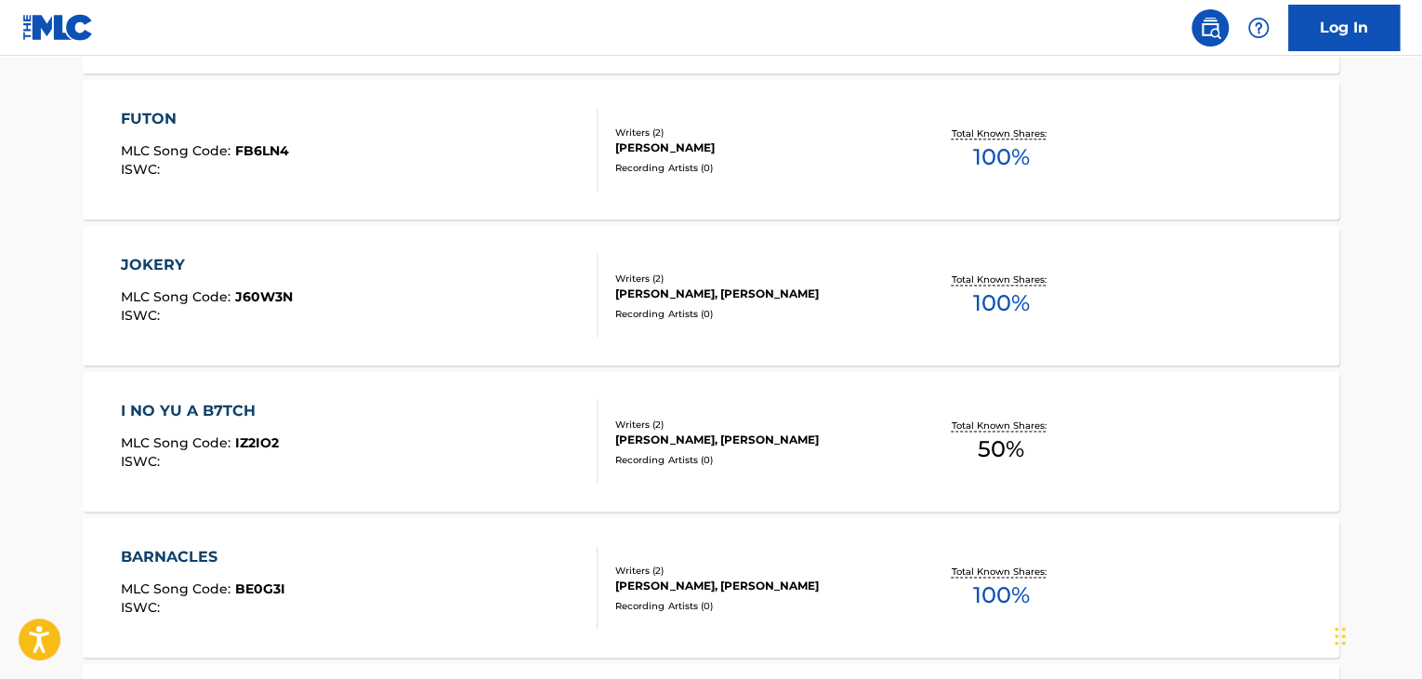
click at [560, 389] on div "I NO YU A B7TCH MLC Song Code : IZ2IO2 ISWC : Writers ( 2 ) [PERSON_NAME], [PER…" at bounding box center [711, 441] width 1257 height 139
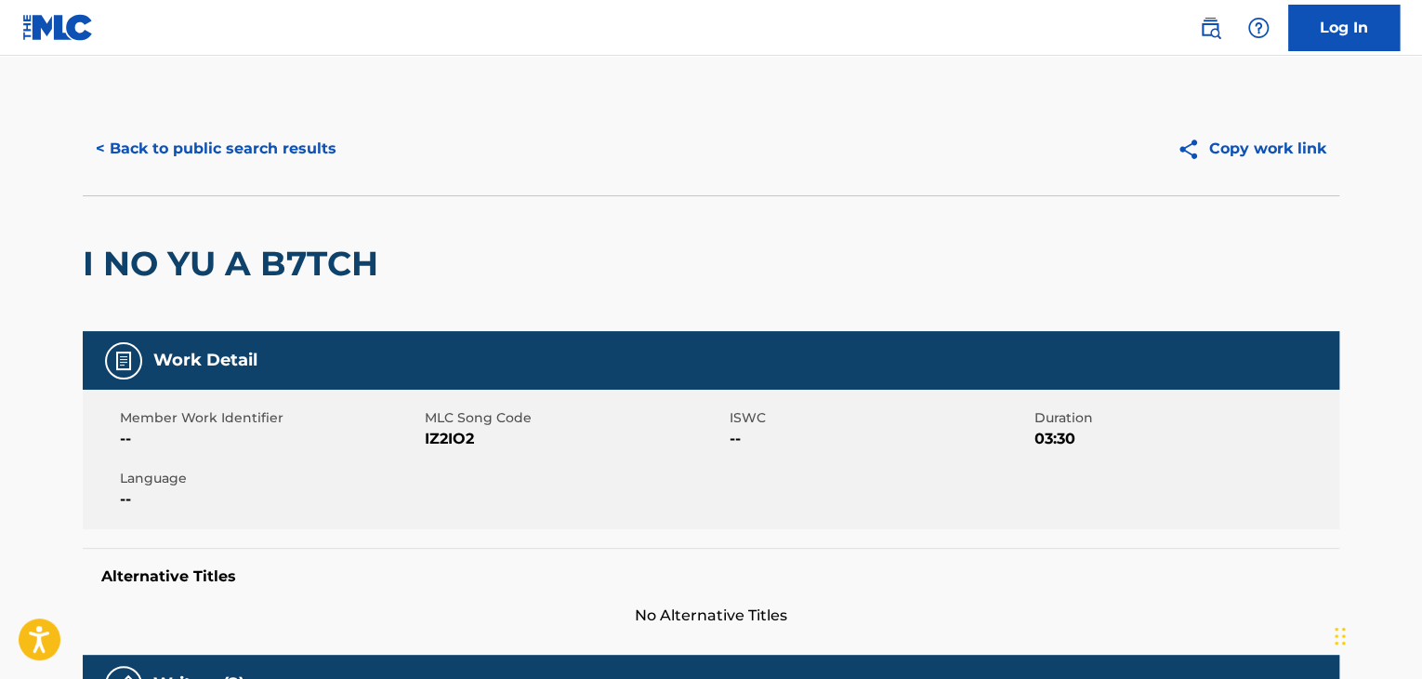
click at [247, 153] on button "< Back to public search results" at bounding box center [216, 148] width 267 height 46
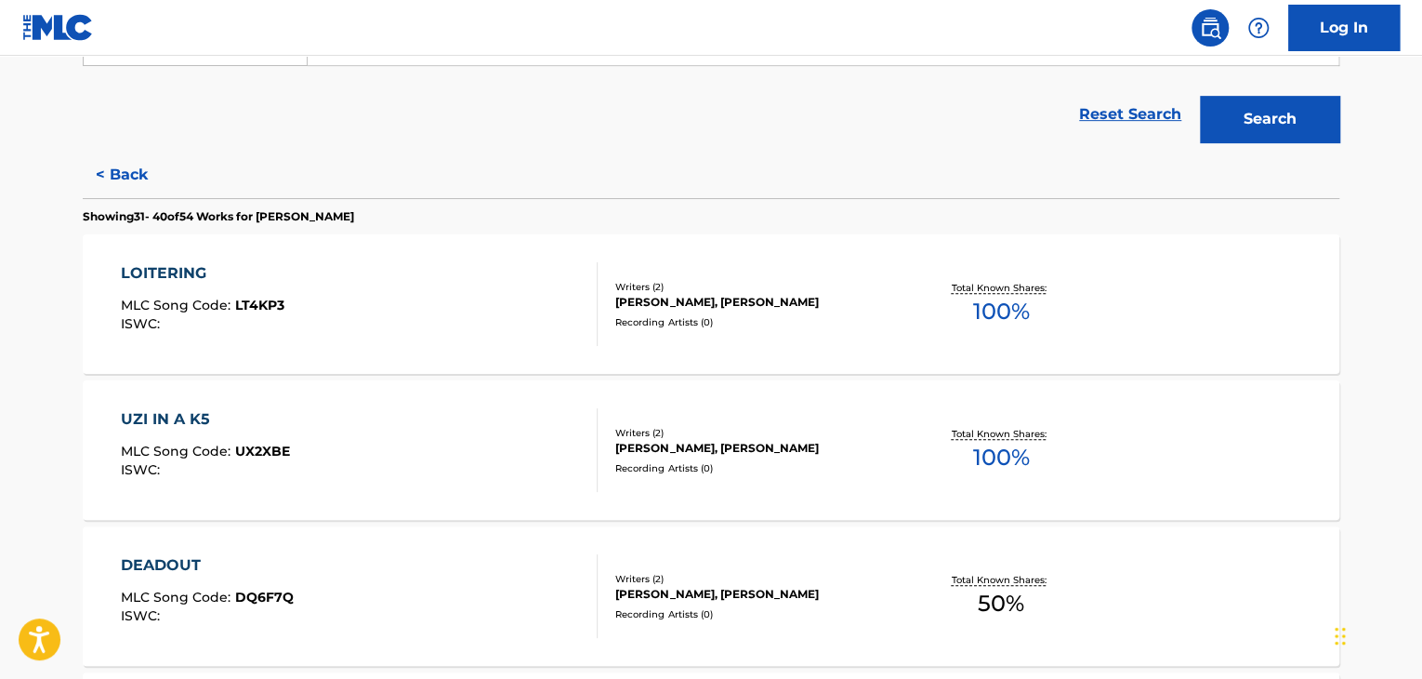
click at [539, 280] on div "LOITERING MLC Song Code : LT4KP3 ISWC :" at bounding box center [360, 304] width 478 height 84
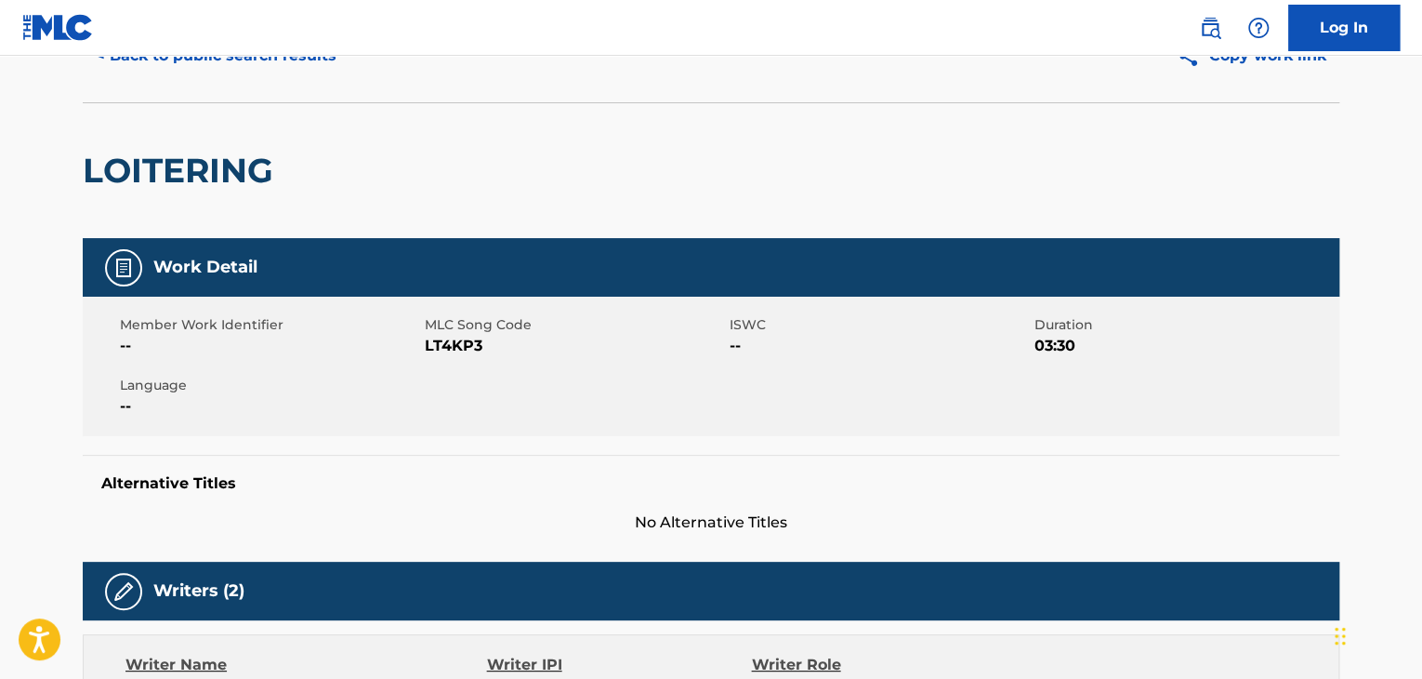
click at [251, 146] on div "LOITERING" at bounding box center [183, 170] width 200 height 135
click at [251, 92] on div "< Back to public search results Copy work link" at bounding box center [711, 55] width 1257 height 93
click at [248, 62] on button "< Back to public search results" at bounding box center [216, 56] width 267 height 46
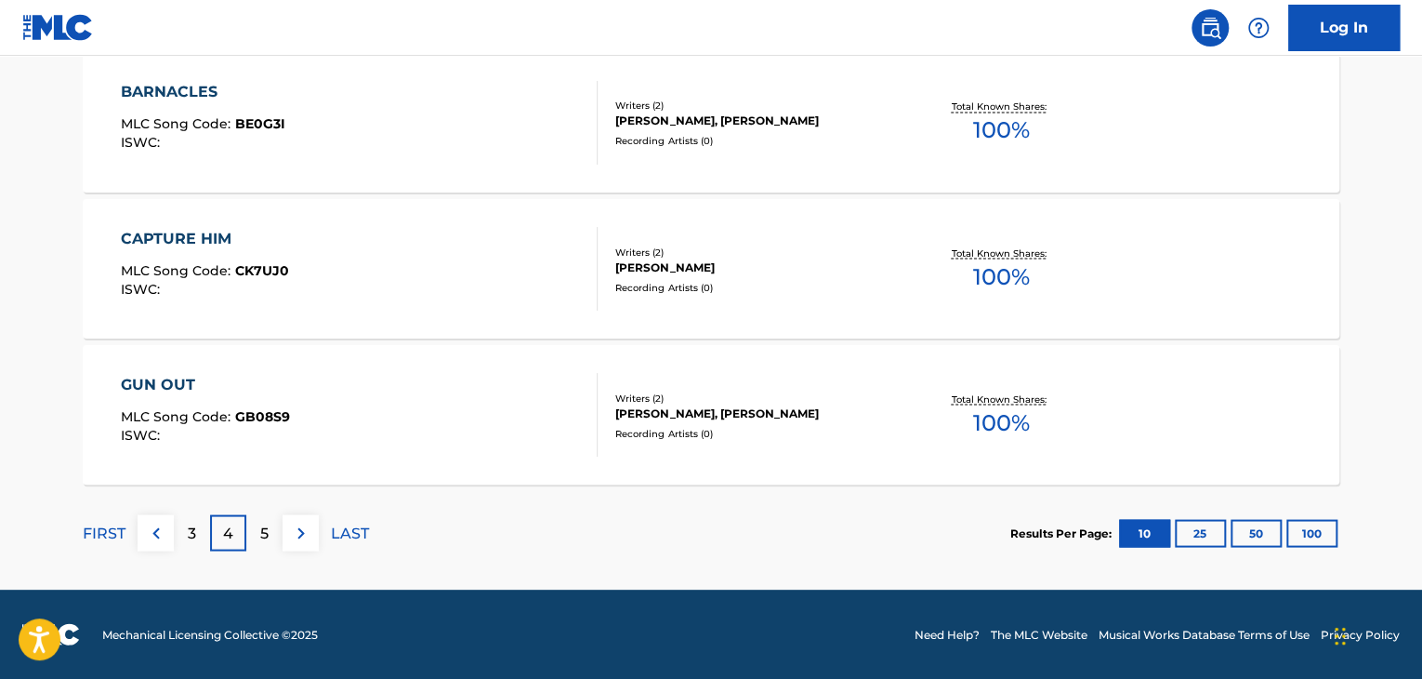
click at [191, 511] on div "FIRST 3 4 5 LAST" at bounding box center [226, 532] width 286 height 96
click at [191, 540] on p "3" at bounding box center [192, 532] width 8 height 22
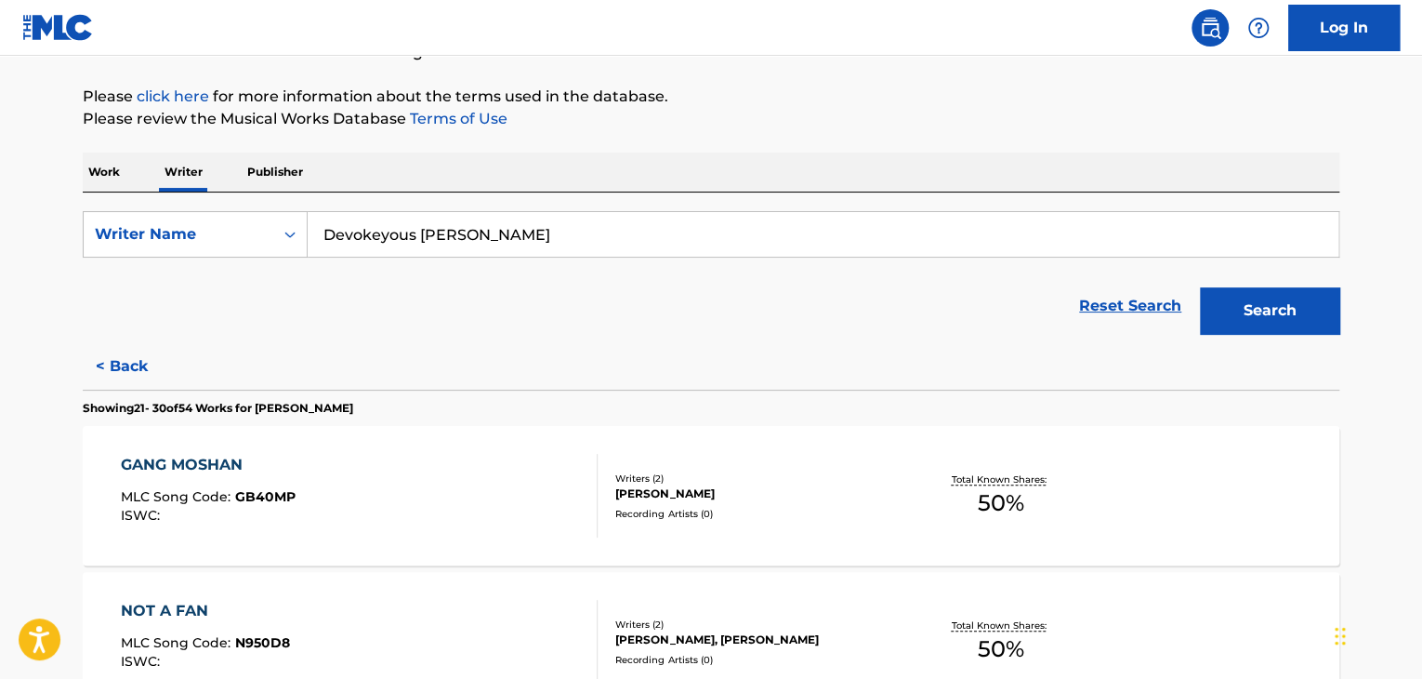
click at [394, 230] on input "Devokeyous [PERSON_NAME]" at bounding box center [823, 234] width 1031 height 45
paste input "LAZER DIM 700"
type input "LAZER DIM 700"
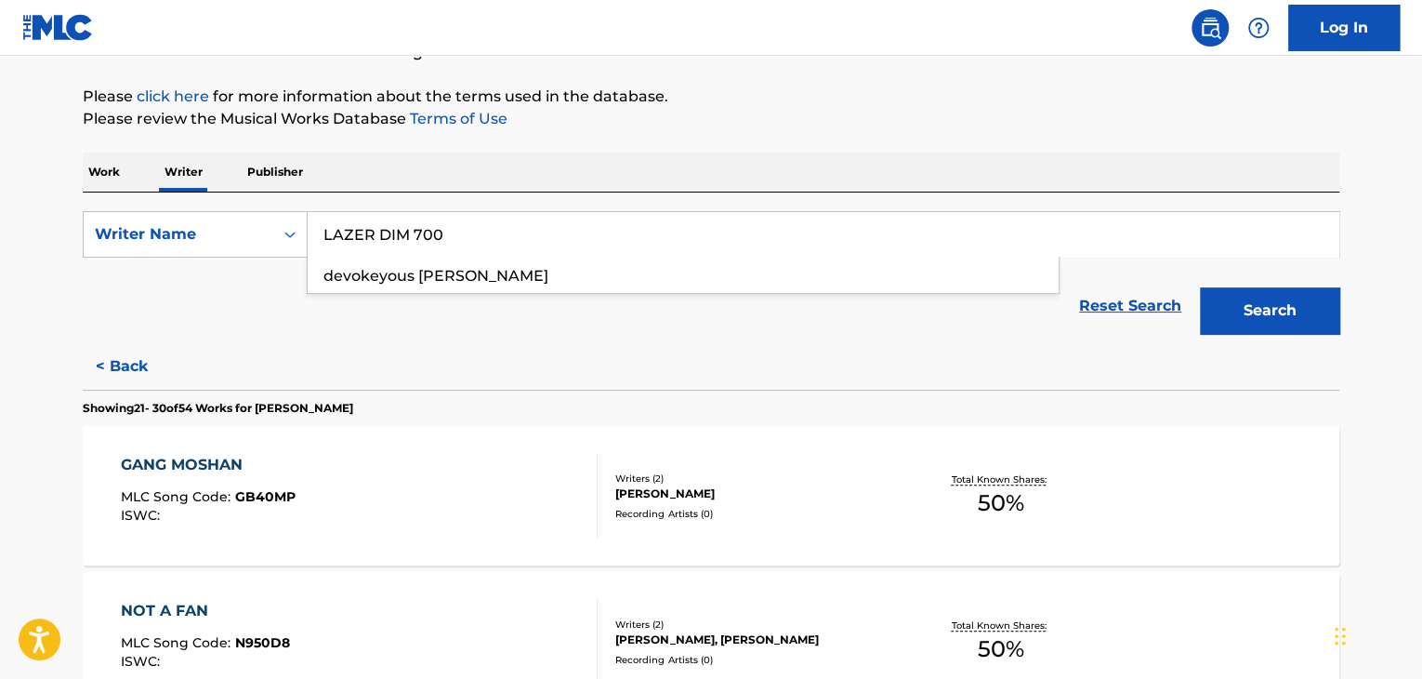
click at [164, 347] on button "< Back" at bounding box center [139, 366] width 112 height 46
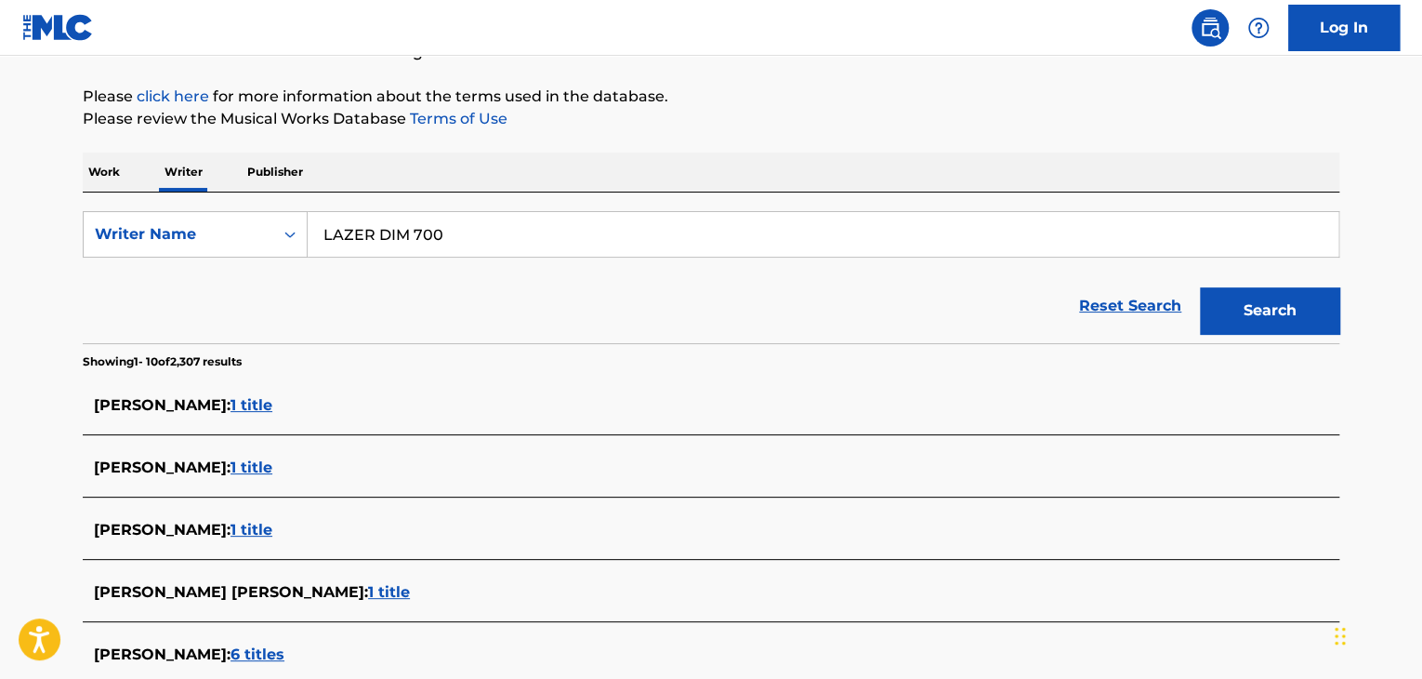
click at [1235, 297] on button "Search" at bounding box center [1269, 310] width 139 height 46
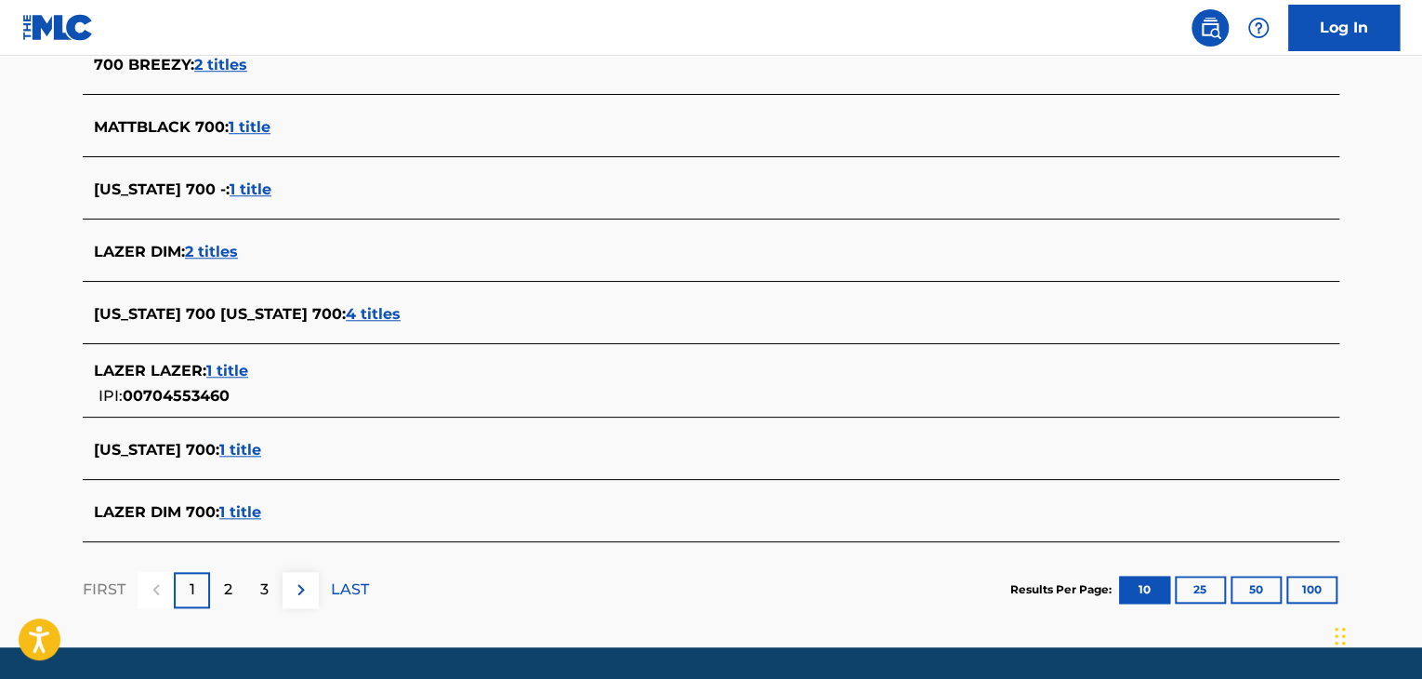
click at [245, 513] on span "1 title" at bounding box center [240, 512] width 42 height 18
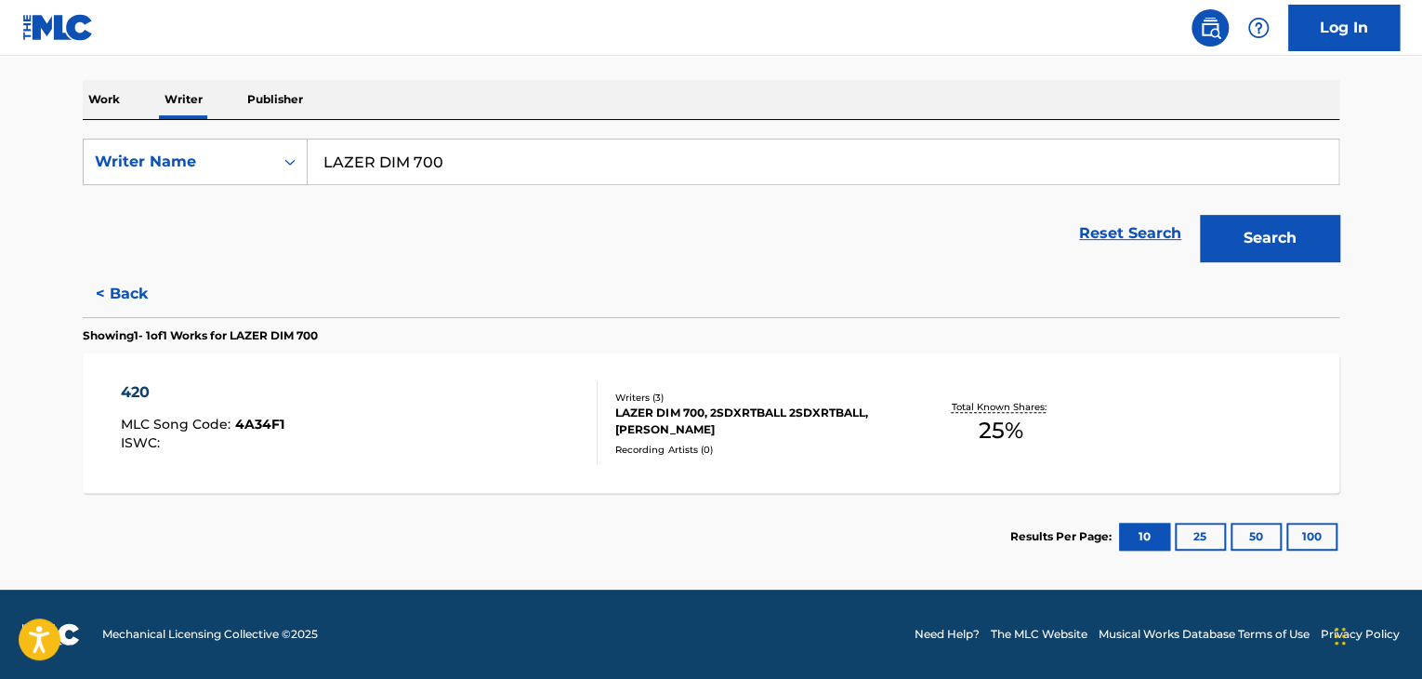
click at [600, 416] on div "Writers ( 3 ) LAZER DIM 700, 2SDXRTBALL 2SDXRTBALL, [PERSON_NAME] Recording Art…" at bounding box center [747, 423] width 298 height 66
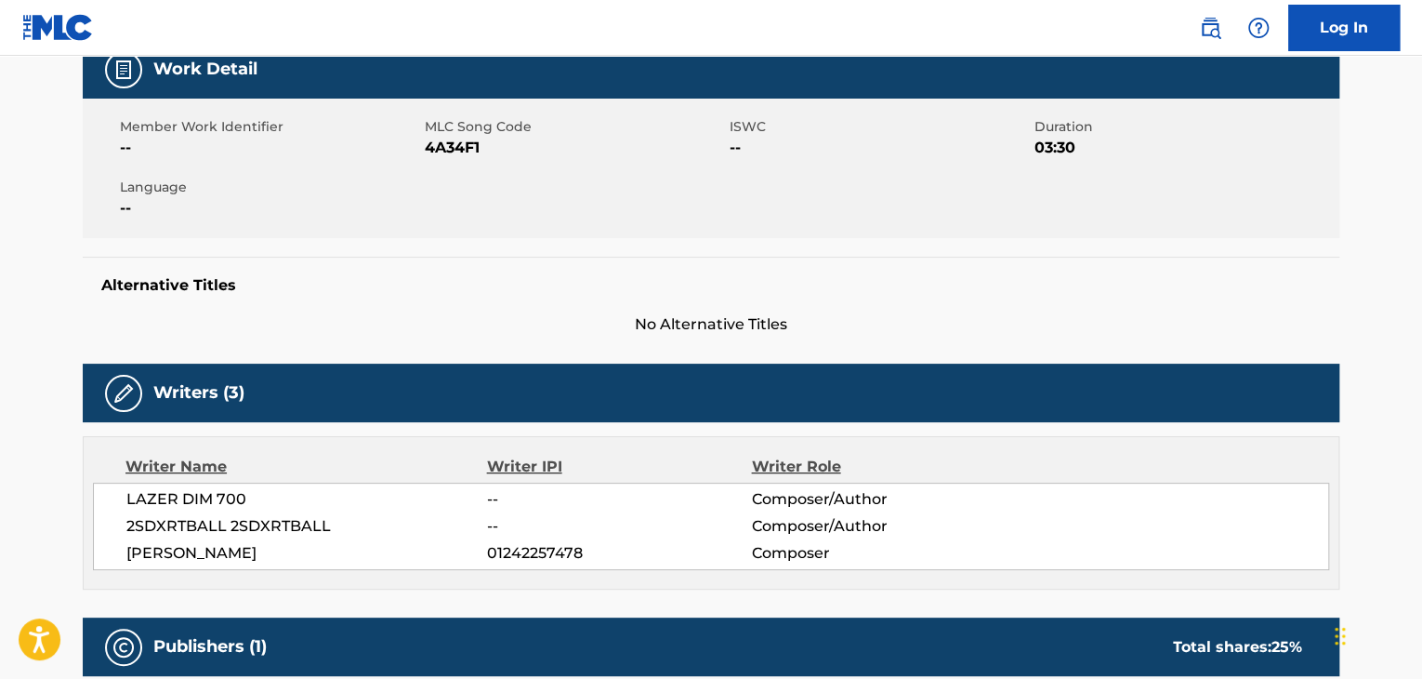
scroll to position [93, 0]
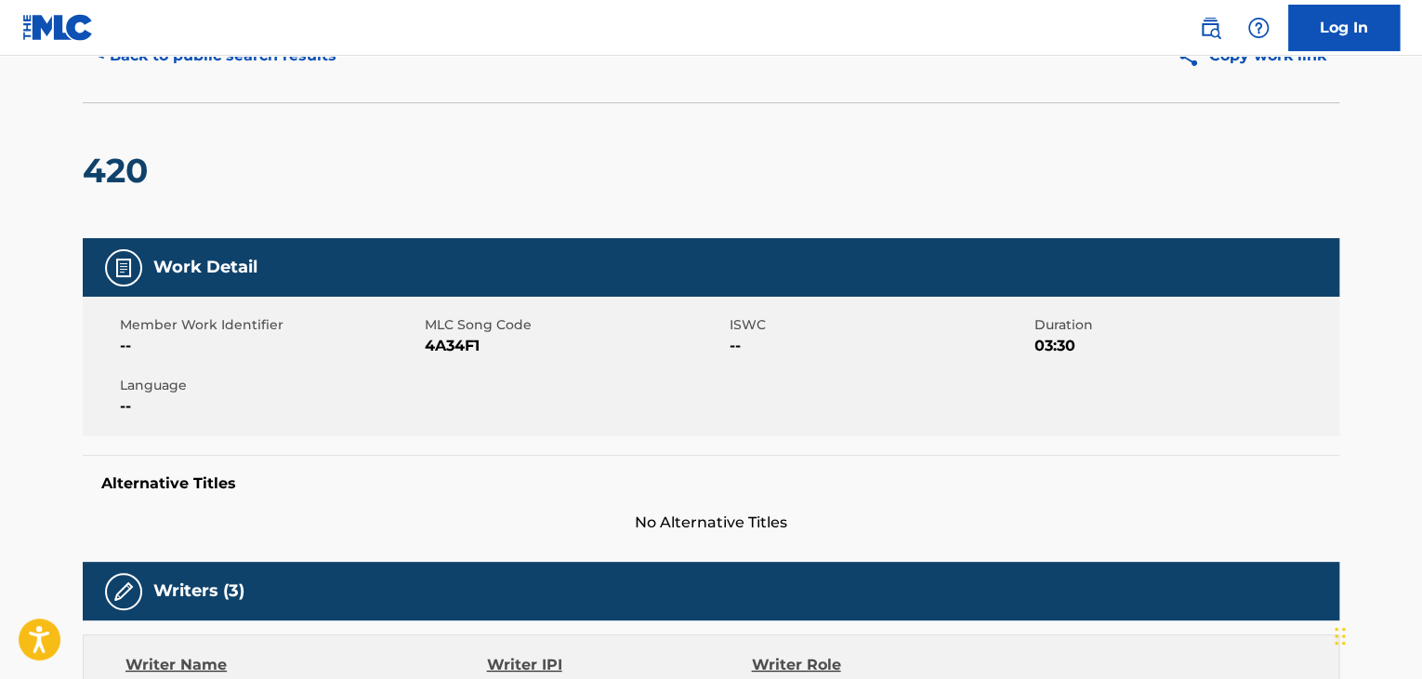
click at [245, 51] on nav "Log In" at bounding box center [711, 28] width 1422 height 56
click at [246, 43] on nav "Log In" at bounding box center [711, 28] width 1422 height 56
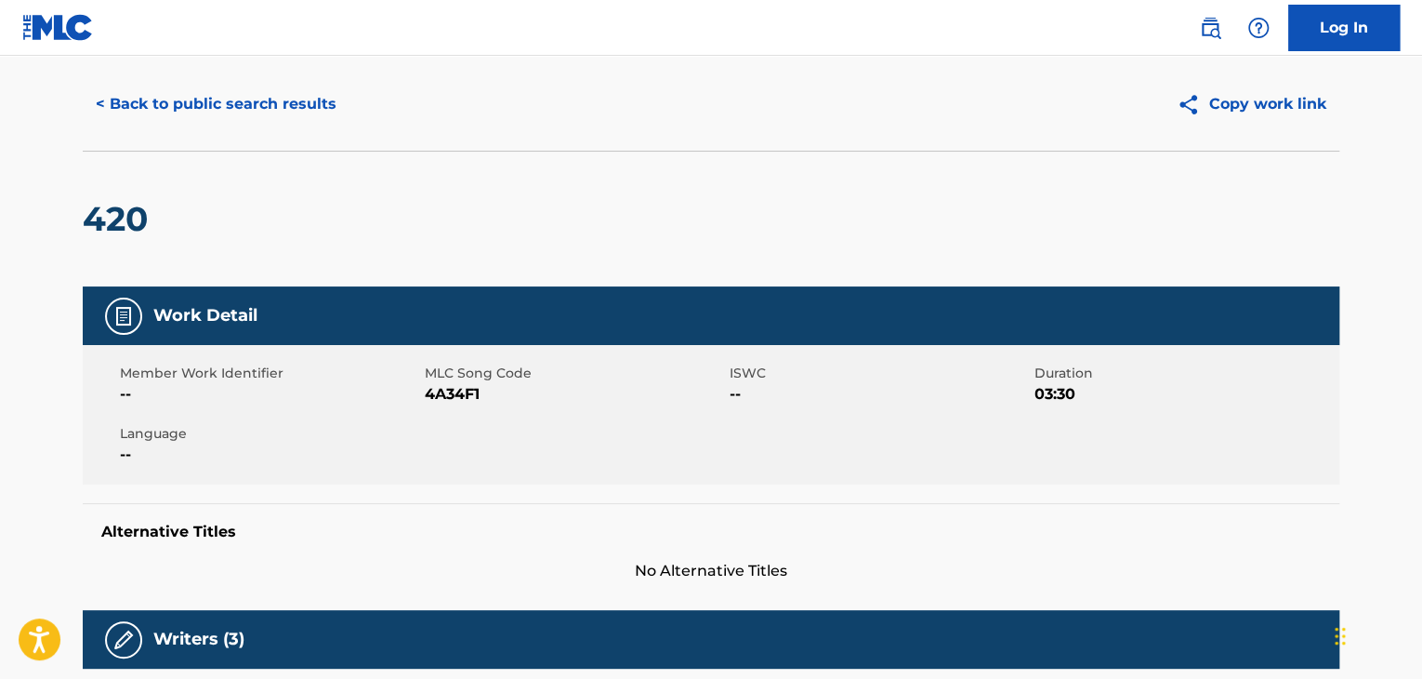
scroll to position [0, 0]
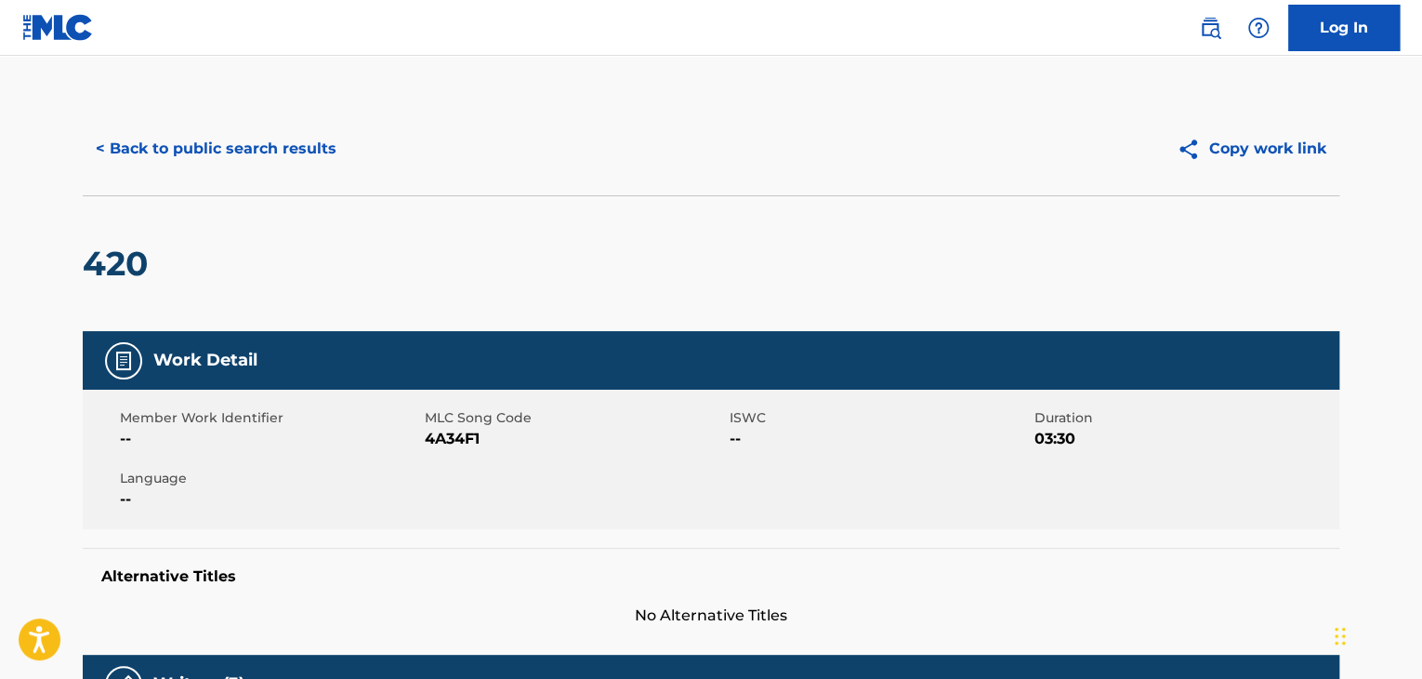
click at [256, 162] on button "< Back to public search results" at bounding box center [216, 148] width 267 height 46
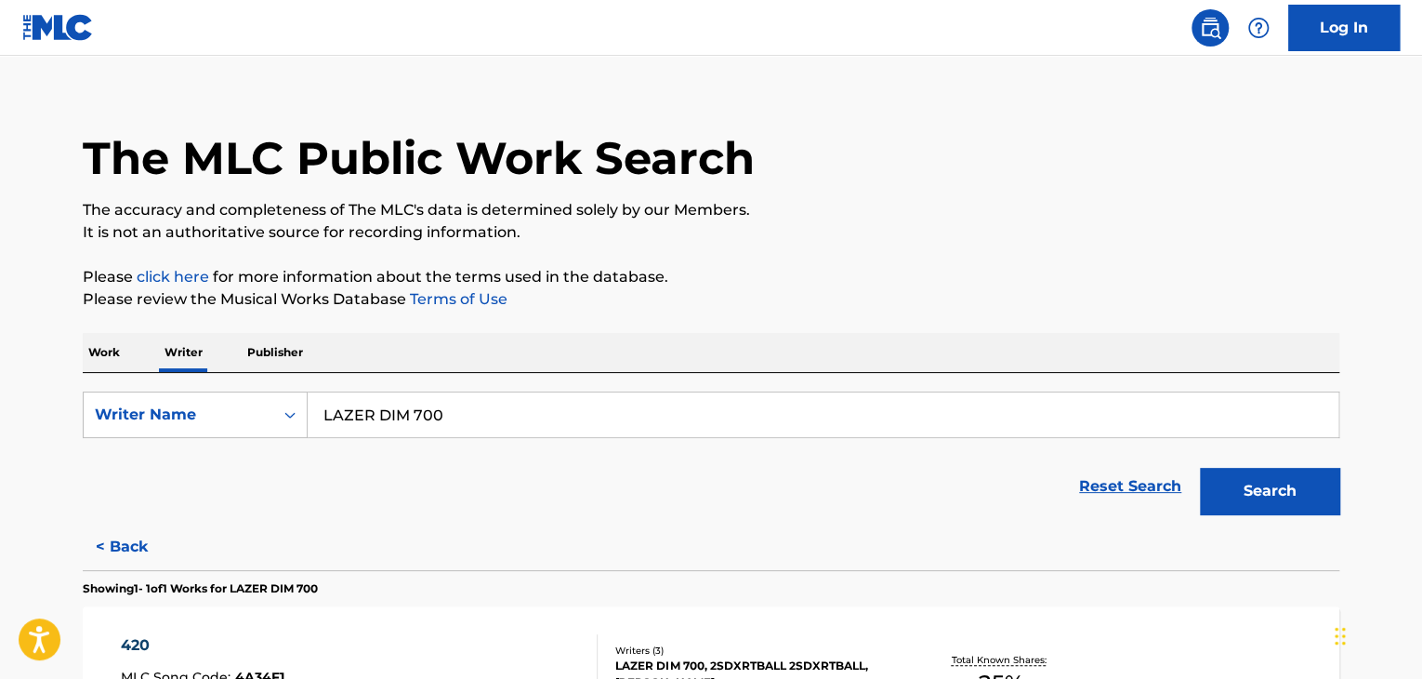
click at [397, 414] on input "LAZER DIM 700" at bounding box center [823, 414] width 1031 height 45
click at [126, 354] on div "Work Writer Publisher" at bounding box center [711, 352] width 1257 height 39
click at [100, 349] on p "Work" at bounding box center [104, 352] width 43 height 39
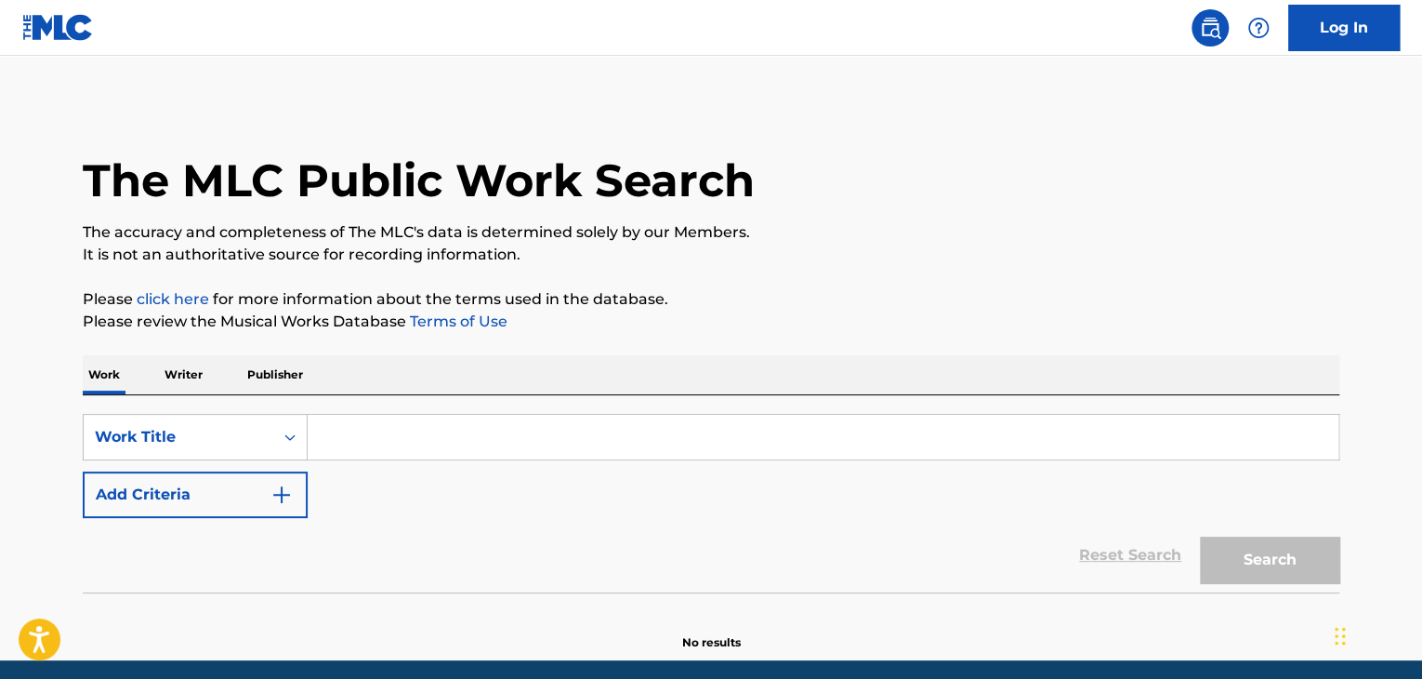
click at [379, 433] on input "Search Form" at bounding box center [823, 437] width 1031 height 45
paste input "PAINT OVER RUST"
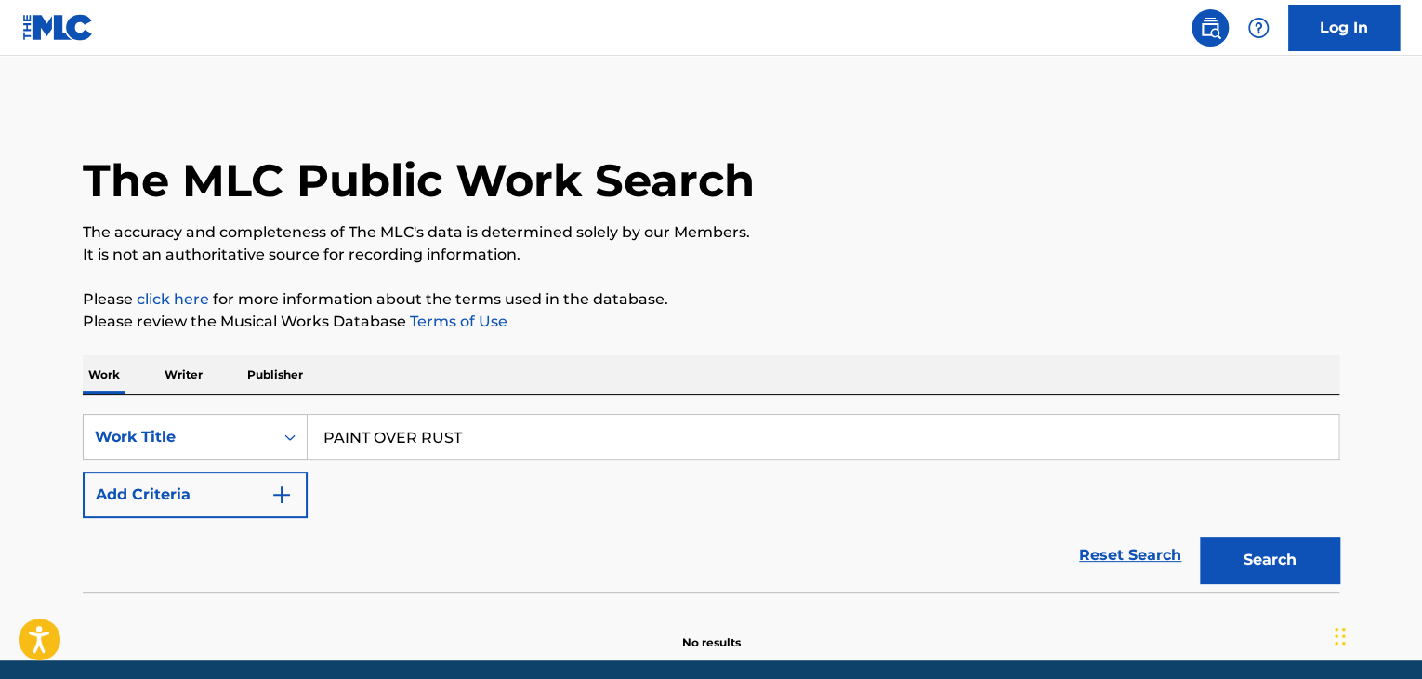
type input "PAINT OVER RUST"
click at [1250, 560] on button "Search" at bounding box center [1269, 559] width 139 height 46
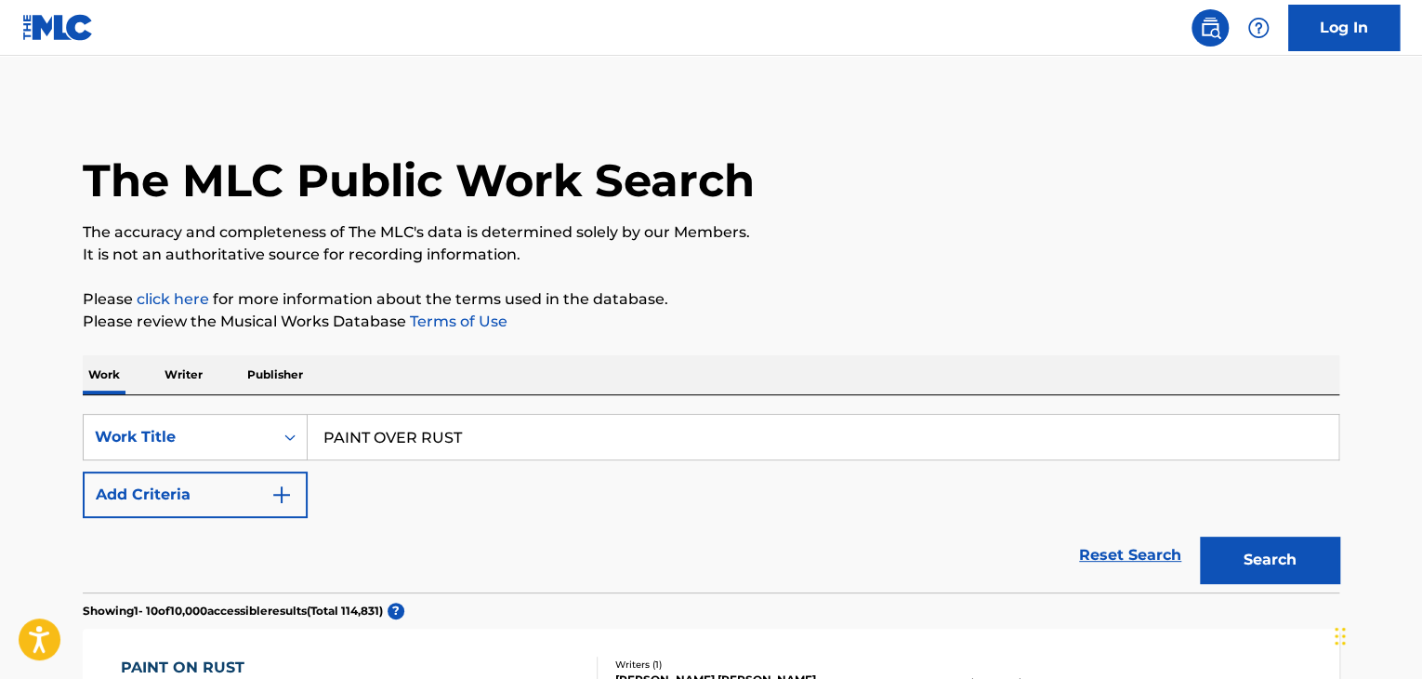
click at [165, 368] on p "Writer" at bounding box center [183, 374] width 49 height 39
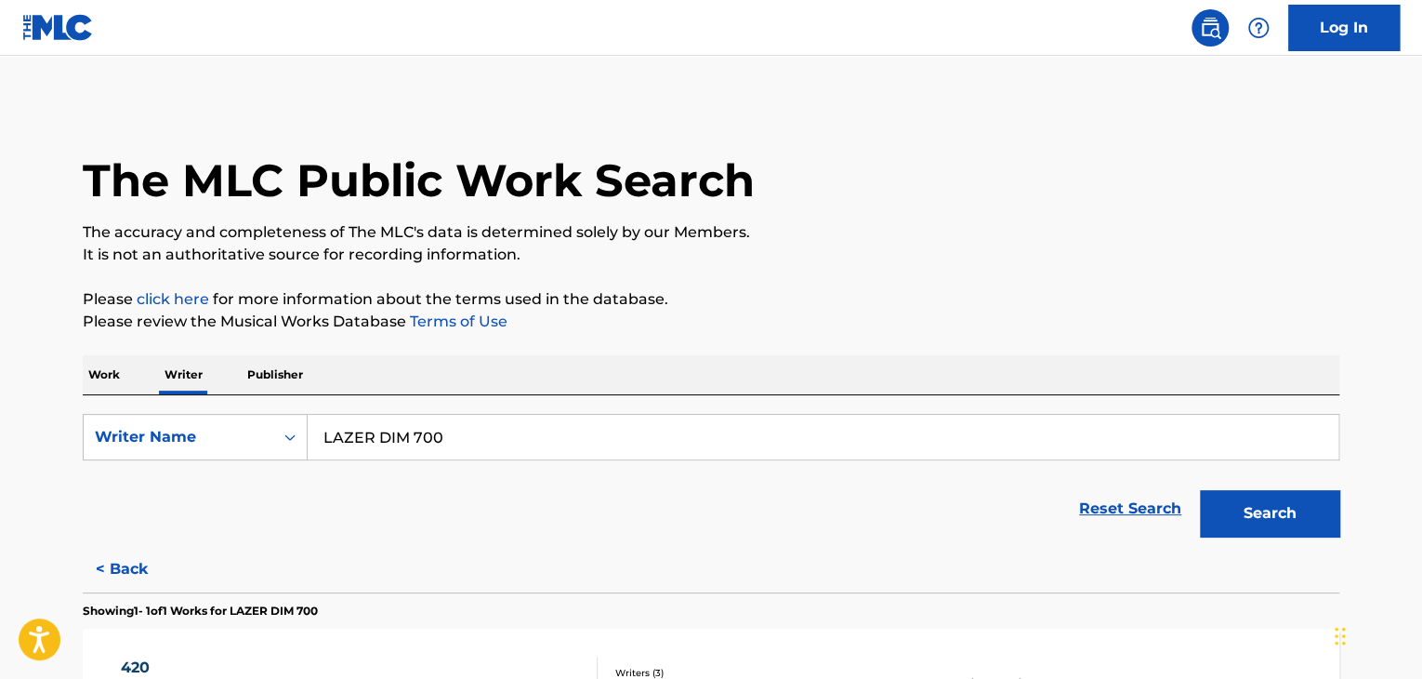
click at [398, 444] on input "LAZER DIM 700" at bounding box center [823, 437] width 1031 height 45
paste input "[PERSON_NAME]"
type input "[PERSON_NAME]"
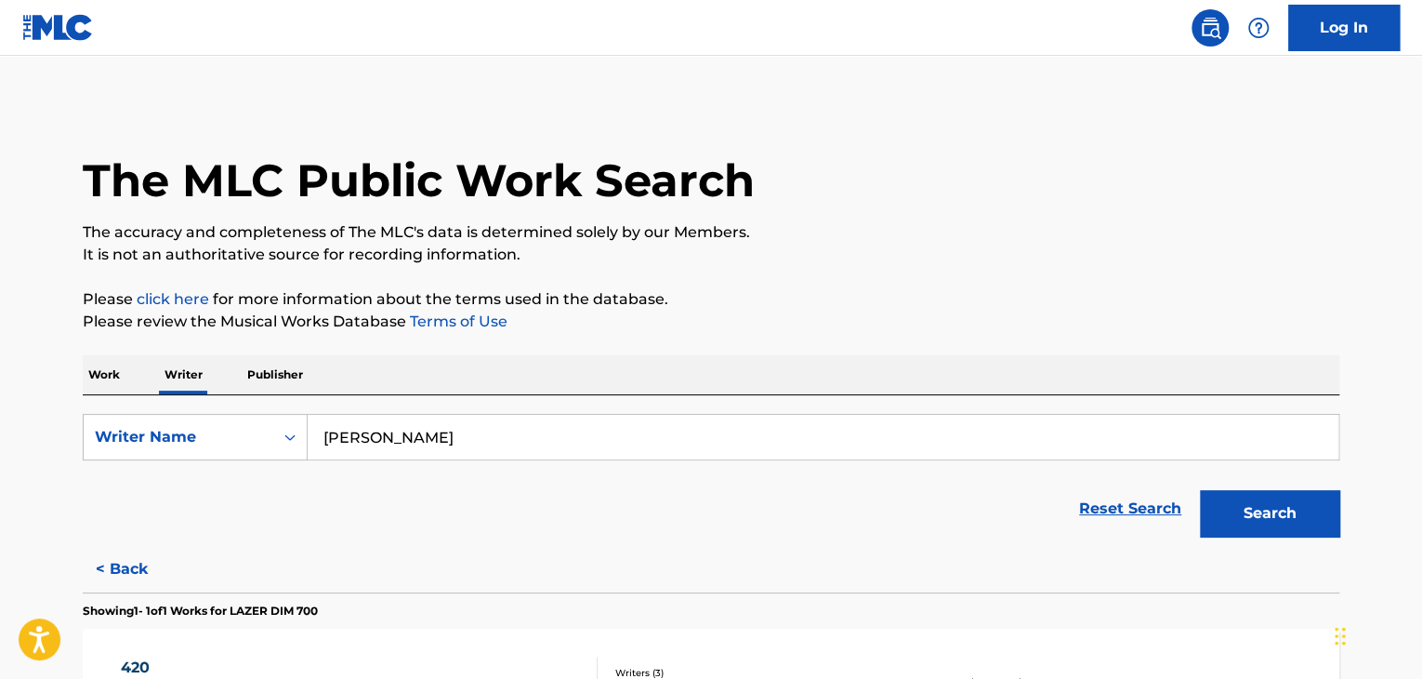
click at [1275, 518] on button "Search" at bounding box center [1269, 513] width 139 height 46
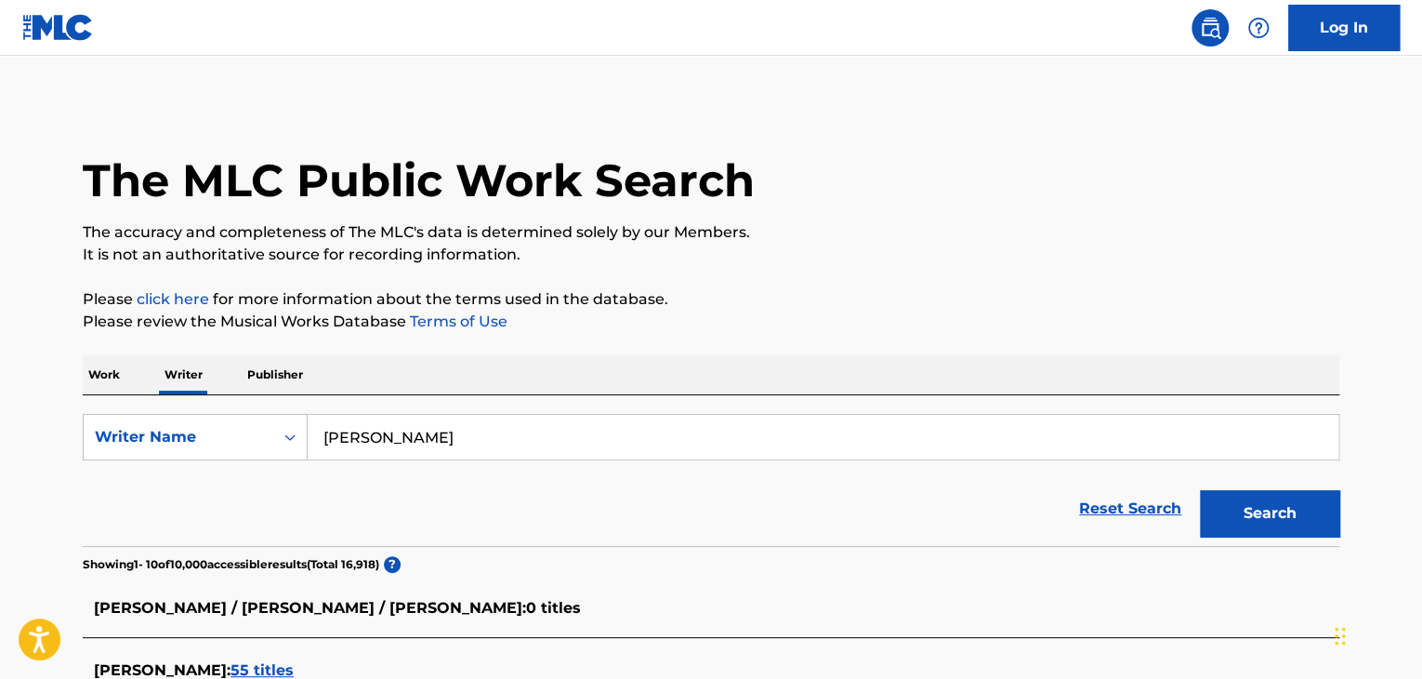
click at [131, 380] on div "Work Writer Publisher" at bounding box center [711, 374] width 1257 height 39
click at [112, 378] on p "Work" at bounding box center [104, 374] width 43 height 39
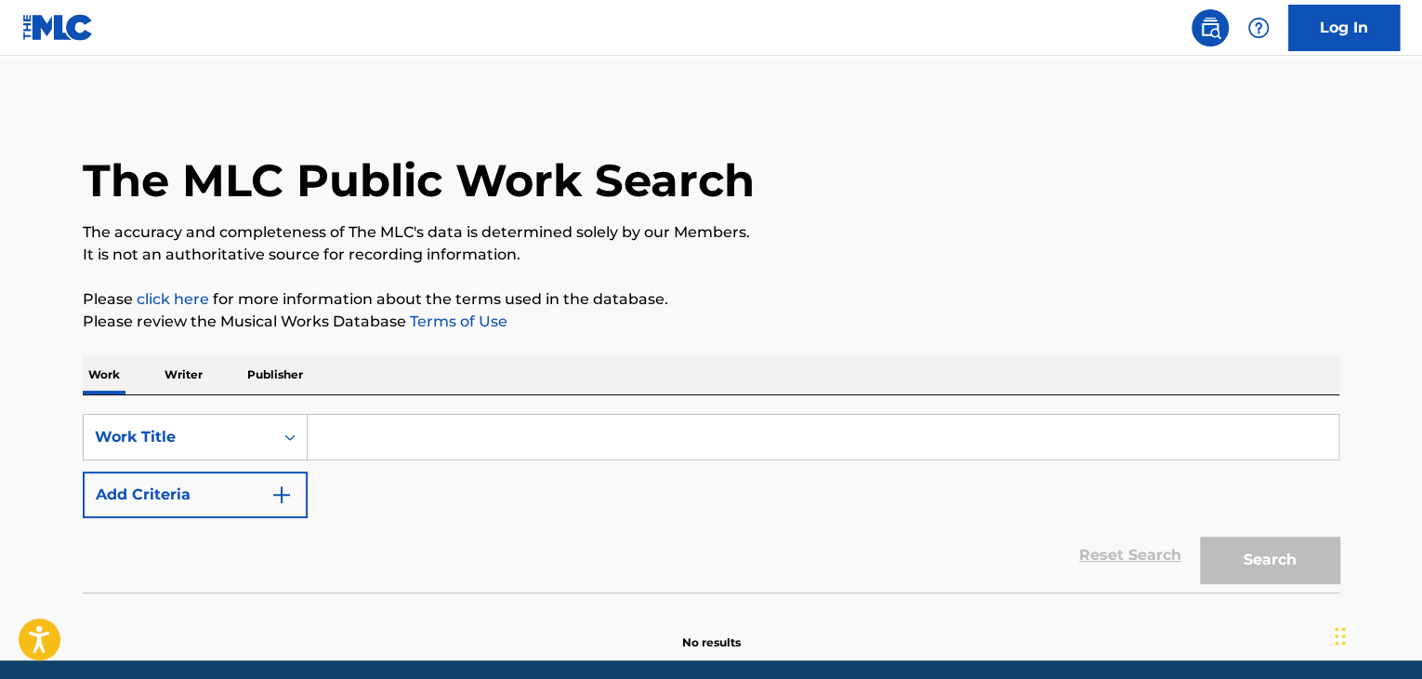
click at [361, 435] on input "Search Form" at bounding box center [823, 437] width 1031 height 45
paste input "In Your Eyes Now"
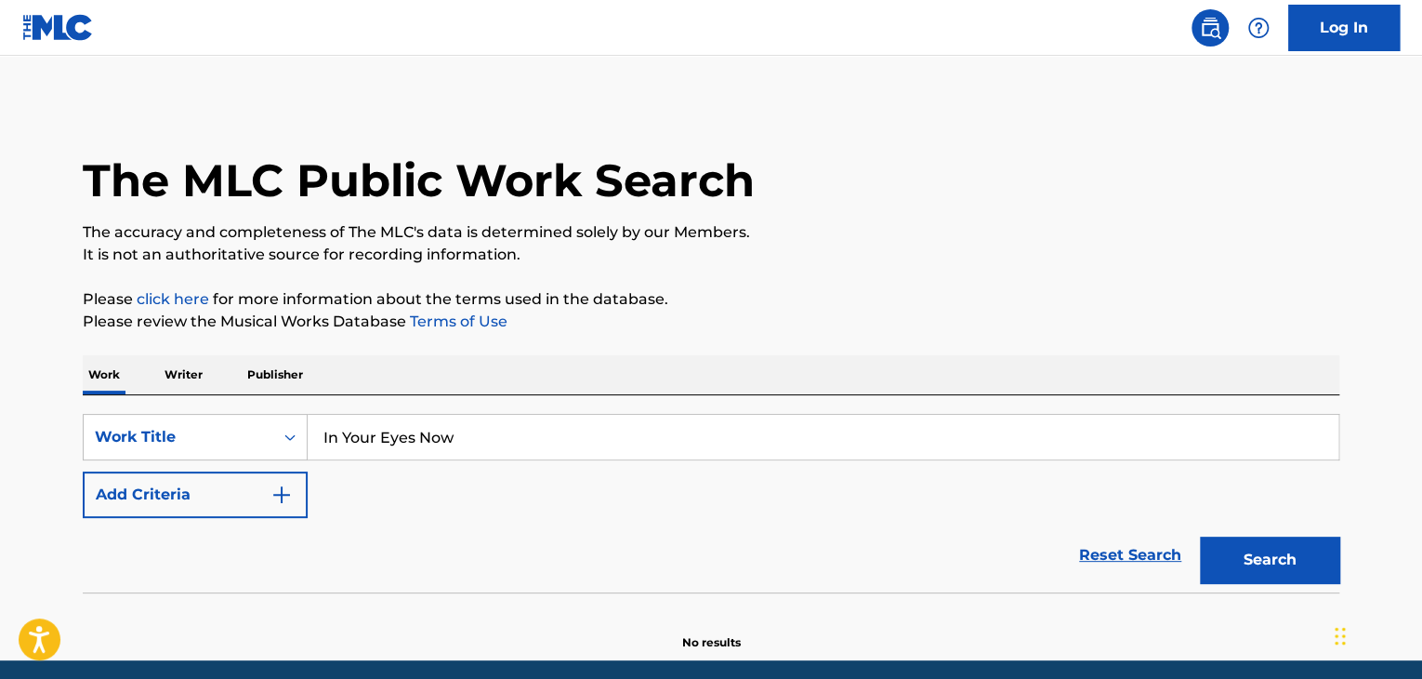
type input "In Your Eyes Now"
click at [253, 504] on button "Add Criteria" at bounding box center [195, 494] width 225 height 46
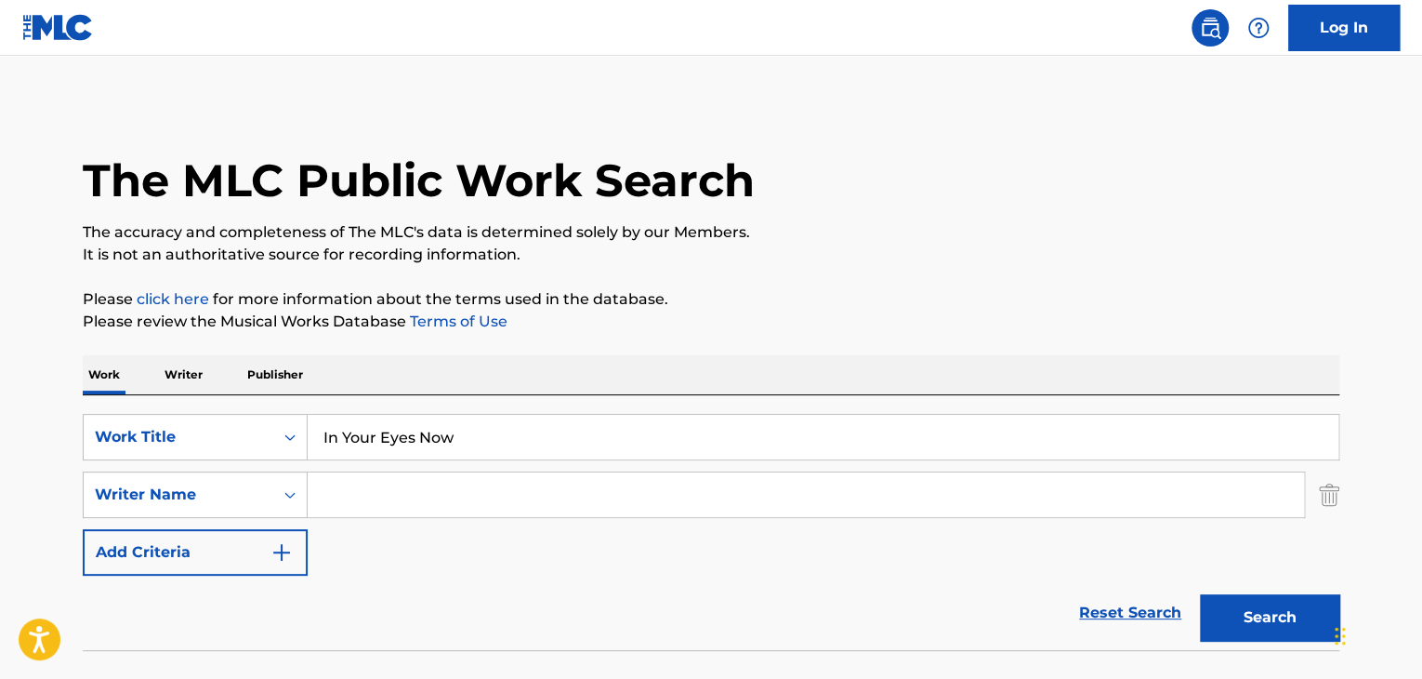
click at [354, 505] on input "Search Form" at bounding box center [806, 494] width 996 height 45
paste input "[PERSON_NAME]"
type input "[PERSON_NAME]"
click at [1236, 603] on button "Search" at bounding box center [1269, 617] width 139 height 46
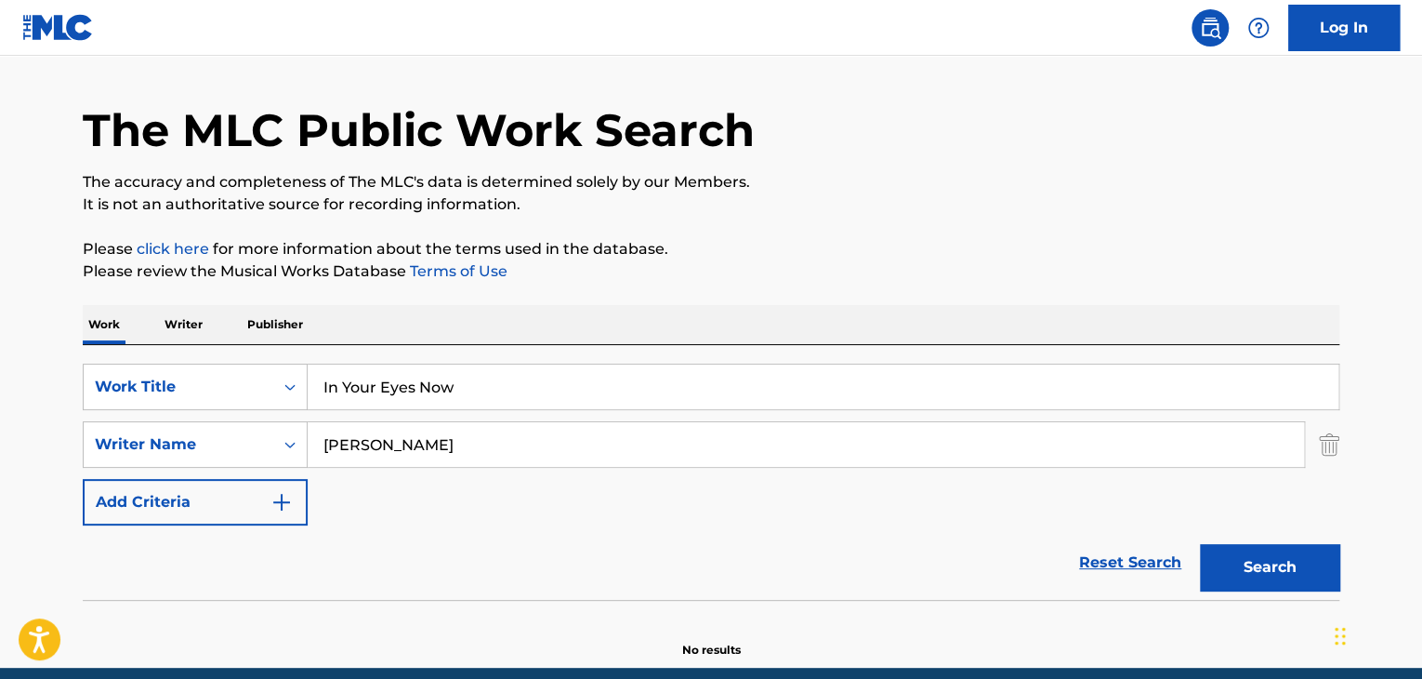
scroll to position [128, 0]
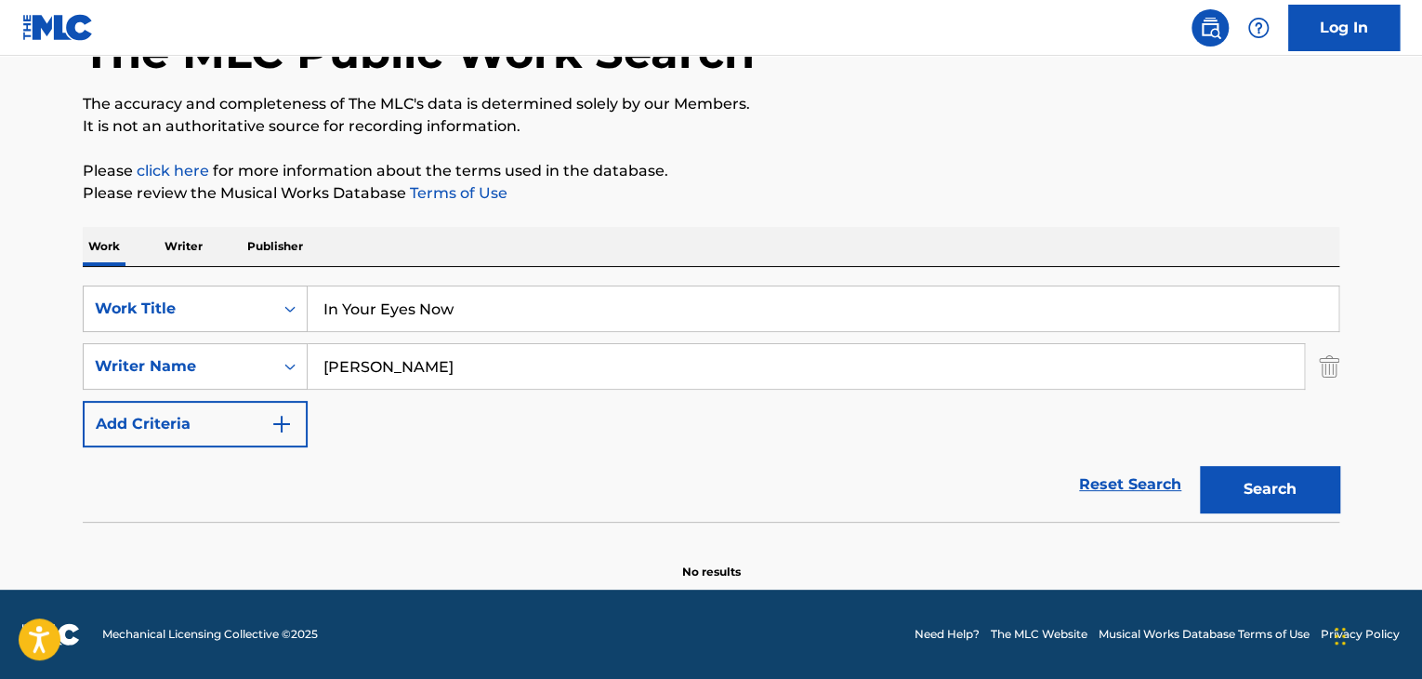
click at [178, 234] on p "Writer" at bounding box center [183, 246] width 49 height 39
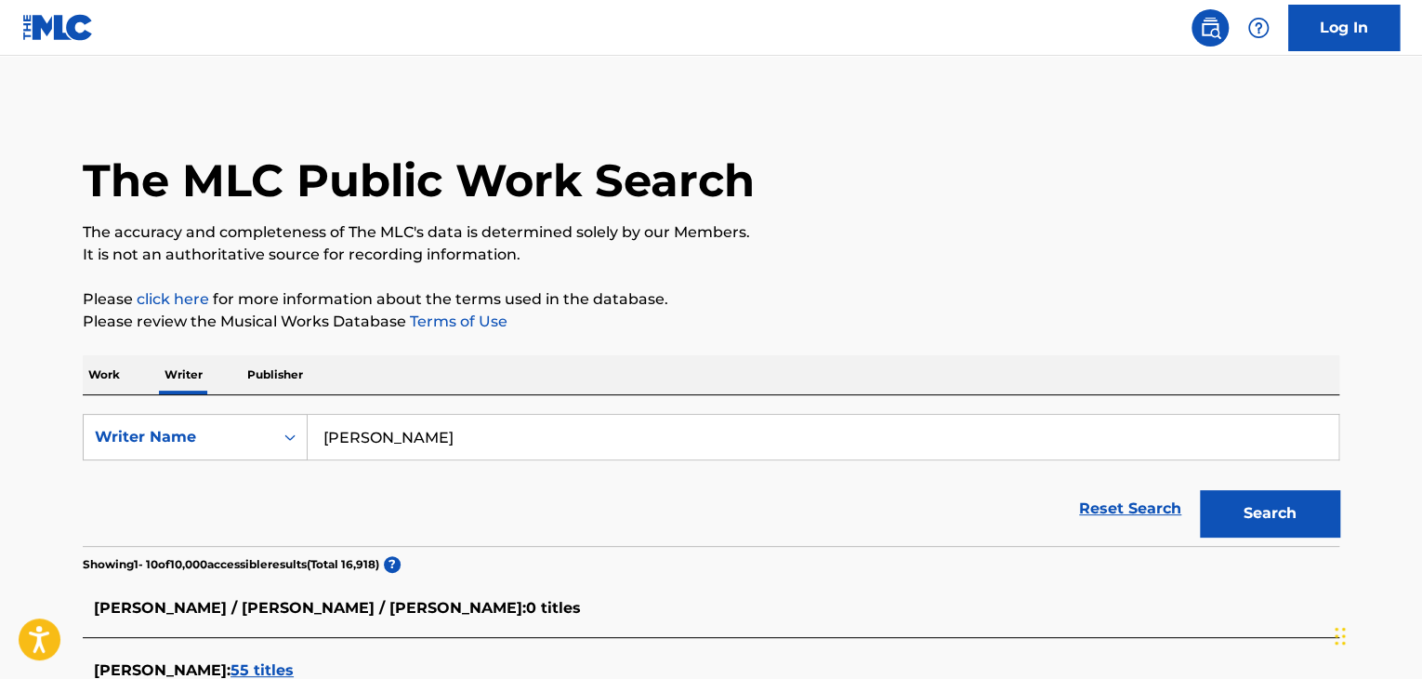
click at [433, 436] on input "[PERSON_NAME]" at bounding box center [823, 437] width 1031 height 45
paste input "[PERSON_NAME]"
click at [695, 485] on div "Reset Search Search" at bounding box center [711, 508] width 1257 height 74
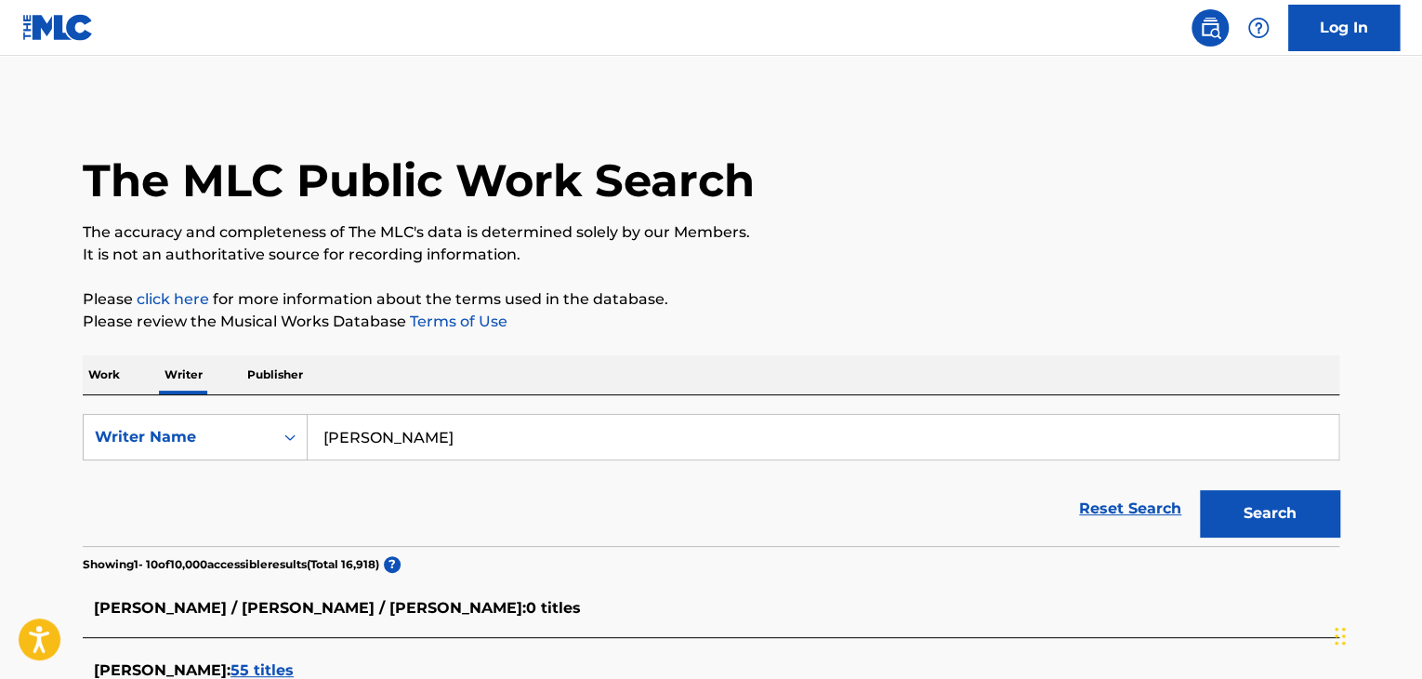
click at [1237, 522] on button "Search" at bounding box center [1269, 513] width 139 height 46
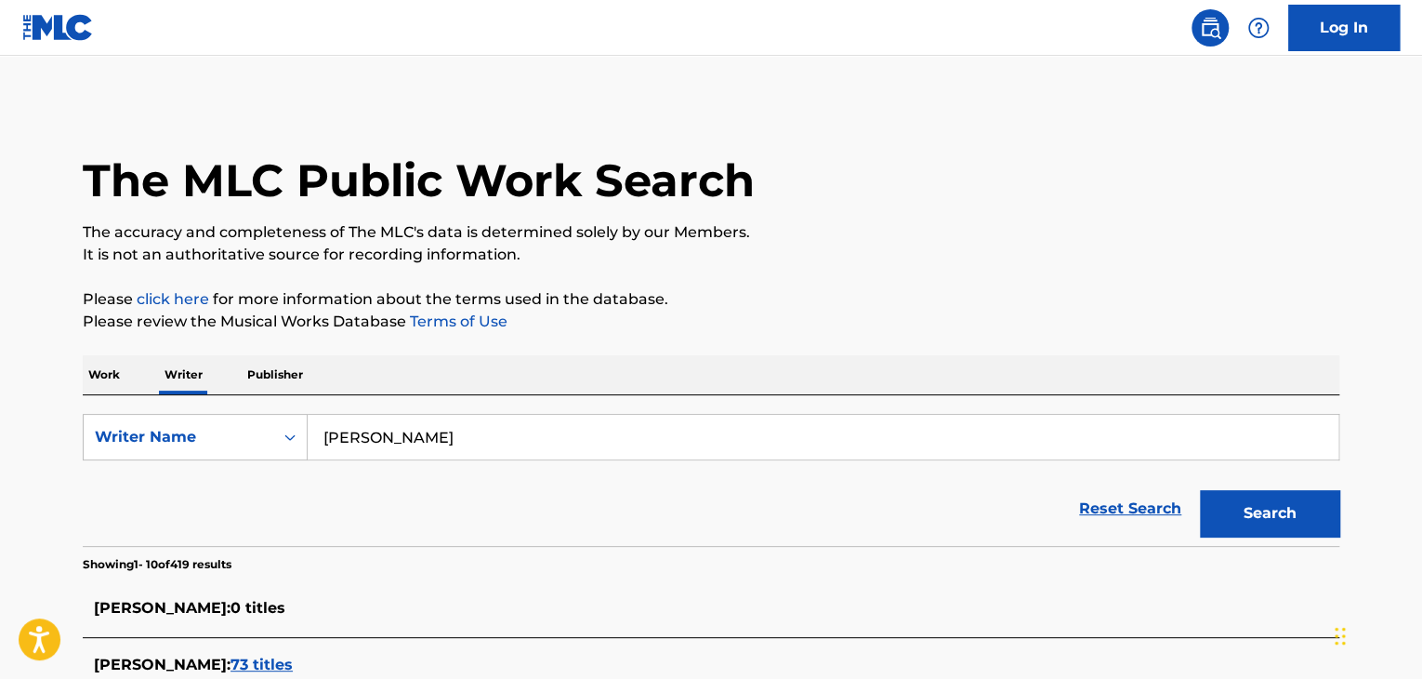
click at [460, 451] on input "[PERSON_NAME]" at bounding box center [823, 437] width 1031 height 45
paste input "Negative XP"
click at [1225, 508] on button "Search" at bounding box center [1269, 513] width 139 height 46
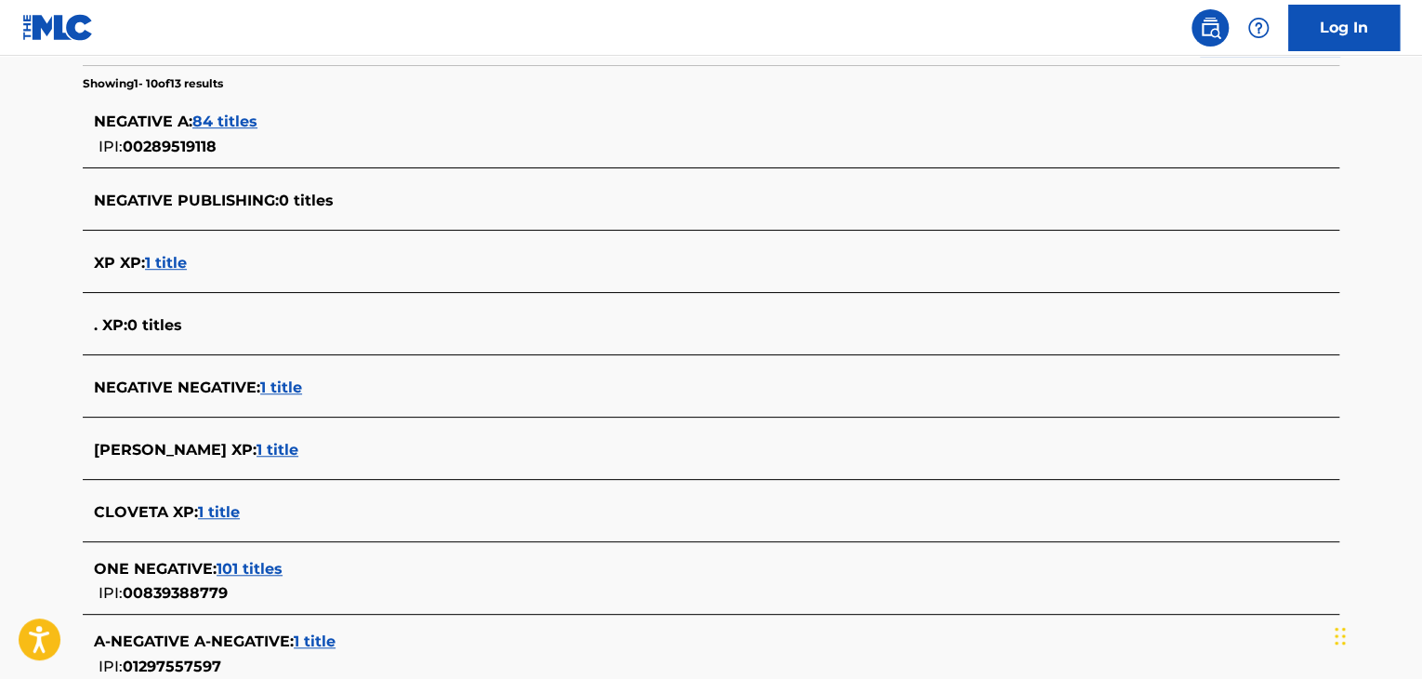
scroll to position [372, 0]
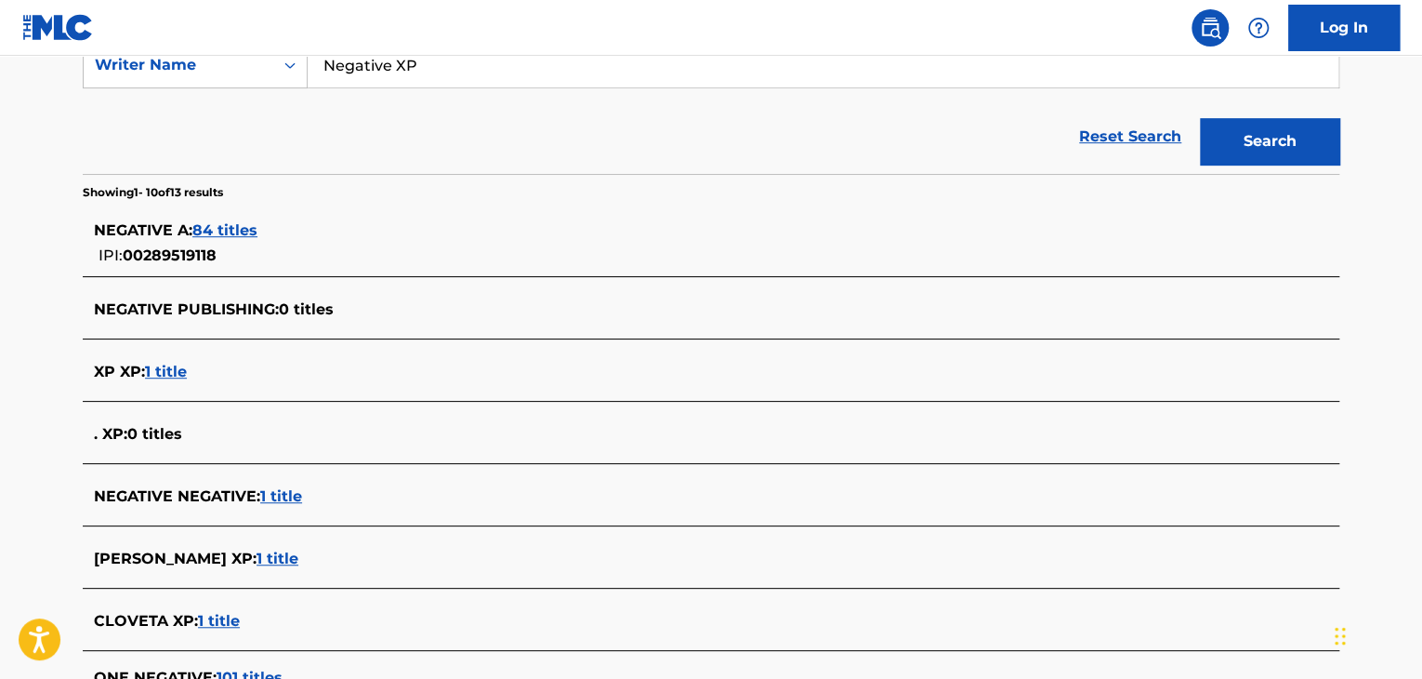
click at [387, 65] on input "Negative XP" at bounding box center [823, 65] width 1031 height 45
paste input "[PERSON_NAME]"
click at [1238, 157] on button "Search" at bounding box center [1269, 141] width 139 height 46
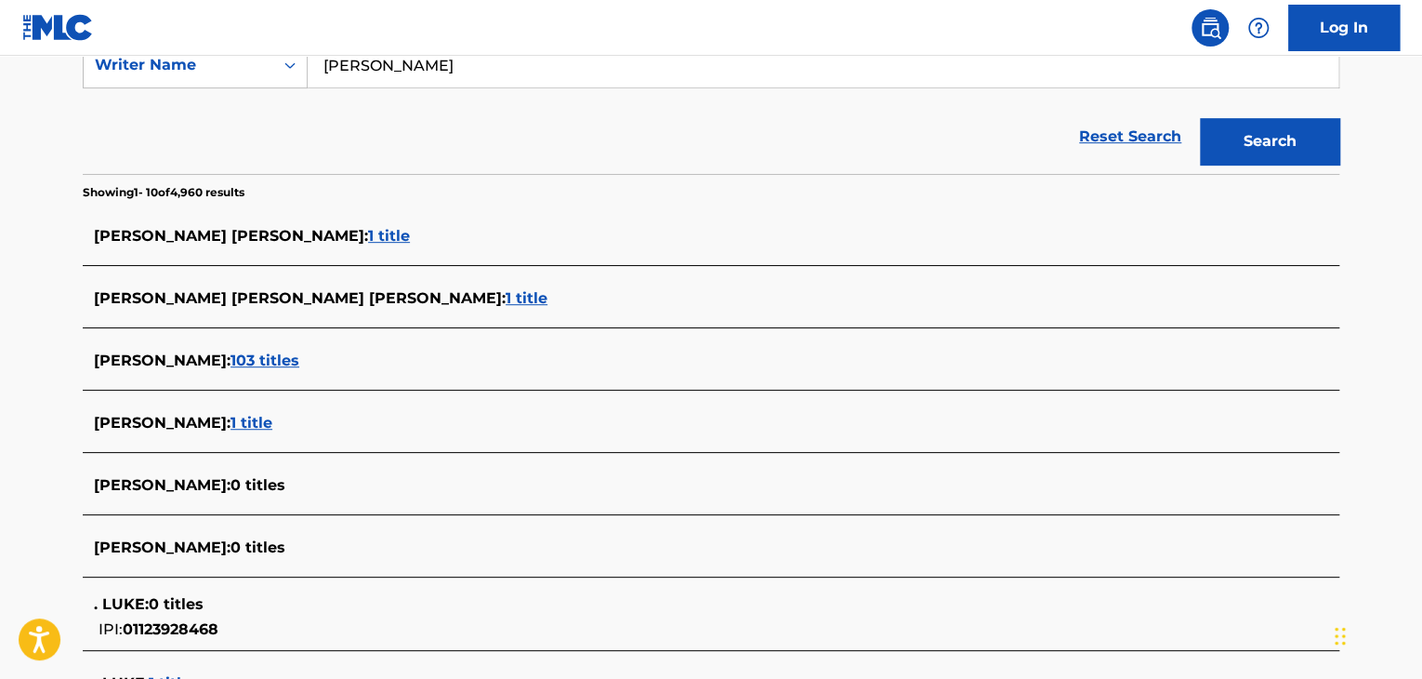
scroll to position [186, 0]
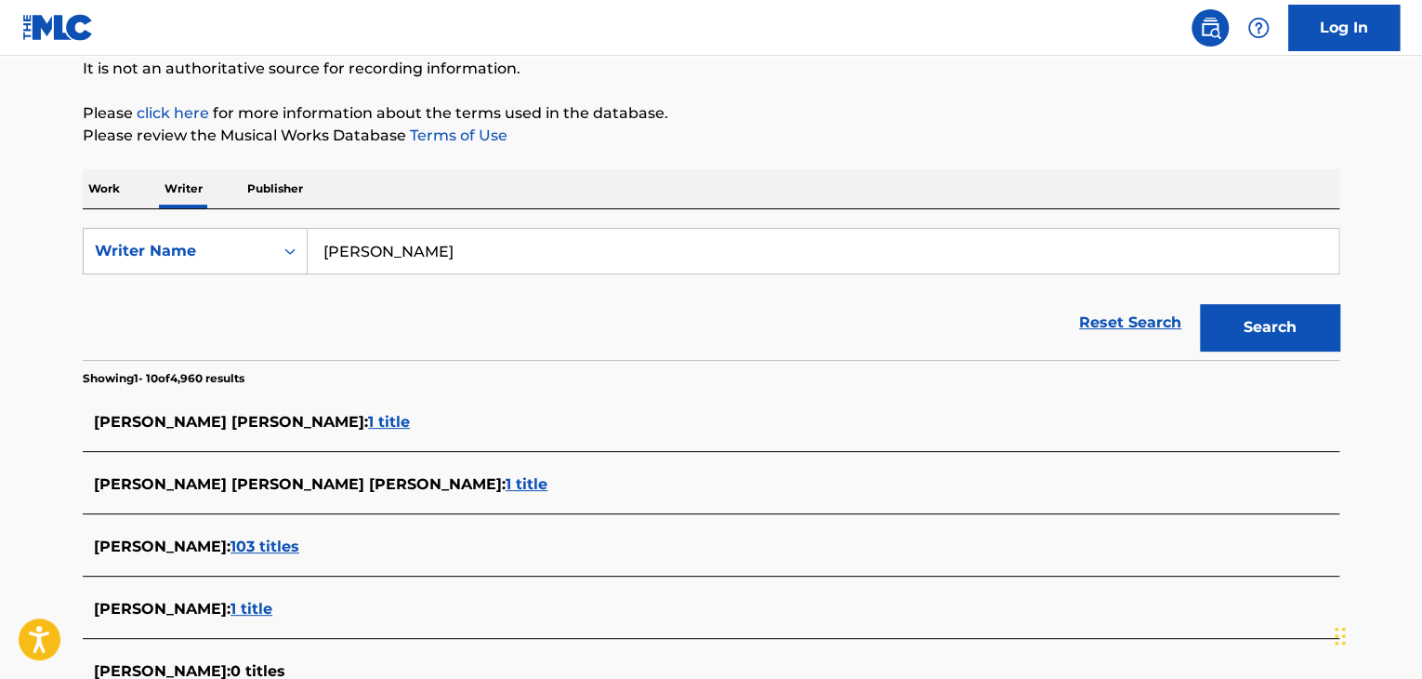
click at [406, 241] on input "[PERSON_NAME]" at bounding box center [823, 251] width 1031 height 45
paste input "[PERSON_NAME]"
click at [770, 347] on div "Reset Search Search" at bounding box center [711, 322] width 1257 height 74
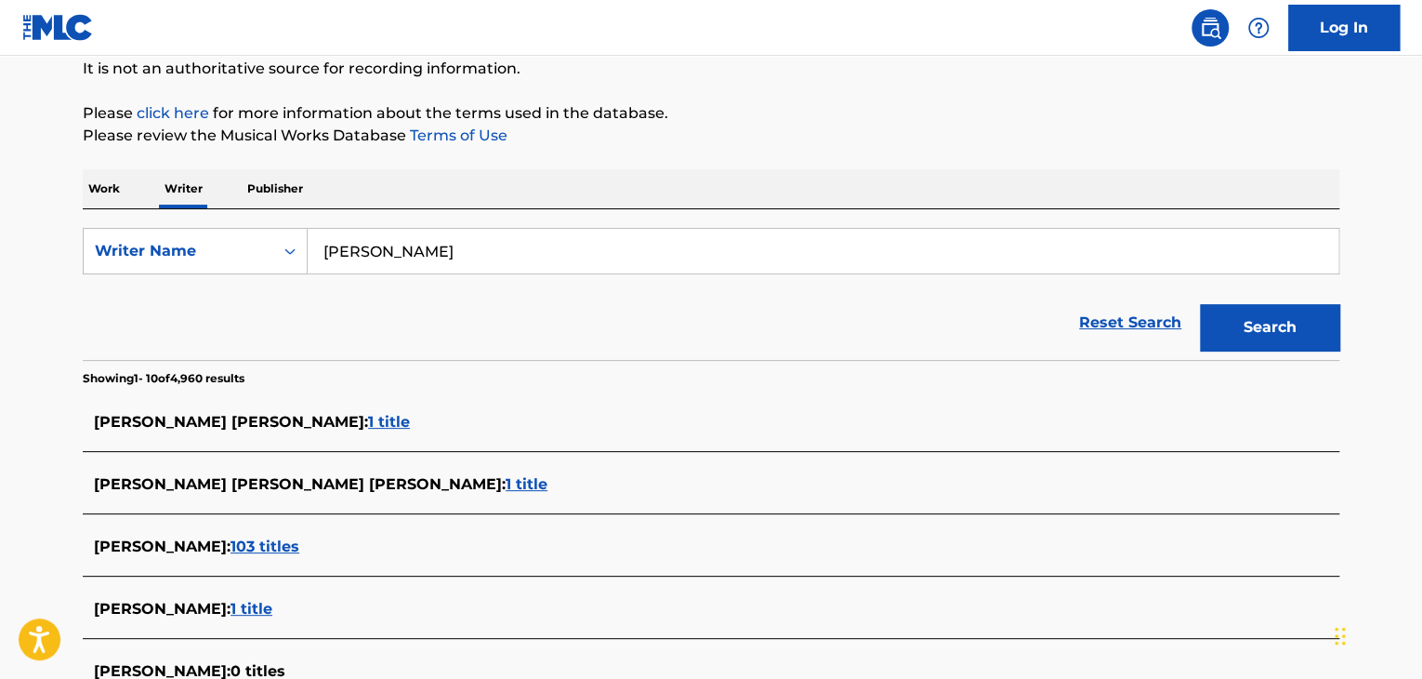
click at [1205, 324] on button "Search" at bounding box center [1269, 327] width 139 height 46
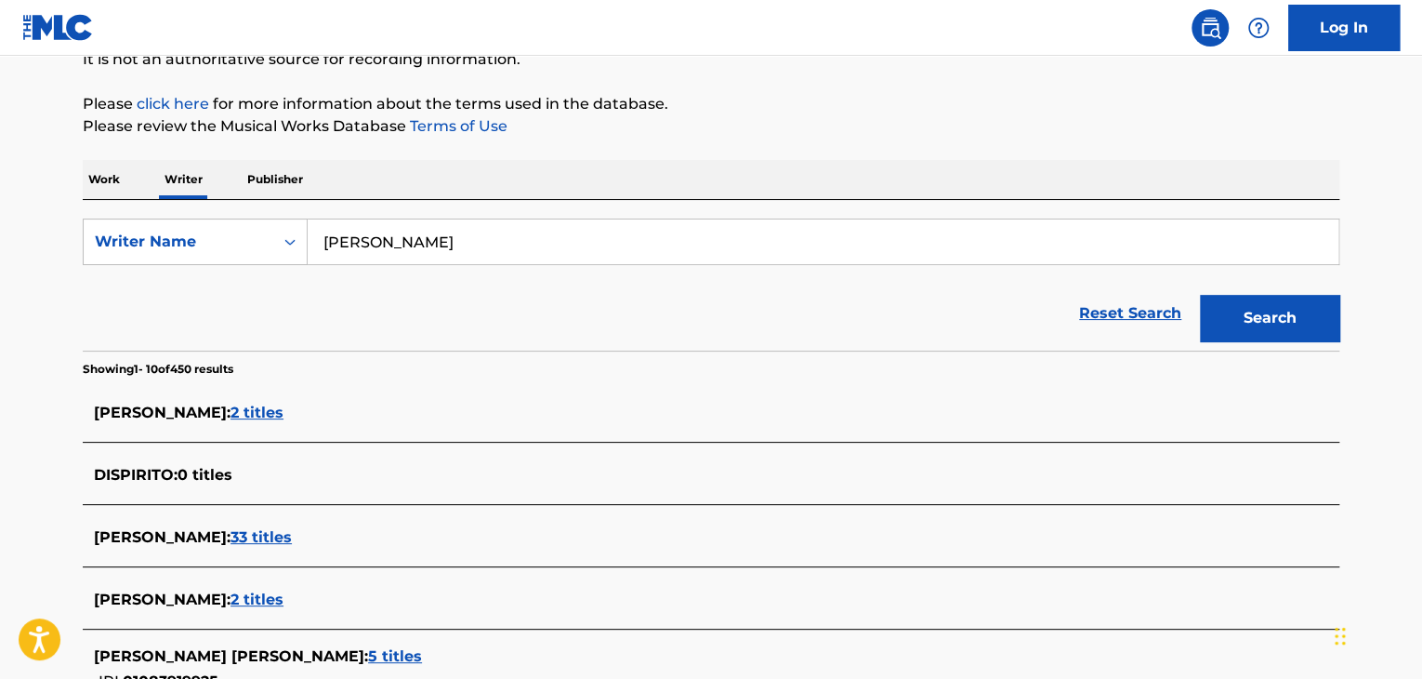
scroll to position [93, 0]
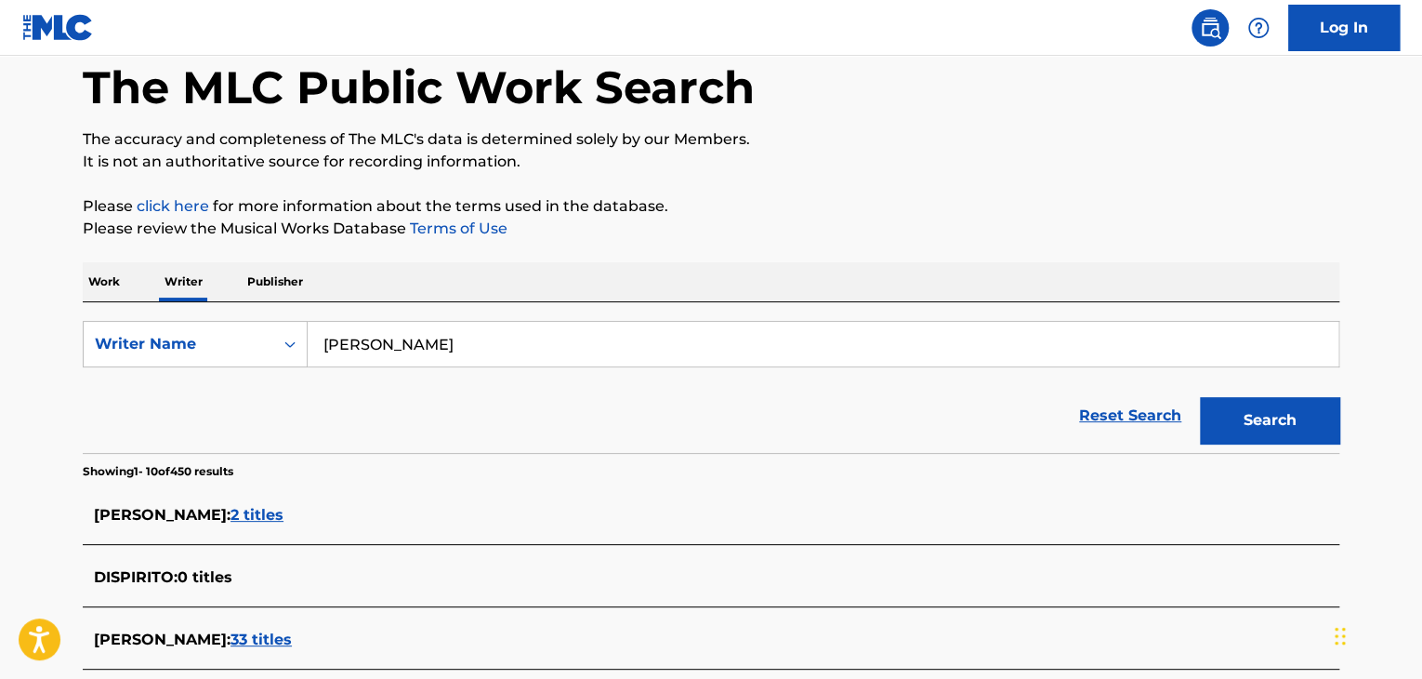
click at [398, 346] on input "[PERSON_NAME]" at bounding box center [823, 344] width 1031 height 45
paste input "[PERSON_NAME]"
click at [1232, 436] on button "Search" at bounding box center [1269, 420] width 139 height 46
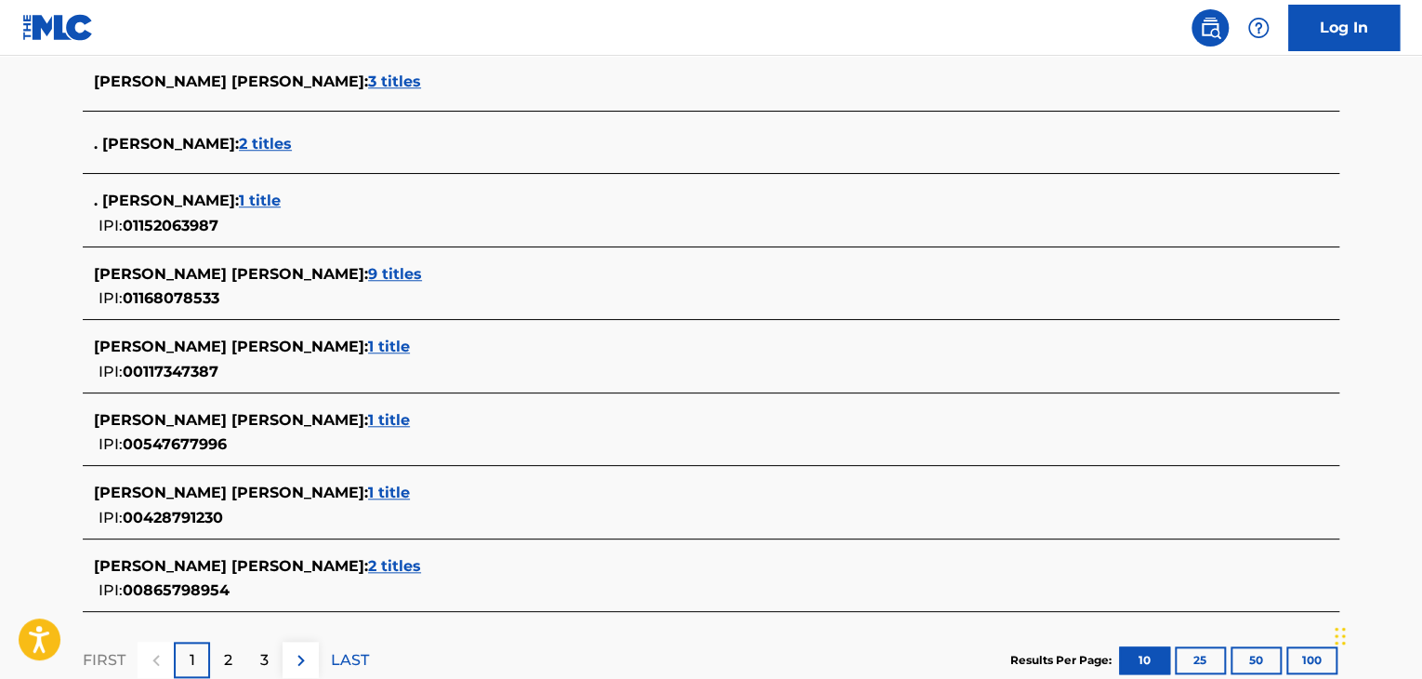
scroll to position [279, 0]
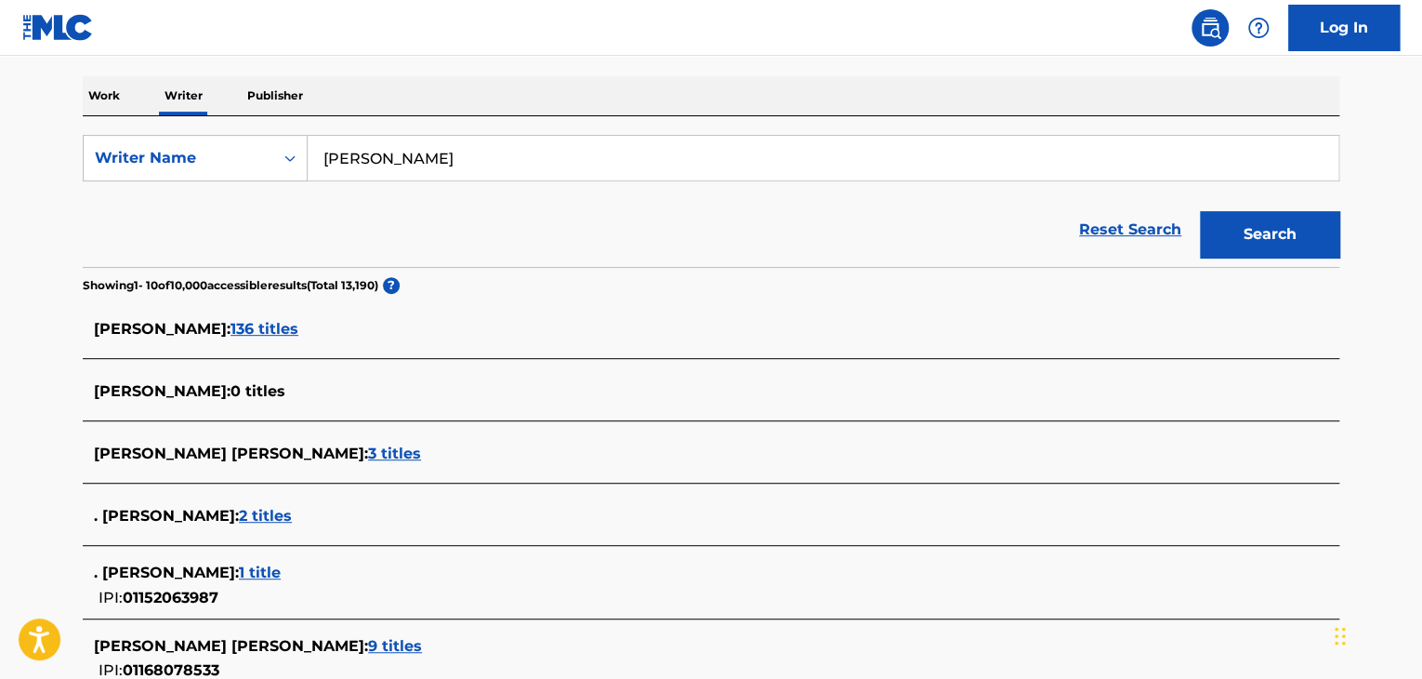
click at [414, 187] on form "SearchWithCriteriab04c4c09-e6db-4003-9797-c1b329ef29e9 Writer Name [PERSON_NAME…" at bounding box center [711, 201] width 1257 height 132
click at [412, 156] on input "[PERSON_NAME]" at bounding box center [823, 158] width 1031 height 45
paste input "Genius Lyrics"
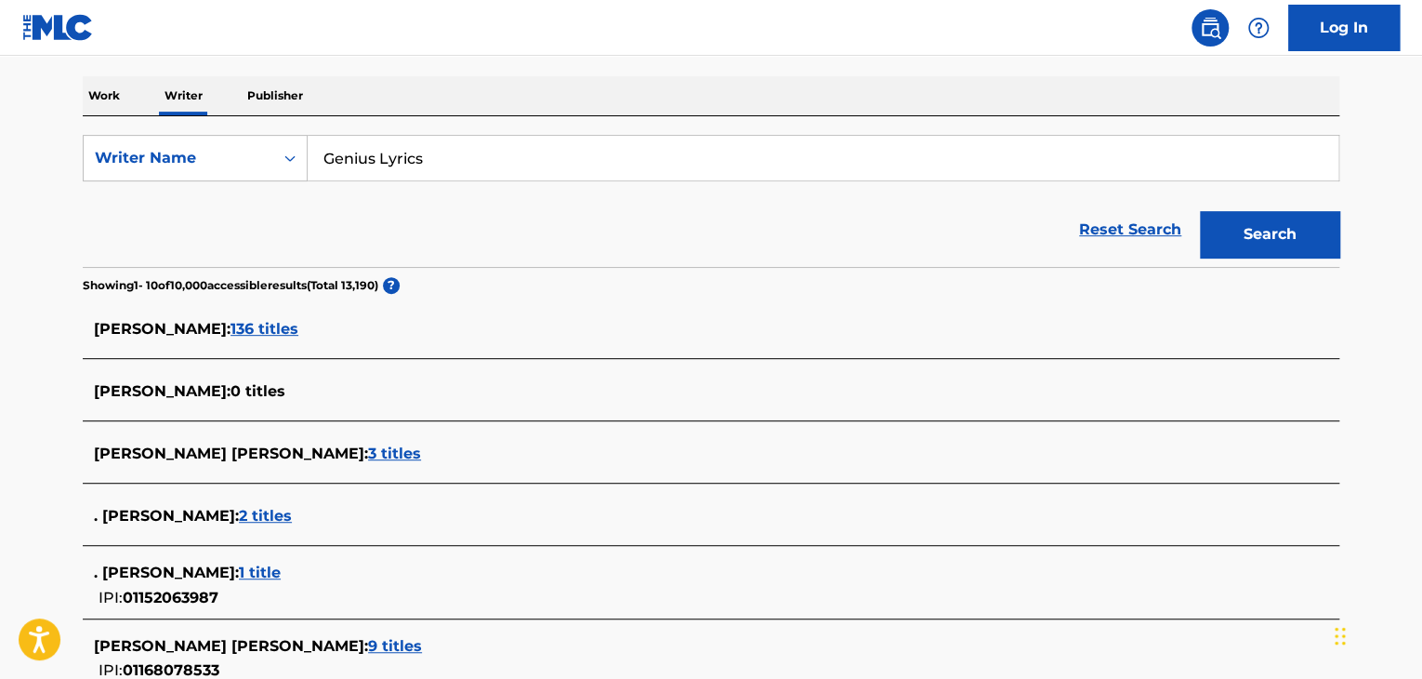
click at [1235, 235] on button "Search" at bounding box center [1269, 234] width 139 height 46
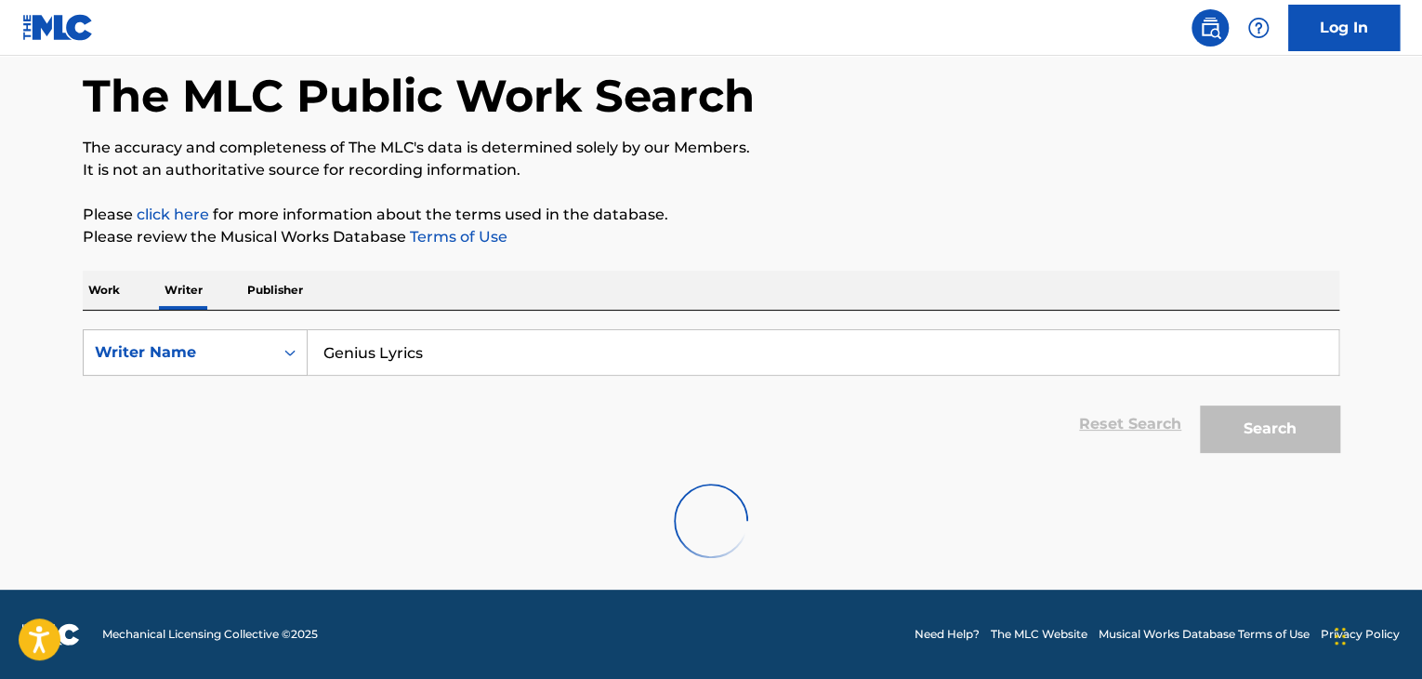
click at [450, 328] on div "SearchWithCriteriab04c4c09-e6db-4003-9797-c1b329ef29e9 Writer Name Genius Lyric…" at bounding box center [711, 445] width 1257 height 270
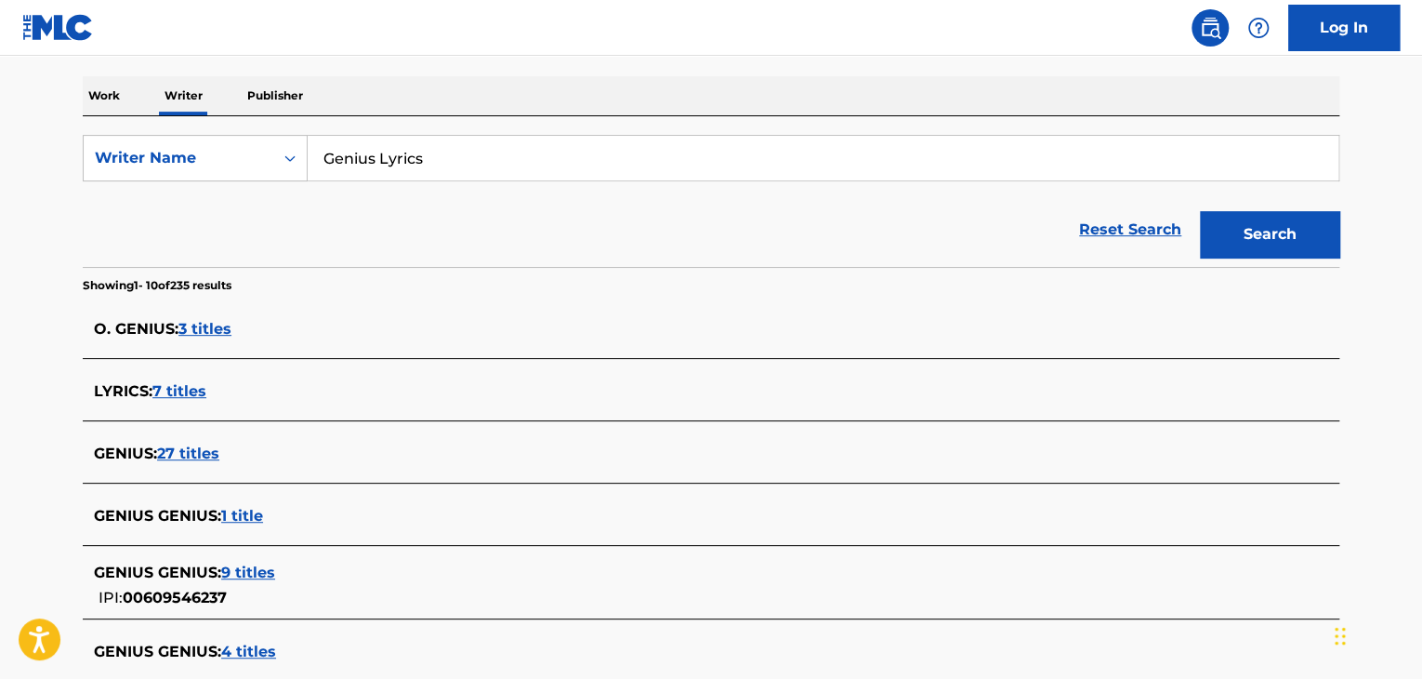
click at [450, 328] on div "O. GENIUS : 3 titles" at bounding box center [687, 329] width 1186 height 22
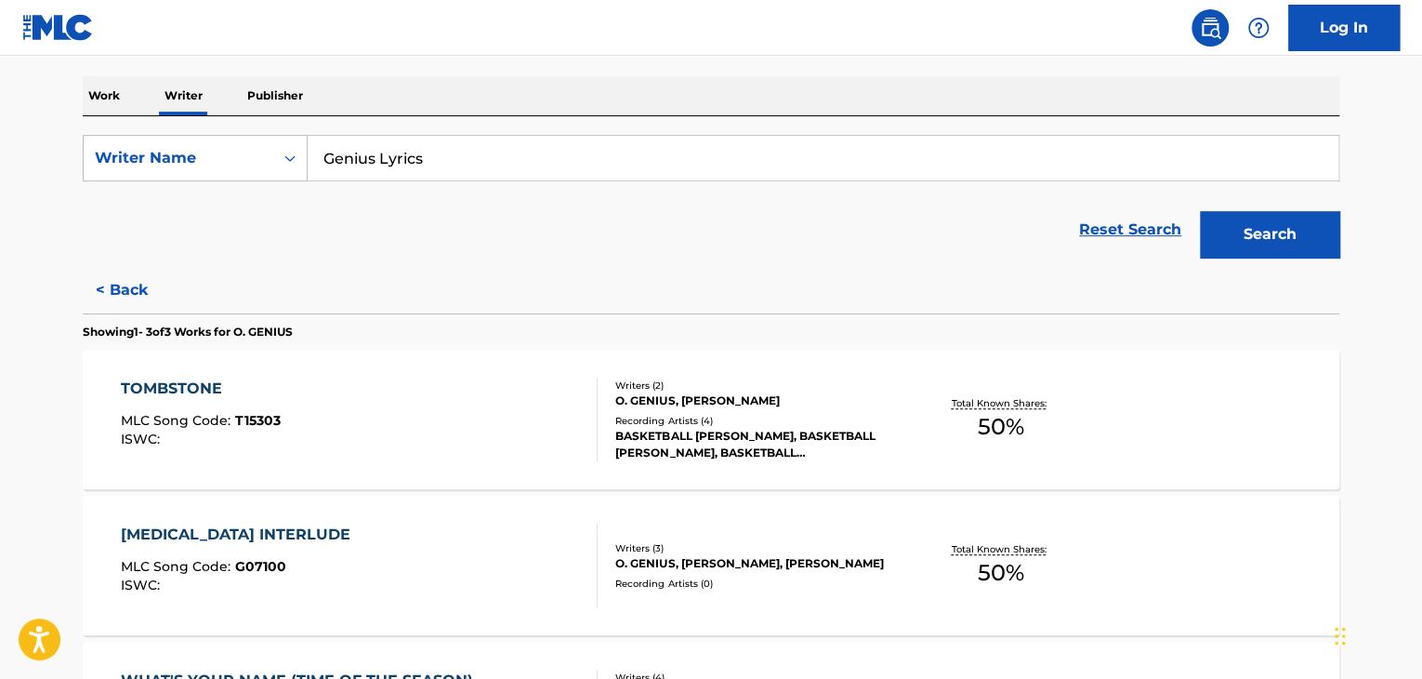
click at [413, 168] on input "Genius Lyrics" at bounding box center [823, 158] width 1031 height 45
paste input "Not a Robot"
click at [841, 247] on div "Reset Search Search" at bounding box center [711, 229] width 1257 height 74
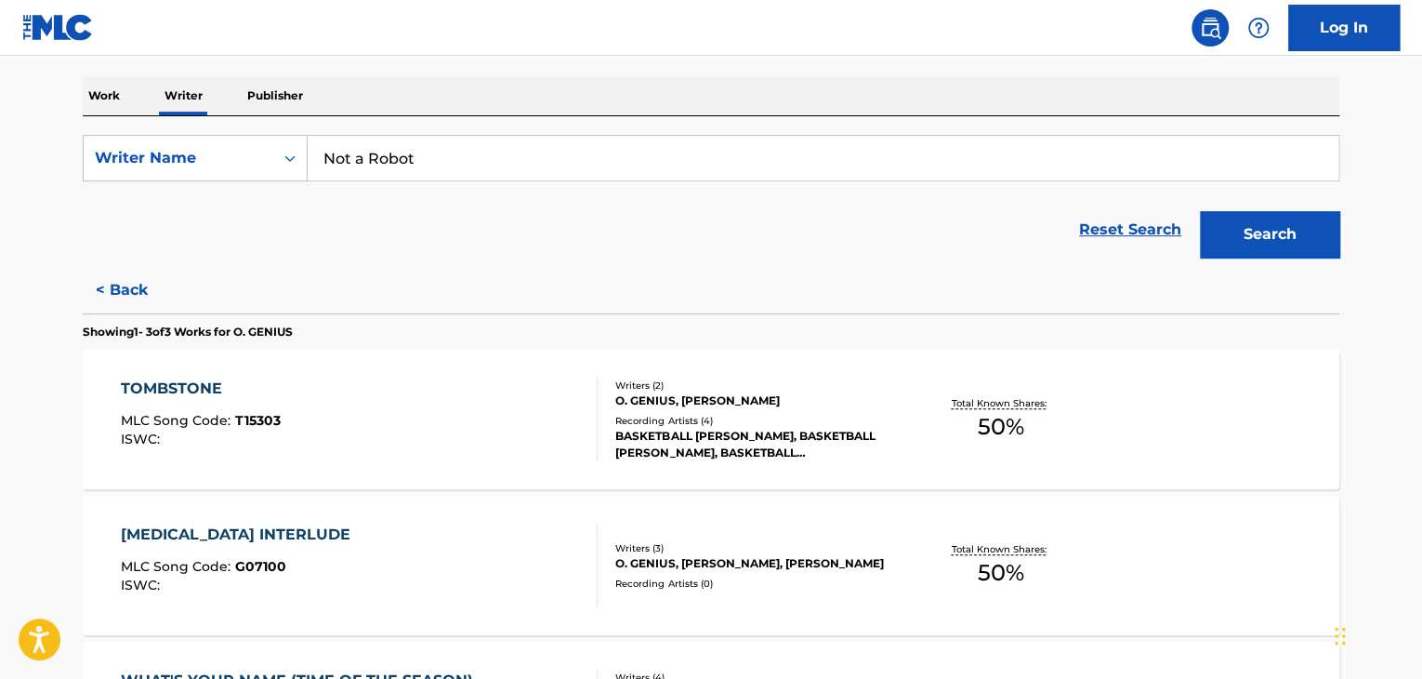
click at [1272, 225] on button "Search" at bounding box center [1269, 234] width 139 height 46
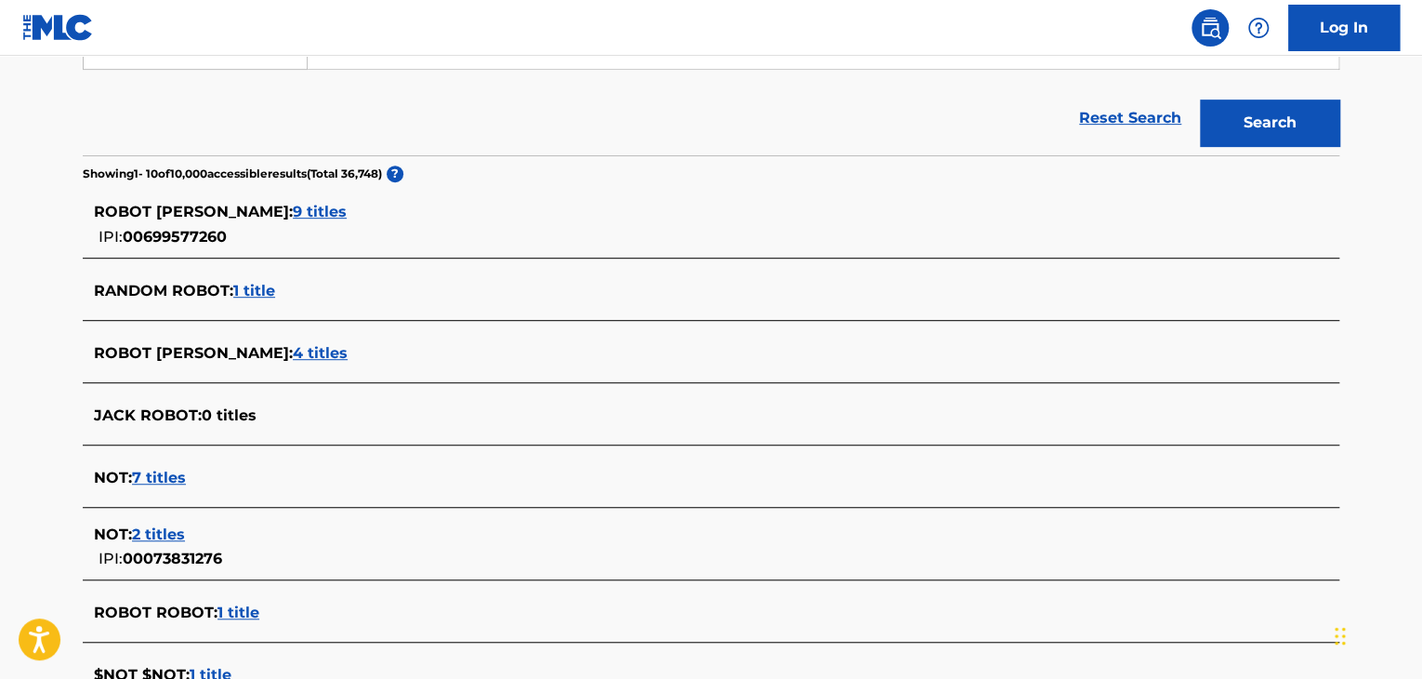
scroll to position [186, 0]
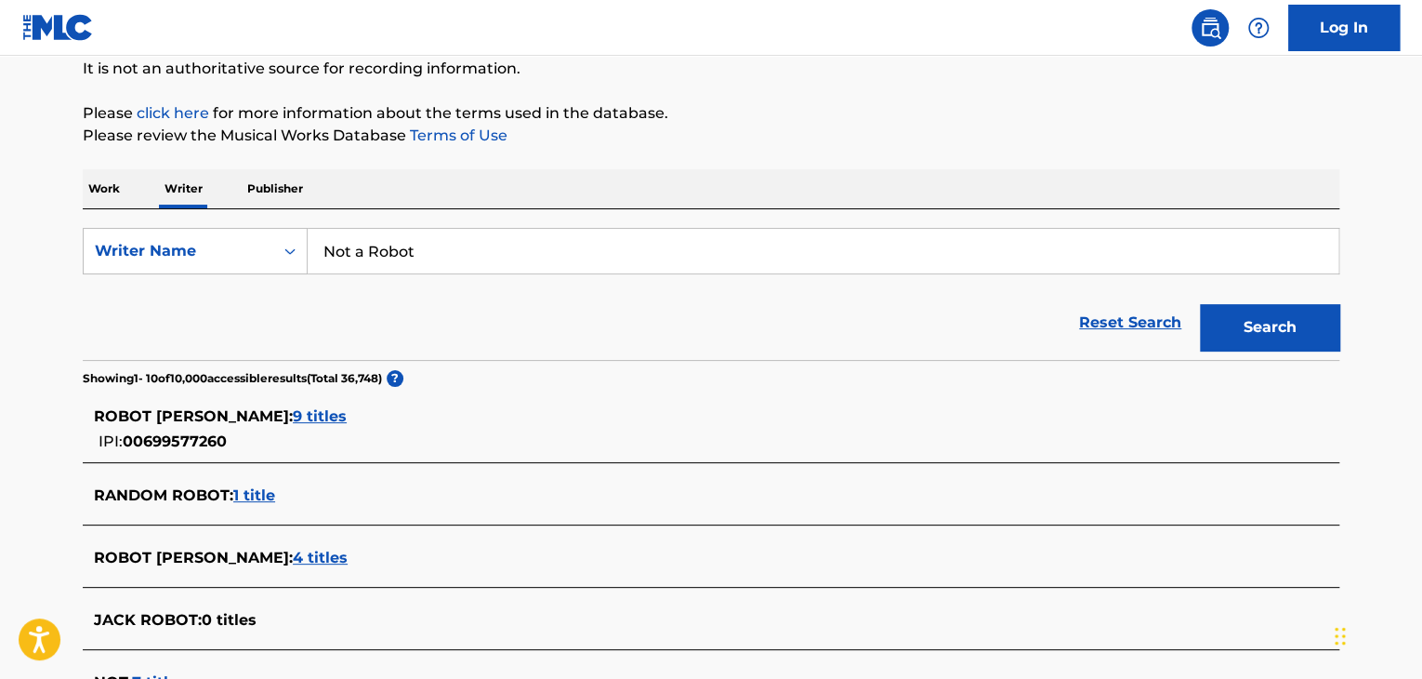
click at [417, 256] on input "Not a Robot" at bounding box center [823, 251] width 1031 height 45
paste input "[PERSON_NAME]"
type input "[PERSON_NAME]"
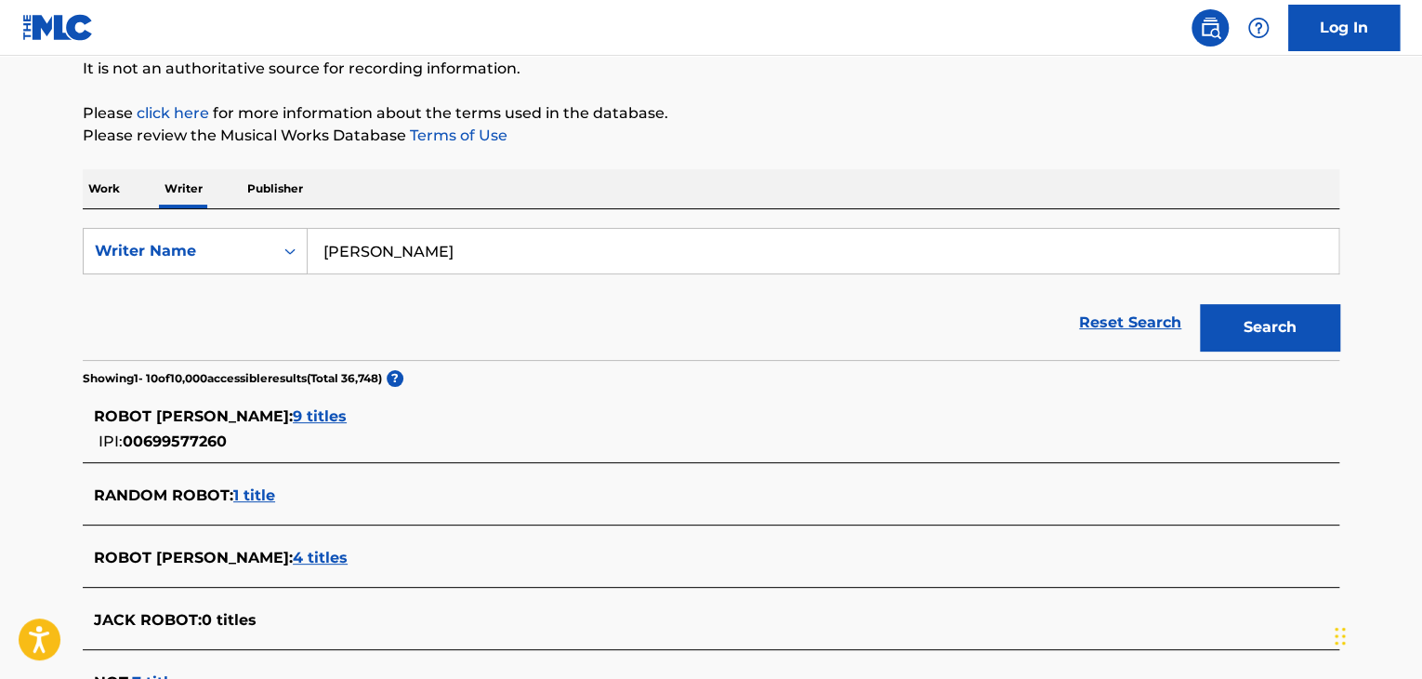
click at [1200, 304] on button "Search" at bounding box center [1269, 327] width 139 height 46
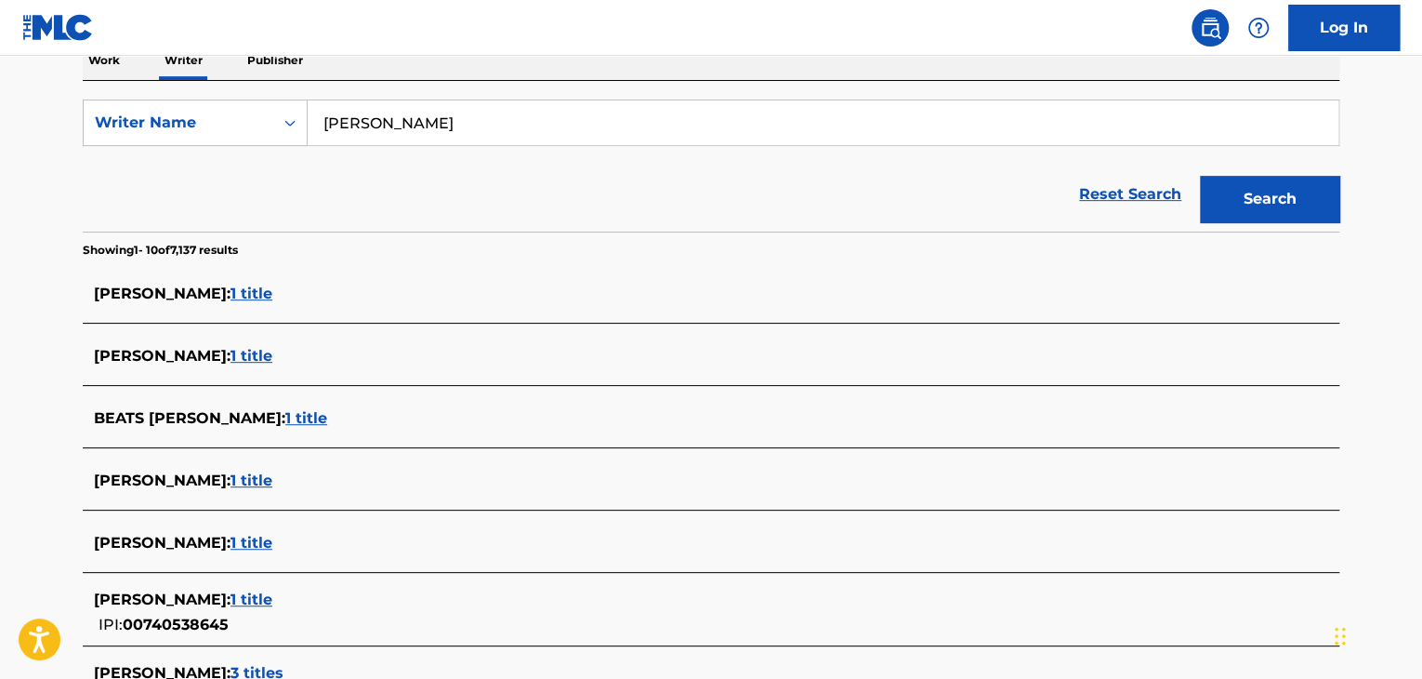
scroll to position [279, 0]
